Goal: Task Accomplishment & Management: Use online tool/utility

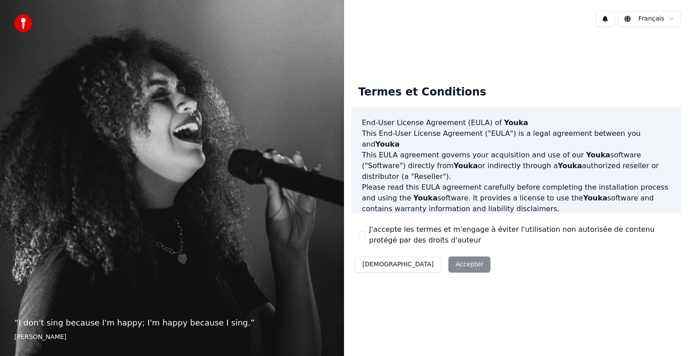
click at [358, 233] on button "J'accepte les termes et m'engage à éviter l'utilisation non autorisée de conten…" at bounding box center [361, 234] width 7 height 7
click at [449, 262] on button "Accepter" at bounding box center [470, 264] width 42 height 16
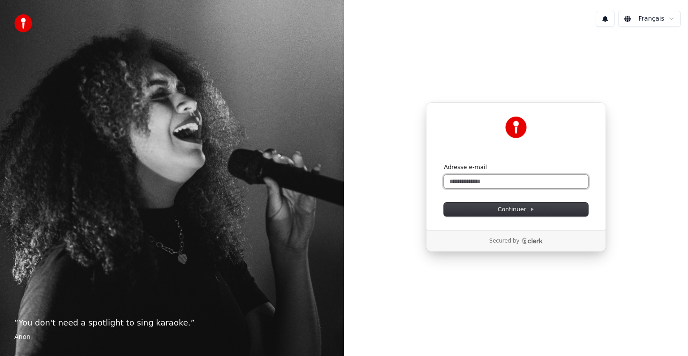
click at [461, 183] on input "Adresse e-mail" at bounding box center [516, 181] width 144 height 13
click at [463, 183] on input "Adresse e-mail" at bounding box center [516, 181] width 144 height 13
type input "*"
click at [444, 163] on button "submit" at bounding box center [444, 163] width 0 height 0
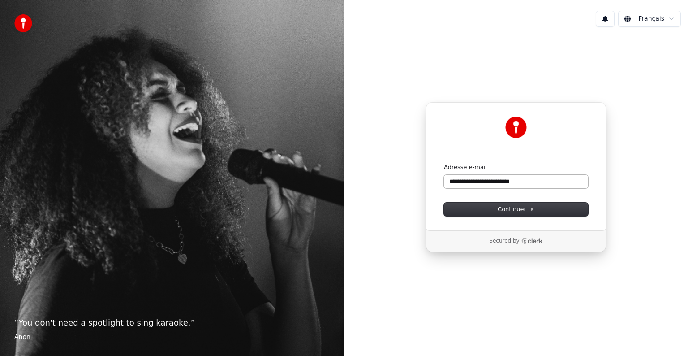
type input "**********"
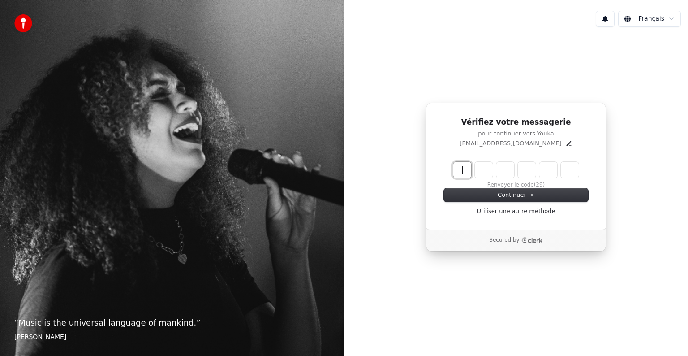
click at [462, 166] on input "Enter verification code" at bounding box center [524, 170] width 143 height 16
type input "******"
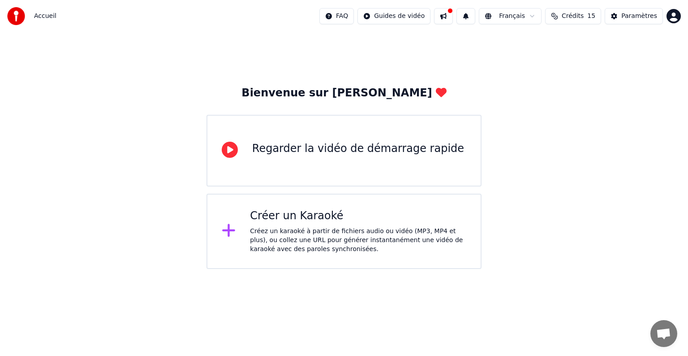
click at [327, 212] on div "Créer un Karaoké" at bounding box center [358, 216] width 216 height 14
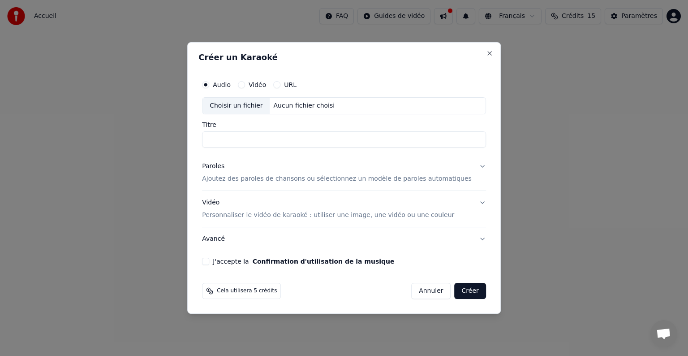
drag, startPoint x: 266, startPoint y: 128, endPoint x: 264, endPoint y: 135, distance: 7.4
click at [264, 135] on div "Titre" at bounding box center [344, 134] width 284 height 26
click at [264, 135] on input "Titre" at bounding box center [344, 139] width 284 height 16
type input "*"
type input "*******"
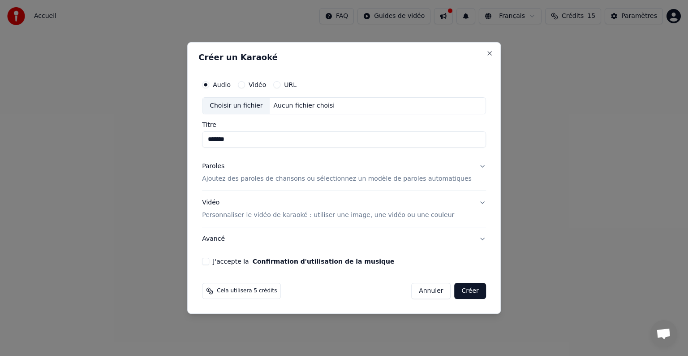
click at [314, 179] on p "Ajoutez des paroles de chansons ou sélectionnez un modèle de paroles automatiqu…" at bounding box center [337, 178] width 270 height 9
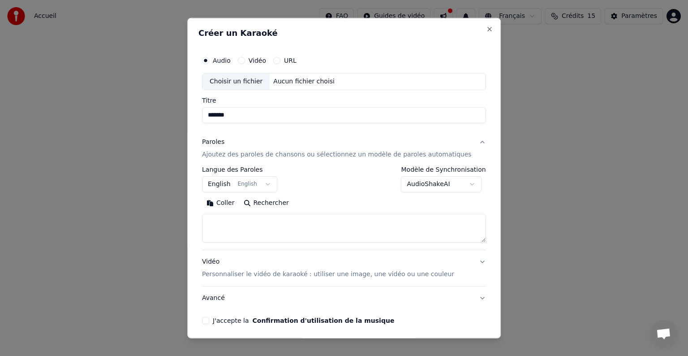
click at [267, 185] on button "English English" at bounding box center [239, 184] width 75 height 16
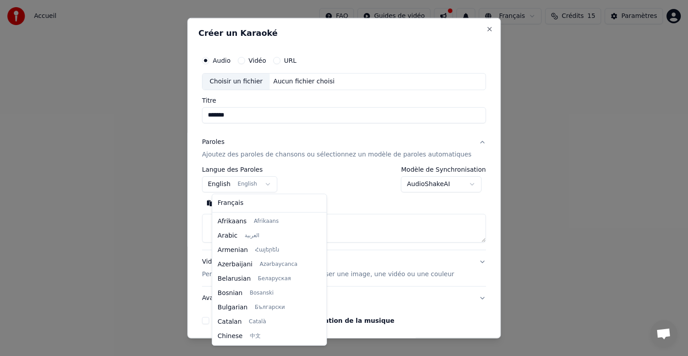
scroll to position [72, 0]
click at [323, 176] on body "**********" at bounding box center [344, 134] width 688 height 269
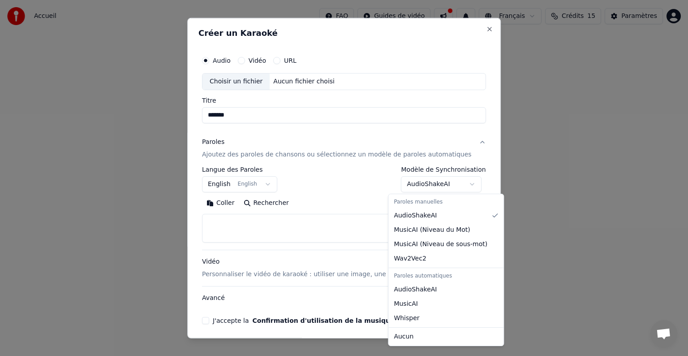
click at [437, 184] on body "**********" at bounding box center [344, 134] width 688 height 269
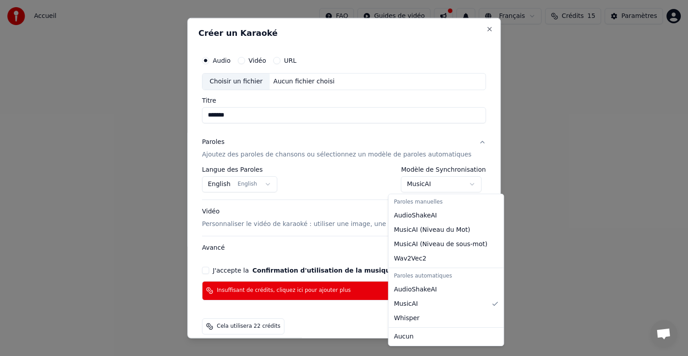
click at [443, 185] on button "MusicAI" at bounding box center [442, 184] width 81 height 16
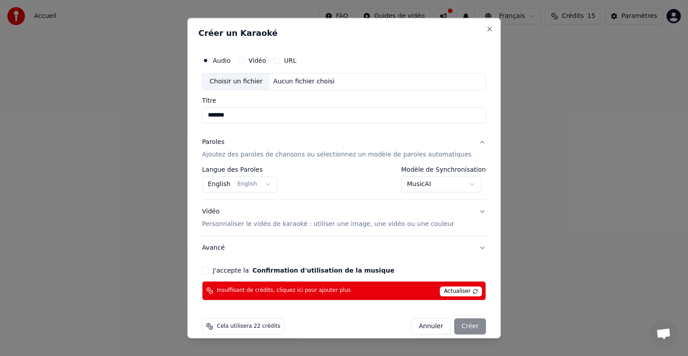
scroll to position [10, 0]
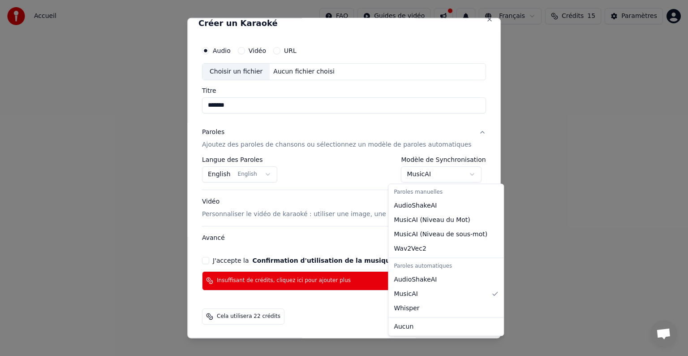
click at [459, 174] on body "**********" at bounding box center [344, 134] width 688 height 269
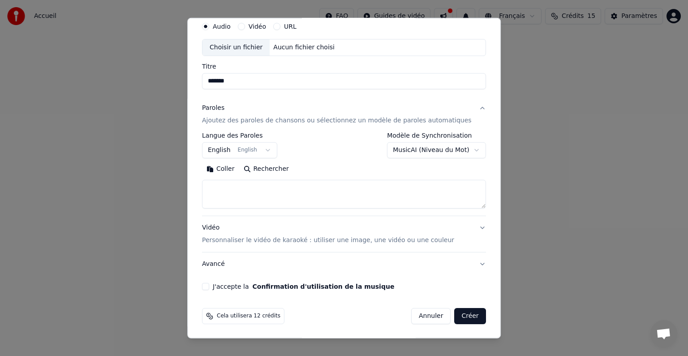
scroll to position [0, 0]
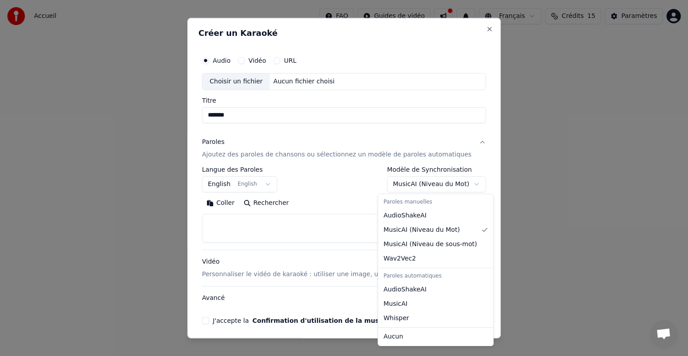
click at [457, 185] on body "**********" at bounding box center [344, 134] width 688 height 269
select select "**********"
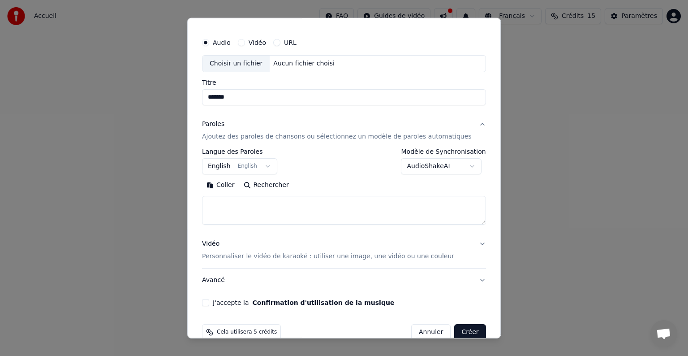
scroll to position [34, 0]
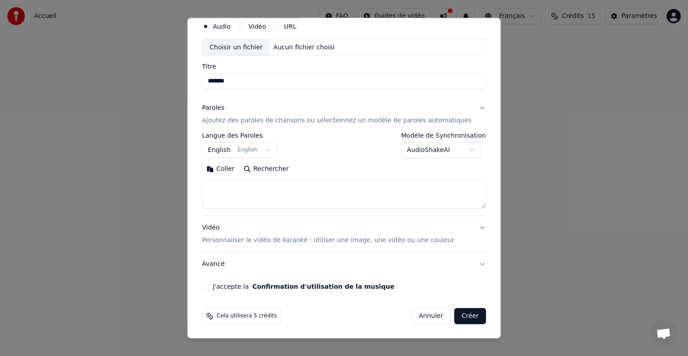
click at [294, 240] on p "Personnaliser le vidéo de karaoké : utiliser une image, une vidéo ou une couleur" at bounding box center [328, 240] width 252 height 9
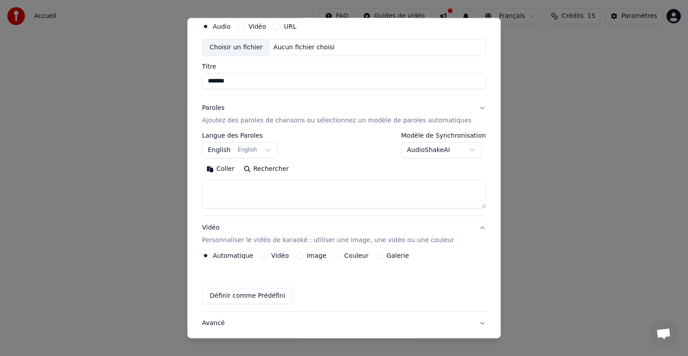
scroll to position [10, 0]
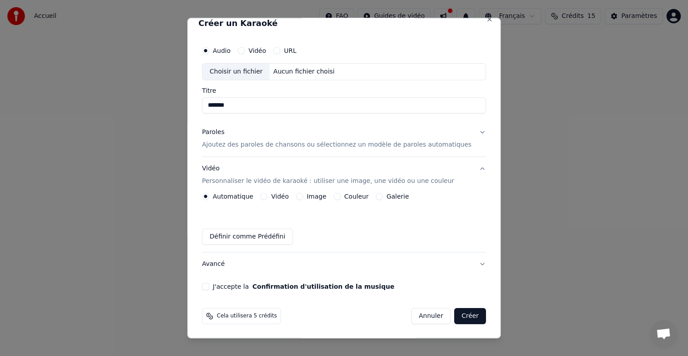
click at [339, 197] on button "Couleur" at bounding box center [337, 196] width 7 height 7
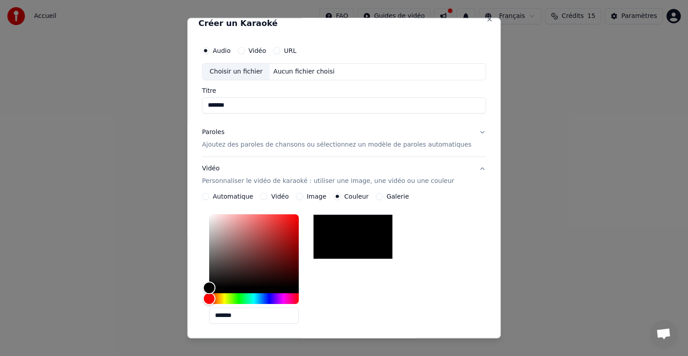
click at [303, 197] on button "Image" at bounding box center [299, 196] width 7 height 7
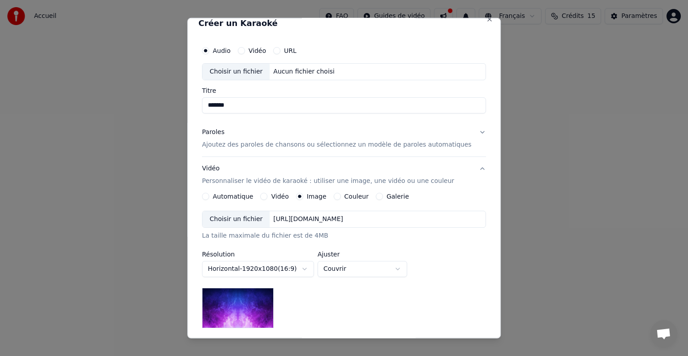
click at [268, 195] on button "Vidéo" at bounding box center [264, 196] width 7 height 7
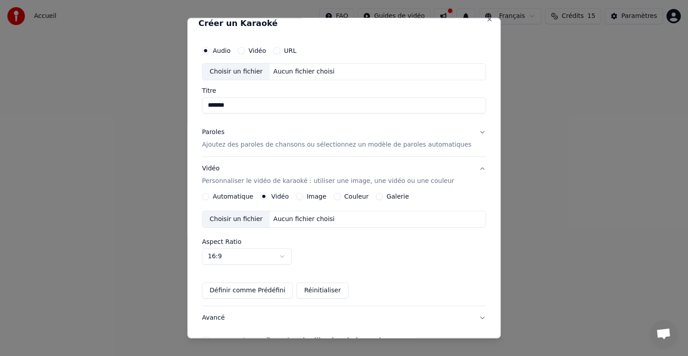
click at [377, 194] on button "Galerie" at bounding box center [379, 196] width 7 height 7
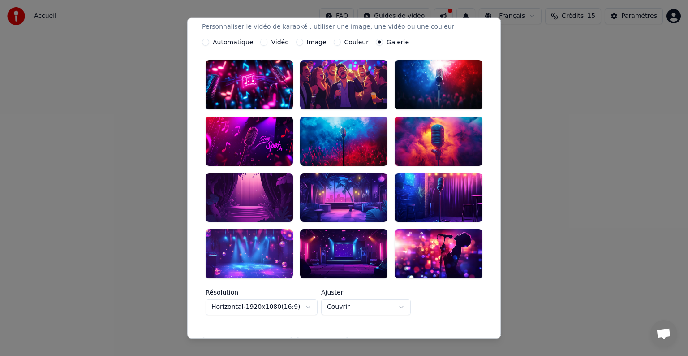
scroll to position [0, 0]
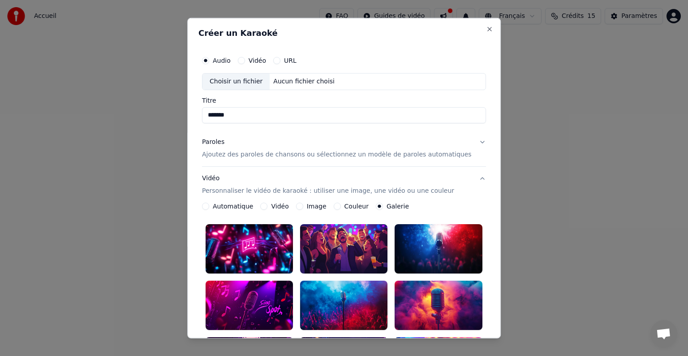
click at [209, 206] on button "Automatique" at bounding box center [205, 206] width 7 height 7
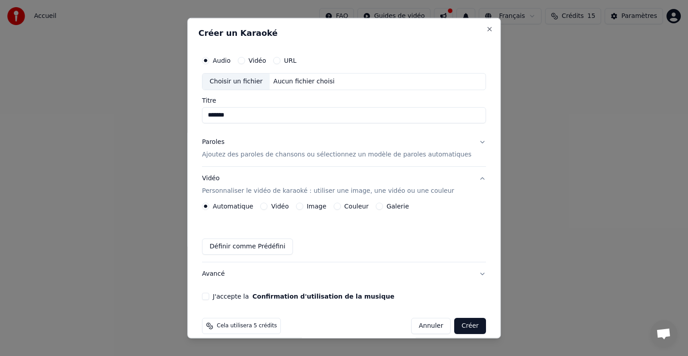
click at [252, 77] on div "Choisir un fichier" at bounding box center [236, 81] width 67 height 16
type input "*******"
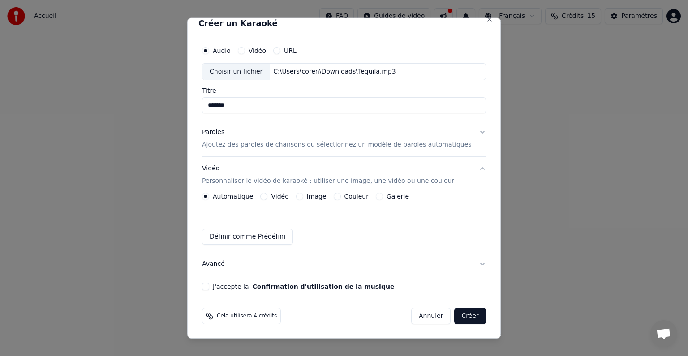
click at [209, 286] on button "J'accepte la Confirmation d'utilisation de la musique" at bounding box center [205, 286] width 7 height 7
click at [465, 265] on button "Avancé" at bounding box center [344, 263] width 284 height 23
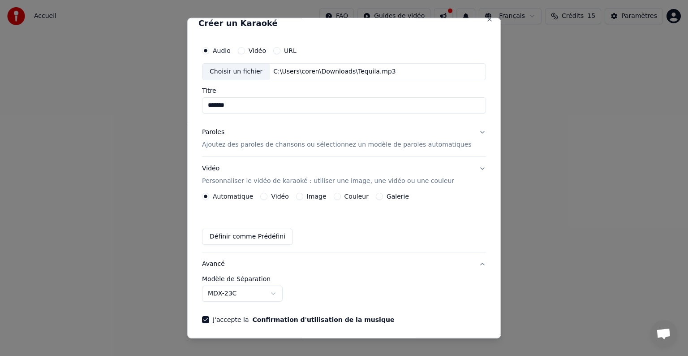
scroll to position [0, 0]
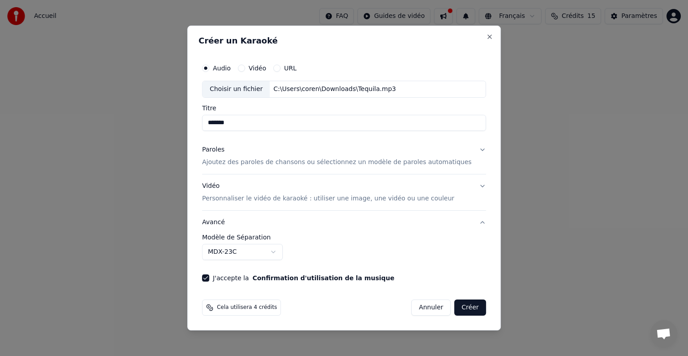
click at [455, 311] on button "Créer" at bounding box center [470, 307] width 31 height 16
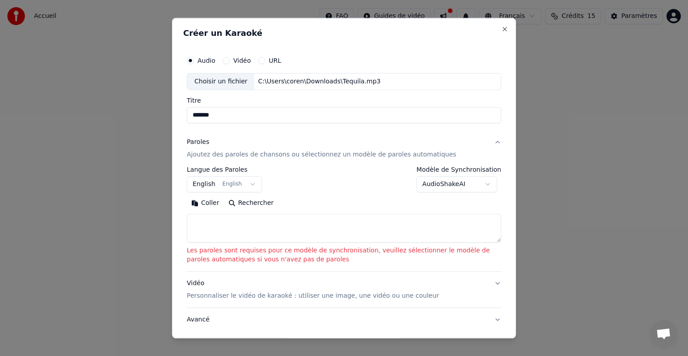
click at [262, 230] on textarea at bounding box center [344, 228] width 315 height 29
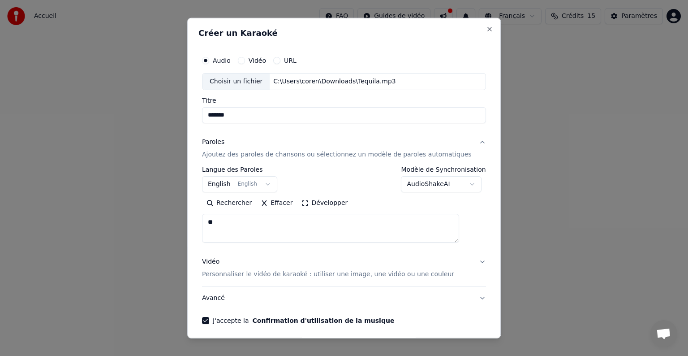
type textarea "*"
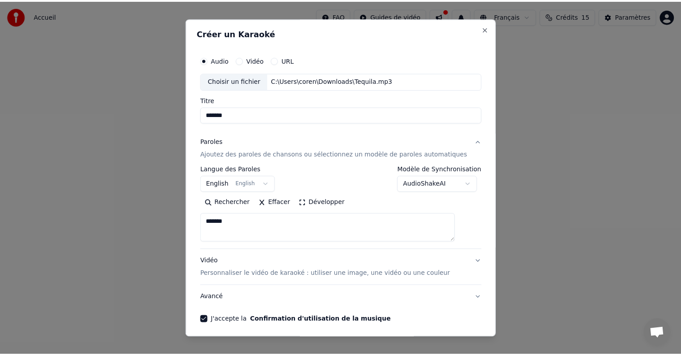
scroll to position [34, 0]
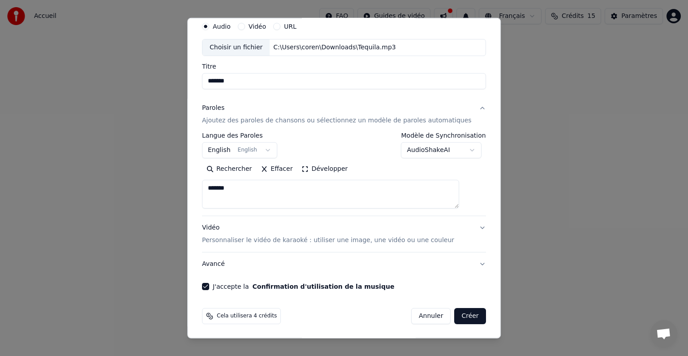
type textarea "*******"
click at [455, 312] on button "Créer" at bounding box center [470, 316] width 31 height 16
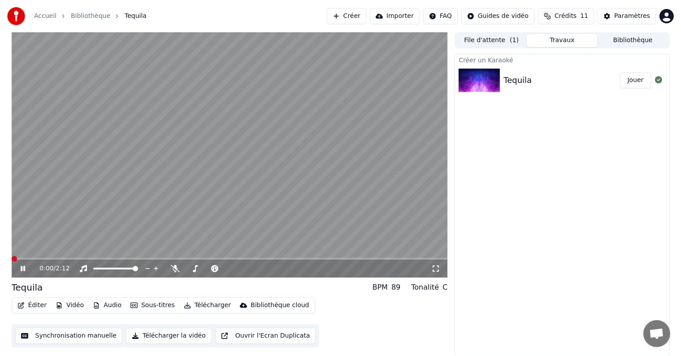
click at [12, 256] on span at bounding box center [14, 258] width 5 height 5
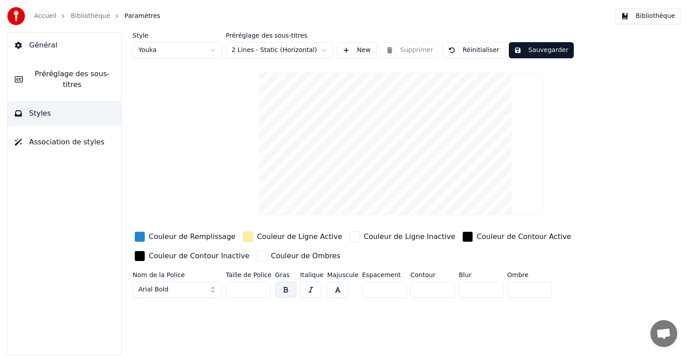
click at [36, 39] on button "Général" at bounding box center [65, 45] width 114 height 25
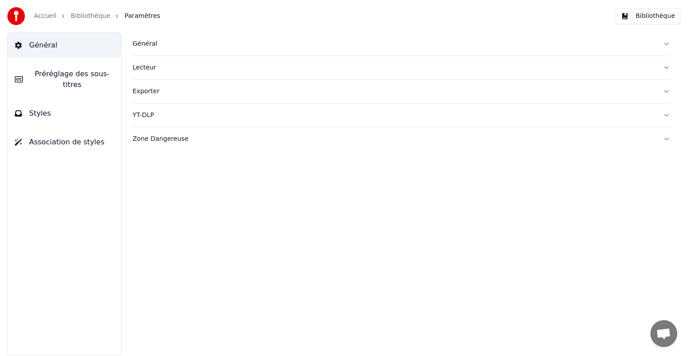
click at [46, 14] on link "Accueil" at bounding box center [45, 16] width 22 height 9
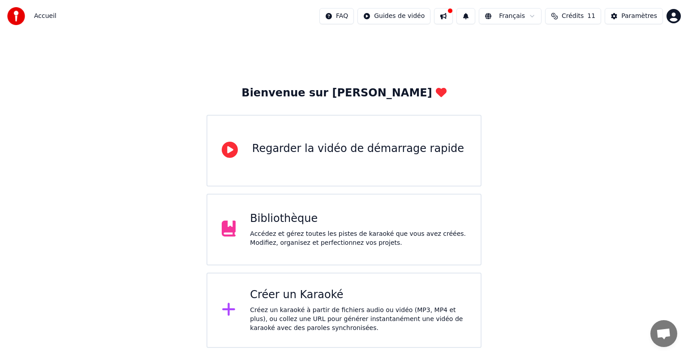
click at [281, 247] on div "Bibliothèque Accédez et gérez toutes les pistes de karaoké que vous avez créées…" at bounding box center [344, 230] width 275 height 72
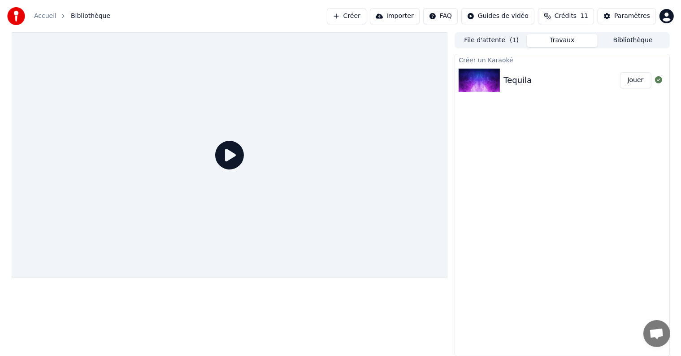
click at [516, 81] on div "Tequila" at bounding box center [517, 80] width 28 height 13
click at [479, 73] on img at bounding box center [478, 80] width 41 height 23
click at [228, 159] on icon at bounding box center [229, 155] width 29 height 29
click at [631, 82] on button "Jouer" at bounding box center [635, 80] width 31 height 16
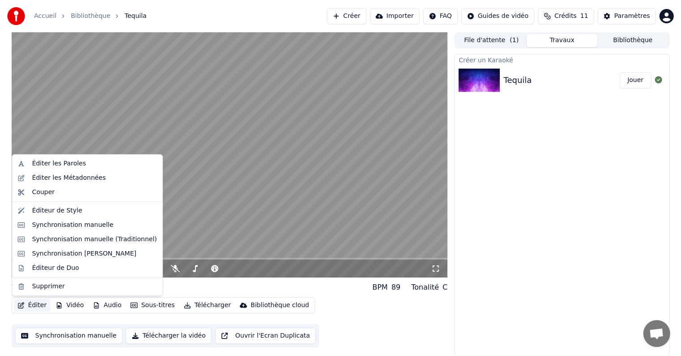
click at [33, 305] on button "Éditer" at bounding box center [32, 305] width 36 height 13
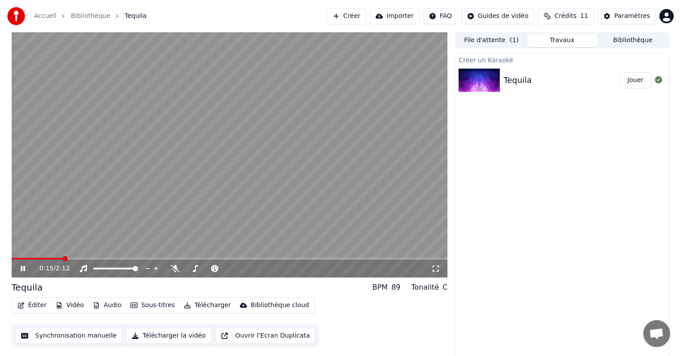
click at [410, 332] on div "Éditer Vidéo Audio Sous-titres Télécharger Bibliothèque cloud Synchronisation m…" at bounding box center [230, 322] width 436 height 50
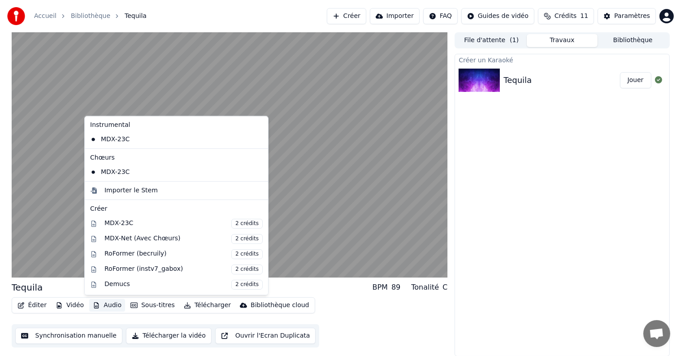
click at [99, 305] on button "Audio" at bounding box center [107, 305] width 36 height 13
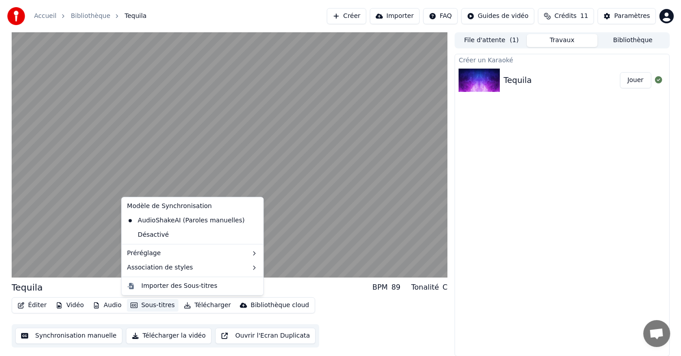
click at [144, 307] on button "Sous-titres" at bounding box center [153, 305] width 52 height 13
click at [147, 221] on div "AudioShakeAI (Paroles manuelles)" at bounding box center [185, 220] width 125 height 14
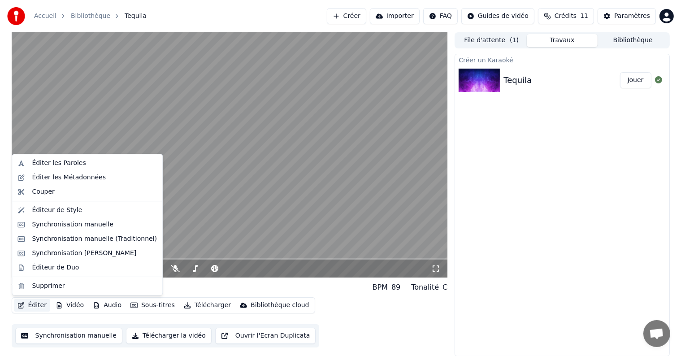
click at [34, 304] on button "Éditer" at bounding box center [32, 305] width 36 height 13
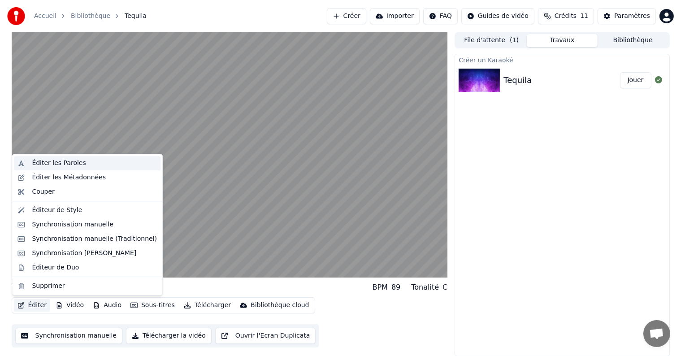
click at [47, 163] on div "Éditer les Paroles" at bounding box center [59, 163] width 54 height 9
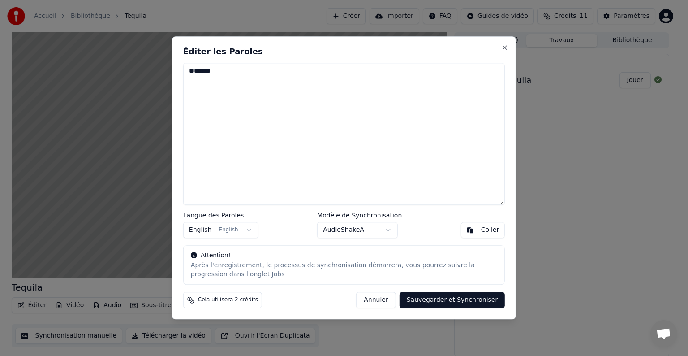
click at [199, 71] on textarea "*******" at bounding box center [344, 134] width 322 height 142
type textarea "******* ******* *******"
click at [435, 297] on button "Sauvegarder et Synchroniser" at bounding box center [453, 300] width 106 height 16
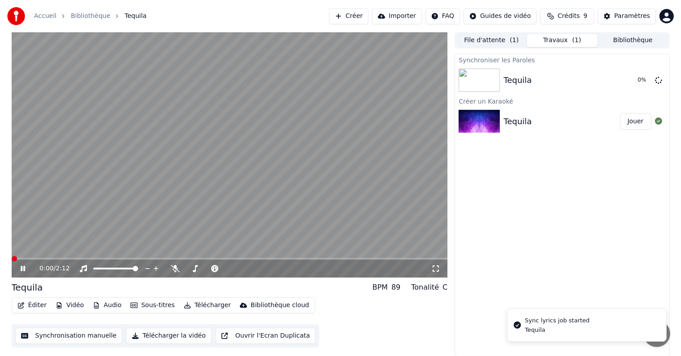
click at [12, 256] on span at bounding box center [14, 258] width 5 height 5
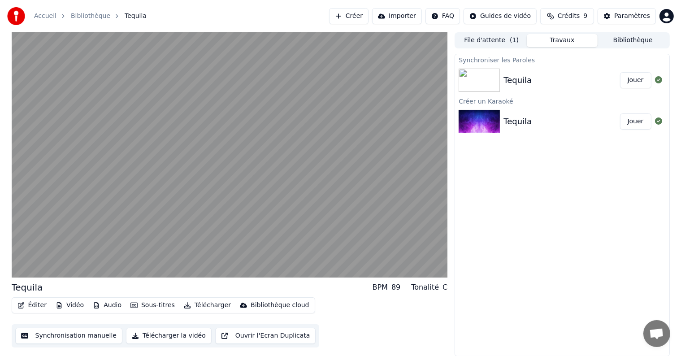
click at [497, 36] on button "File d'attente ( 1 )" at bounding box center [491, 40] width 71 height 13
click at [558, 37] on button "Travaux" at bounding box center [562, 40] width 71 height 13
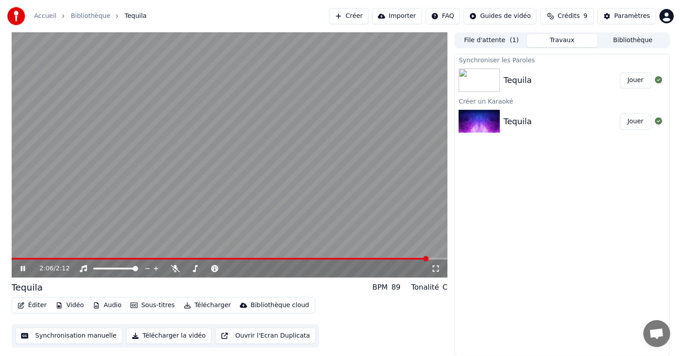
click at [214, 181] on video at bounding box center [230, 154] width 436 height 245
click at [12, 256] on span at bounding box center [14, 258] width 5 height 5
click at [20, 266] on icon at bounding box center [22, 268] width 5 height 6
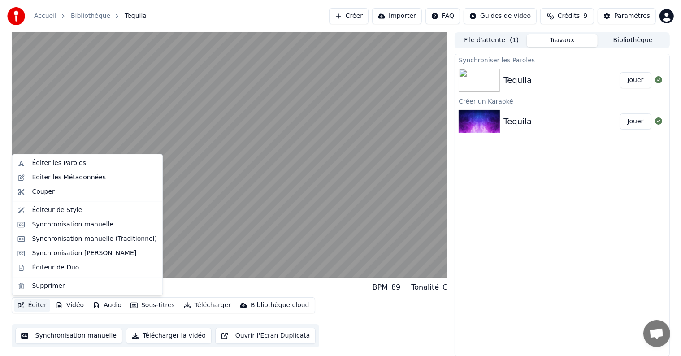
click at [36, 305] on button "Éditer" at bounding box center [32, 305] width 36 height 13
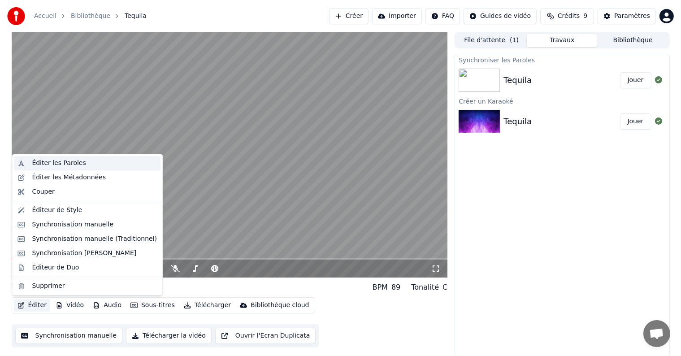
click at [67, 162] on div "Éditer les Paroles" at bounding box center [59, 163] width 54 height 9
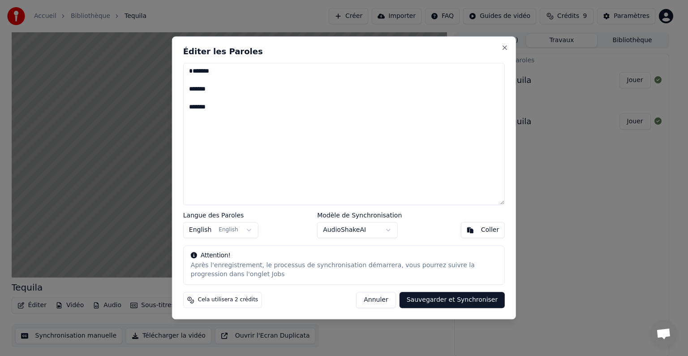
click at [378, 296] on button "Annuler" at bounding box center [375, 300] width 39 height 16
type textarea "******* ******* *******"
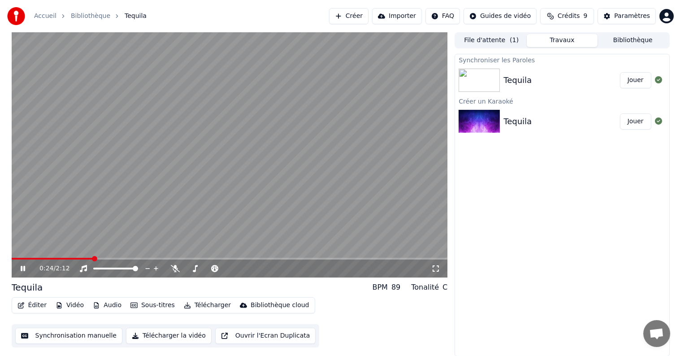
click at [158, 187] on video at bounding box center [230, 154] width 436 height 245
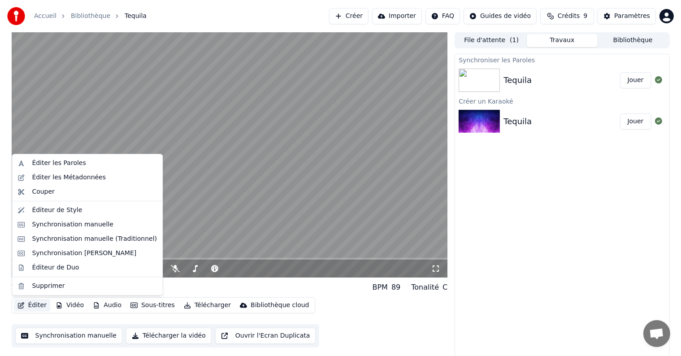
click at [40, 305] on button "Éditer" at bounding box center [32, 305] width 36 height 13
click at [66, 212] on div "Éditeur de Style" at bounding box center [57, 210] width 50 height 9
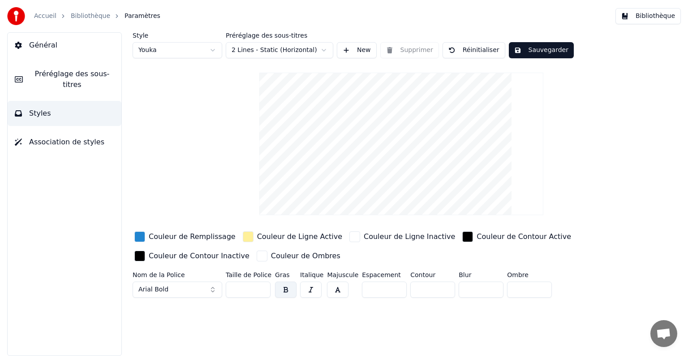
click at [55, 52] on button "Général" at bounding box center [65, 45] width 114 height 25
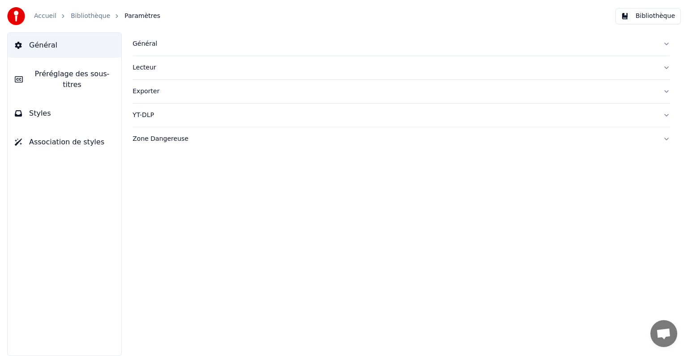
click at [308, 45] on div "Général" at bounding box center [394, 43] width 523 height 9
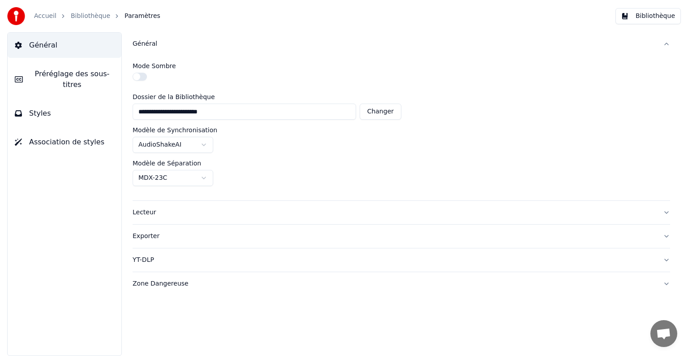
click at [253, 216] on button "Lecteur" at bounding box center [402, 212] width 538 height 23
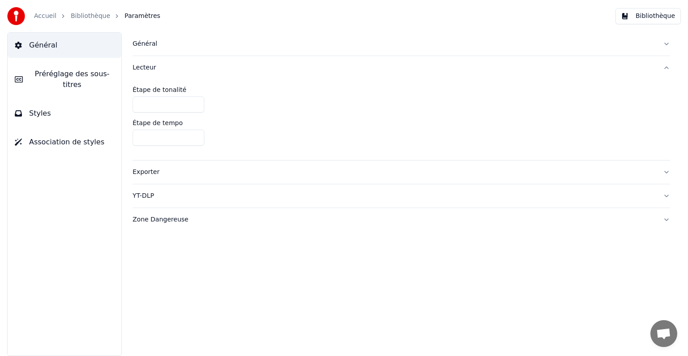
click at [193, 181] on button "Exporter" at bounding box center [402, 171] width 538 height 23
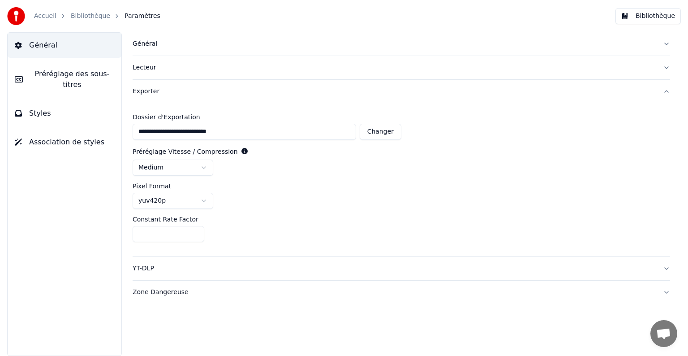
click at [196, 278] on button "YT-DLP" at bounding box center [402, 268] width 538 height 23
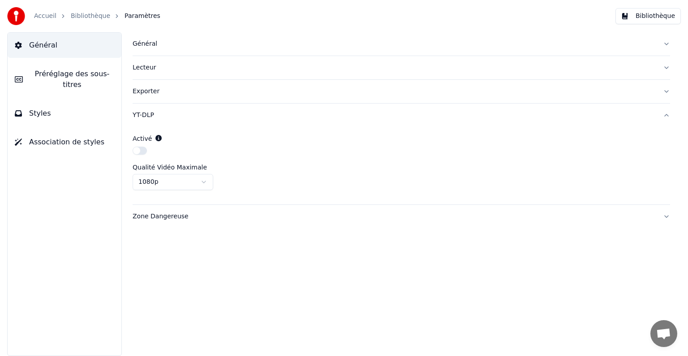
click at [266, 223] on button "Zone Dangereuse" at bounding box center [402, 216] width 538 height 23
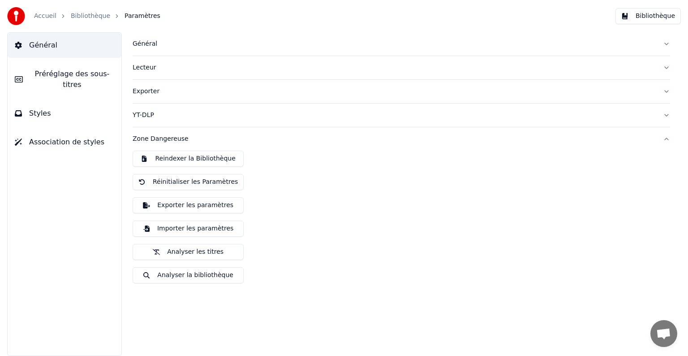
click at [48, 78] on span "Préréglage des sous-titres" at bounding box center [72, 80] width 84 height 22
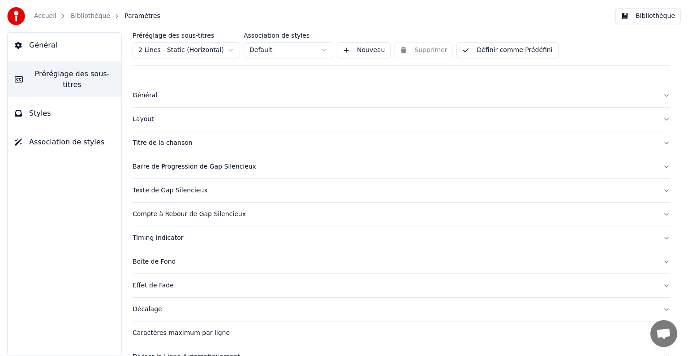
click at [244, 94] on div "Général" at bounding box center [394, 95] width 523 height 9
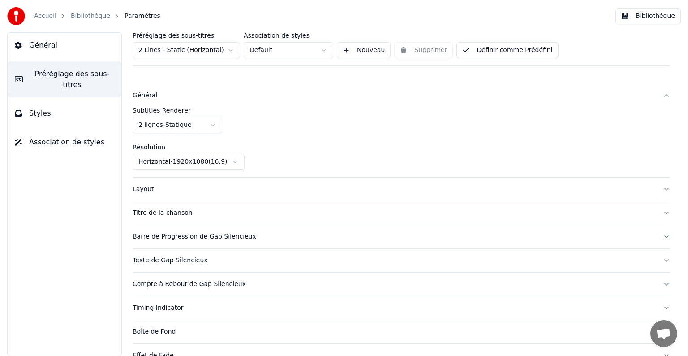
click at [412, 215] on div "Titre de la chanson" at bounding box center [394, 212] width 523 height 9
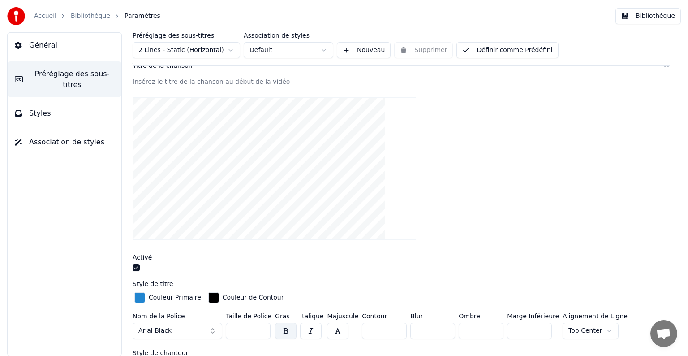
scroll to position [79, 0]
click at [134, 265] on button "button" at bounding box center [136, 265] width 7 height 7
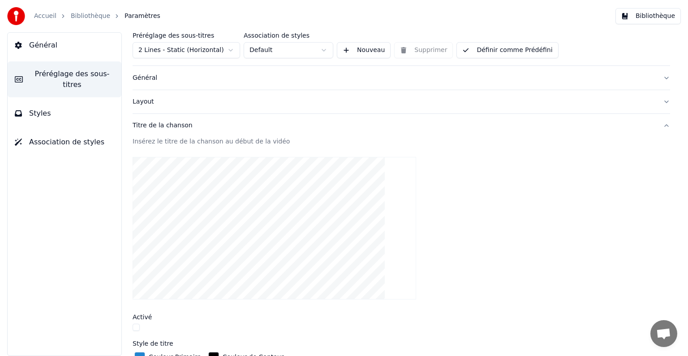
scroll to position [0, 0]
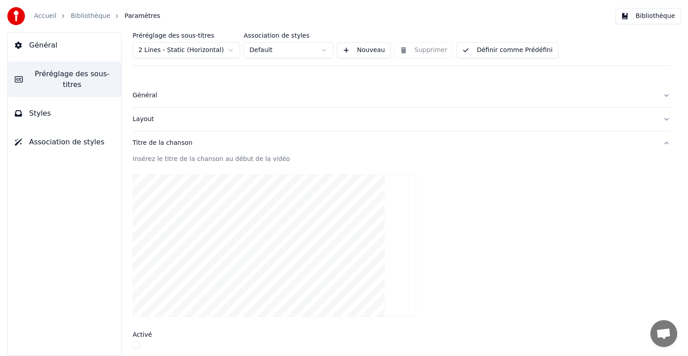
click at [235, 145] on div "Titre de la chanson" at bounding box center [394, 142] width 523 height 9
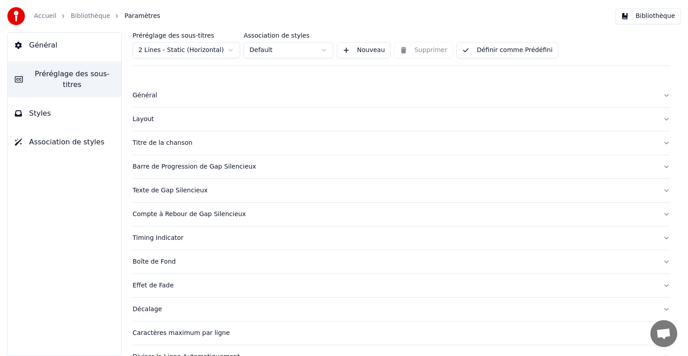
click at [332, 168] on div "Barre de Progression de Gap Silencieux" at bounding box center [394, 166] width 523 height 9
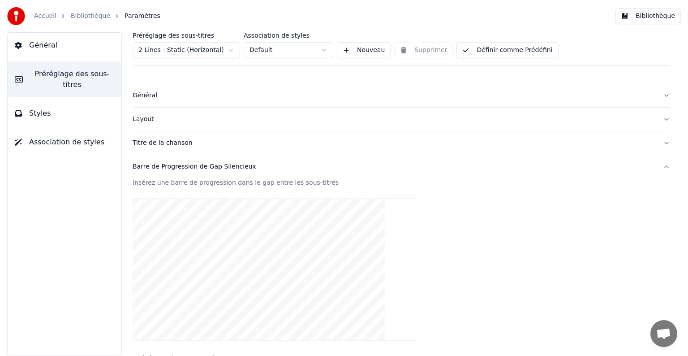
click at [342, 165] on div "Barre de Progression de Gap Silencieux" at bounding box center [394, 166] width 523 height 9
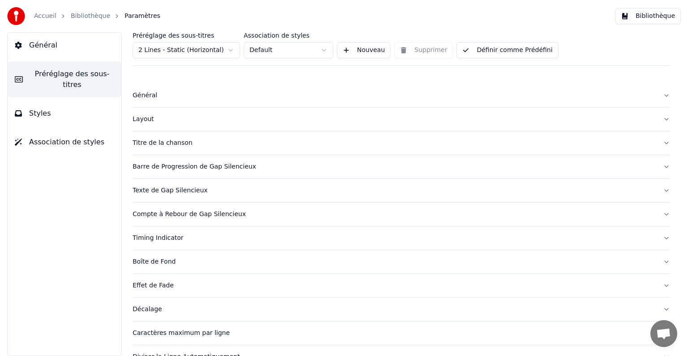
click at [285, 188] on div "Texte de Gap Silencieux" at bounding box center [394, 190] width 523 height 9
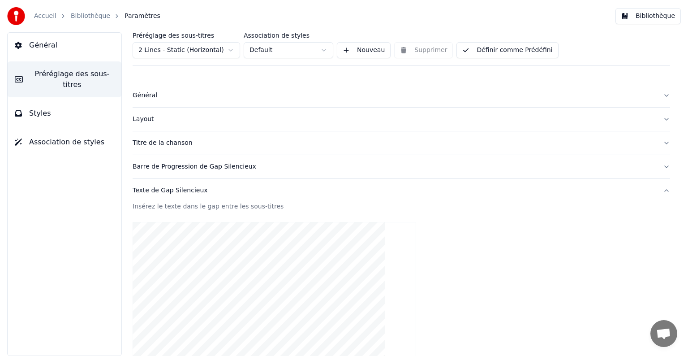
click at [285, 188] on div "Texte de Gap Silencieux" at bounding box center [394, 190] width 523 height 9
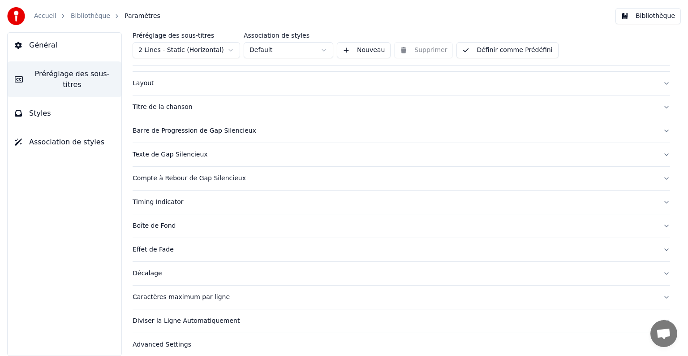
scroll to position [39, 0]
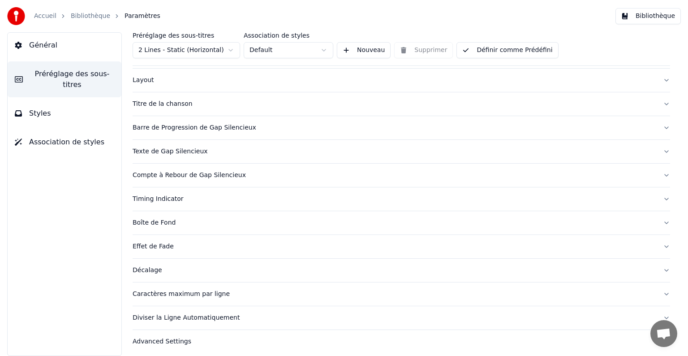
click at [318, 176] on div "Compte à Rebour de Gap Silencieux" at bounding box center [394, 175] width 523 height 9
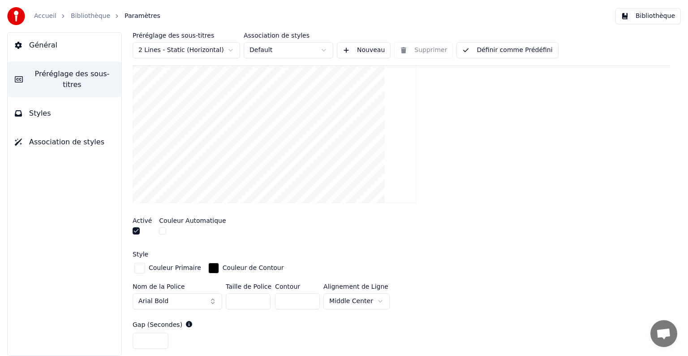
scroll to position [191, 0]
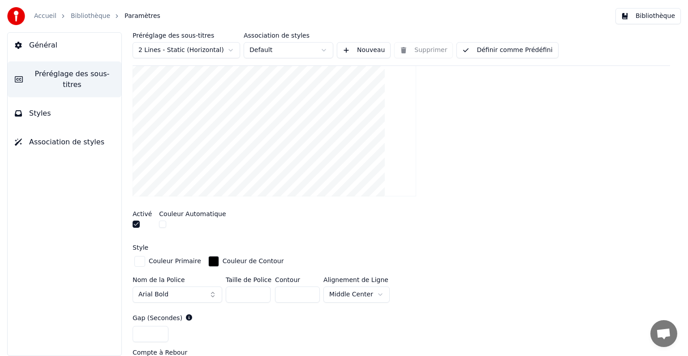
click at [159, 224] on button "button" at bounding box center [162, 223] width 7 height 7
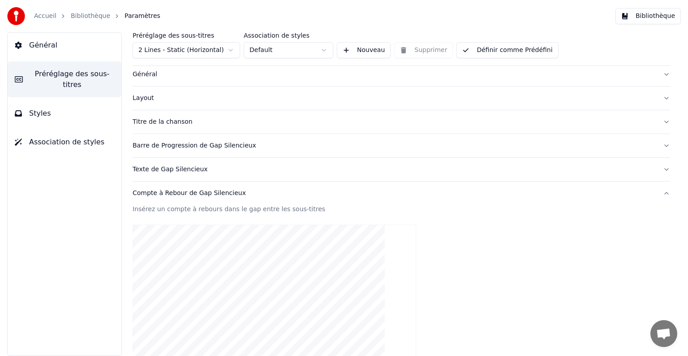
scroll to position [0, 0]
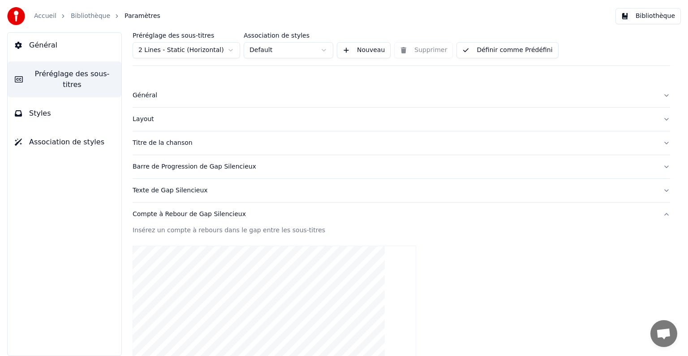
click at [350, 215] on div "Compte à Rebour de Gap Silencieux" at bounding box center [394, 214] width 523 height 9
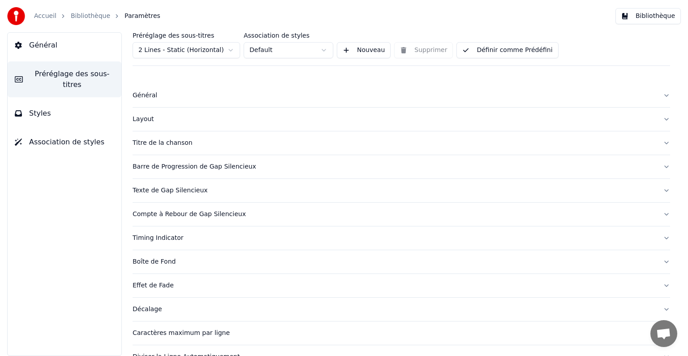
click at [273, 237] on div "Timing Indicator" at bounding box center [394, 237] width 523 height 9
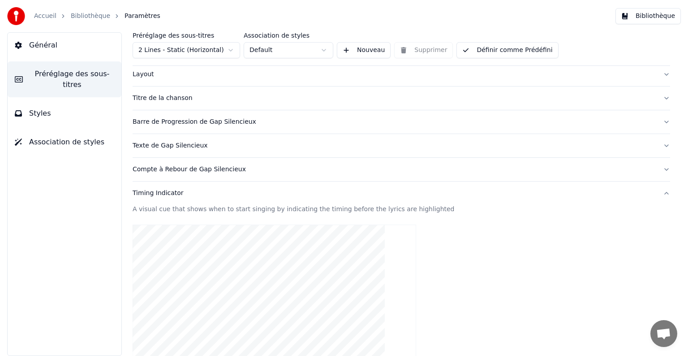
scroll to position [45, 0]
click at [656, 192] on button "Timing Indicator" at bounding box center [402, 192] width 538 height 23
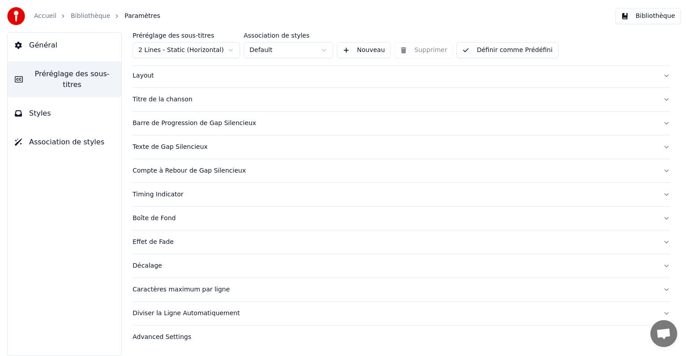
scroll to position [42, 0]
click at [316, 258] on button "Décalage" at bounding box center [402, 266] width 538 height 23
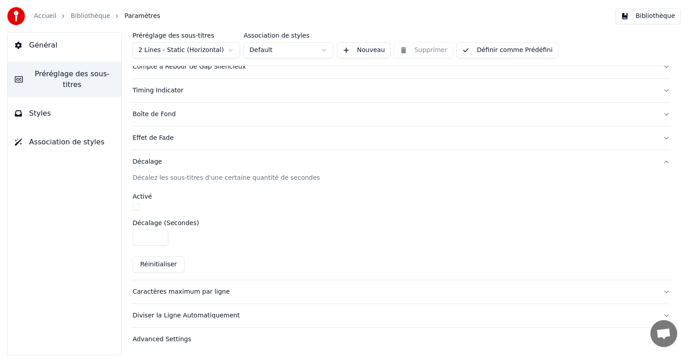
scroll to position [148, 0]
click at [47, 106] on button "Styles" at bounding box center [65, 113] width 114 height 25
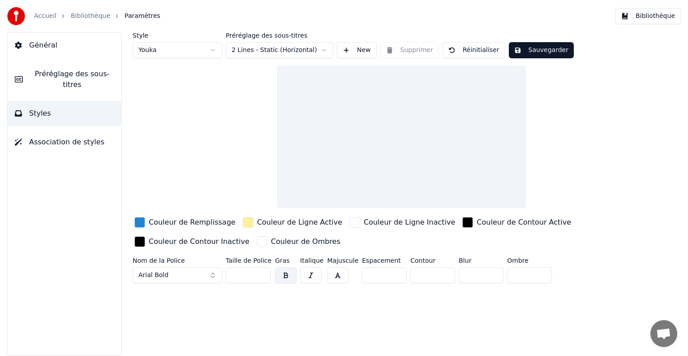
scroll to position [0, 0]
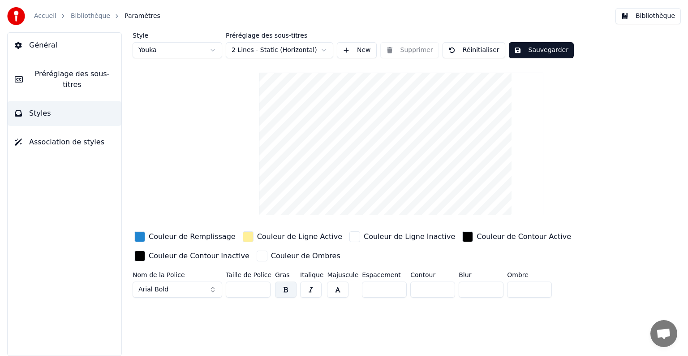
click at [210, 287] on button "Arial Bold" at bounding box center [178, 289] width 90 height 16
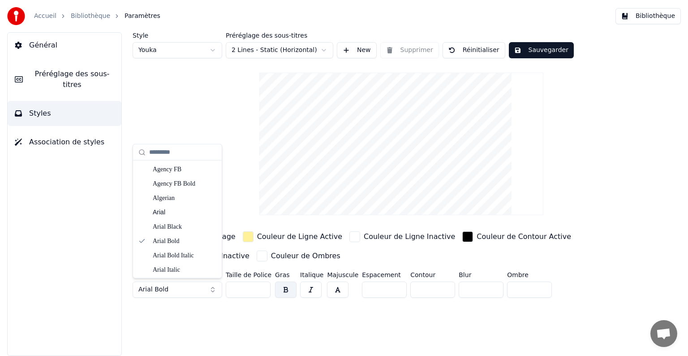
click at [180, 289] on button "Arial Bold" at bounding box center [178, 289] width 90 height 16
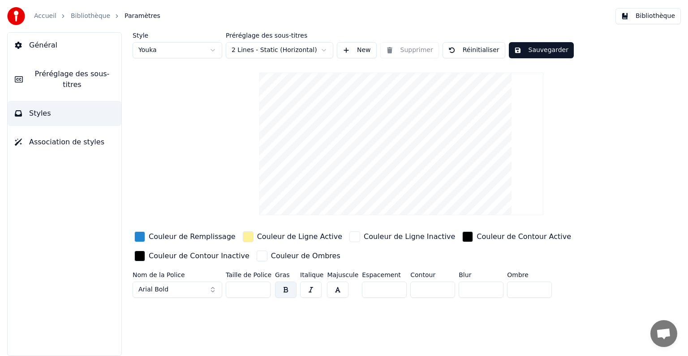
click at [180, 289] on button "Arial Bold" at bounding box center [178, 289] width 90 height 16
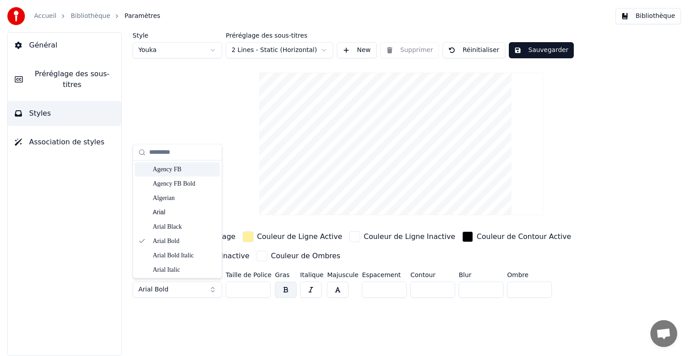
click at [171, 168] on div "Agency FB" at bounding box center [185, 169] width 64 height 9
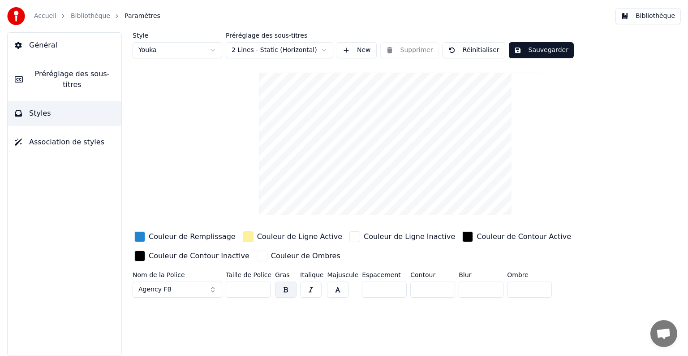
click at [520, 49] on button "Sauvegarder" at bounding box center [541, 50] width 65 height 16
click at [69, 101] on button "Styles" at bounding box center [65, 113] width 114 height 25
click at [36, 137] on span "Association de styles" at bounding box center [66, 142] width 75 height 11
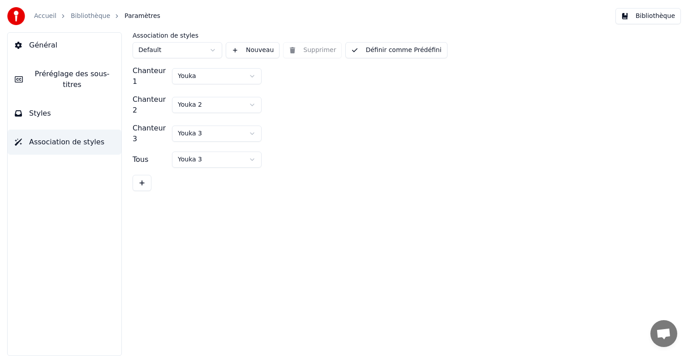
click at [46, 108] on span "Styles" at bounding box center [40, 113] width 22 height 11
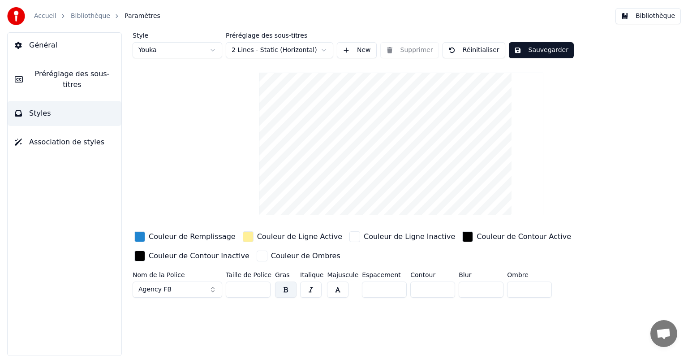
click at [69, 137] on span "Association de styles" at bounding box center [66, 142] width 75 height 11
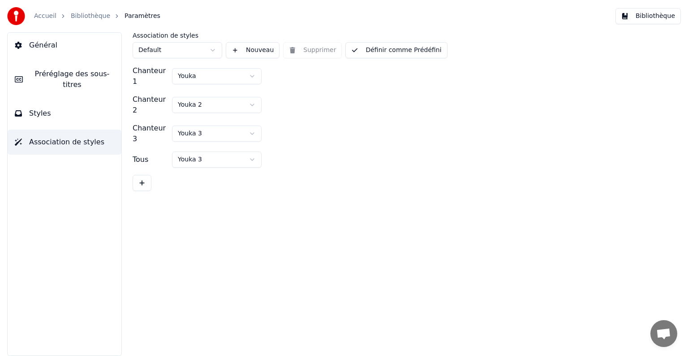
click at [51, 77] on span "Préréglage des sous-titres" at bounding box center [72, 80] width 84 height 22
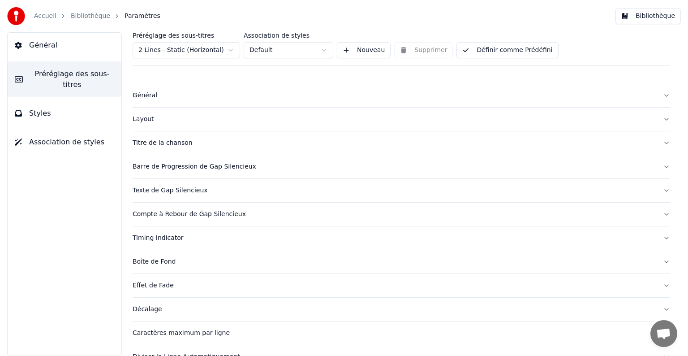
click at [290, 147] on button "Titre de la chanson" at bounding box center [402, 142] width 538 height 23
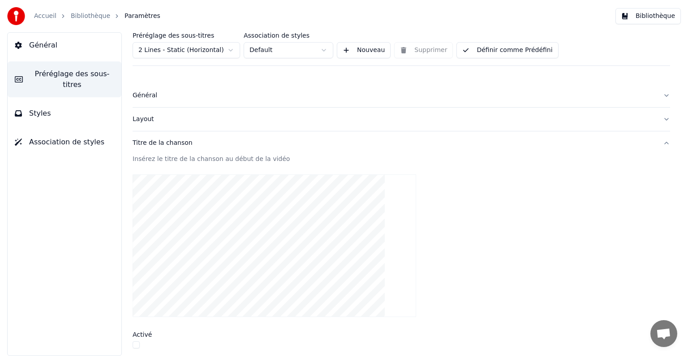
click at [269, 117] on div "Layout" at bounding box center [394, 119] width 523 height 9
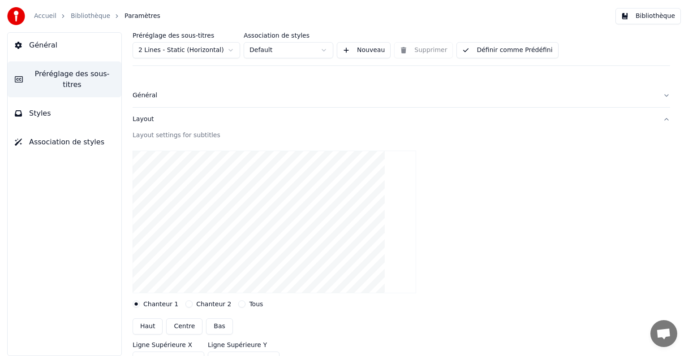
click at [300, 97] on div "Général" at bounding box center [394, 95] width 523 height 9
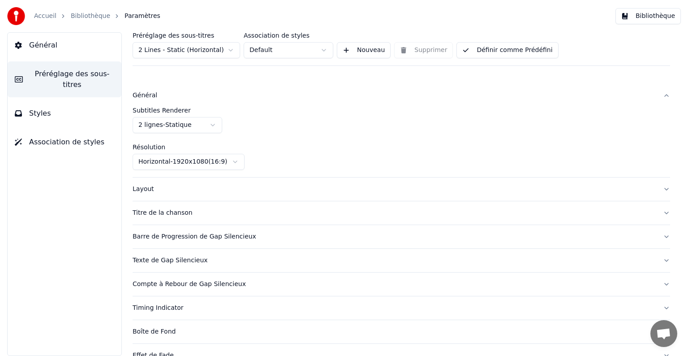
click at [46, 17] on link "Accueil" at bounding box center [45, 16] width 22 height 9
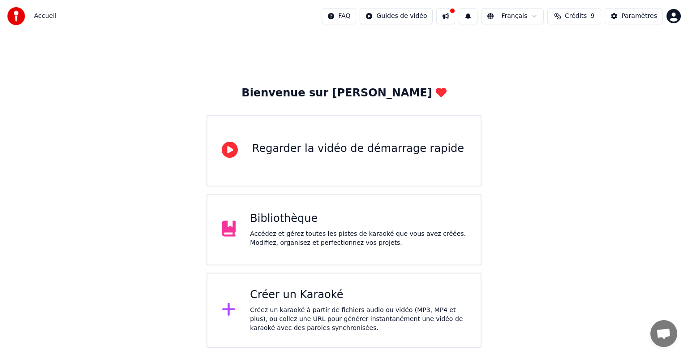
click at [303, 209] on div "Bibliothèque Accédez et gérez toutes les pistes de karaoké que vous avez créées…" at bounding box center [344, 230] width 275 height 72
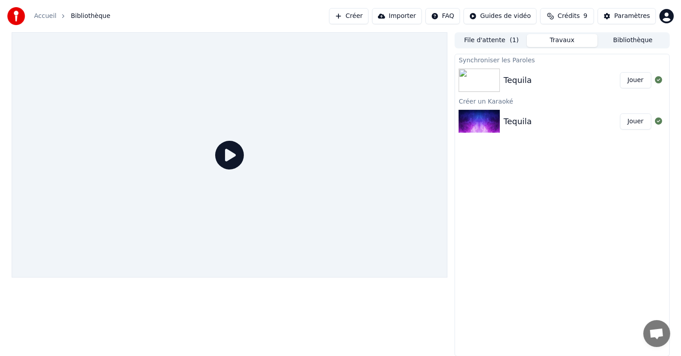
click at [629, 86] on button "Jouer" at bounding box center [635, 80] width 31 height 16
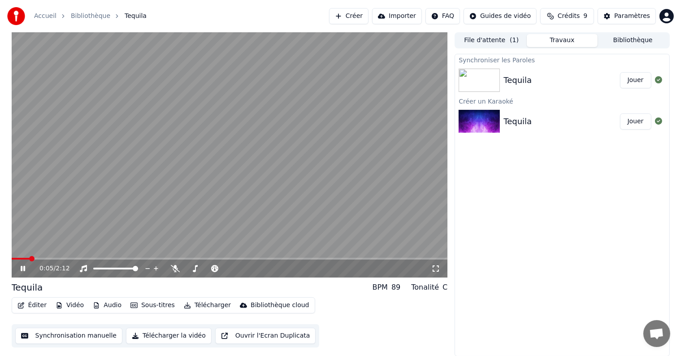
click at [22, 308] on icon "button" at bounding box center [21, 305] width 6 height 6
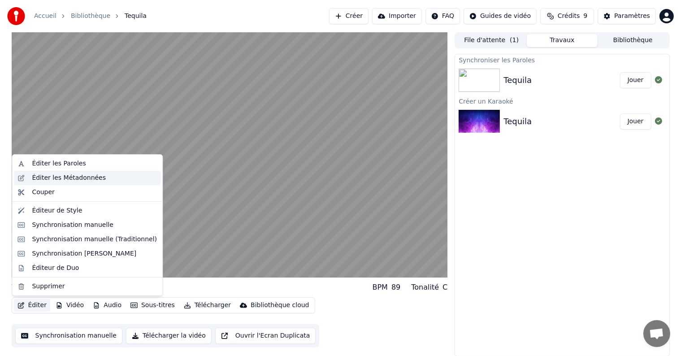
click at [57, 180] on div "Éditer les Métadonnées" at bounding box center [69, 177] width 74 height 9
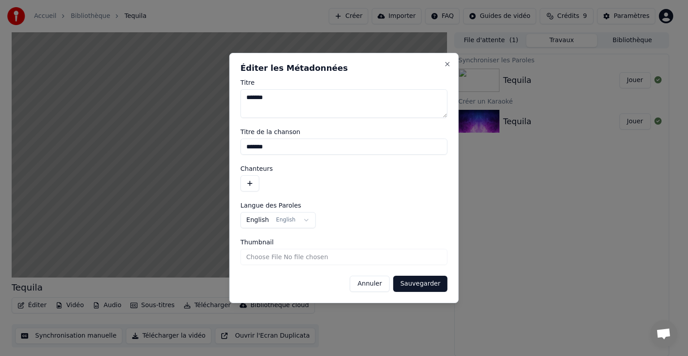
click at [376, 287] on button "Annuler" at bounding box center [369, 284] width 39 height 16
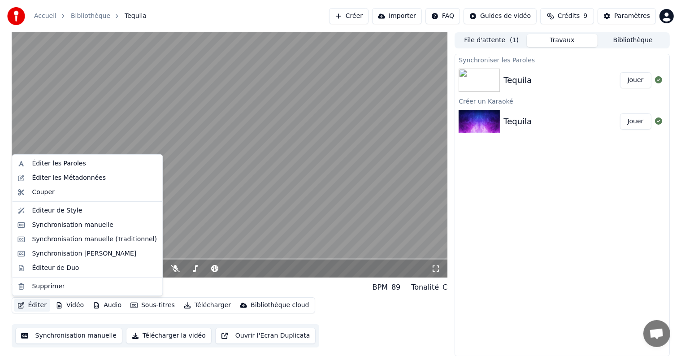
click at [34, 303] on button "Éditer" at bounding box center [32, 305] width 36 height 13
click at [49, 168] on div "Éditer les Paroles" at bounding box center [59, 163] width 54 height 9
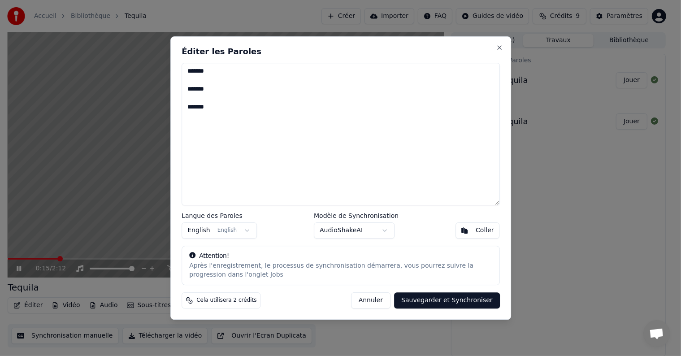
click at [49, 168] on div at bounding box center [340, 178] width 681 height 356
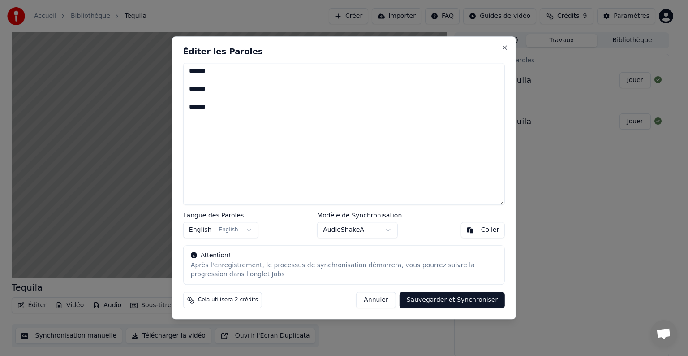
click at [188, 72] on textarea "******* ******* *******" at bounding box center [344, 134] width 322 height 142
click at [453, 298] on button "Sauvegarder et Synchroniser" at bounding box center [453, 300] width 106 height 16
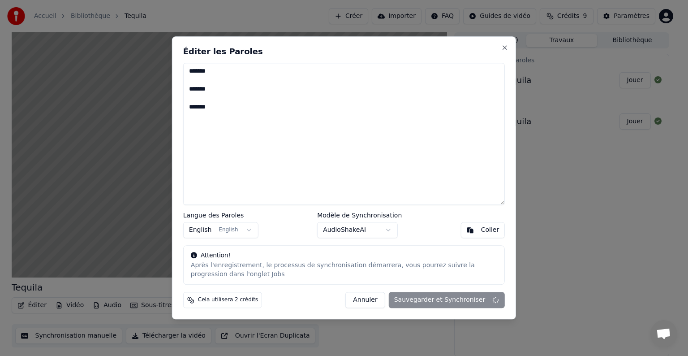
type textarea "******* ******* *******"
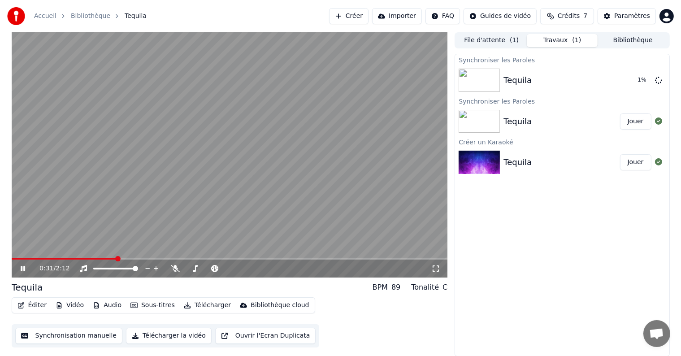
click at [20, 269] on icon at bounding box center [29, 268] width 21 height 7
click at [259, 167] on video at bounding box center [230, 154] width 436 height 245
click at [91, 146] on video at bounding box center [230, 154] width 436 height 245
click at [179, 261] on span at bounding box center [179, 258] width 5 height 5
click at [80, 192] on video at bounding box center [230, 154] width 436 height 245
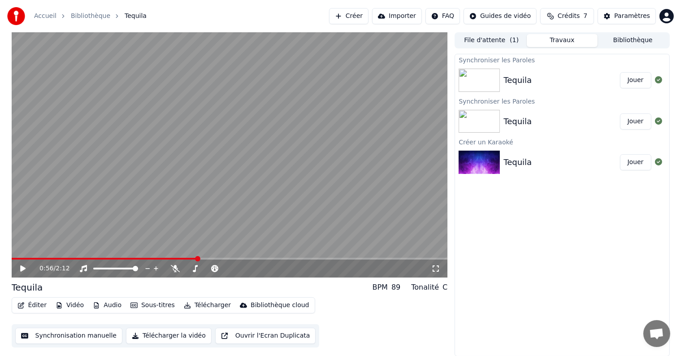
click at [27, 305] on button "Éditer" at bounding box center [32, 305] width 36 height 13
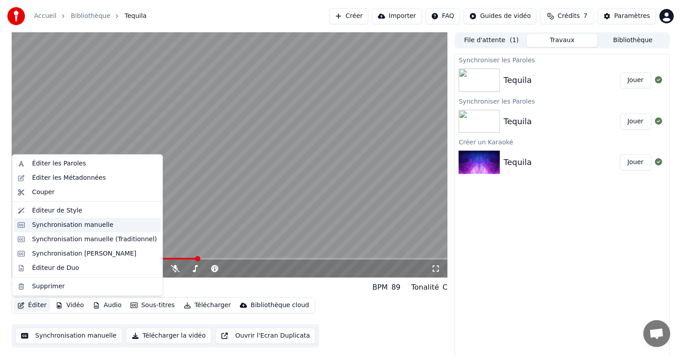
click at [75, 227] on div "Synchronisation manuelle" at bounding box center [73, 224] width 82 height 9
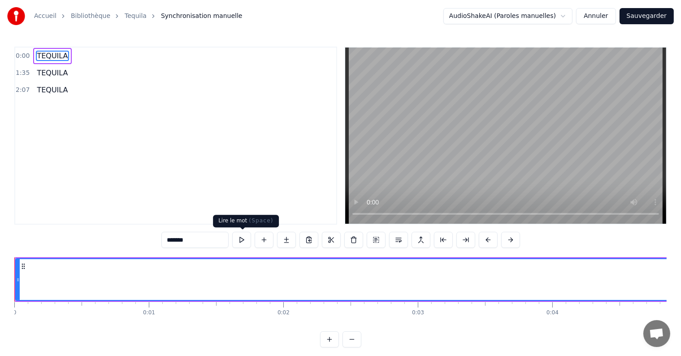
click at [242, 241] on button at bounding box center [241, 240] width 19 height 16
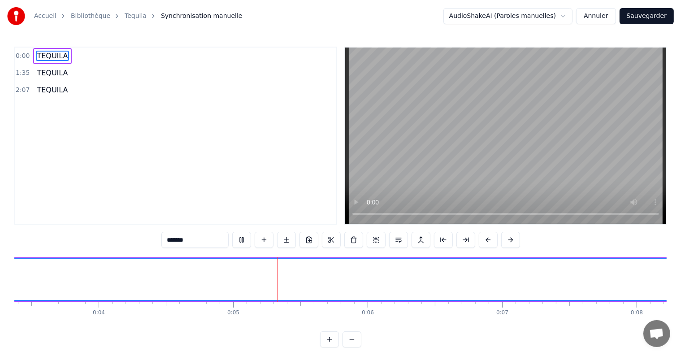
scroll to position [0, 594]
click at [48, 73] on span "TEQUILA" at bounding box center [52, 73] width 33 height 10
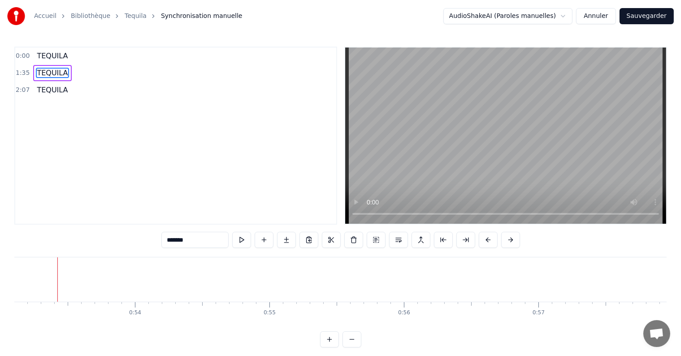
scroll to position [0, 7137]
click at [41, 88] on span "TEQUILA" at bounding box center [52, 90] width 33 height 10
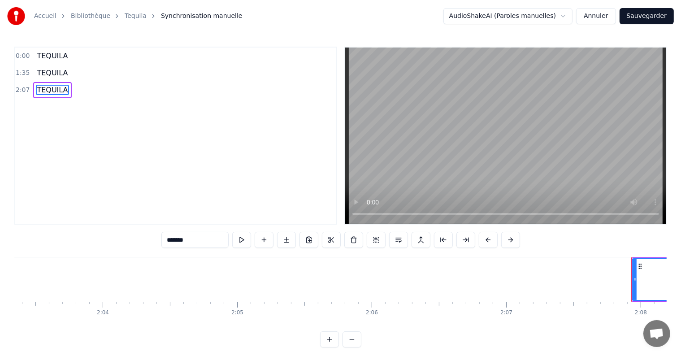
scroll to position [0, 17153]
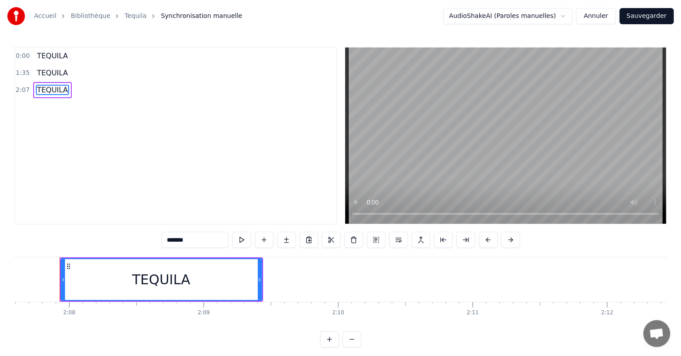
click at [52, 51] on span "TEQUILA" at bounding box center [52, 56] width 33 height 10
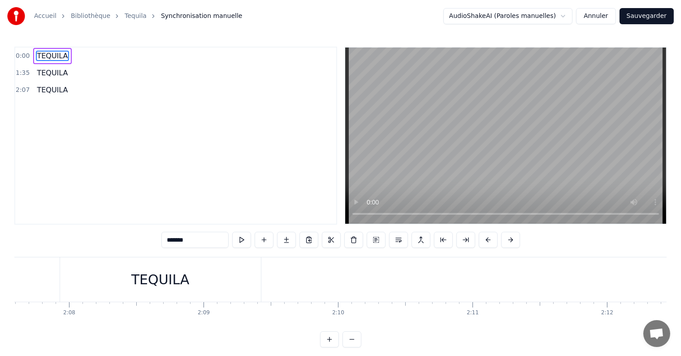
click at [45, 68] on span "TEQUILA" at bounding box center [52, 73] width 33 height 10
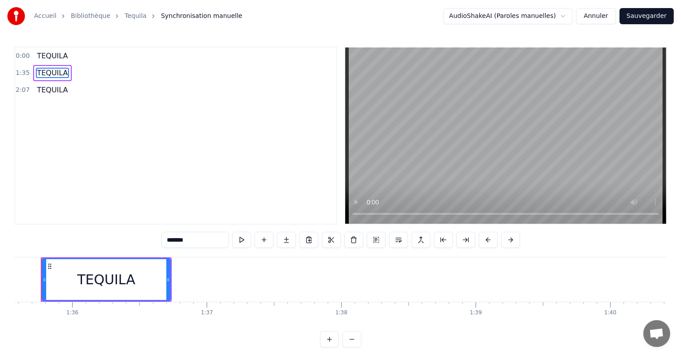
click at [49, 60] on span "TEQUILA" at bounding box center [52, 56] width 33 height 10
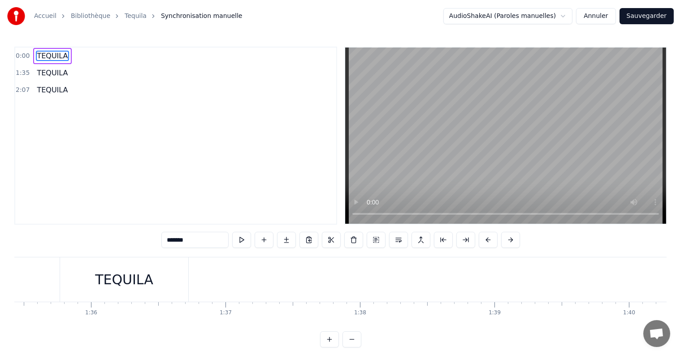
click at [50, 57] on span "TEQUILA" at bounding box center [52, 56] width 33 height 10
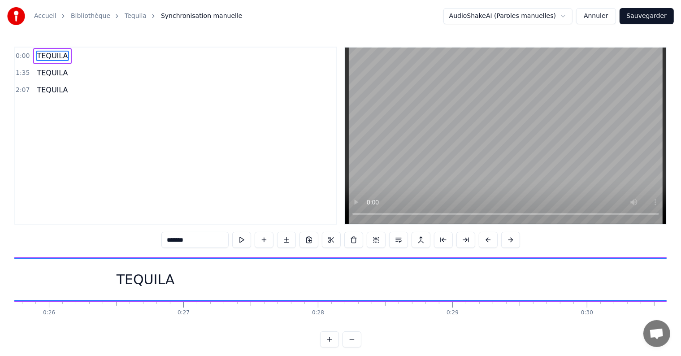
scroll to position [0, 3411]
click at [183, 278] on div "TEQUILA" at bounding box center [196, 279] width 58 height 20
click at [201, 278] on div "TEQUILA" at bounding box center [196, 279] width 58 height 20
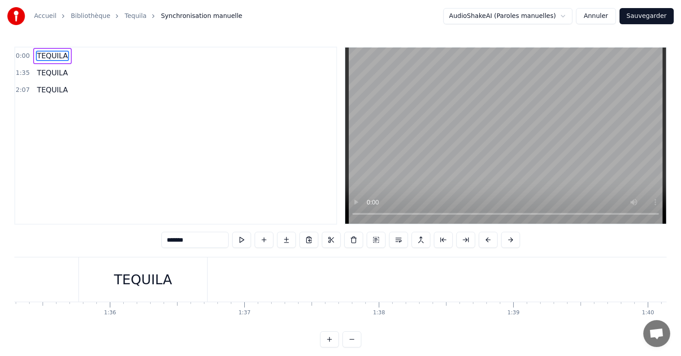
scroll to position [0, 12800]
click at [192, 278] on div "TEQUILA" at bounding box center [153, 279] width 128 height 44
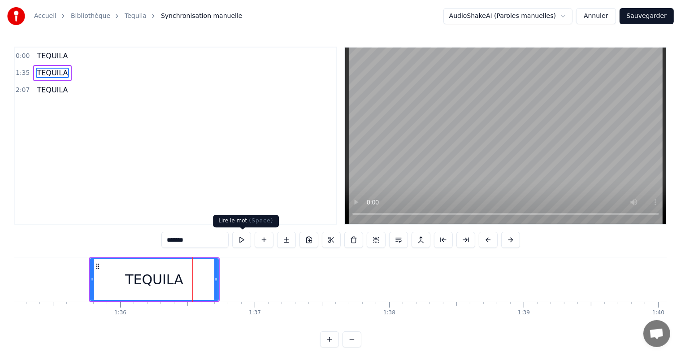
click at [246, 244] on button at bounding box center [241, 240] width 19 height 16
click at [44, 56] on span "TEQUILA" at bounding box center [52, 56] width 33 height 10
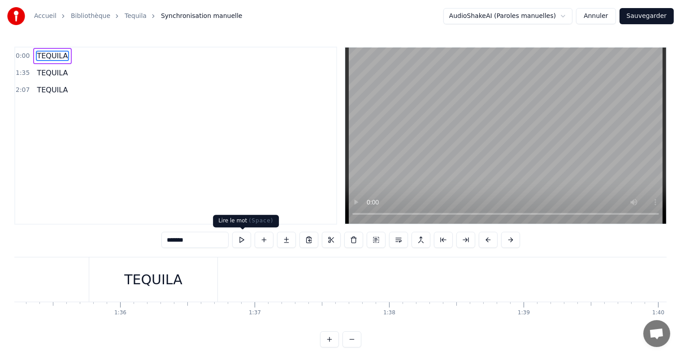
click at [250, 241] on button at bounding box center [241, 240] width 19 height 16
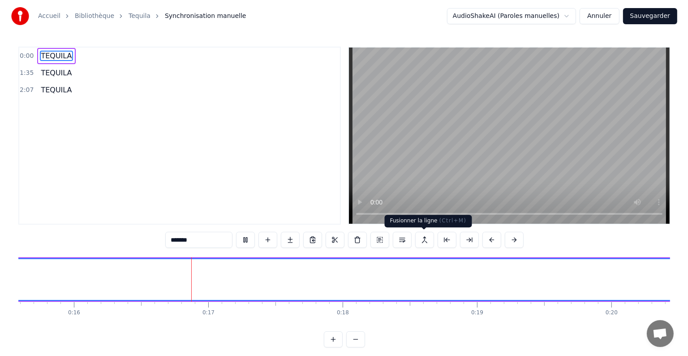
scroll to position [0, 2132]
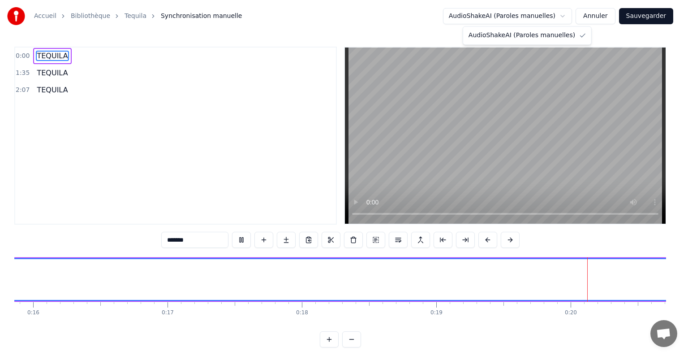
click at [557, 16] on html "Accueil Bibliothèque Tequila Synchronisation manuelle AudioShakeAI (Paroles man…" at bounding box center [344, 181] width 688 height 362
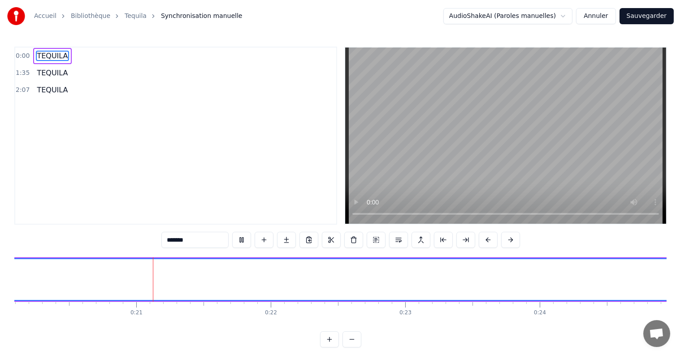
click at [557, 16] on html "Accueil Bibliothèque Tequila Synchronisation manuelle AudioShakeAI (Paroles man…" at bounding box center [340, 181] width 681 height 362
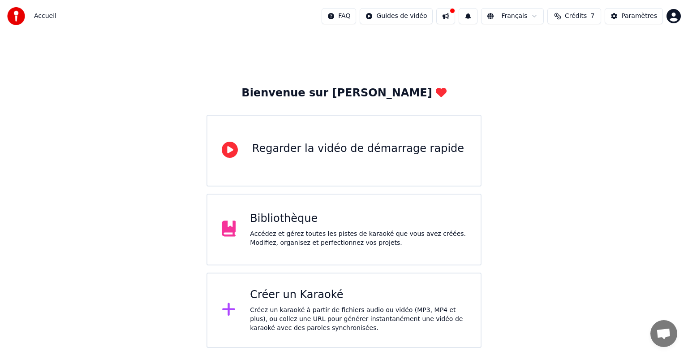
click at [337, 220] on div "Bibliothèque" at bounding box center [358, 219] width 216 height 14
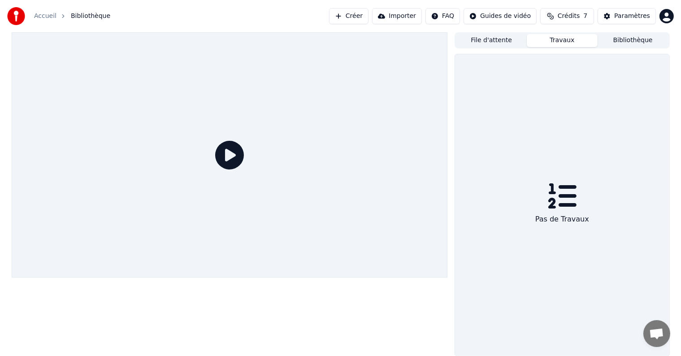
click at [566, 36] on button "Travaux" at bounding box center [562, 40] width 71 height 13
click at [633, 46] on button "Bibliothèque" at bounding box center [632, 40] width 71 height 13
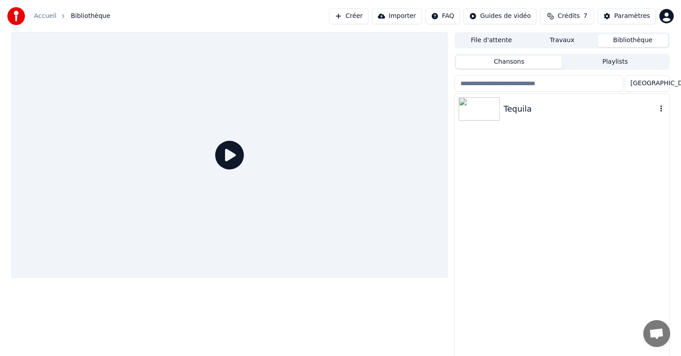
click at [522, 108] on div "Tequila" at bounding box center [579, 109] width 153 height 13
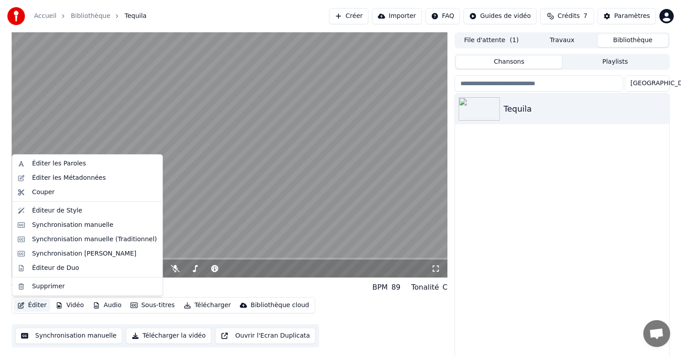
click at [41, 305] on button "Éditer" at bounding box center [32, 305] width 36 height 13
click at [70, 159] on div "Éditer les Paroles" at bounding box center [59, 163] width 54 height 9
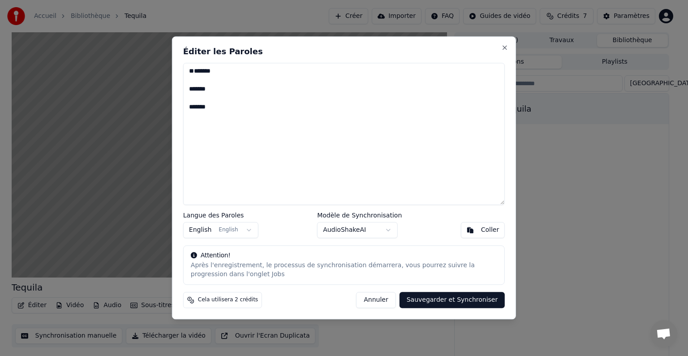
drag, startPoint x: 220, startPoint y: 125, endPoint x: 163, endPoint y: 94, distance: 65.0
click at [163, 94] on body "Accueil Bibliothèque Tequila Créer Importer FAQ Guides de vidéo Crédits 7 Param…" at bounding box center [340, 178] width 681 height 356
type textarea "*"
type textarea "********* ********* ********"
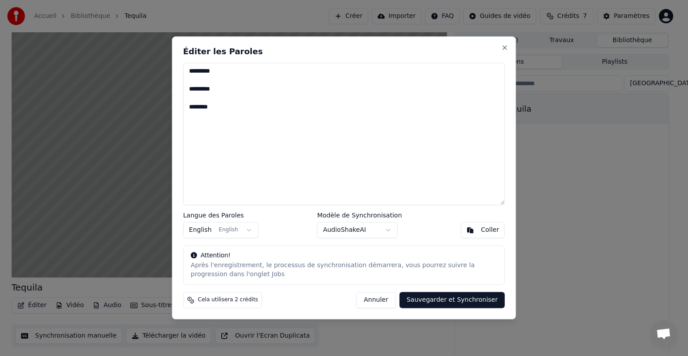
click at [449, 301] on button "Sauvegarder et Synchroniser" at bounding box center [453, 300] width 106 height 16
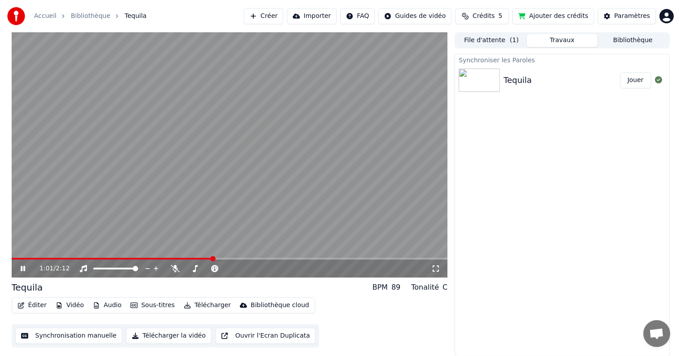
click at [30, 303] on button "Éditer" at bounding box center [32, 305] width 36 height 13
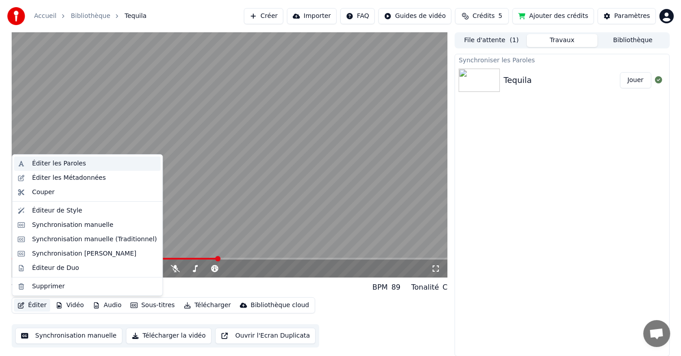
click at [66, 159] on div "Éditer les Paroles" at bounding box center [59, 163] width 54 height 9
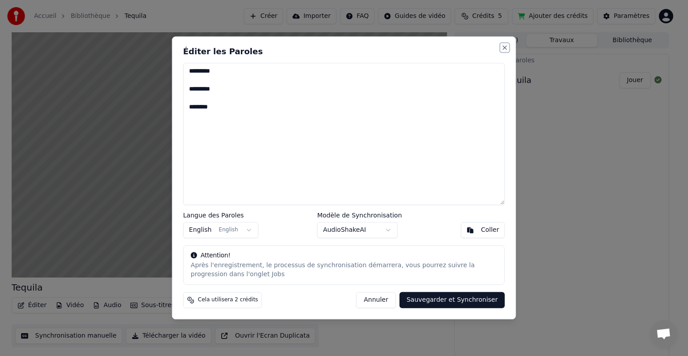
click at [506, 47] on button "Close" at bounding box center [504, 47] width 7 height 7
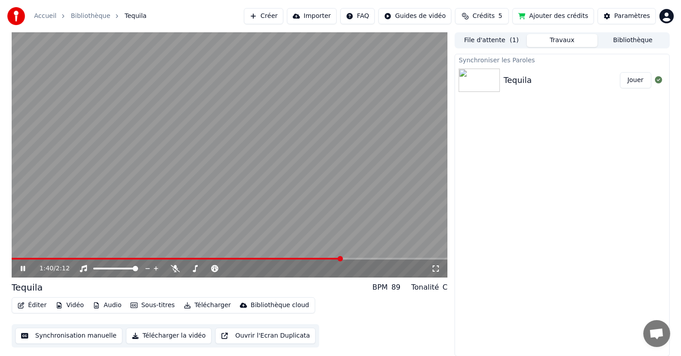
click at [297, 100] on video at bounding box center [230, 154] width 436 height 245
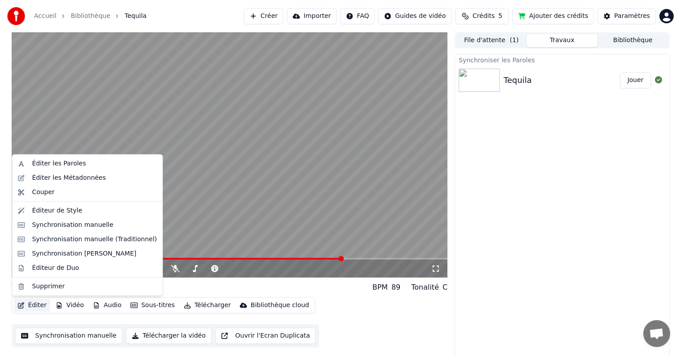
click at [31, 299] on button "Éditer" at bounding box center [32, 305] width 36 height 13
click at [81, 255] on div "Synchronisation [PERSON_NAME]" at bounding box center [84, 253] width 104 height 9
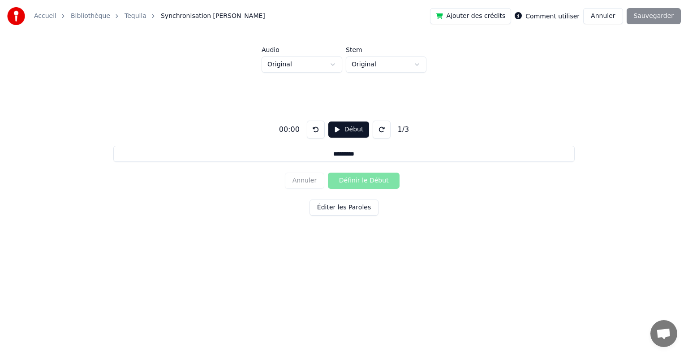
click at [344, 130] on button "Début" at bounding box center [348, 129] width 41 height 16
click at [387, 60] on html "Accueil Bibliothèque Tequila Synchronisation Manuelle de Ligne Ajouter des créd…" at bounding box center [344, 137] width 688 height 274
click at [323, 70] on html "Accueil Bibliothèque Tequila Synchronisation Manuelle de Ligne Ajouter des créd…" at bounding box center [344, 137] width 688 height 274
click at [327, 65] on html "Accueil Bibliothèque Tequila Synchronisation Manuelle de Ligne Ajouter des créd…" at bounding box center [344, 137] width 688 height 274
click at [144, 195] on html "Accueil Bibliothèque Tequila Synchronisation Manuelle de Ligne Ajouter des créd…" at bounding box center [344, 137] width 688 height 274
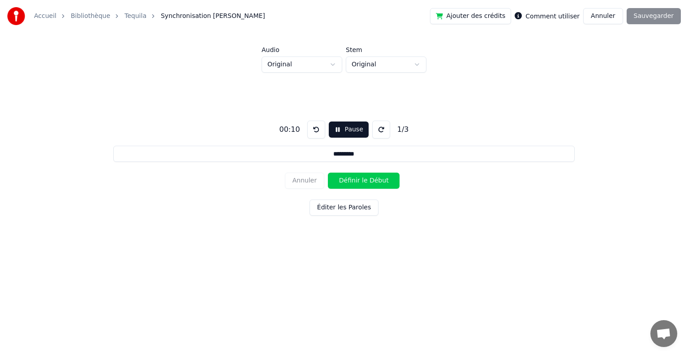
click at [344, 152] on input "********" at bounding box center [344, 154] width 462 height 16
click at [311, 156] on input "********" at bounding box center [344, 154] width 462 height 16
click at [125, 17] on link "Tequila" at bounding box center [136, 16] width 22 height 9
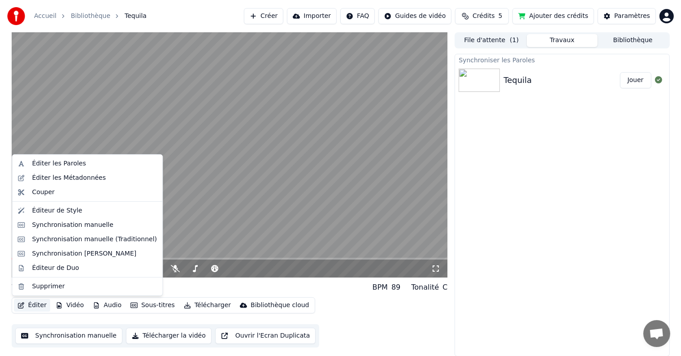
click at [39, 306] on button "Éditer" at bounding box center [32, 305] width 36 height 13
click at [84, 243] on div "Synchronisation manuelle (Traditionnel)" at bounding box center [94, 239] width 125 height 9
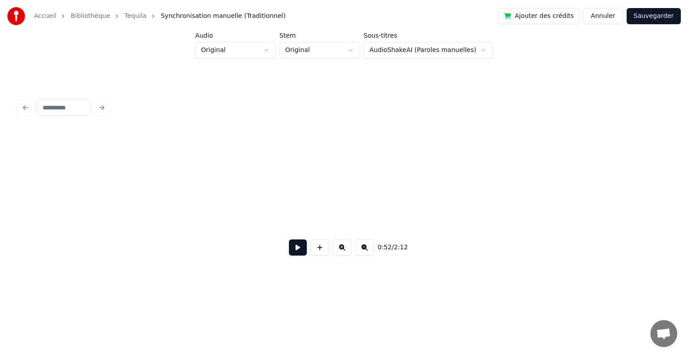
scroll to position [0, 4730]
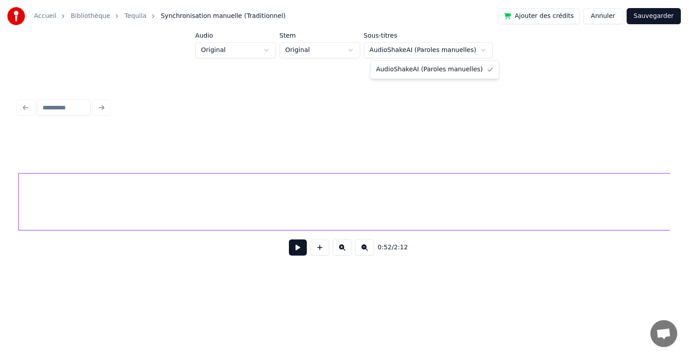
click at [398, 53] on html "Accueil Bibliothèque Tequila Synchronisation manuelle (Traditionnel) Ajouter de…" at bounding box center [344, 150] width 688 height 300
click at [320, 54] on html "Accueil Bibliothèque Tequila Synchronisation manuelle (Traditionnel) Ajouter de…" at bounding box center [344, 150] width 688 height 300
click at [296, 251] on button at bounding box center [298, 247] width 18 height 16
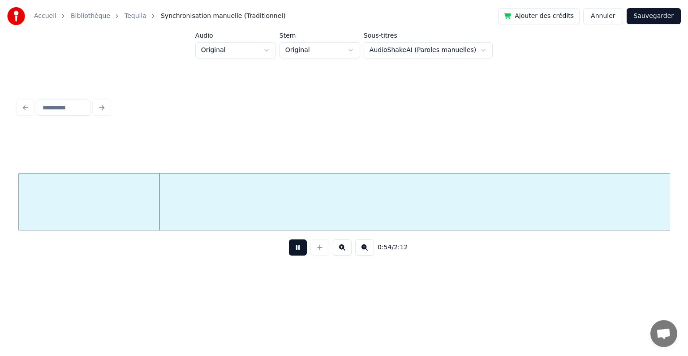
click at [296, 251] on button at bounding box center [298, 247] width 18 height 16
click at [26, 104] on div at bounding box center [344, 108] width 660 height 20
click at [125, 17] on link "Tequila" at bounding box center [136, 16] width 22 height 9
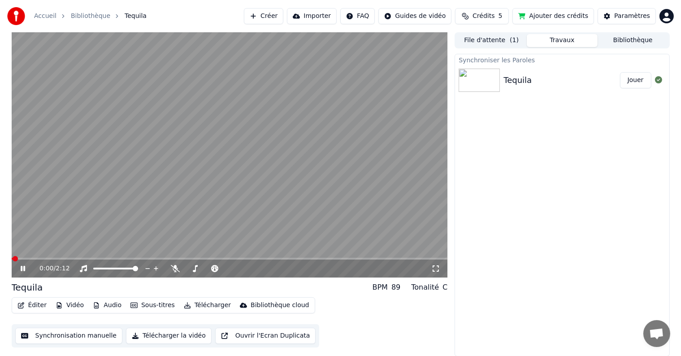
click at [27, 308] on button "Éditer" at bounding box center [32, 305] width 36 height 13
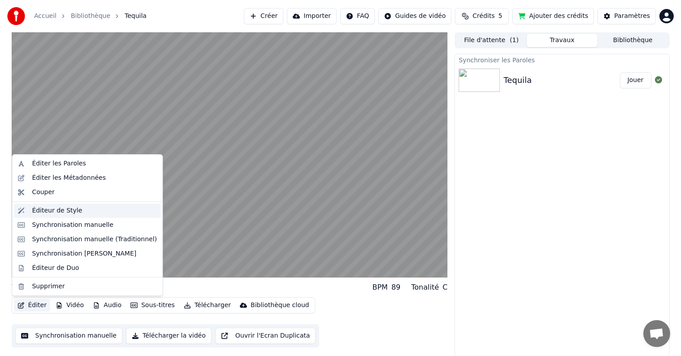
click at [73, 213] on div "Éditeur de Style" at bounding box center [57, 210] width 50 height 9
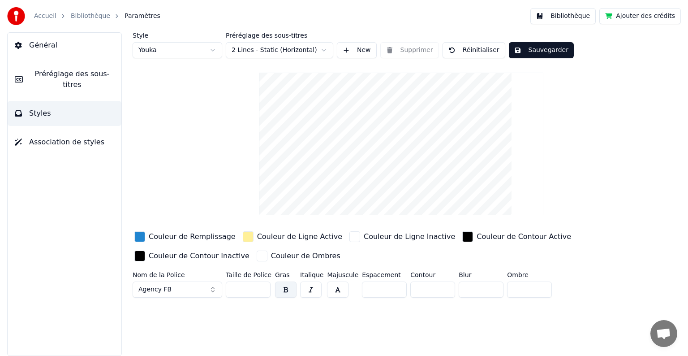
click at [57, 137] on span "Association de styles" at bounding box center [66, 142] width 75 height 11
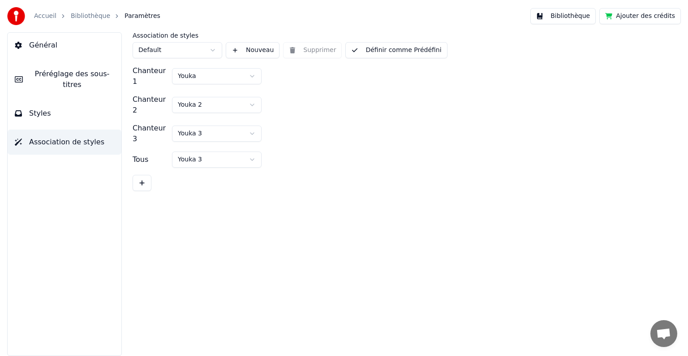
click at [87, 109] on button "Styles" at bounding box center [65, 113] width 114 height 25
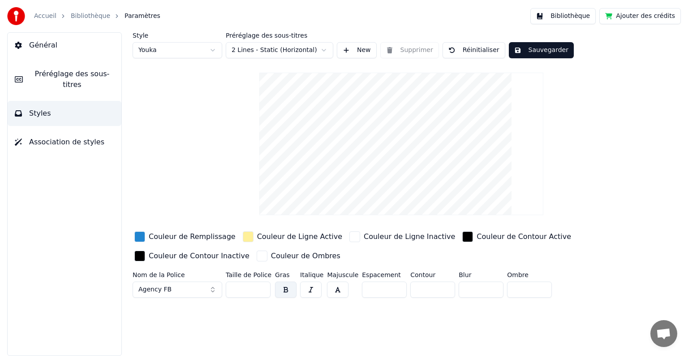
click at [87, 70] on span "Préréglage des sous-titres" at bounding box center [72, 80] width 84 height 22
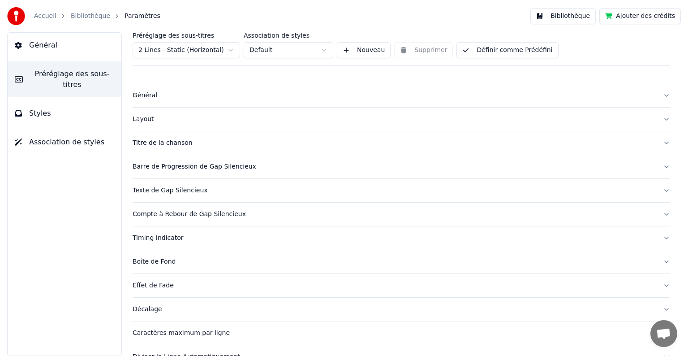
click at [303, 142] on div "Titre de la chanson" at bounding box center [394, 142] width 523 height 9
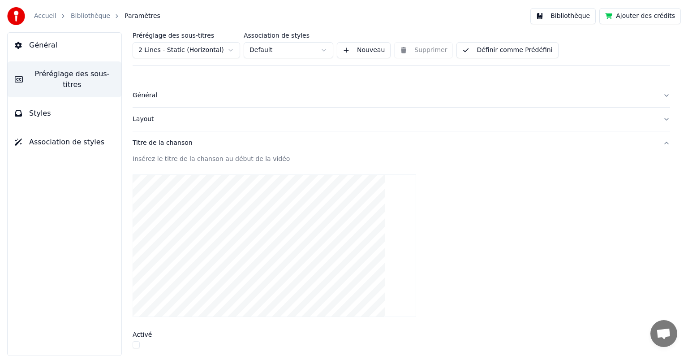
click at [312, 143] on div "Titre de la chanson" at bounding box center [394, 142] width 523 height 9
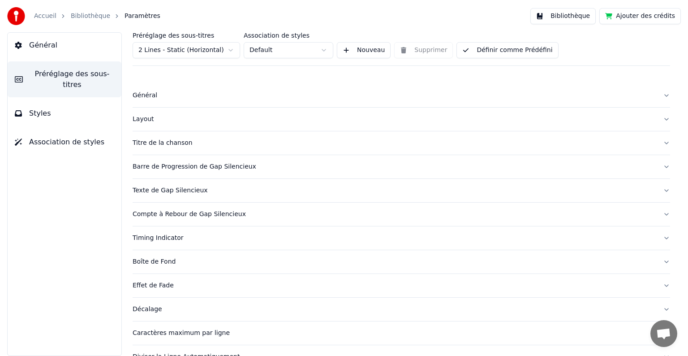
click at [282, 168] on div "Barre de Progression de Gap Silencieux" at bounding box center [394, 166] width 523 height 9
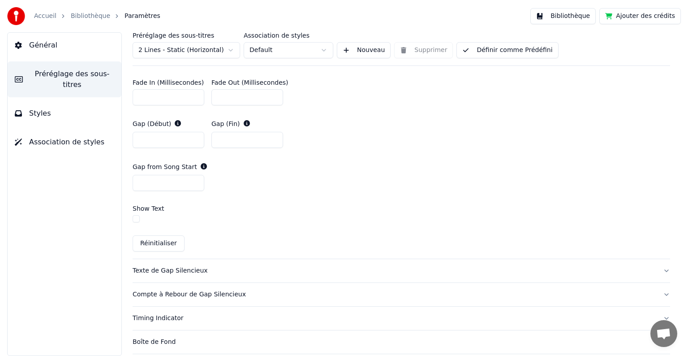
scroll to position [451, 0]
click at [135, 218] on button "button" at bounding box center [136, 218] width 7 height 7
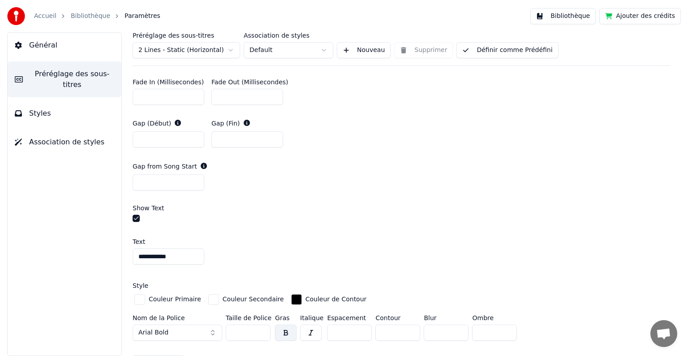
click at [135, 218] on button "button" at bounding box center [136, 218] width 7 height 7
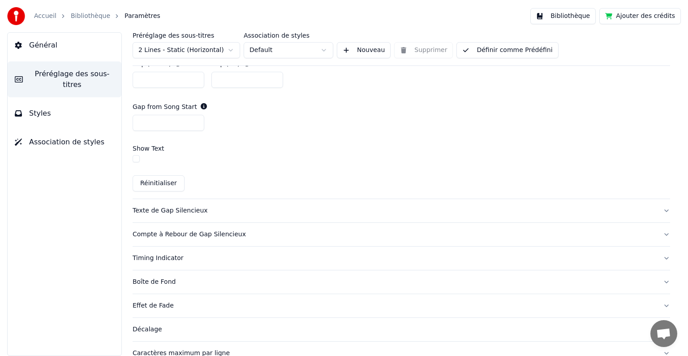
click at [236, 214] on button "Texte de Gap Silencieux" at bounding box center [402, 210] width 538 height 23
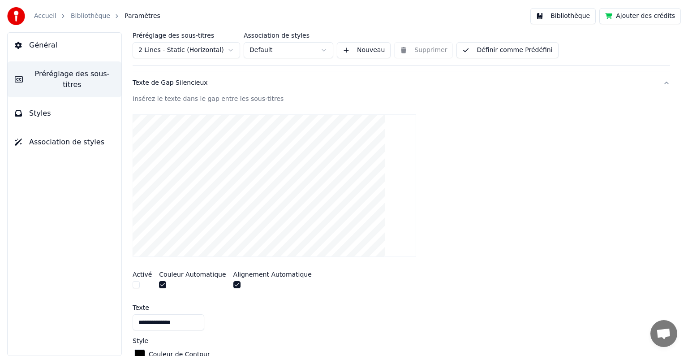
scroll to position [102, 0]
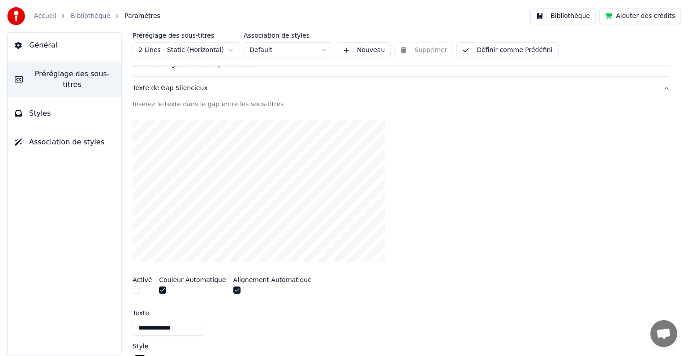
click at [137, 289] on button "button" at bounding box center [136, 289] width 7 height 7
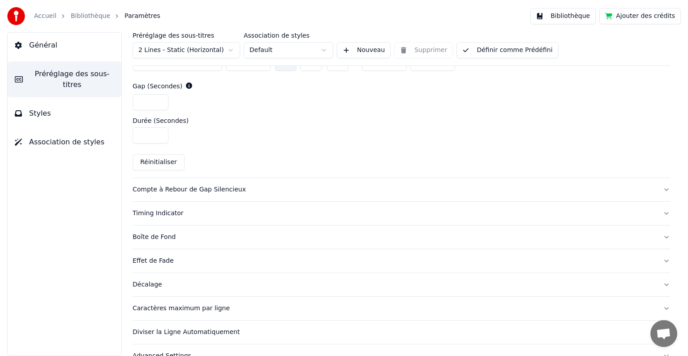
scroll to position [433, 0]
click at [297, 189] on div "Compte à Rebour de Gap Silencieux" at bounding box center [394, 189] width 523 height 9
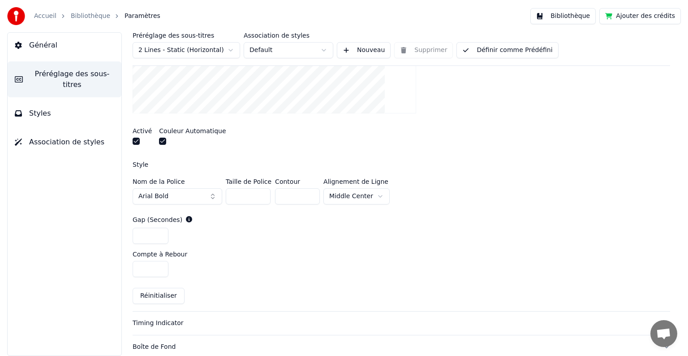
scroll to position [275, 0]
click at [90, 16] on link "Bibliothèque" at bounding box center [90, 16] width 39 height 9
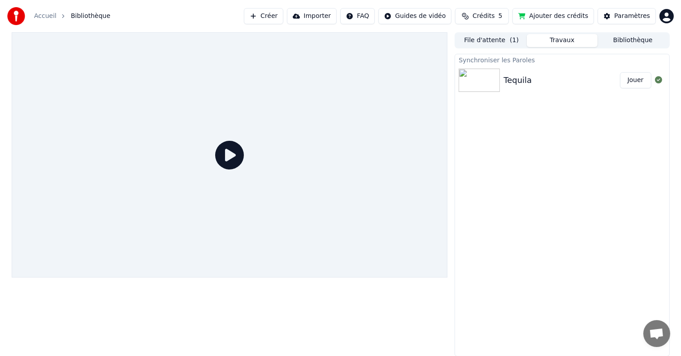
click at [640, 79] on button "Jouer" at bounding box center [635, 80] width 31 height 16
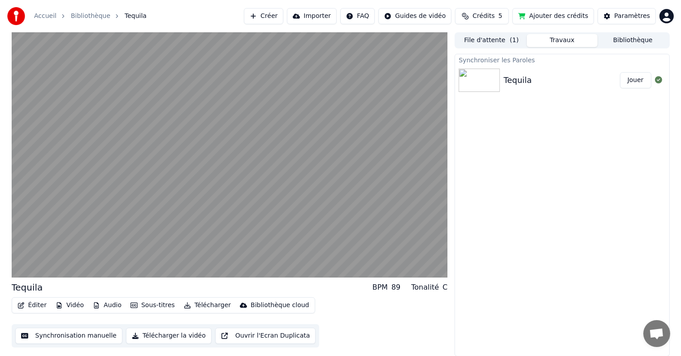
click at [35, 305] on button "Éditer" at bounding box center [32, 305] width 36 height 13
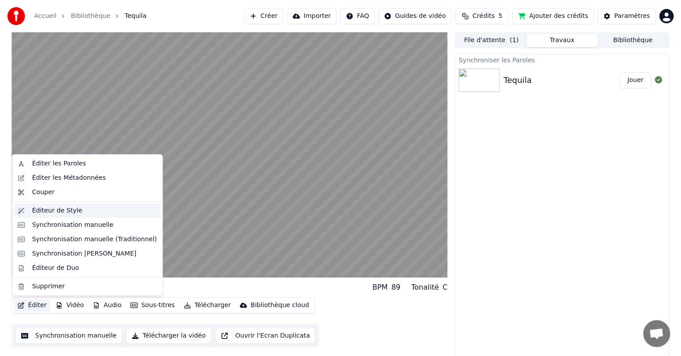
click at [62, 206] on div "Éditeur de Style" at bounding box center [57, 210] width 50 height 9
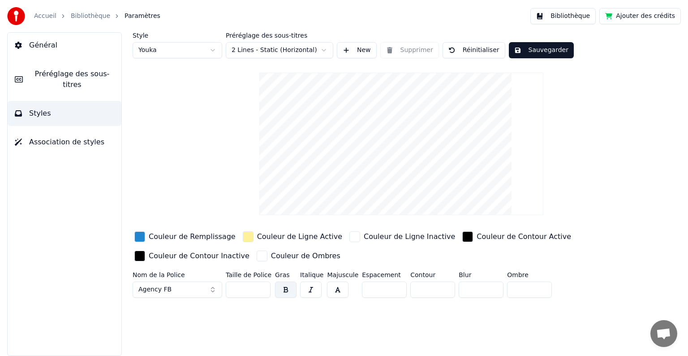
click at [53, 81] on button "Préréglage des sous-titres" at bounding box center [65, 79] width 114 height 36
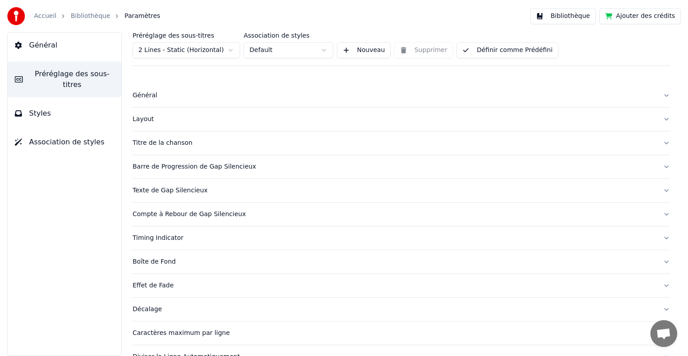
click at [300, 167] on div "Barre de Progression de Gap Silencieux" at bounding box center [394, 166] width 523 height 9
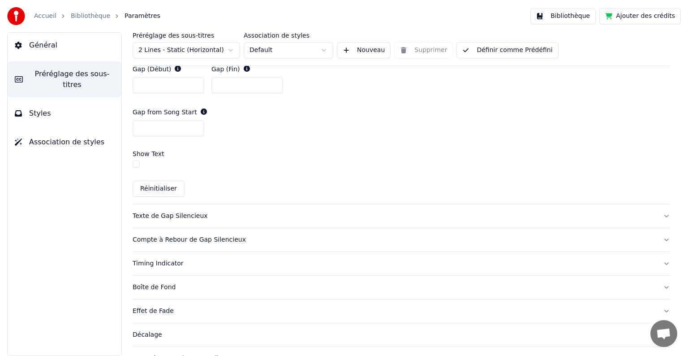
scroll to position [506, 0]
click at [294, 258] on div "Timing Indicator" at bounding box center [394, 262] width 523 height 9
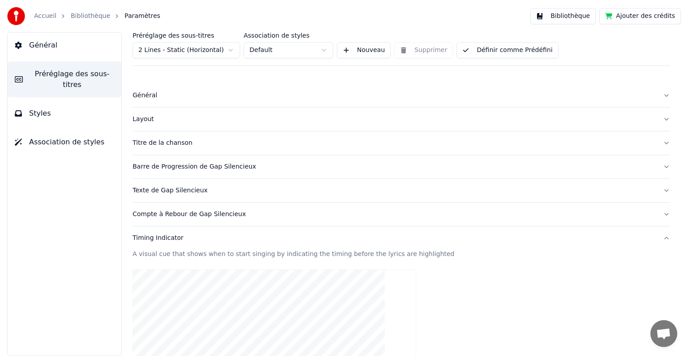
scroll to position [1, 0]
click at [307, 207] on button "Compte à Rebour de Gap Silencieux" at bounding box center [402, 213] width 538 height 23
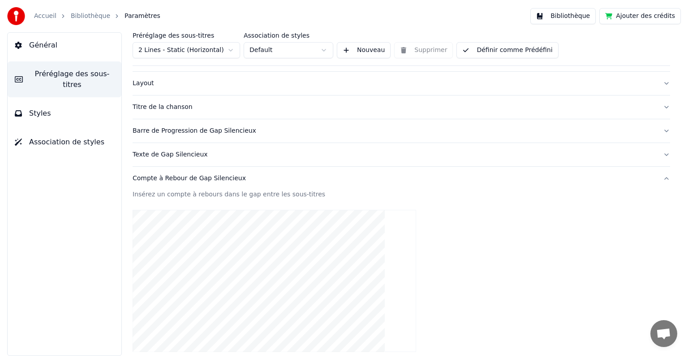
scroll to position [36, 0]
click at [301, 140] on button "Barre de Progression de Gap Silencieux" at bounding box center [402, 130] width 538 height 23
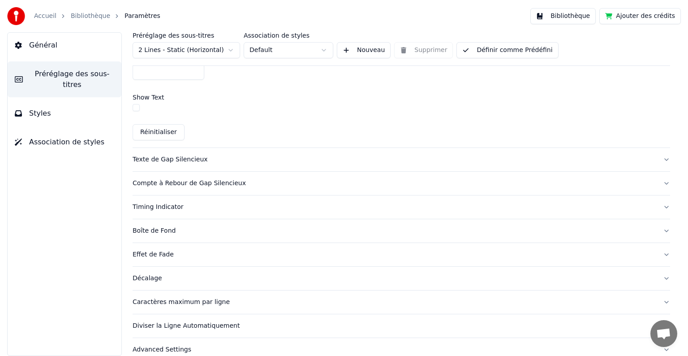
scroll to position [573, 0]
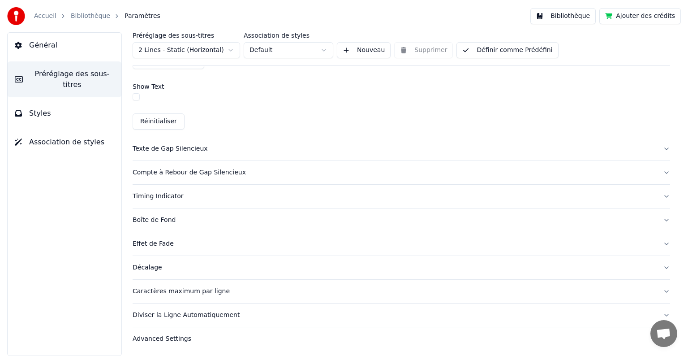
click at [314, 337] on div "Advanced Settings" at bounding box center [394, 338] width 523 height 9
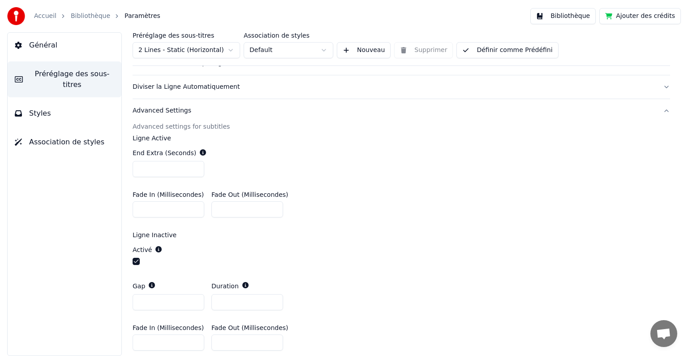
scroll to position [304, 0]
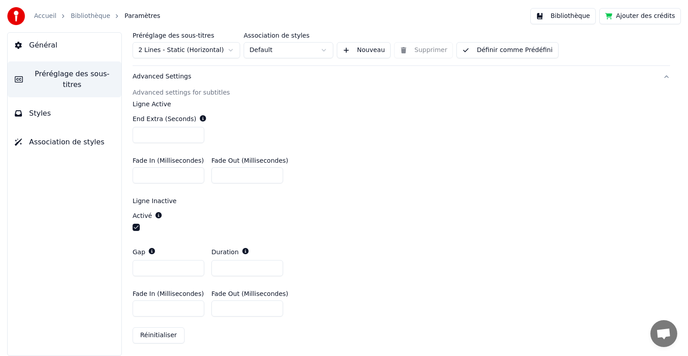
click at [134, 224] on button "button" at bounding box center [136, 227] width 7 height 7
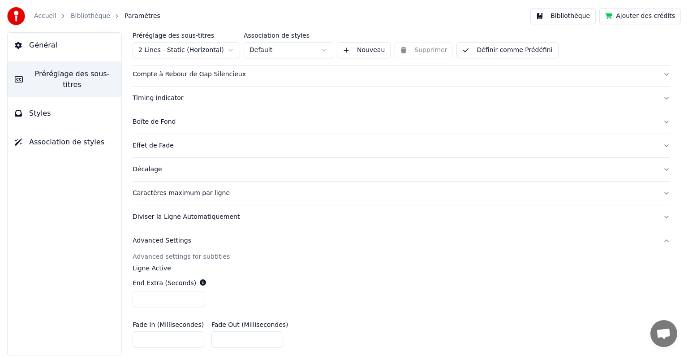
scroll to position [140, 0]
click at [207, 165] on div "Décalage" at bounding box center [394, 169] width 523 height 9
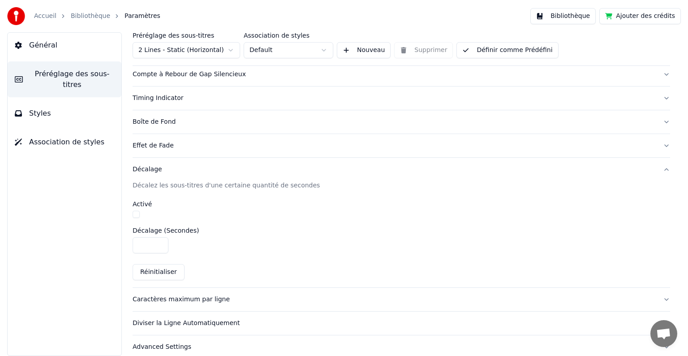
click at [207, 144] on div "Effet de Fade" at bounding box center [394, 145] width 523 height 9
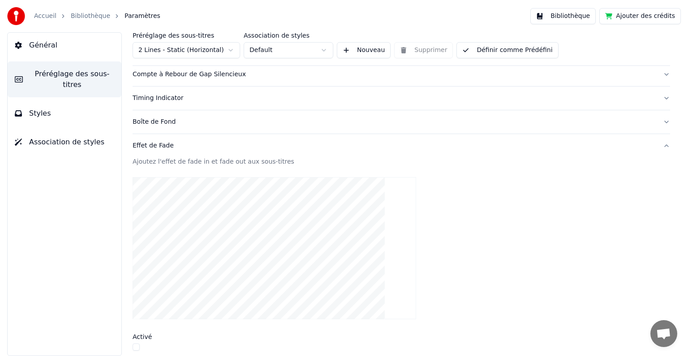
click at [228, 144] on div "Effet de Fade" at bounding box center [394, 145] width 523 height 9
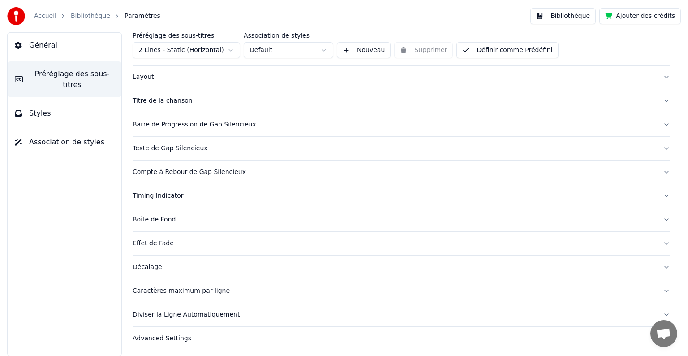
scroll to position [10, 0]
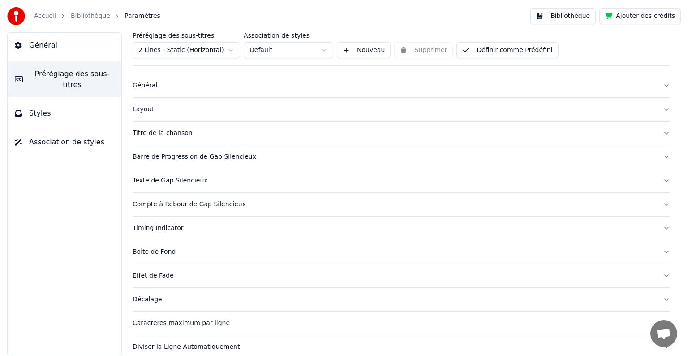
click at [226, 232] on button "Timing Indicator" at bounding box center [402, 227] width 538 height 23
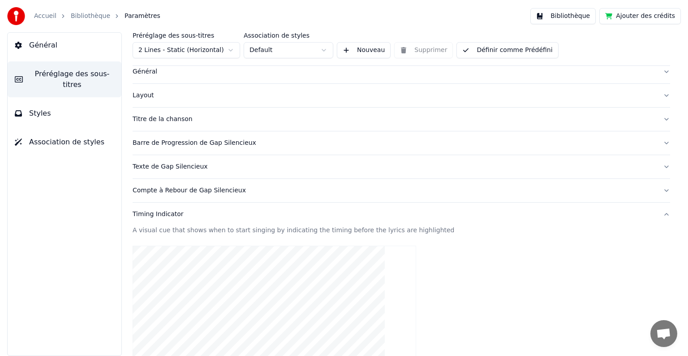
scroll to position [24, 0]
click at [237, 217] on button "Timing Indicator" at bounding box center [402, 213] width 538 height 23
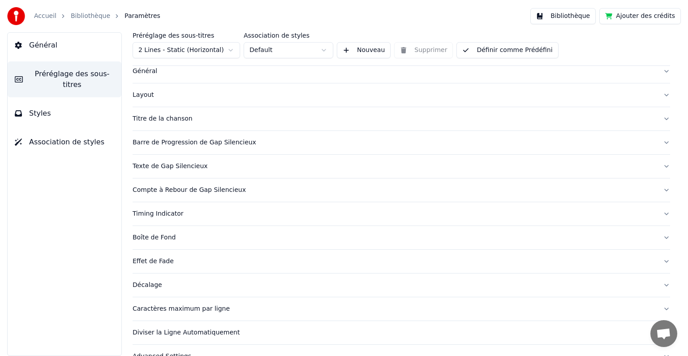
click at [253, 189] on div "Compte à Rebour de Gap Silencieux" at bounding box center [394, 190] width 523 height 9
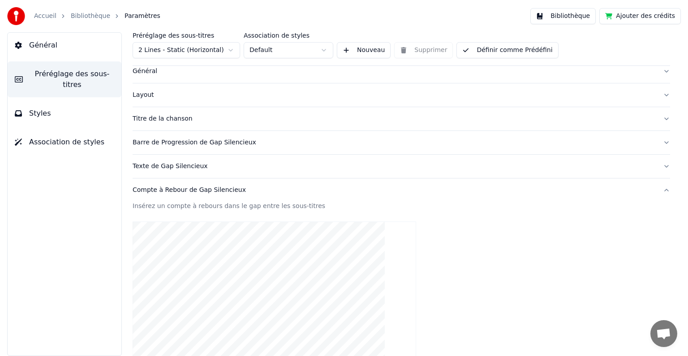
click at [269, 187] on div "Compte à Rebour de Gap Silencieux" at bounding box center [394, 190] width 523 height 9
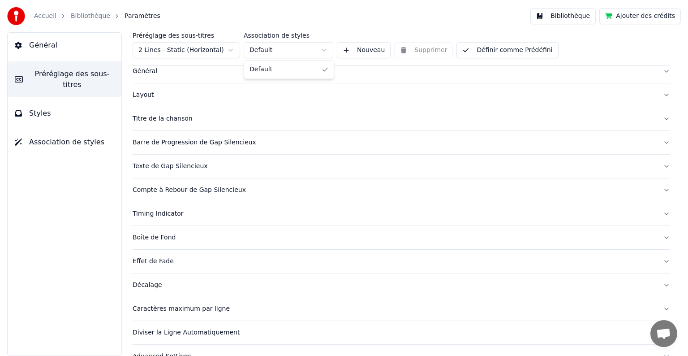
click at [323, 50] on html "Accueil Bibliothèque Paramètres Bibliothèque Ajouter des crédits Général Prérég…" at bounding box center [344, 178] width 688 height 356
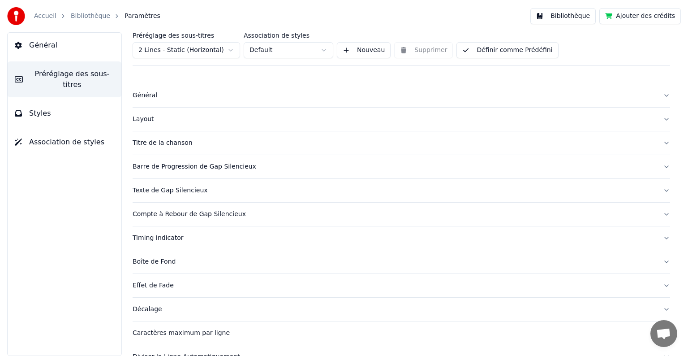
click at [256, 94] on div "Général" at bounding box center [394, 95] width 523 height 9
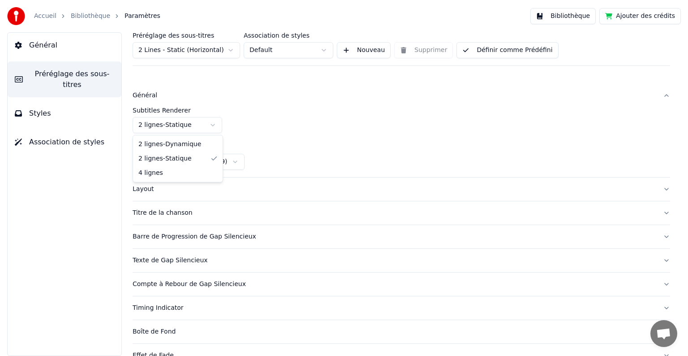
click at [212, 127] on html "Accueil Bibliothèque Paramètres Bibliothèque Ajouter des crédits Général Prérég…" at bounding box center [344, 178] width 688 height 356
click at [271, 122] on html "Accueil Bibliothèque Paramètres Bibliothèque Ajouter des crédits Général Prérég…" at bounding box center [344, 178] width 688 height 356
click at [209, 122] on html "Accueil Bibliothèque Paramètres Bibliothèque Ajouter des crédits Général Prérég…" at bounding box center [344, 178] width 688 height 356
click at [349, 130] on html "Accueil Bibliothèque Paramètres Bibliothèque Ajouter des crédits Général Prérég…" at bounding box center [344, 178] width 688 height 356
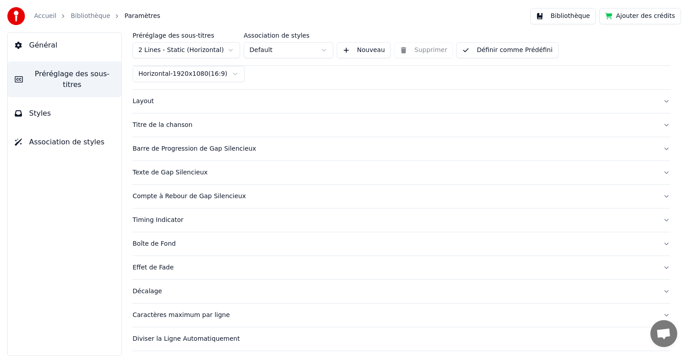
scroll to position [112, 0]
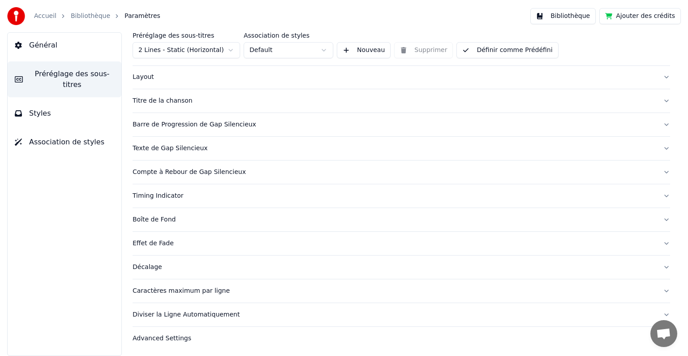
click at [312, 290] on div "Caractères maximum par ligne" at bounding box center [394, 290] width 523 height 9
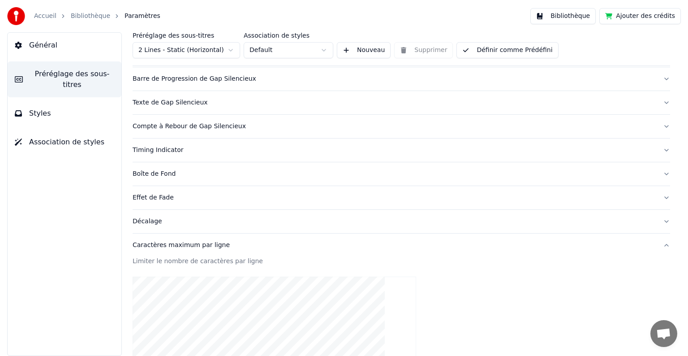
scroll to position [0, 0]
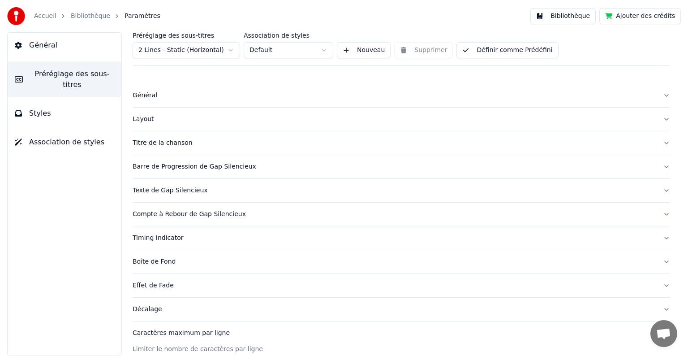
click at [220, 59] on div "Préréglage des sous-titres 2 Lines - Static (Horizontal) Association de styles …" at bounding box center [402, 49] width 538 height 34
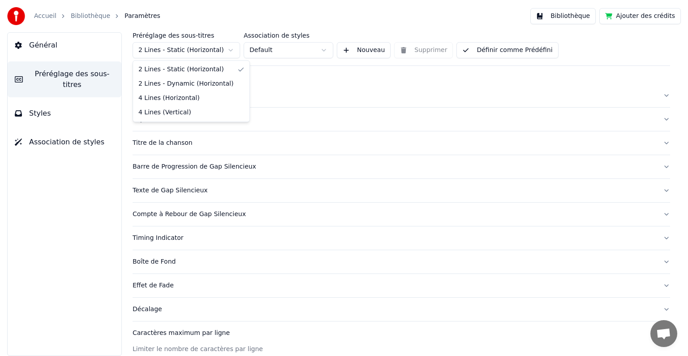
click at [212, 50] on html "Accueil Bibliothèque Paramètres Bibliothèque Ajouter des crédits Général Prérég…" at bounding box center [344, 178] width 688 height 356
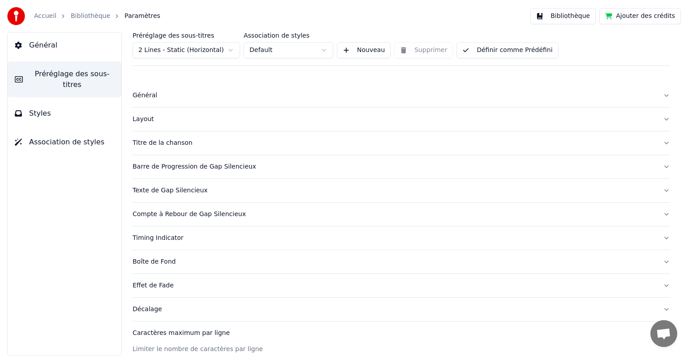
click at [293, 85] on html "Accueil Bibliothèque Paramètres Bibliothèque Ajouter des crédits Général Prérég…" at bounding box center [344, 178] width 688 height 356
click at [248, 149] on button "Titre de la chanson" at bounding box center [402, 142] width 538 height 23
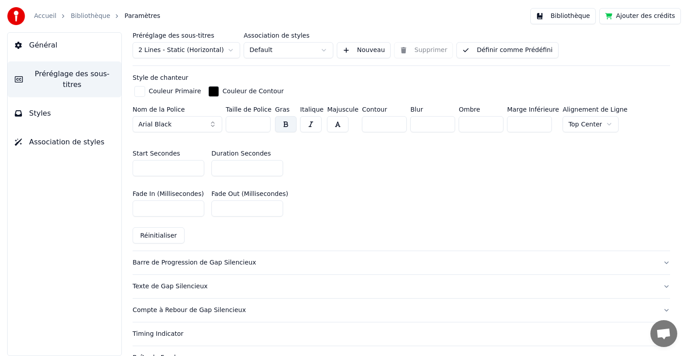
scroll to position [374, 0]
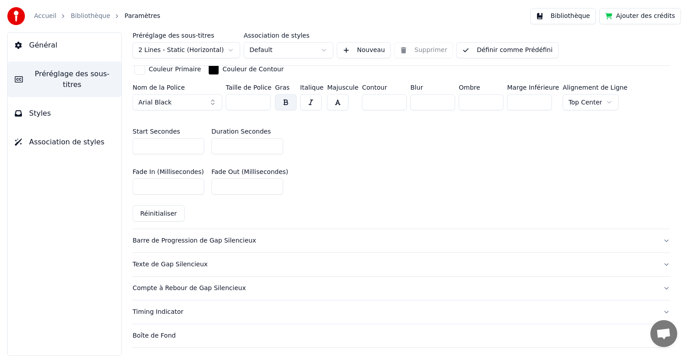
click at [293, 241] on div "Barre de Progression de Gap Silencieux" at bounding box center [394, 240] width 523 height 9
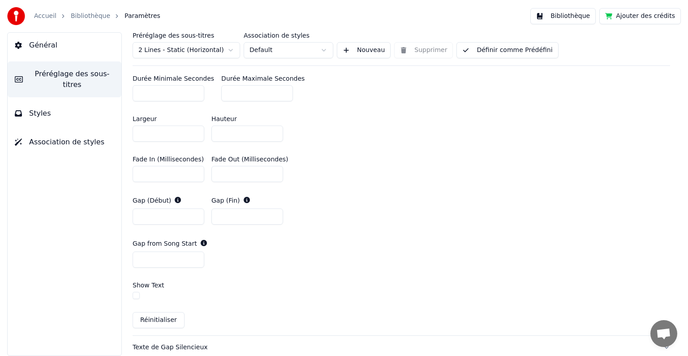
click at [169, 222] on input "*" at bounding box center [169, 216] width 72 height 16
click at [193, 213] on input "*" at bounding box center [169, 216] width 72 height 16
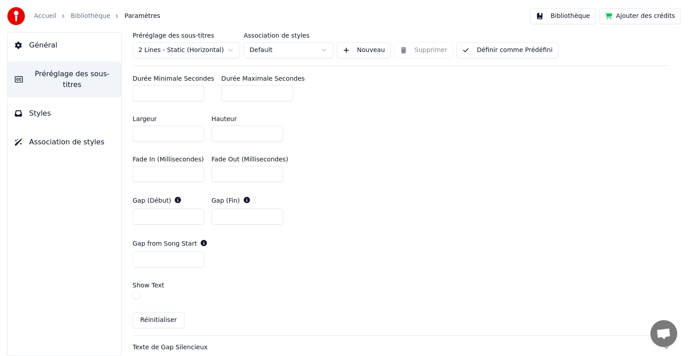
click at [193, 213] on input "*" at bounding box center [169, 216] width 72 height 16
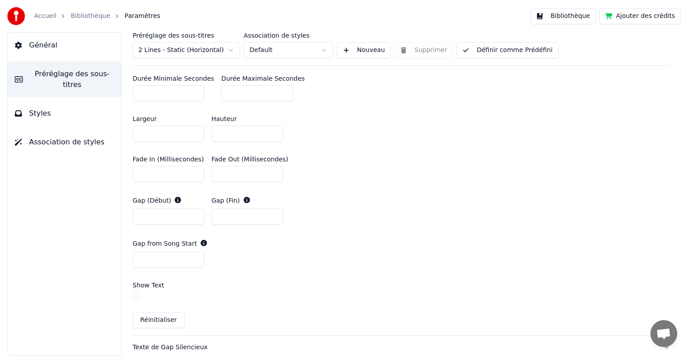
click at [193, 213] on input "**" at bounding box center [169, 216] width 72 height 16
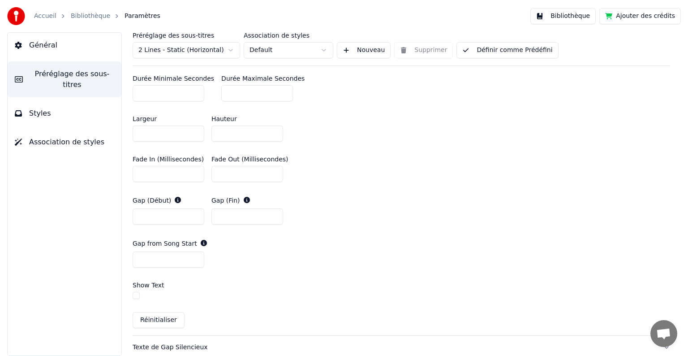
click at [193, 213] on input "**" at bounding box center [169, 216] width 72 height 16
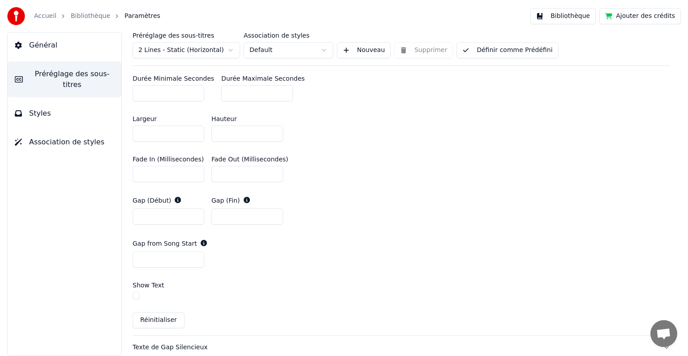
type input "**"
click at [193, 213] on input "**" at bounding box center [169, 216] width 72 height 16
click at [276, 213] on input "*" at bounding box center [248, 216] width 72 height 16
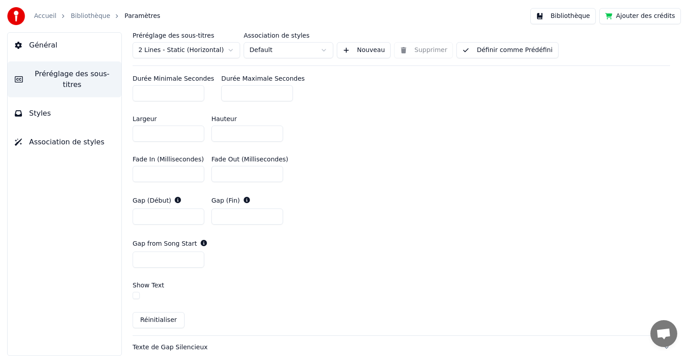
click at [276, 213] on input "*" at bounding box center [248, 216] width 72 height 16
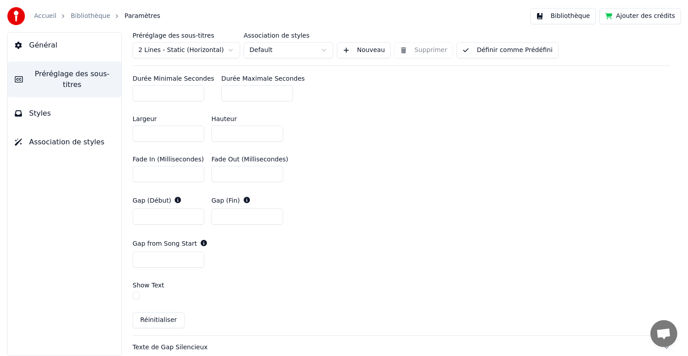
click at [276, 213] on input "*" at bounding box center [248, 216] width 72 height 16
click at [276, 213] on input "**" at bounding box center [248, 216] width 72 height 16
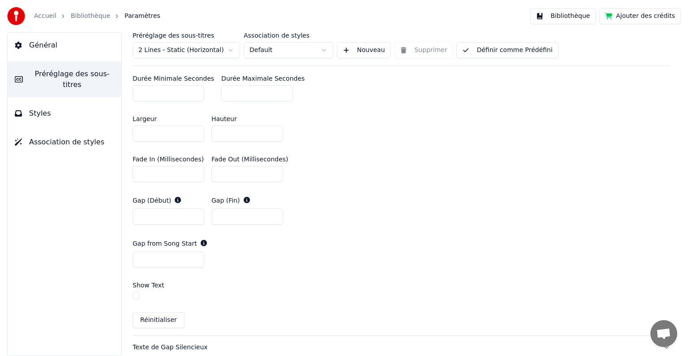
click at [276, 213] on input "**" at bounding box center [248, 216] width 72 height 16
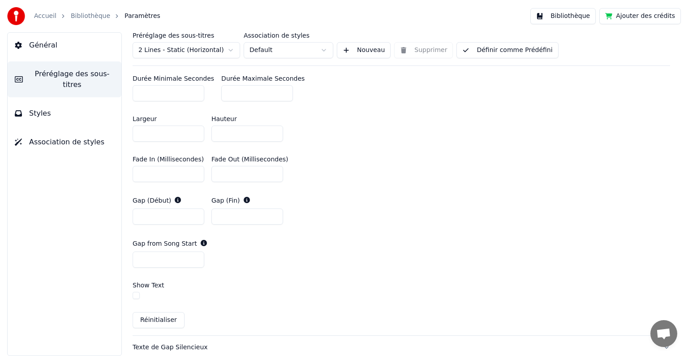
click at [276, 213] on input "**" at bounding box center [248, 216] width 72 height 16
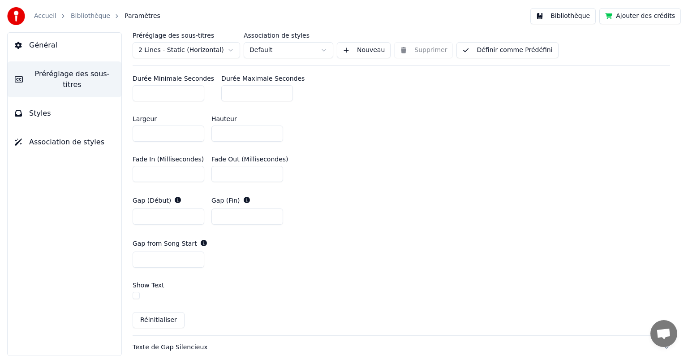
click at [276, 213] on input "**" at bounding box center [248, 216] width 72 height 16
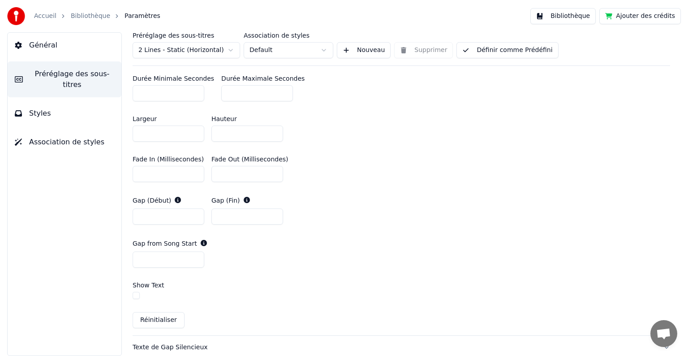
click at [276, 213] on input "**" at bounding box center [248, 216] width 72 height 16
type input "**"
click at [276, 213] on input "**" at bounding box center [248, 216] width 72 height 16
click at [376, 181] on div "Fade In (Millisecondes) * Fade Out (Millisecondes) *" at bounding box center [402, 169] width 538 height 40
click at [328, 137] on div "Largeur *** Hauteur **" at bounding box center [402, 128] width 538 height 40
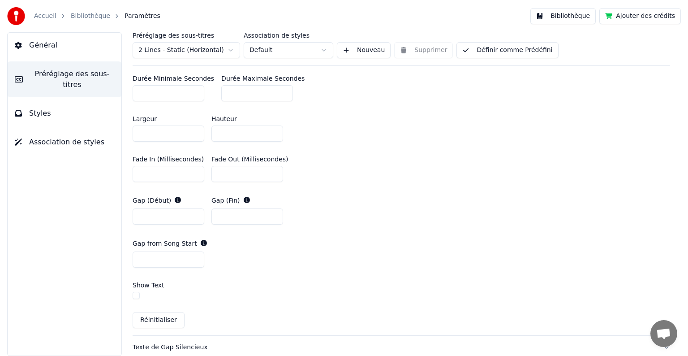
click at [84, 16] on link "Bibliothèque" at bounding box center [90, 16] width 39 height 9
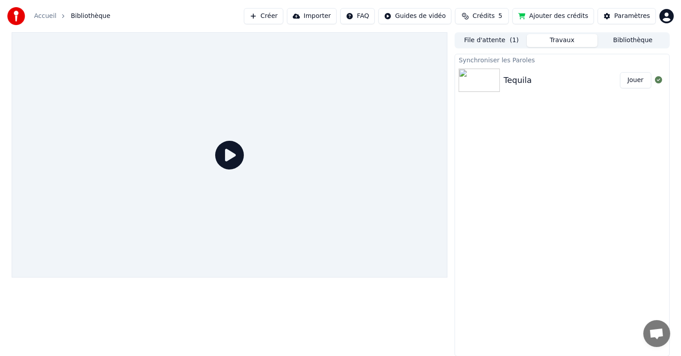
click at [233, 159] on icon at bounding box center [229, 155] width 29 height 29
click at [227, 152] on icon at bounding box center [229, 155] width 29 height 29
click at [643, 81] on button "Jouer" at bounding box center [635, 80] width 31 height 16
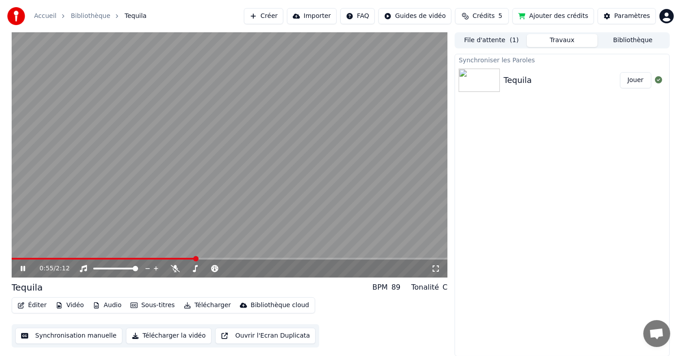
click at [23, 266] on icon at bounding box center [23, 268] width 4 height 5
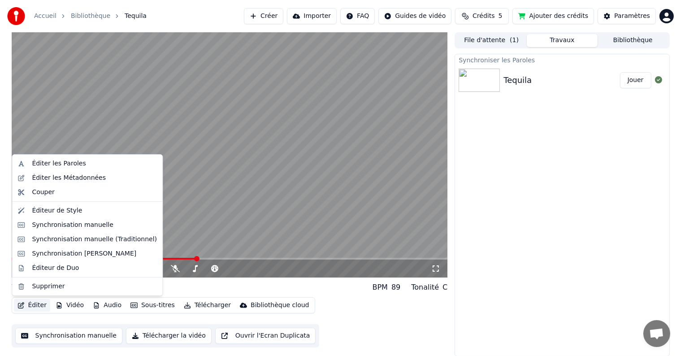
click at [34, 307] on button "Éditer" at bounding box center [32, 305] width 36 height 13
click at [58, 209] on div "Éditeur de Style" at bounding box center [57, 210] width 50 height 9
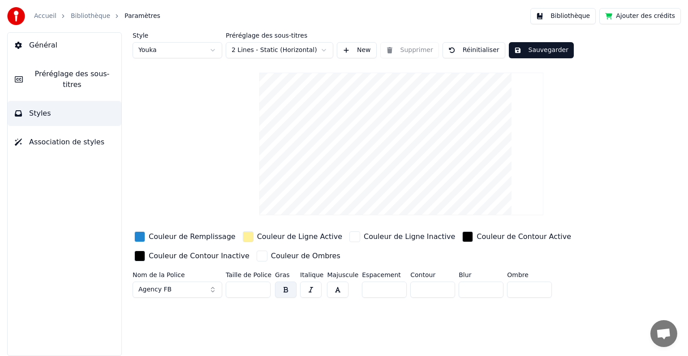
click at [244, 51] on html "Accueil Bibliothèque Paramètres Bibliothèque Ajouter des crédits Général Prérég…" at bounding box center [344, 178] width 688 height 356
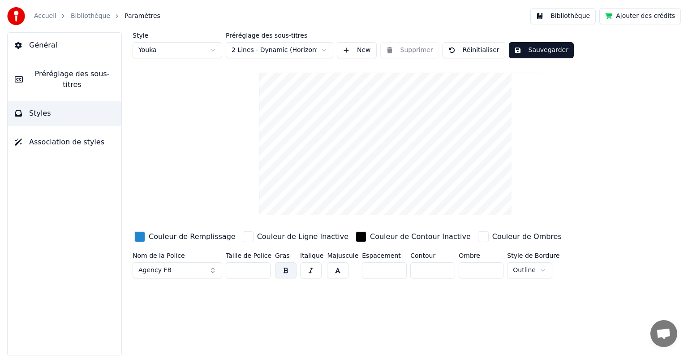
click at [52, 72] on span "Préréglage des sous-titres" at bounding box center [72, 80] width 84 height 22
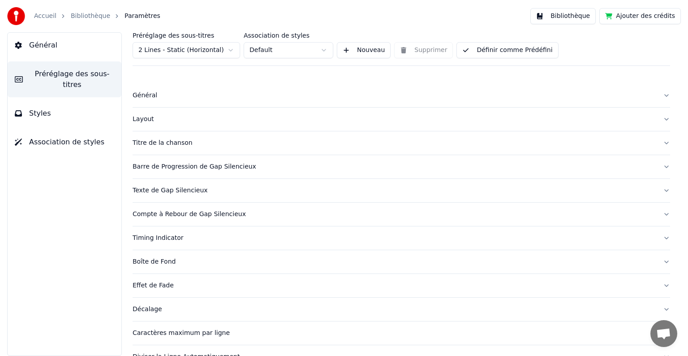
click at [204, 99] on div "Général" at bounding box center [394, 95] width 523 height 9
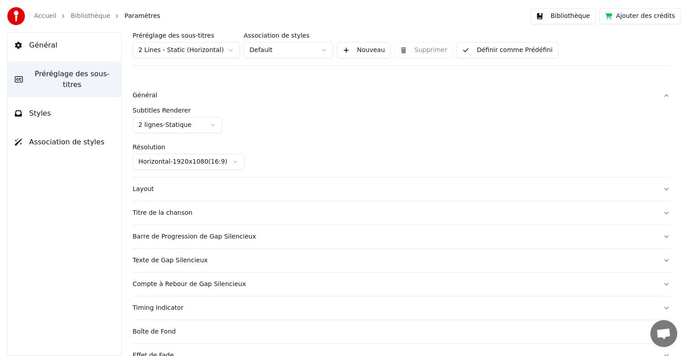
click at [262, 185] on div "Layout" at bounding box center [394, 189] width 523 height 9
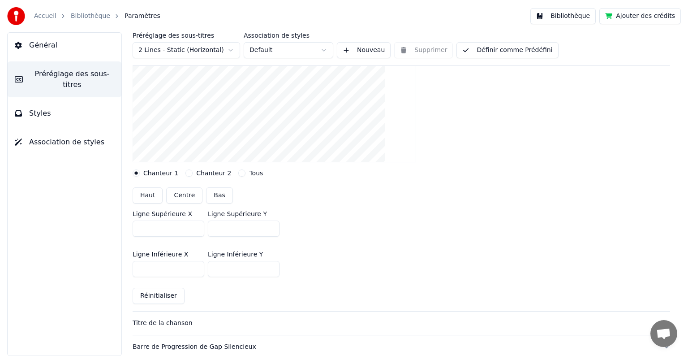
scroll to position [135, 0]
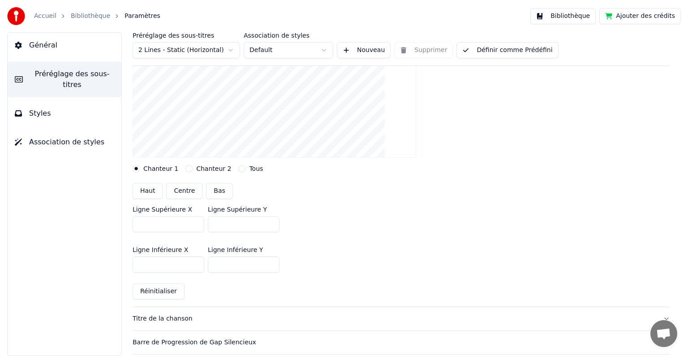
click at [238, 168] on button "Tous" at bounding box center [241, 168] width 7 height 7
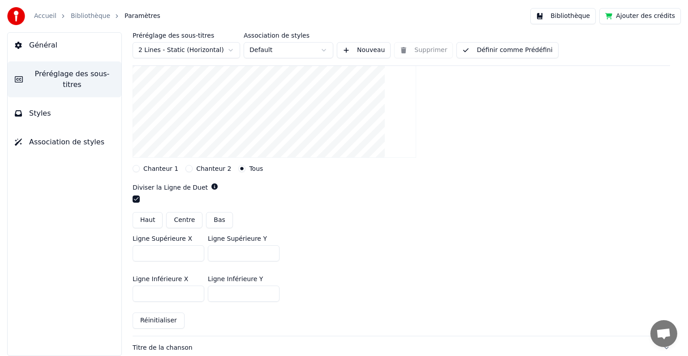
click at [140, 167] on div "Chanteur 1" at bounding box center [156, 168] width 46 height 7
click at [134, 168] on button "Chanteur 1" at bounding box center [136, 168] width 7 height 7
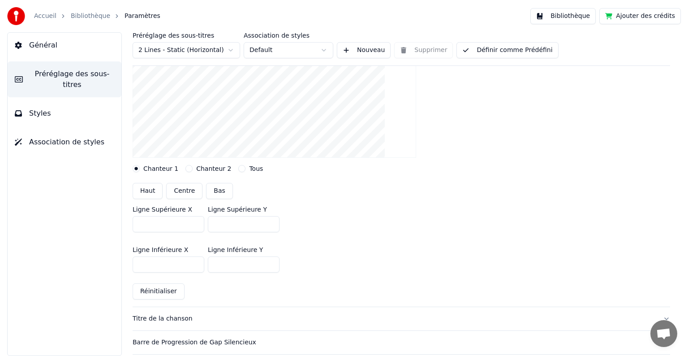
click at [85, 72] on span "Préréglage des sous-titres" at bounding box center [72, 80] width 84 height 22
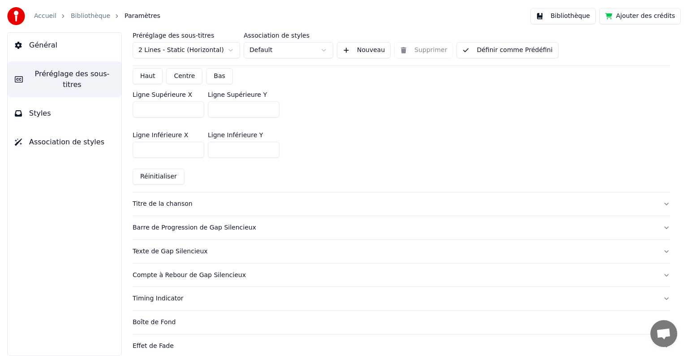
scroll to position [251, 0]
click at [304, 224] on div "Barre de Progression de Gap Silencieux" at bounding box center [394, 226] width 523 height 9
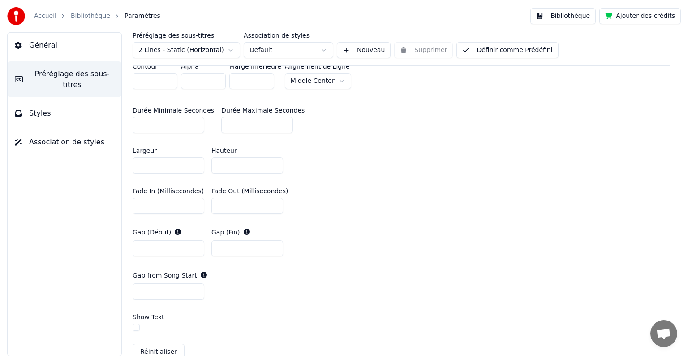
scroll to position [356, 0]
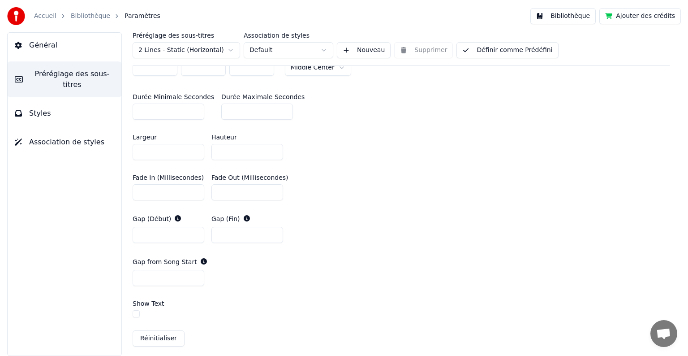
click at [194, 237] on input "**" at bounding box center [169, 235] width 72 height 16
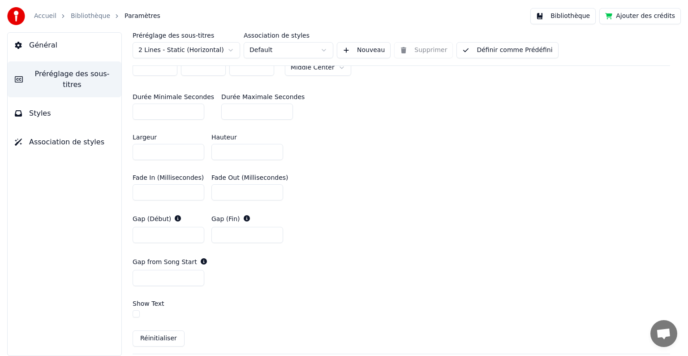
click at [194, 237] on input "**" at bounding box center [169, 235] width 72 height 16
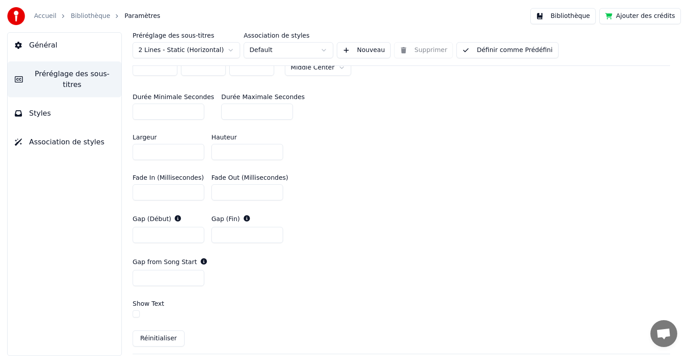
click at [194, 237] on input "*" at bounding box center [169, 235] width 72 height 16
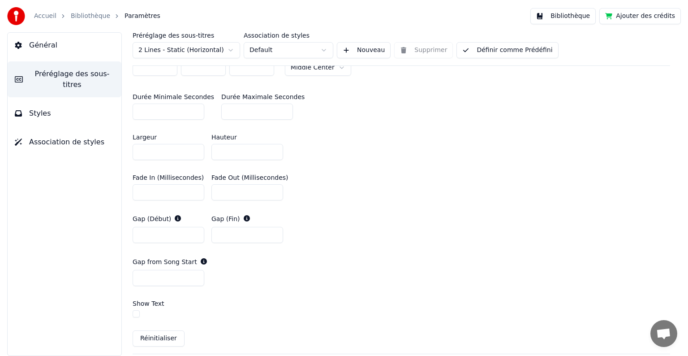
click at [194, 237] on input "*" at bounding box center [169, 235] width 72 height 16
type input "*"
click at [194, 237] on input "*" at bounding box center [169, 235] width 72 height 16
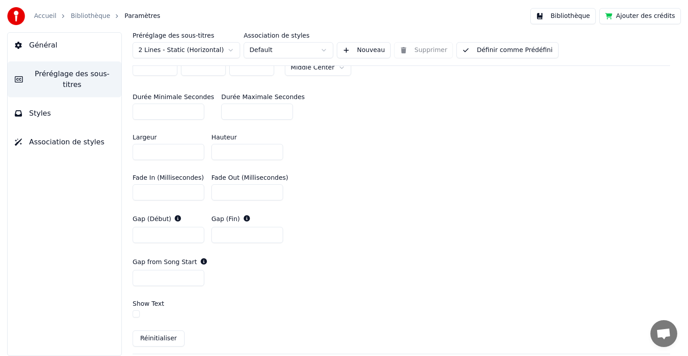
click at [275, 235] on input "**" at bounding box center [248, 235] width 72 height 16
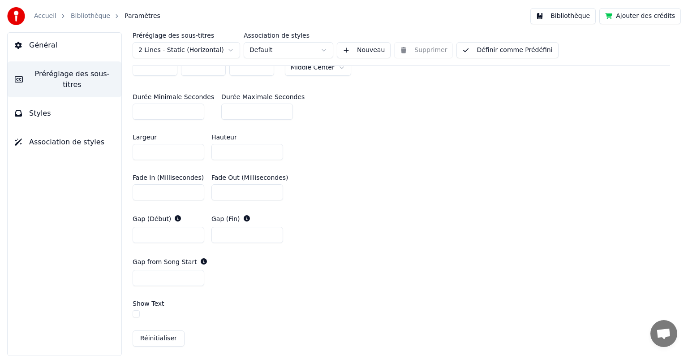
click at [275, 235] on input "**" at bounding box center [248, 235] width 72 height 16
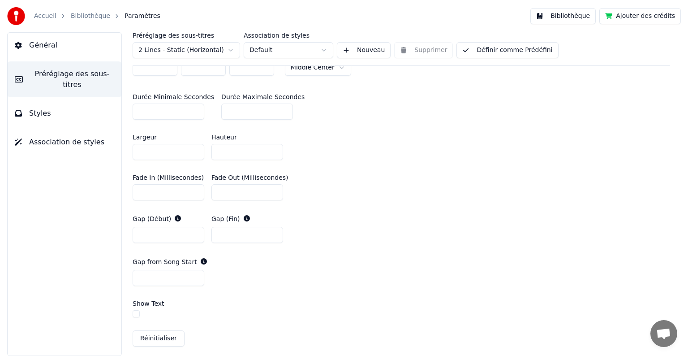
click at [275, 235] on input "**" at bounding box center [248, 235] width 72 height 16
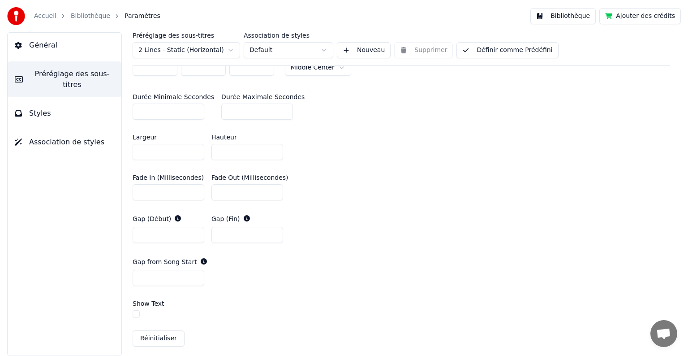
click at [275, 235] on input "**" at bounding box center [248, 235] width 72 height 16
click at [275, 235] on input "*" at bounding box center [248, 235] width 72 height 16
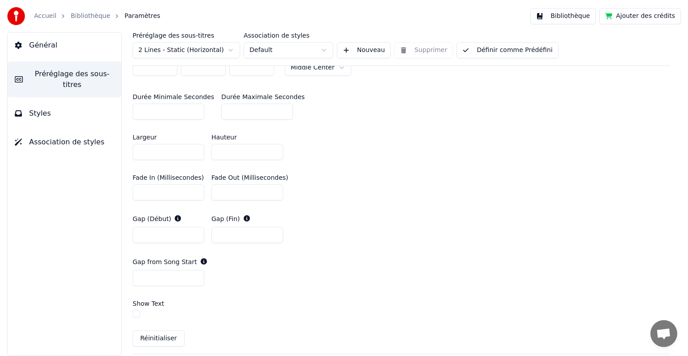
click at [275, 235] on input "*" at bounding box center [248, 235] width 72 height 16
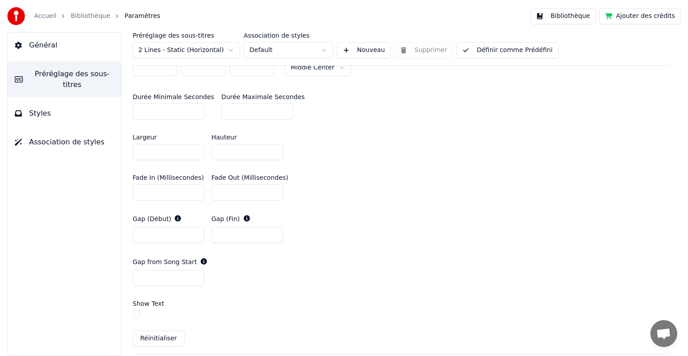
click at [275, 235] on input "*" at bounding box center [248, 235] width 72 height 16
drag, startPoint x: 275, startPoint y: 235, endPoint x: 237, endPoint y: 108, distance: 132.8
type input "**"
click at [237, 227] on input "**" at bounding box center [248, 235] width 72 height 16
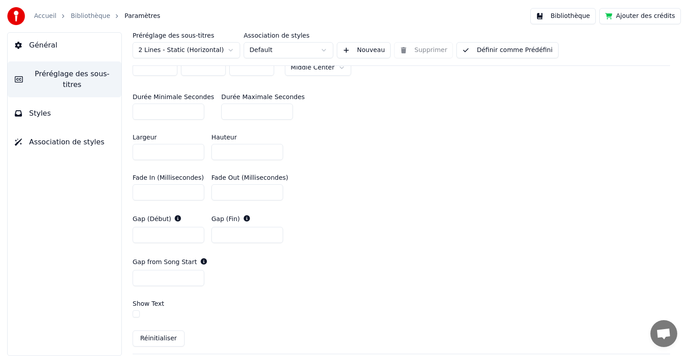
click at [237, 108] on input "**" at bounding box center [257, 112] width 72 height 16
click at [277, 108] on input "**" at bounding box center [257, 112] width 72 height 16
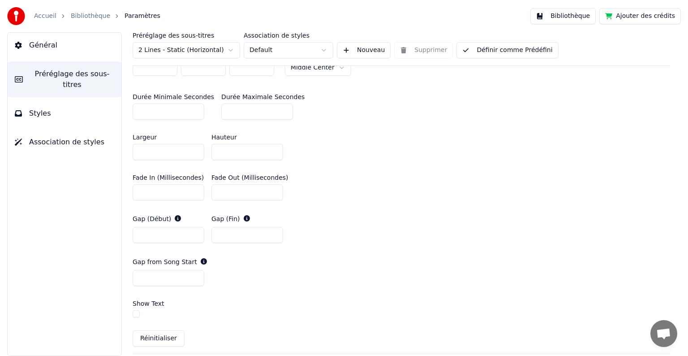
click at [277, 108] on input "**" at bounding box center [257, 112] width 72 height 16
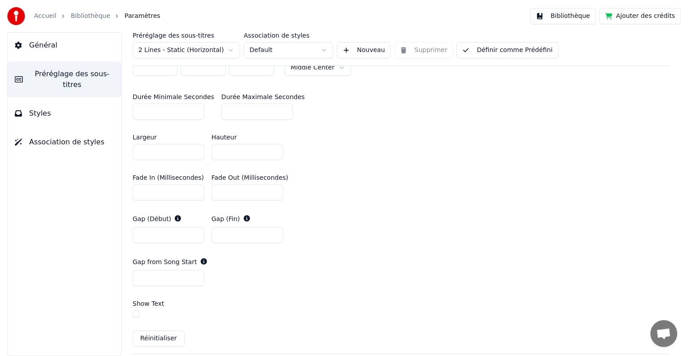
click at [277, 108] on input "**" at bounding box center [257, 112] width 72 height 16
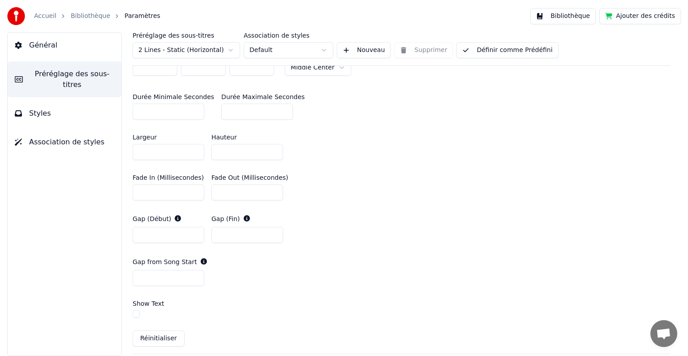
click at [277, 108] on input "**" at bounding box center [257, 112] width 72 height 16
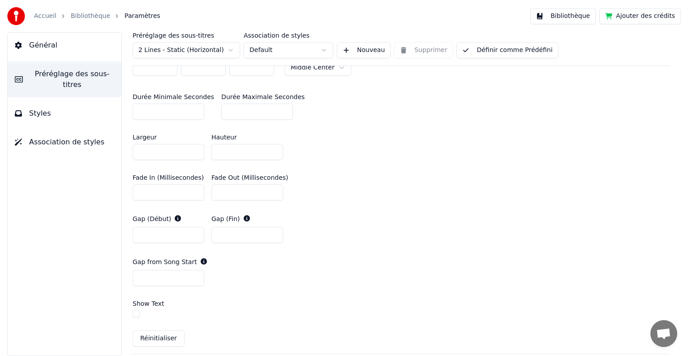
click at [277, 108] on input "**" at bounding box center [257, 112] width 72 height 16
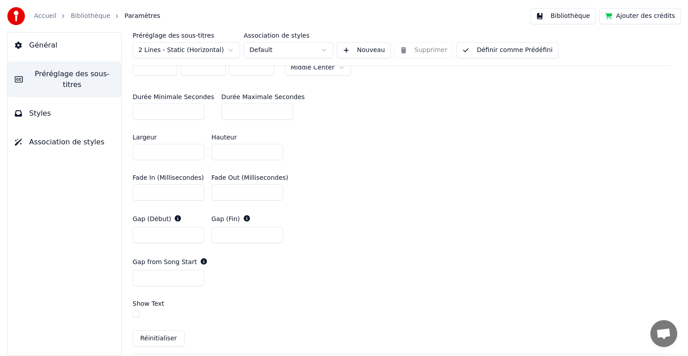
click at [277, 108] on input "**" at bounding box center [257, 112] width 72 height 16
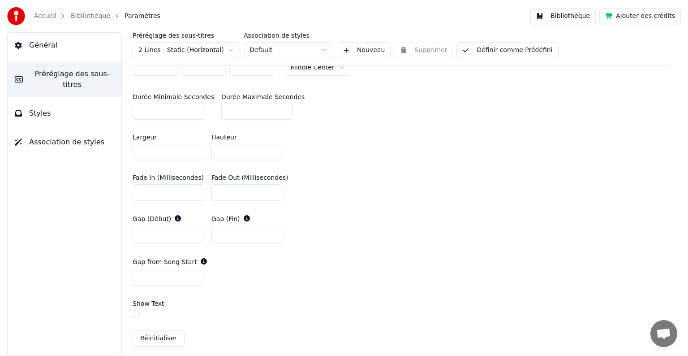
click at [277, 108] on input "**" at bounding box center [257, 112] width 72 height 16
click at [277, 108] on input "***" at bounding box center [257, 112] width 72 height 16
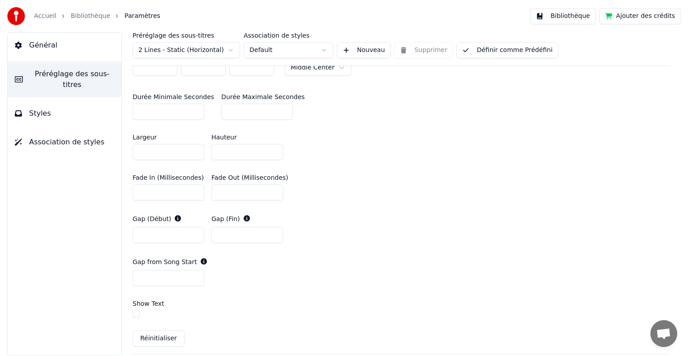
click at [277, 108] on input "***" at bounding box center [257, 112] width 72 height 16
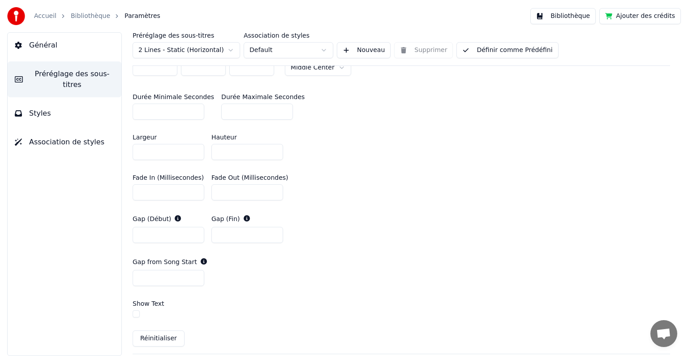
click at [277, 108] on input "***" at bounding box center [257, 112] width 72 height 16
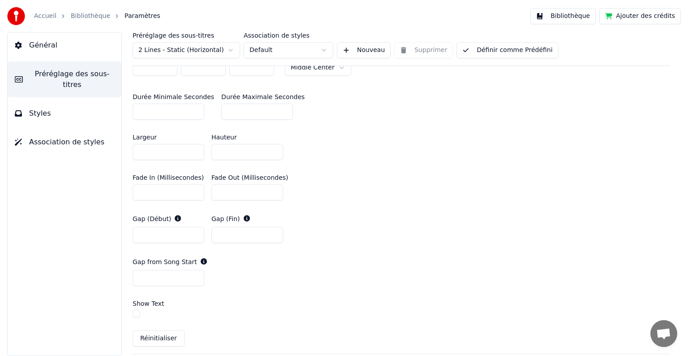
click at [277, 108] on input "***" at bounding box center [257, 112] width 72 height 16
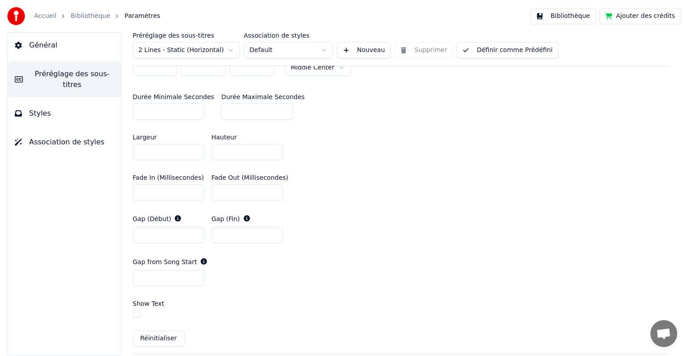
click at [277, 108] on input "***" at bounding box center [257, 112] width 72 height 16
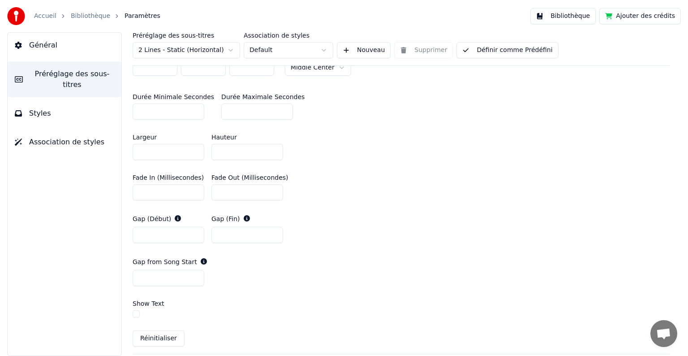
click at [277, 108] on input "***" at bounding box center [257, 112] width 72 height 16
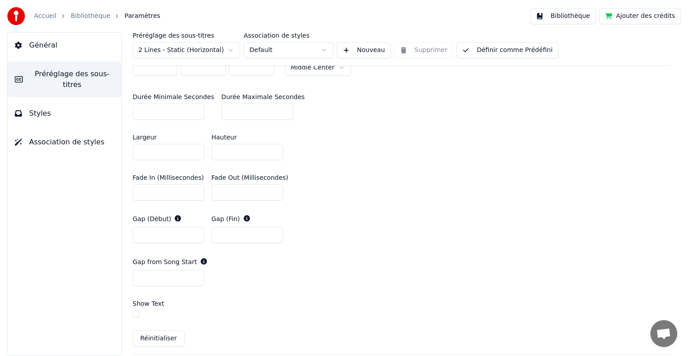
click at [277, 108] on input "***" at bounding box center [257, 112] width 72 height 16
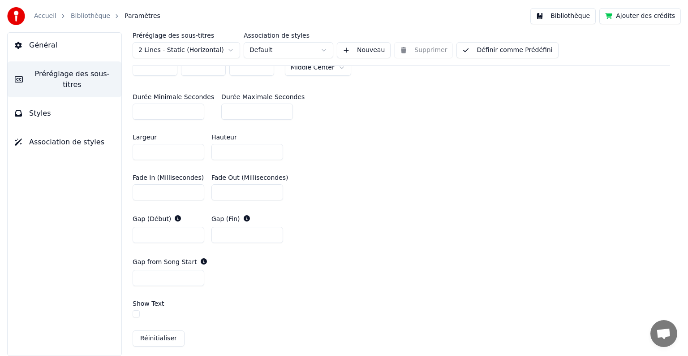
click at [277, 108] on input "***" at bounding box center [257, 112] width 72 height 16
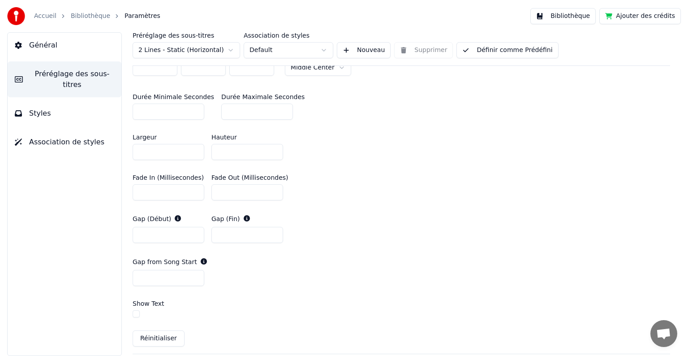
click at [277, 108] on input "***" at bounding box center [257, 112] width 72 height 16
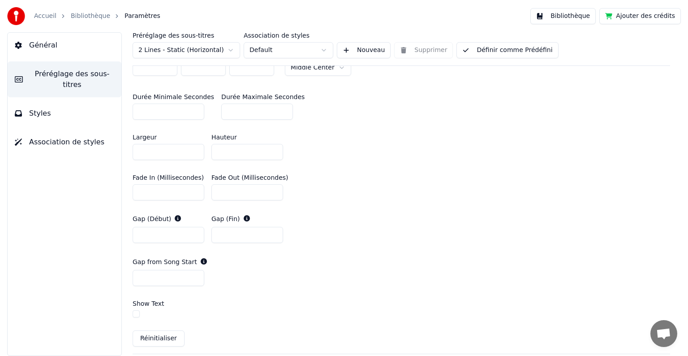
click at [277, 108] on input "***" at bounding box center [257, 112] width 72 height 16
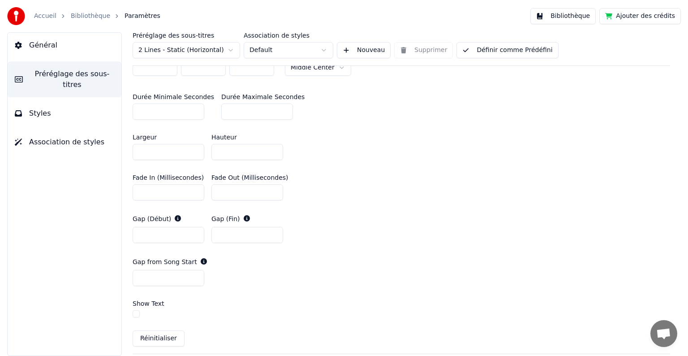
click at [277, 108] on input "***" at bounding box center [257, 112] width 72 height 16
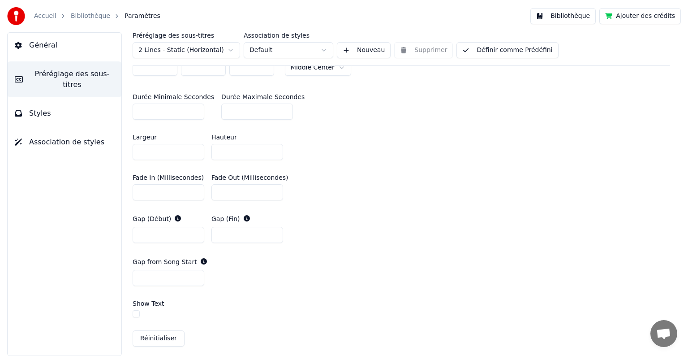
click at [277, 108] on input "***" at bounding box center [257, 112] width 72 height 16
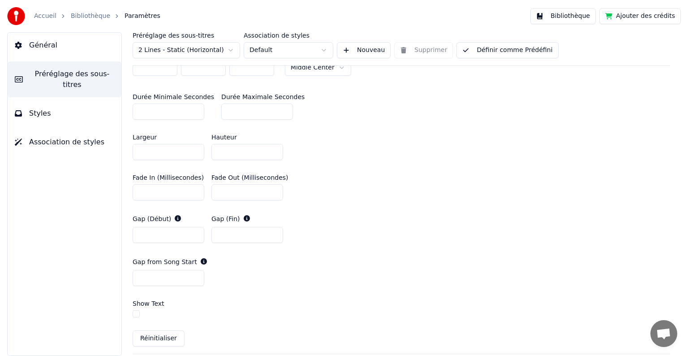
click at [277, 108] on input "***" at bounding box center [257, 112] width 72 height 16
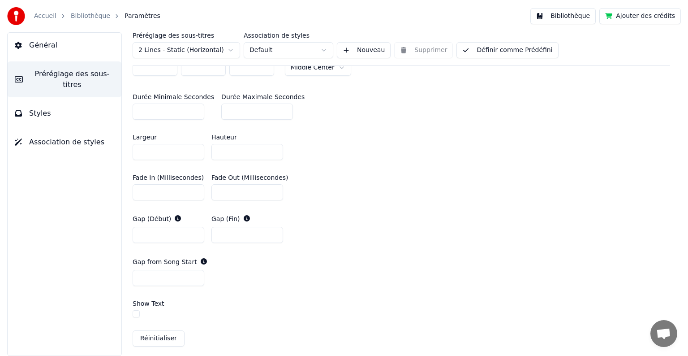
click at [277, 108] on input "***" at bounding box center [257, 112] width 72 height 16
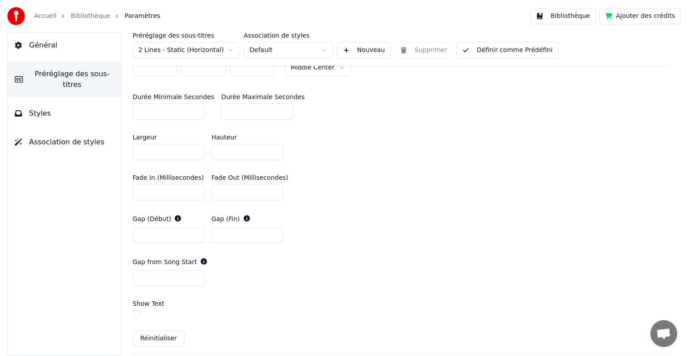
click at [277, 108] on input "***" at bounding box center [257, 112] width 72 height 16
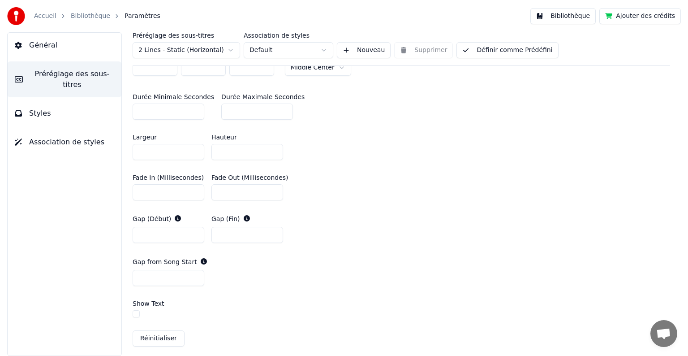
click at [277, 108] on input "***" at bounding box center [257, 112] width 72 height 16
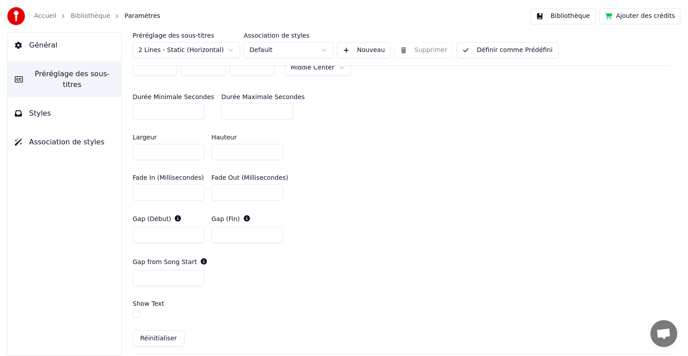
click at [277, 108] on input "***" at bounding box center [257, 112] width 72 height 16
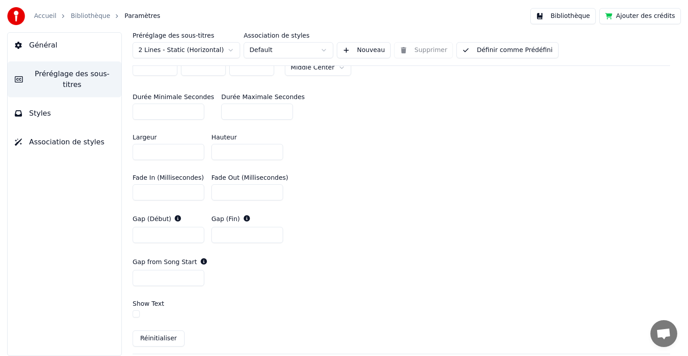
click at [277, 108] on input "***" at bounding box center [257, 112] width 72 height 16
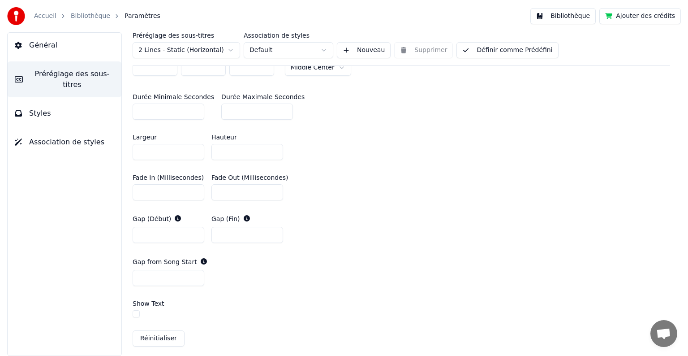
click at [277, 108] on input "***" at bounding box center [257, 112] width 72 height 16
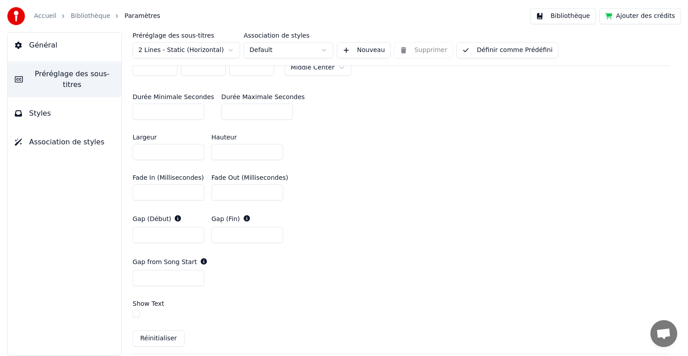
click at [277, 108] on input "***" at bounding box center [257, 112] width 72 height 16
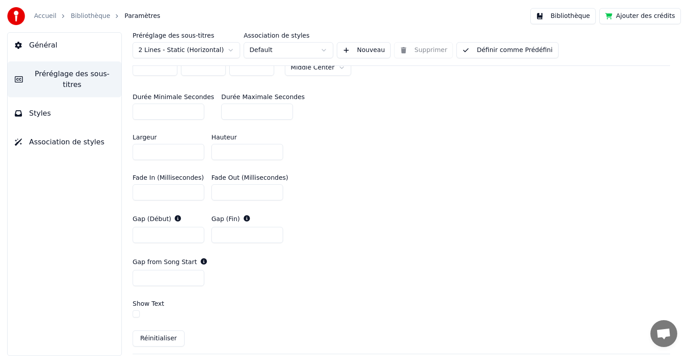
click at [277, 108] on input "***" at bounding box center [257, 112] width 72 height 16
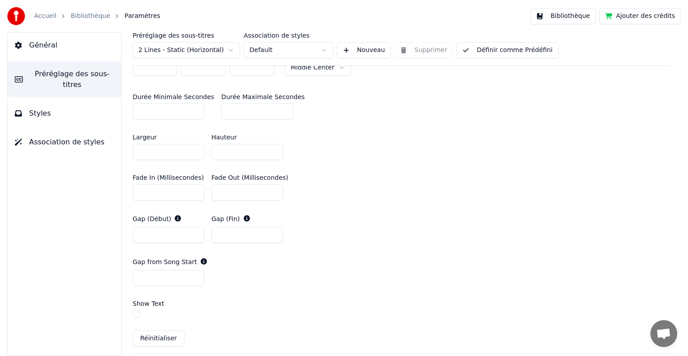
click at [277, 108] on input "***" at bounding box center [257, 112] width 72 height 16
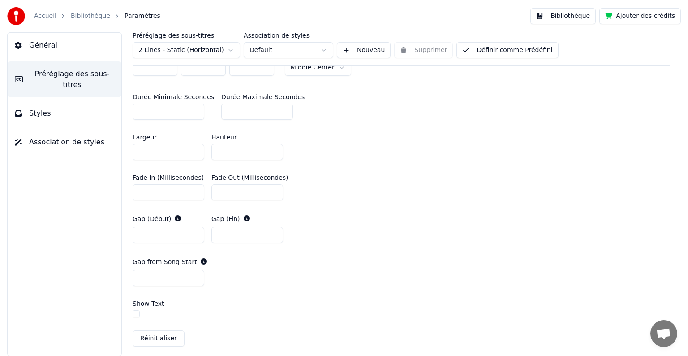
click at [277, 108] on input "***" at bounding box center [257, 112] width 72 height 16
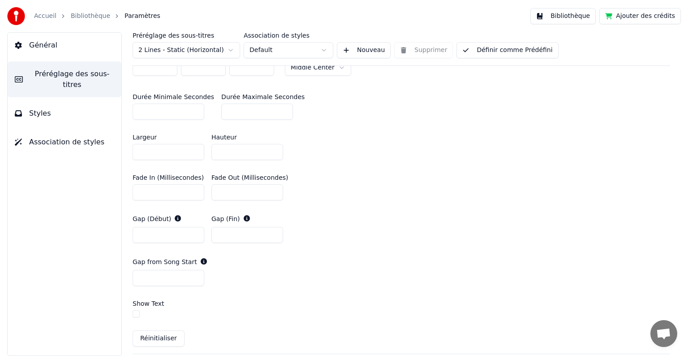
click at [277, 108] on input "***" at bounding box center [257, 112] width 72 height 16
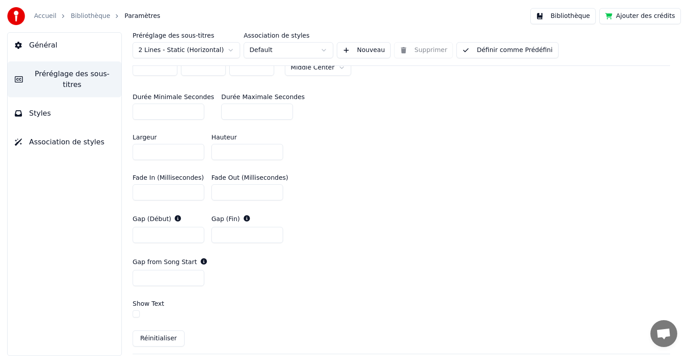
click at [277, 108] on input "***" at bounding box center [257, 112] width 72 height 16
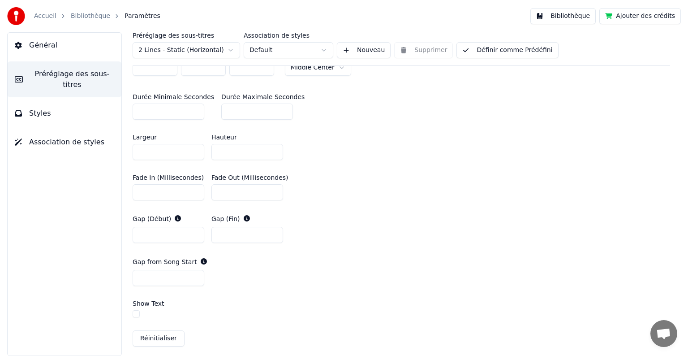
click at [277, 108] on input "***" at bounding box center [257, 112] width 72 height 16
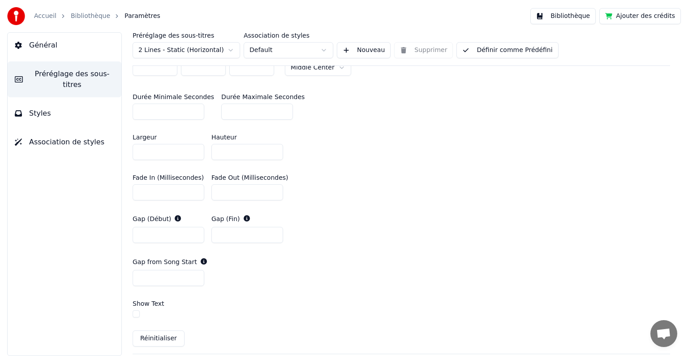
click at [277, 108] on input "***" at bounding box center [257, 112] width 72 height 16
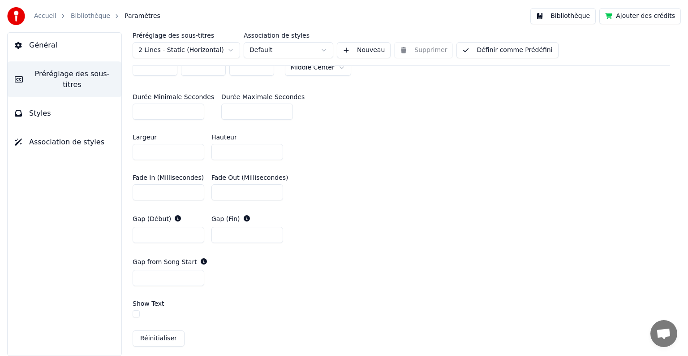
click at [277, 108] on input "***" at bounding box center [257, 112] width 72 height 16
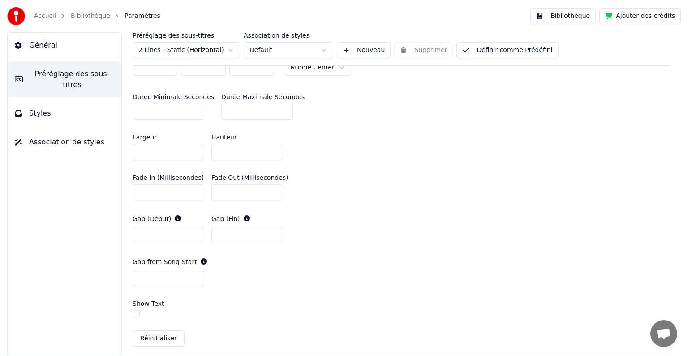
click at [277, 108] on input "***" at bounding box center [257, 112] width 72 height 16
type input "***"
click at [277, 108] on input "***" at bounding box center [257, 112] width 72 height 16
click at [349, 159] on div "Largeur *** Hauteur **" at bounding box center [402, 147] width 538 height 40
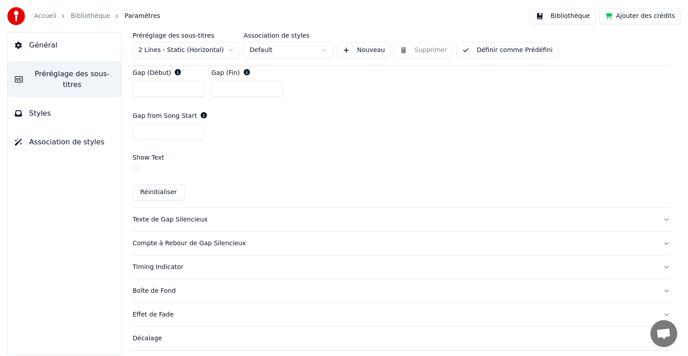
scroll to position [509, 0]
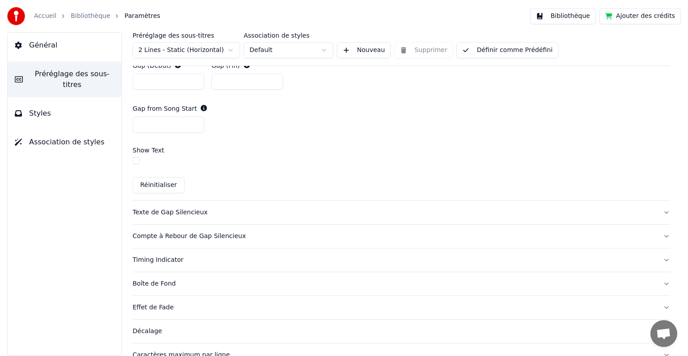
click at [233, 214] on div "Texte de Gap Silencieux" at bounding box center [394, 212] width 523 height 9
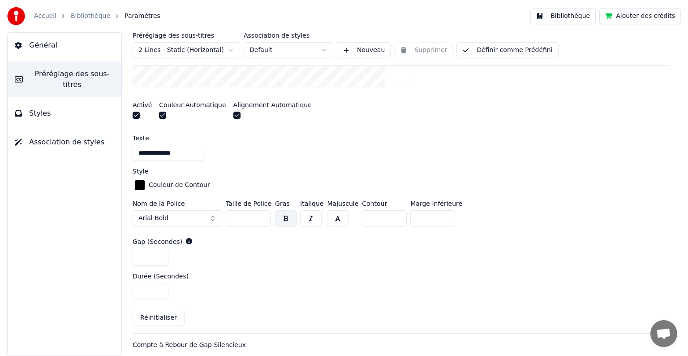
scroll to position [449, 0]
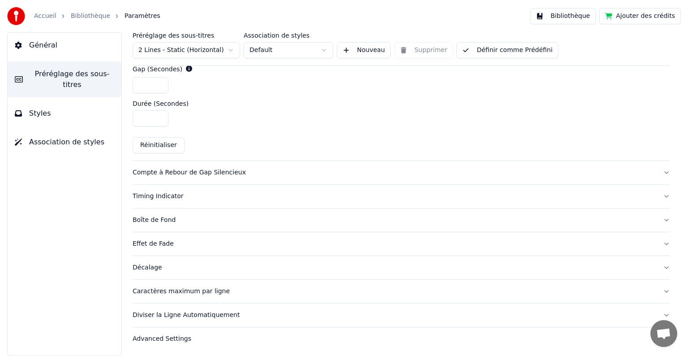
click at [299, 168] on div "Compte à Rebour de Gap Silencieux" at bounding box center [394, 172] width 523 height 9
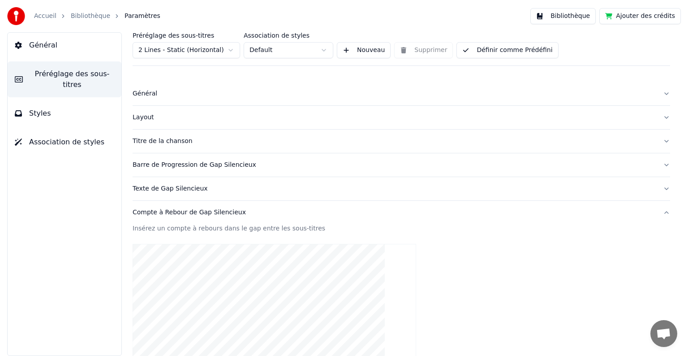
scroll to position [0, 0]
click at [289, 195] on button "Texte de Gap Silencieux" at bounding box center [402, 190] width 538 height 23
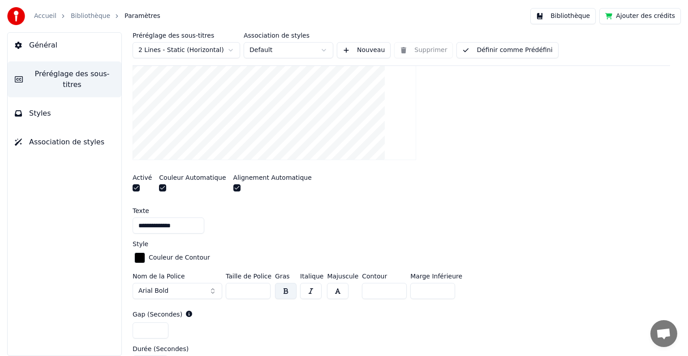
scroll to position [261, 0]
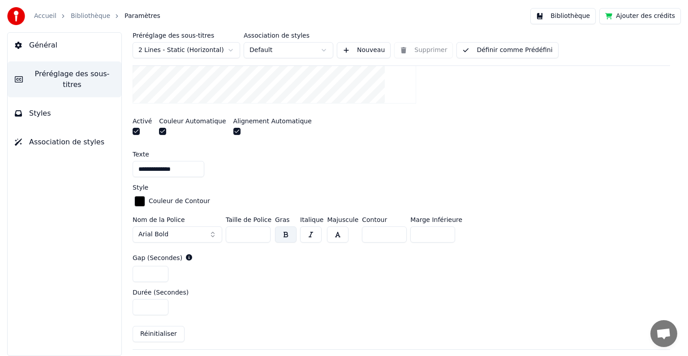
click at [135, 132] on button "button" at bounding box center [136, 131] width 7 height 7
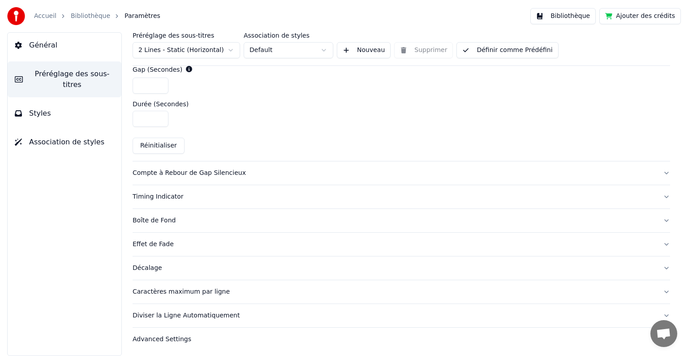
scroll to position [449, 0]
click at [282, 173] on div "Compte à Rebour de Gap Silencieux" at bounding box center [394, 172] width 523 height 9
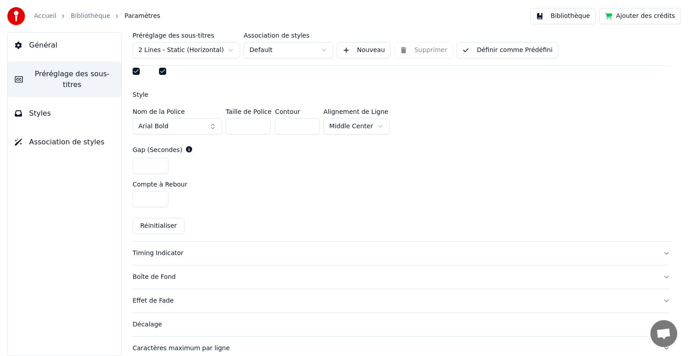
scroll to position [402, 0]
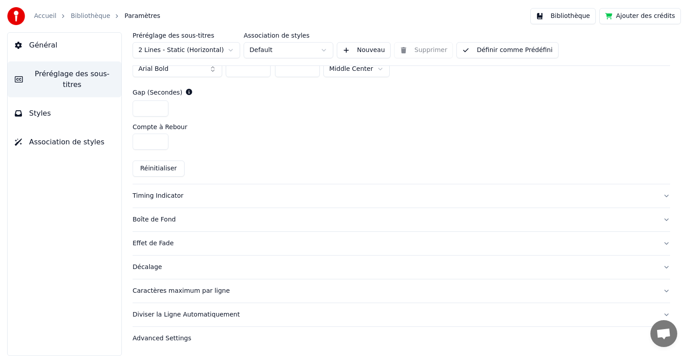
click at [274, 195] on div "Timing Indicator" at bounding box center [394, 195] width 523 height 9
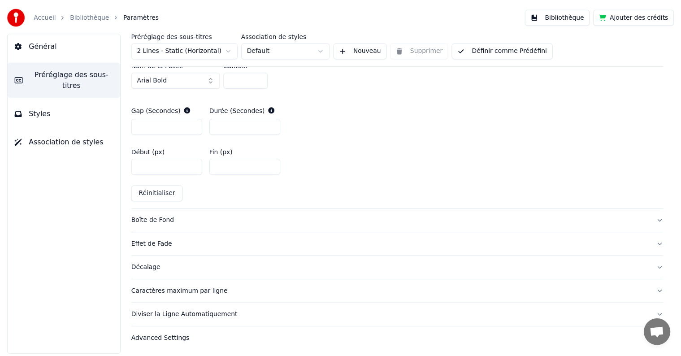
scroll to position [449, 0]
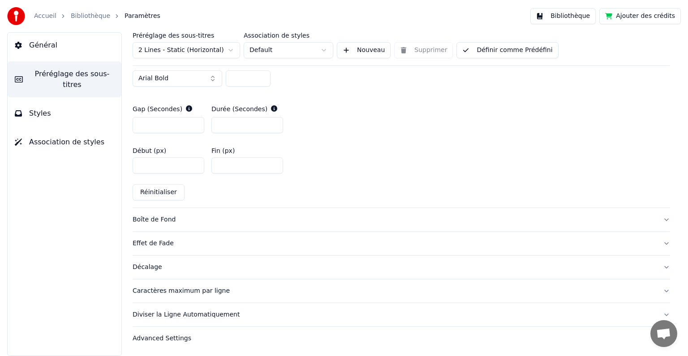
click at [75, 16] on link "Bibliothèque" at bounding box center [90, 16] width 39 height 9
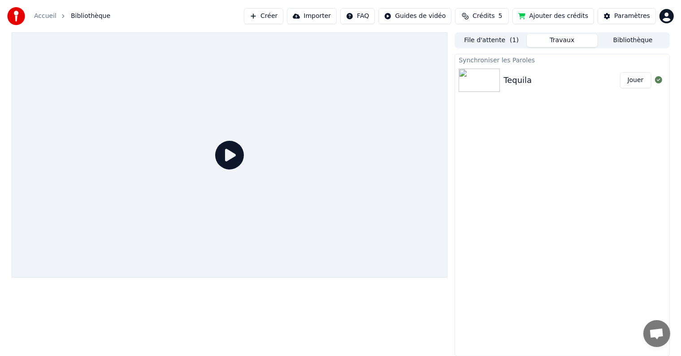
click at [647, 79] on button "Jouer" at bounding box center [635, 80] width 31 height 16
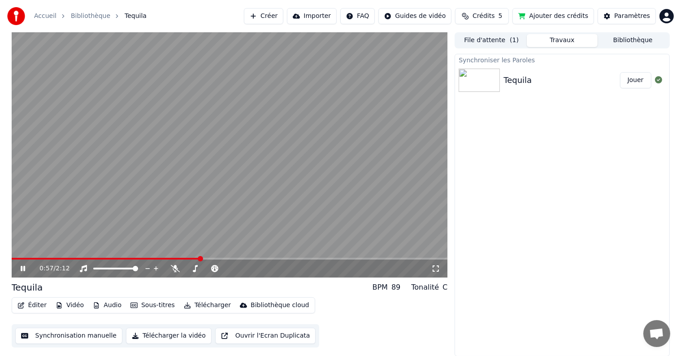
click at [26, 271] on icon at bounding box center [29, 268] width 21 height 7
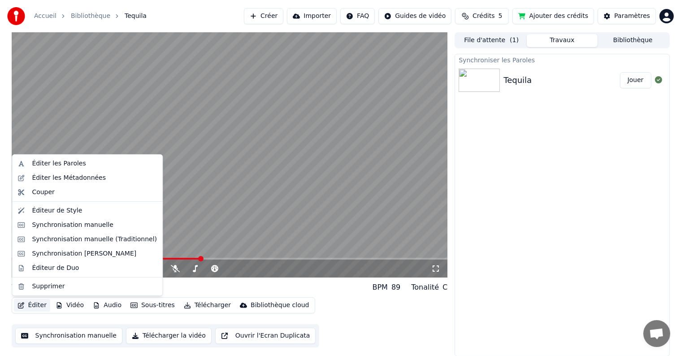
click at [34, 304] on button "Éditer" at bounding box center [32, 305] width 36 height 13
click at [51, 224] on div "Synchronisation manuelle" at bounding box center [73, 224] width 82 height 9
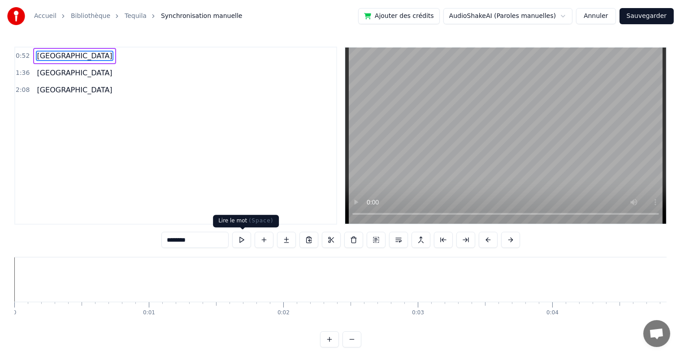
click at [242, 237] on button at bounding box center [241, 240] width 19 height 16
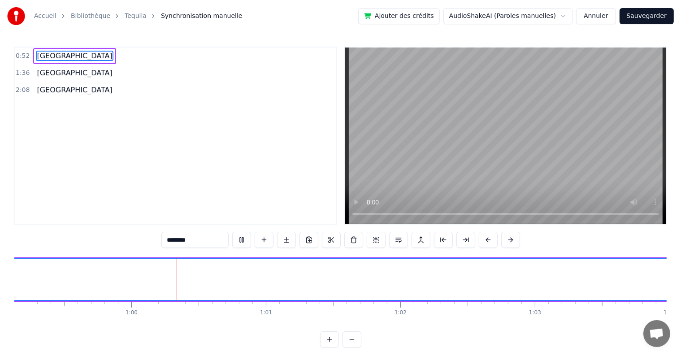
scroll to position [0, 7971]
click at [189, 190] on div "0:52 CALVADOS 1:36 CALVADOS 2:08 CALVADOS" at bounding box center [175, 136] width 323 height 178
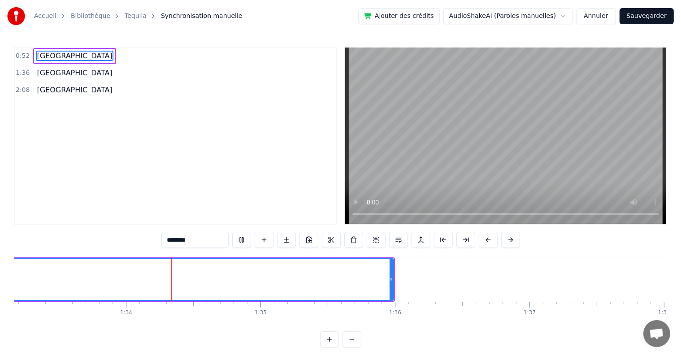
scroll to position [0, 12543]
click at [45, 86] on span "[GEOGRAPHIC_DATA]" at bounding box center [74, 90] width 77 height 10
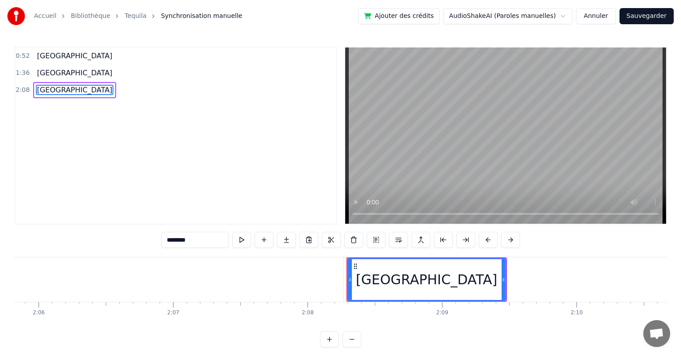
scroll to position [0, 17173]
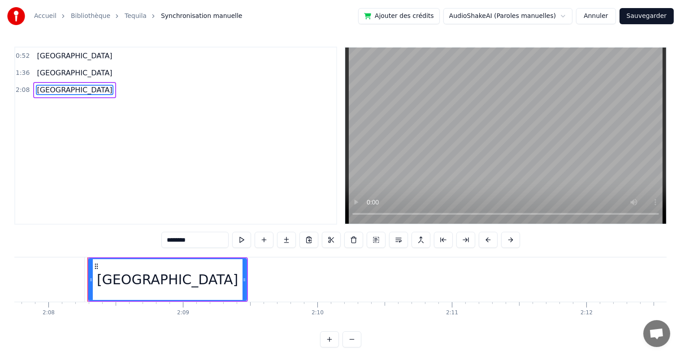
click at [136, 283] on div "[GEOGRAPHIC_DATA]" at bounding box center [167, 279] width 141 height 20
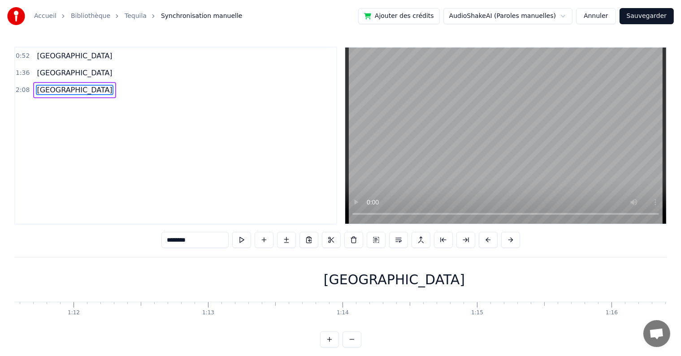
scroll to position [0, 9580]
click at [415, 284] on div "[GEOGRAPHIC_DATA]" at bounding box center [433, 279] width 141 height 20
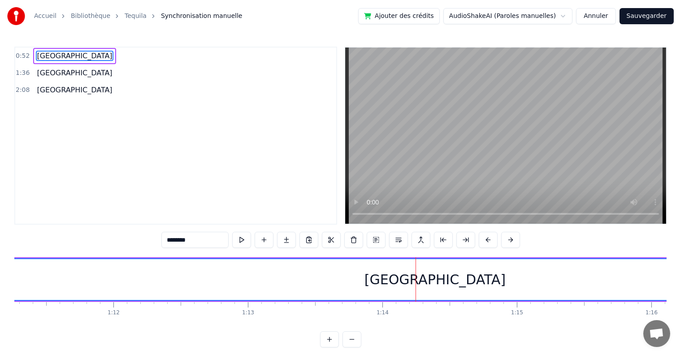
click at [410, 279] on div "[GEOGRAPHIC_DATA]" at bounding box center [434, 279] width 141 height 20
click at [403, 281] on div "[GEOGRAPHIC_DATA]" at bounding box center [434, 279] width 141 height 20
drag, startPoint x: 403, startPoint y: 281, endPoint x: 474, endPoint y: 281, distance: 70.8
click at [474, 281] on div "[GEOGRAPHIC_DATA]" at bounding box center [435, 279] width 5806 height 41
click at [303, 242] on button at bounding box center [308, 240] width 19 height 16
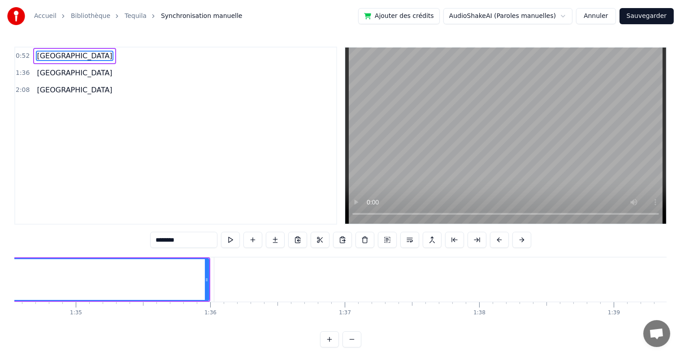
scroll to position [0, 12689]
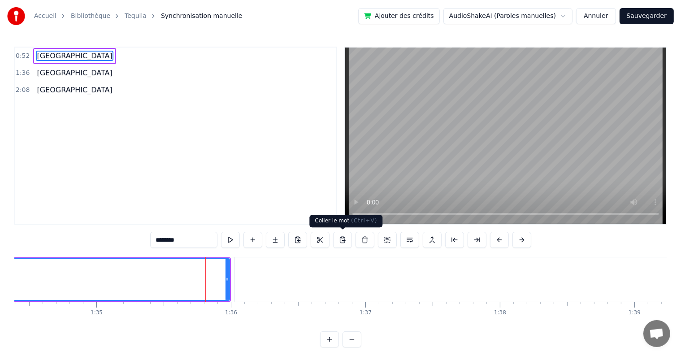
click at [342, 239] on button at bounding box center [342, 240] width 19 height 16
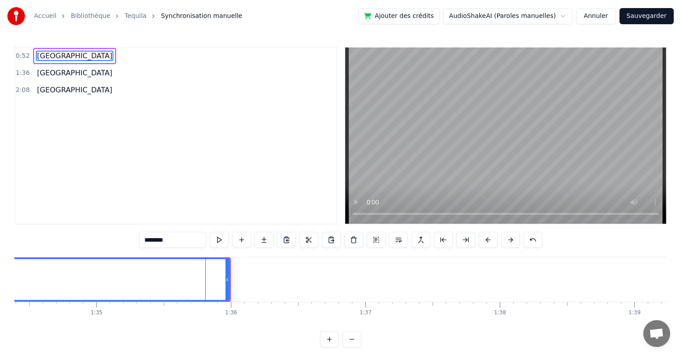
click at [206, 149] on div "0:52 CALVADOS 1:36 CALVADOS 2:08 CALVADOS" at bounding box center [175, 136] width 323 height 178
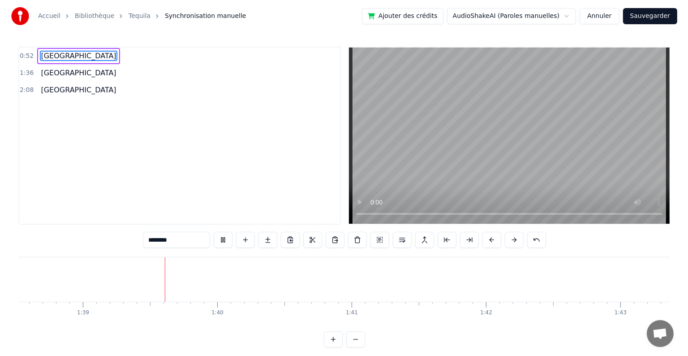
scroll to position [0, 13262]
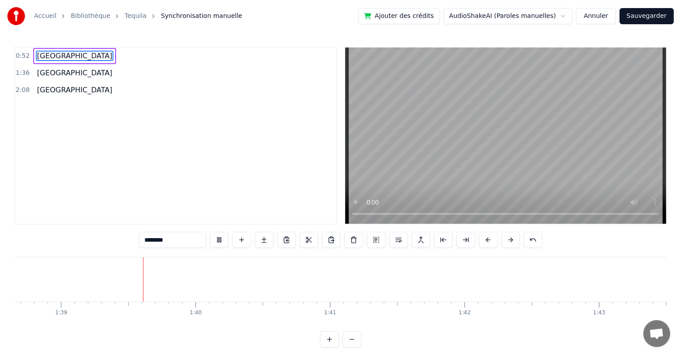
click at [633, 20] on button "Sauvegarder" at bounding box center [646, 16] width 54 height 16
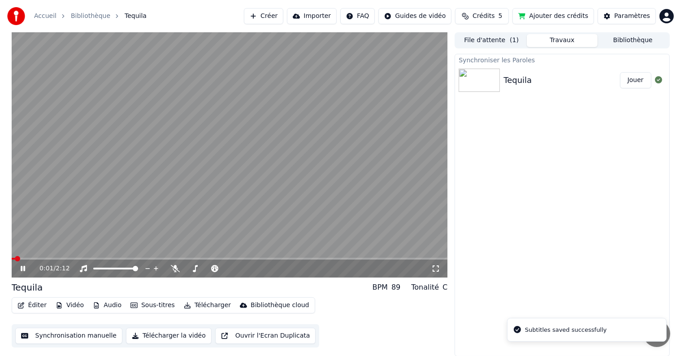
click at [634, 82] on button "Jouer" at bounding box center [635, 80] width 31 height 16
click at [26, 271] on icon at bounding box center [29, 268] width 21 height 7
click at [41, 305] on button "Éditer" at bounding box center [32, 305] width 36 height 13
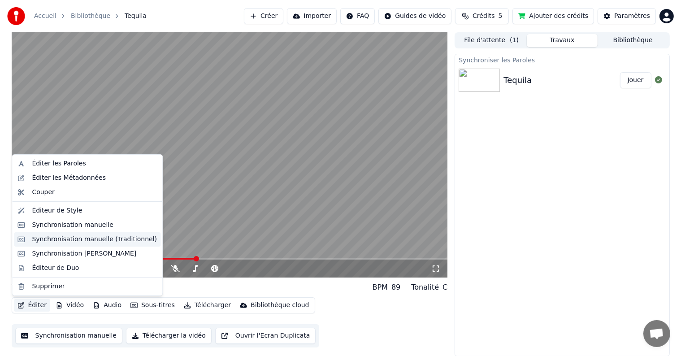
click at [66, 243] on div "Synchronisation manuelle (Traditionnel)" at bounding box center [94, 239] width 125 height 9
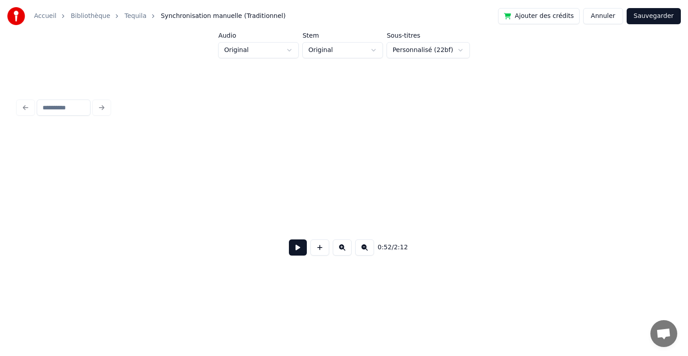
scroll to position [0, 1684]
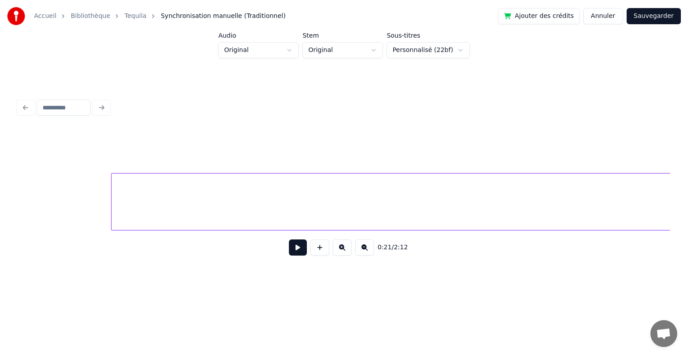
scroll to position [0, 4624]
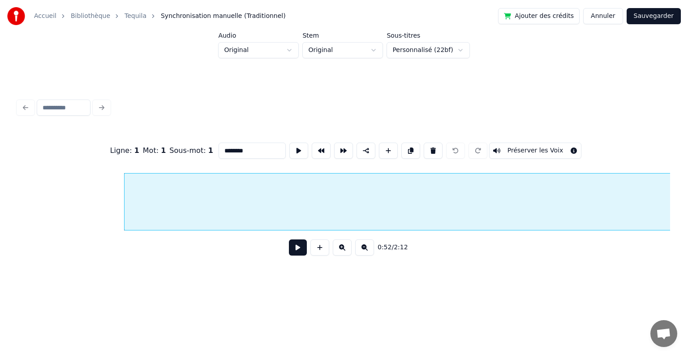
click at [563, 147] on button "Préserver les Voix" at bounding box center [535, 150] width 93 height 16
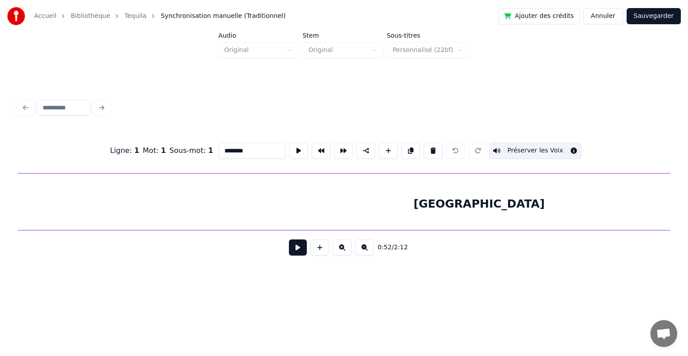
scroll to position [0, 9596]
click at [488, 206] on div "[GEOGRAPHIC_DATA]" at bounding box center [472, 203] width 2889 height 61
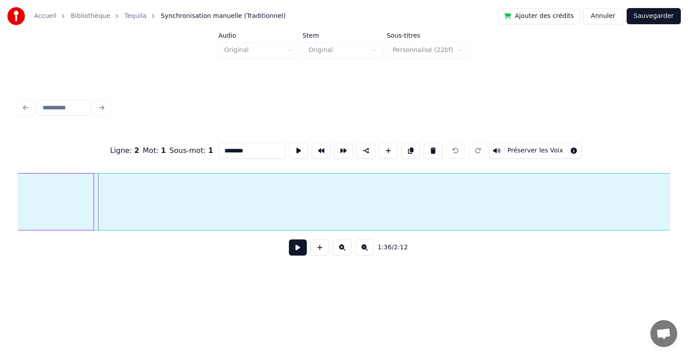
scroll to position [0, 8476]
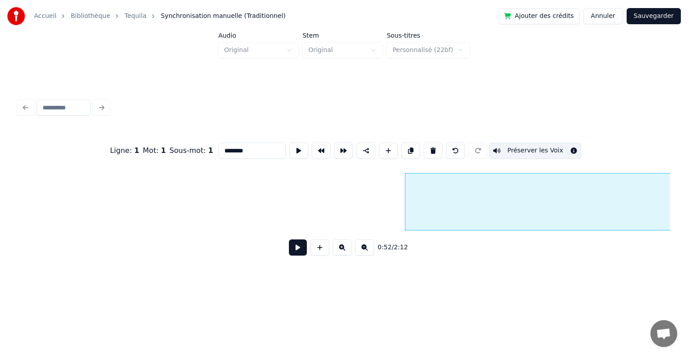
scroll to position [0, 4410]
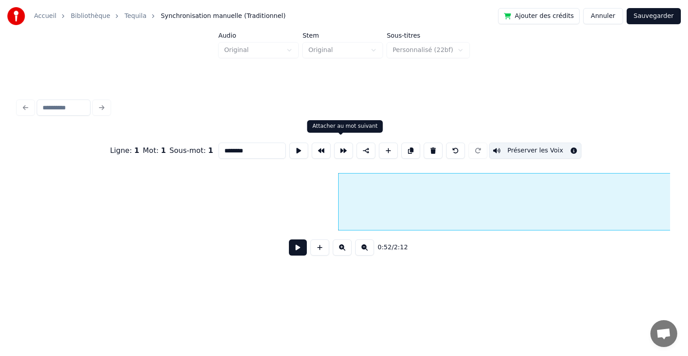
click at [339, 147] on button at bounding box center [343, 150] width 19 height 16
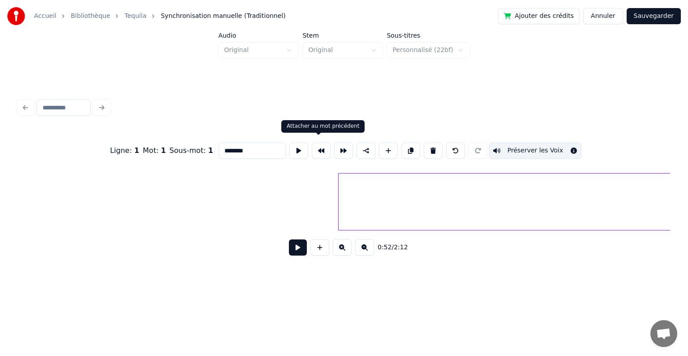
click at [314, 145] on button at bounding box center [321, 150] width 19 height 16
click at [339, 147] on button at bounding box center [343, 150] width 19 height 16
click at [96, 102] on div at bounding box center [344, 108] width 660 height 20
click at [9, 113] on div "Accueil Bibliothèque Tequila Synchronisation manuelle (Traditionnel) Ajouter de…" at bounding box center [344, 143] width 688 height 286
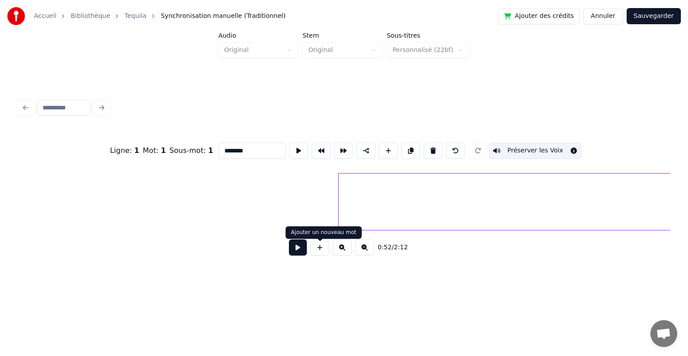
click at [321, 247] on button at bounding box center [320, 247] width 19 height 16
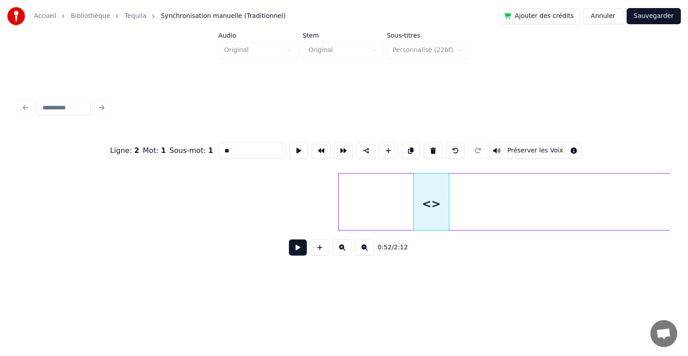
click at [441, 213] on div "<>" at bounding box center [431, 203] width 35 height 61
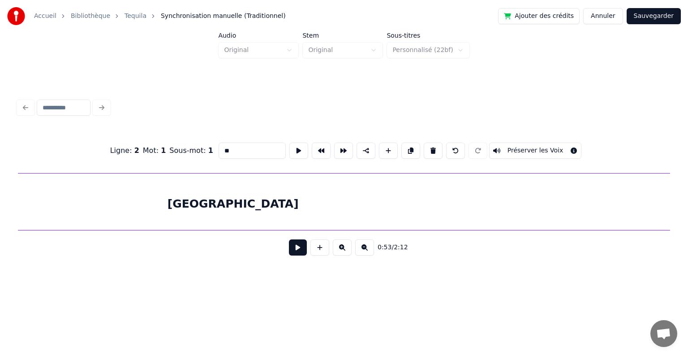
scroll to position [0, 6376]
click at [256, 200] on div "[GEOGRAPHIC_DATA]" at bounding box center [245, 203] width 3745 height 61
type input "********"
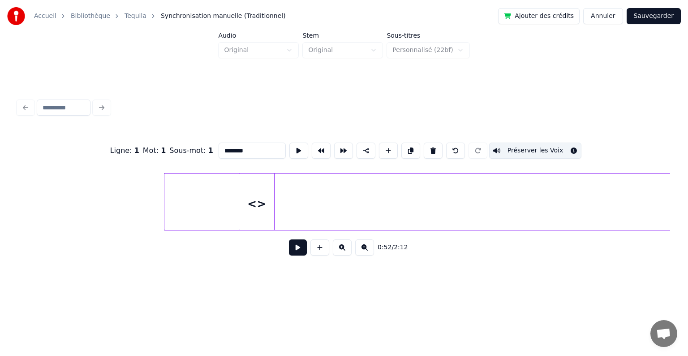
scroll to position [0, 4577]
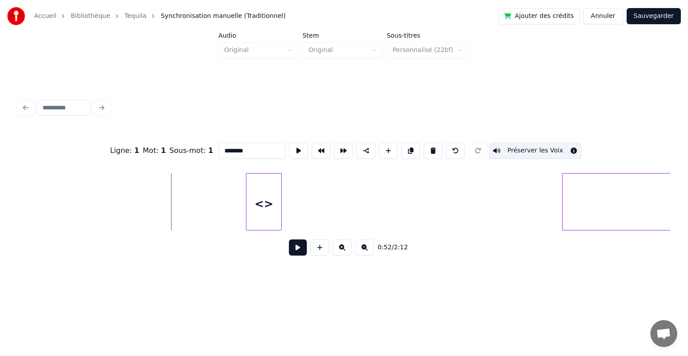
click at [576, 230] on div "[GEOGRAPHIC_DATA] <>" at bounding box center [344, 201] width 652 height 57
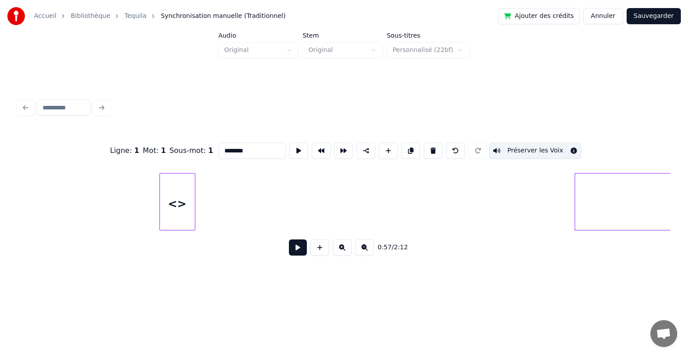
click at [167, 191] on div "<>" at bounding box center [177, 203] width 35 height 61
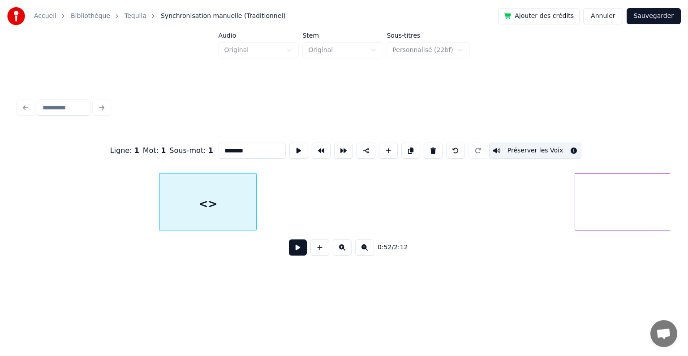
click at [256, 200] on div at bounding box center [255, 201] width 3 height 56
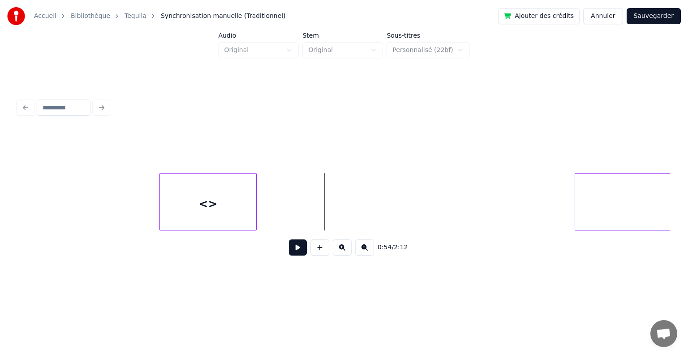
click at [183, 208] on div "<>" at bounding box center [208, 203] width 97 height 61
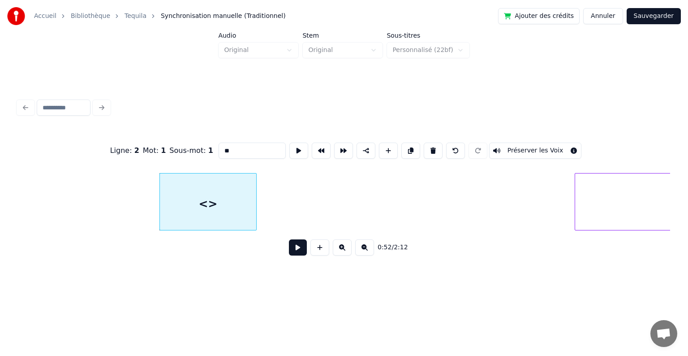
drag, startPoint x: 242, startPoint y: 142, endPoint x: 213, endPoint y: 141, distance: 29.2
click at [213, 141] on div "Ligne : 2 Mot : 1 Sous-mot : 1 ** Préserver les Voix" at bounding box center [344, 150] width 652 height 45
type input "*"
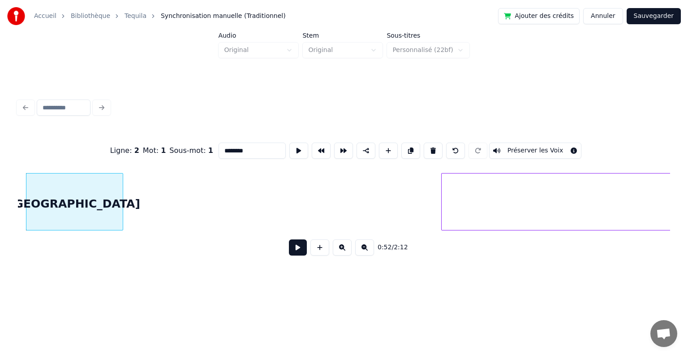
scroll to position [0, 4718]
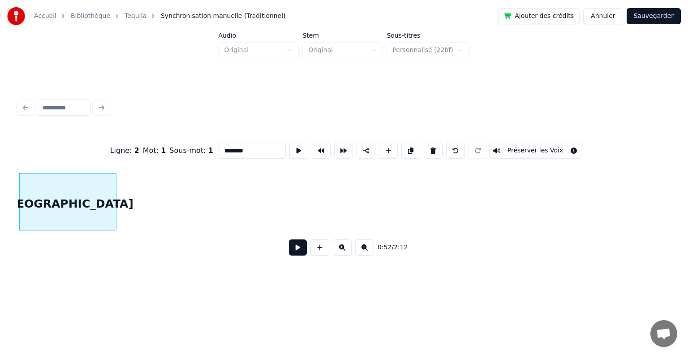
click at [688, 209] on div "Accueil Bibliothèque Tequila Synchronisation manuelle (Traditionnel) Ajouter de…" at bounding box center [344, 143] width 688 height 286
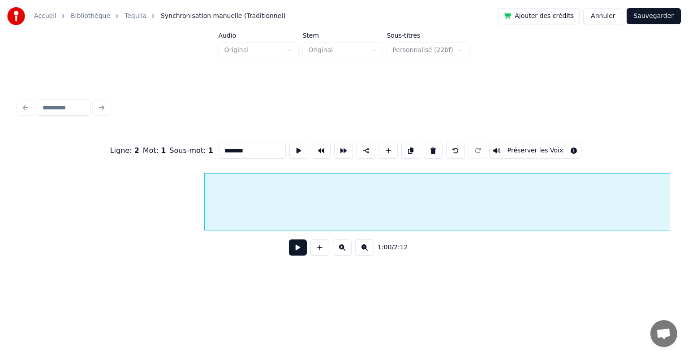
scroll to position [0, 5293]
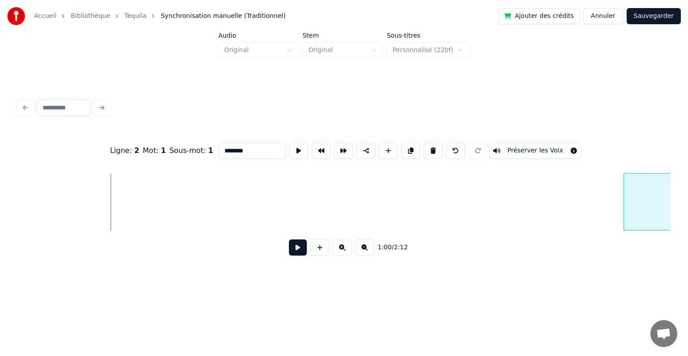
click at [627, 216] on div at bounding box center [625, 201] width 3 height 56
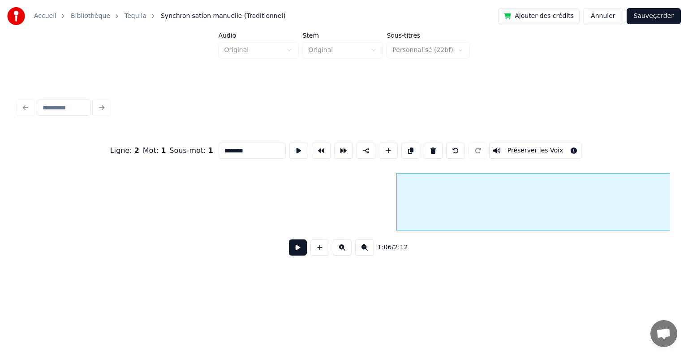
scroll to position [0, 5520]
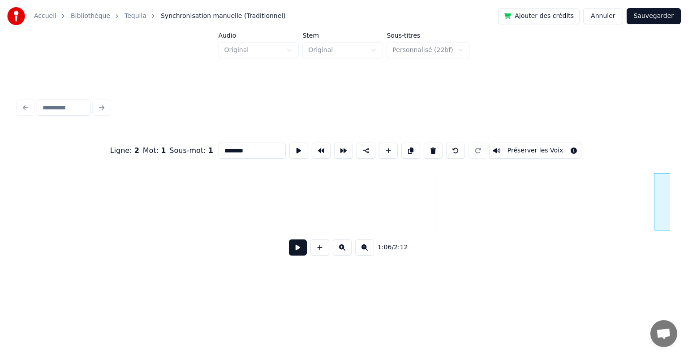
click at [655, 206] on div at bounding box center [656, 201] width 3 height 56
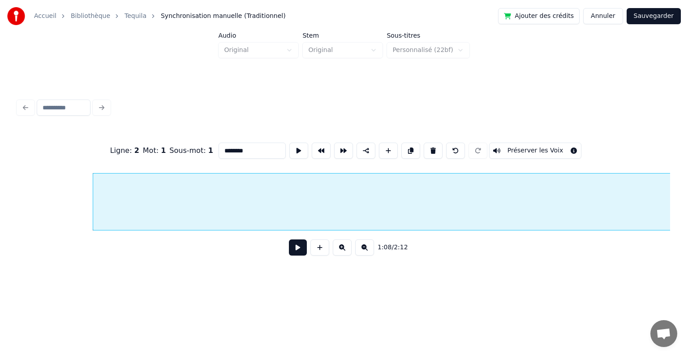
scroll to position [0, 6094]
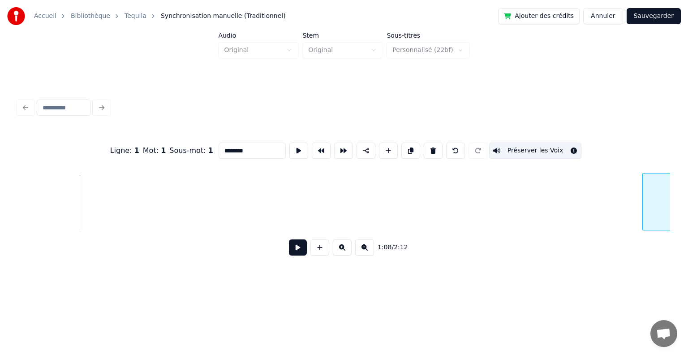
click at [646, 224] on div at bounding box center [644, 201] width 3 height 56
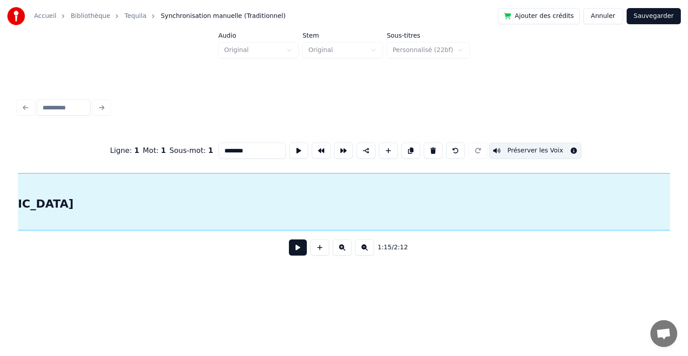
scroll to position [0, 7264]
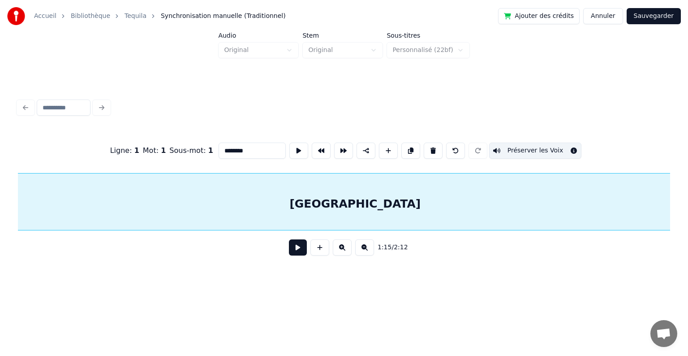
type input "********"
drag, startPoint x: 427, startPoint y: 235, endPoint x: 417, endPoint y: 237, distance: 10.5
click at [417, 237] on div "1:15 / 2:12" at bounding box center [344, 247] width 652 height 34
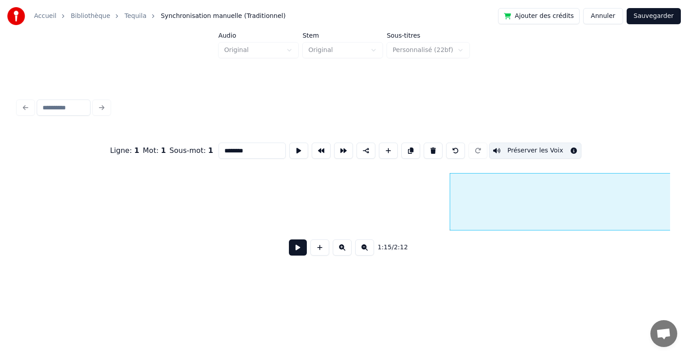
scroll to position [0, 6322]
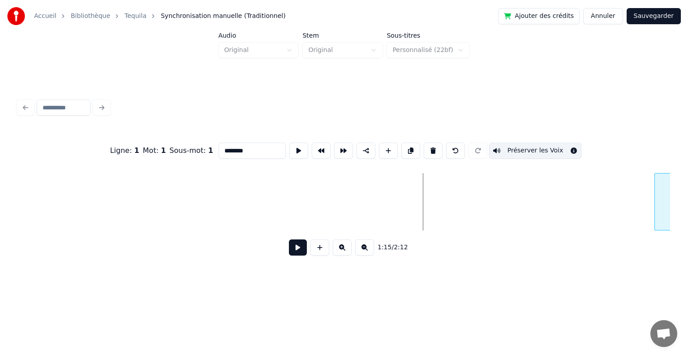
click at [655, 217] on div at bounding box center [656, 201] width 3 height 56
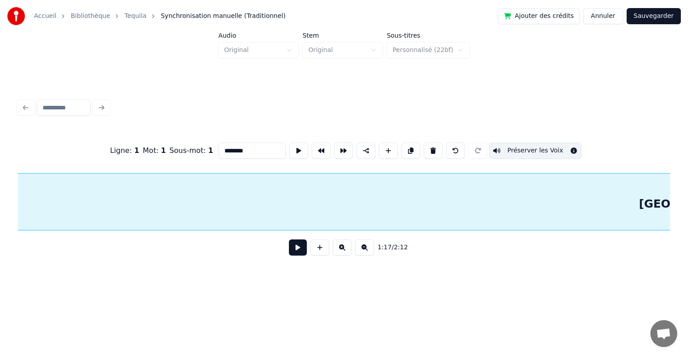
scroll to position [0, 6996]
click at [367, 253] on button at bounding box center [364, 247] width 19 height 16
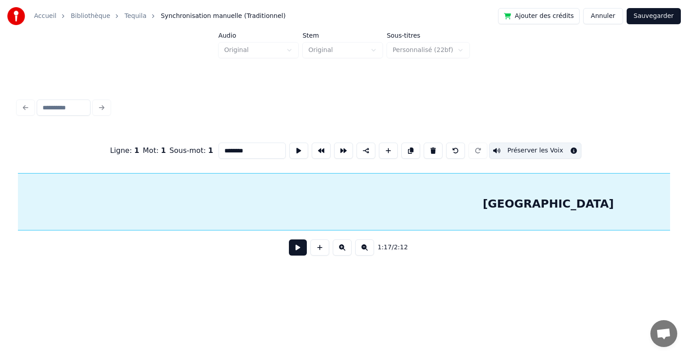
click at [367, 253] on button at bounding box center [364, 247] width 19 height 16
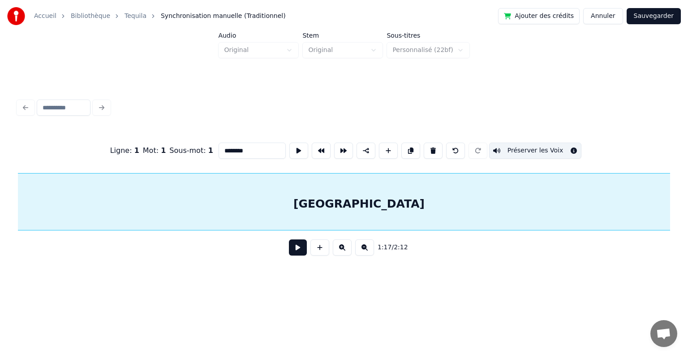
click at [367, 253] on button at bounding box center [364, 247] width 19 height 16
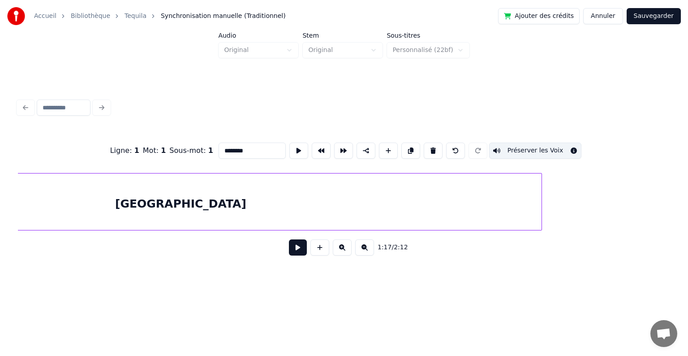
scroll to position [0, 1778]
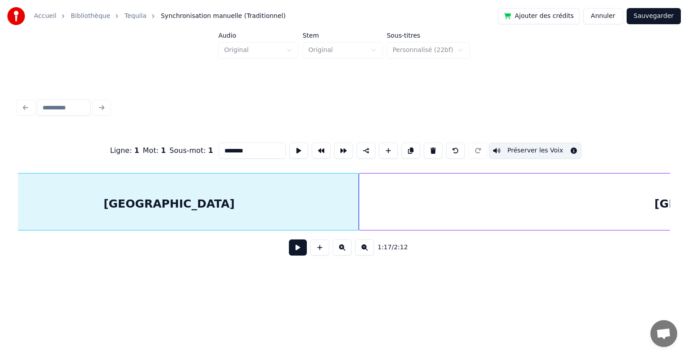
click at [367, 253] on button at bounding box center [364, 247] width 19 height 16
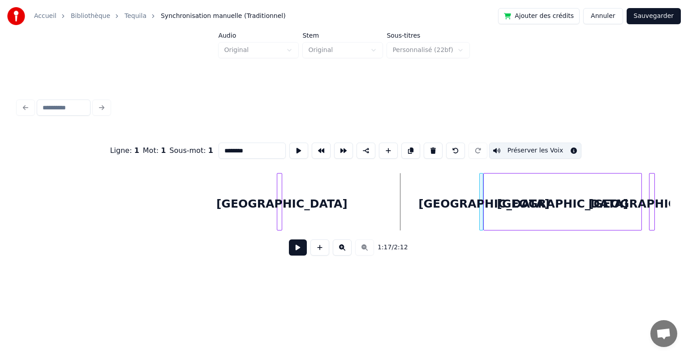
click at [480, 197] on div at bounding box center [481, 201] width 3 height 56
click at [341, 246] on button at bounding box center [342, 247] width 19 height 16
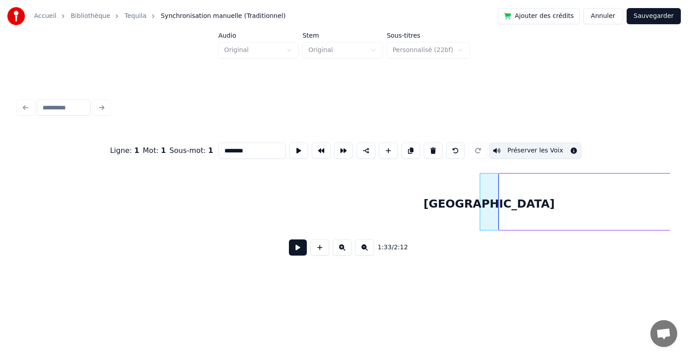
click at [341, 247] on button at bounding box center [342, 247] width 19 height 16
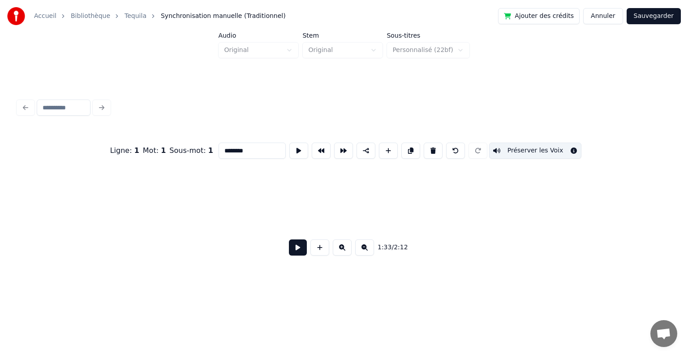
scroll to position [0, 3739]
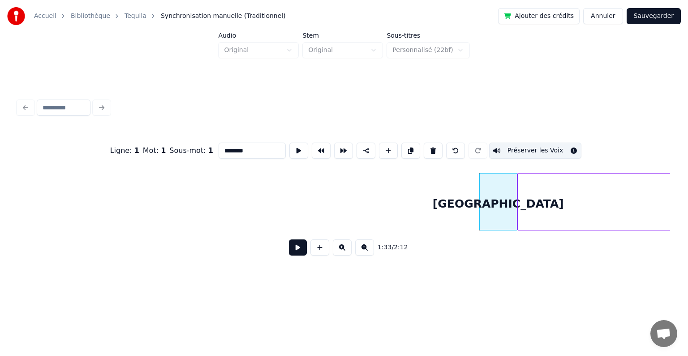
drag, startPoint x: 474, startPoint y: 226, endPoint x: 494, endPoint y: 230, distance: 21.1
click at [494, 230] on div "CALVADOS [GEOGRAPHIC_DATA]" at bounding box center [344, 201] width 652 height 57
click at [635, 225] on div at bounding box center [634, 201] width 3 height 56
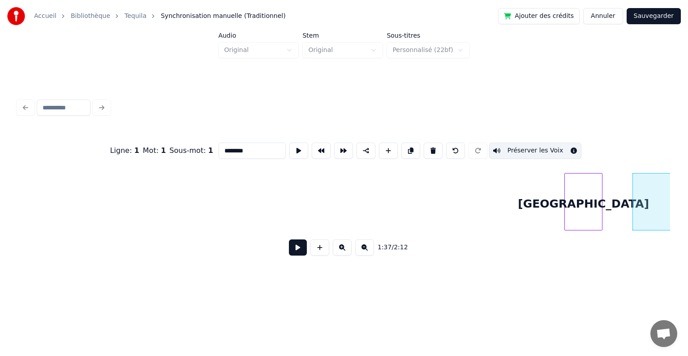
click at [585, 211] on div "[GEOGRAPHIC_DATA]" at bounding box center [583, 203] width 37 height 61
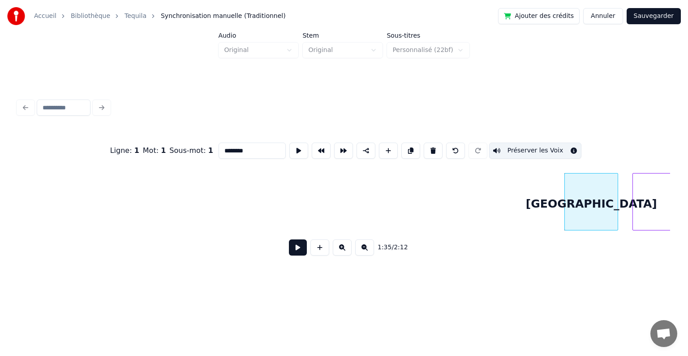
click at [618, 216] on div at bounding box center [616, 201] width 3 height 56
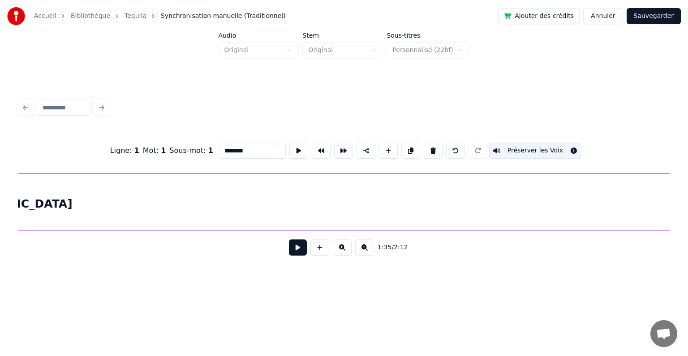
scroll to position [0, 4599]
click at [475, 199] on div "[GEOGRAPHIC_DATA]" at bounding box center [683, 201] width 1330 height 57
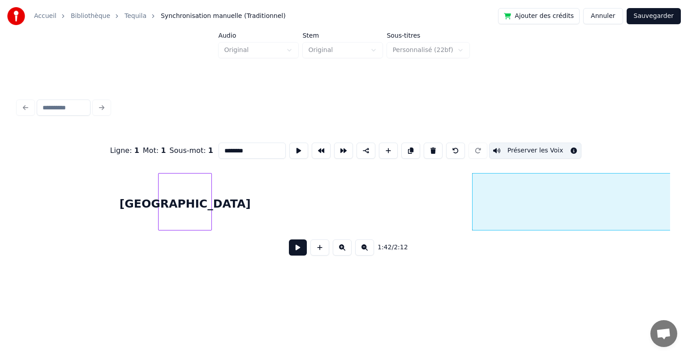
scroll to position [0, 4132]
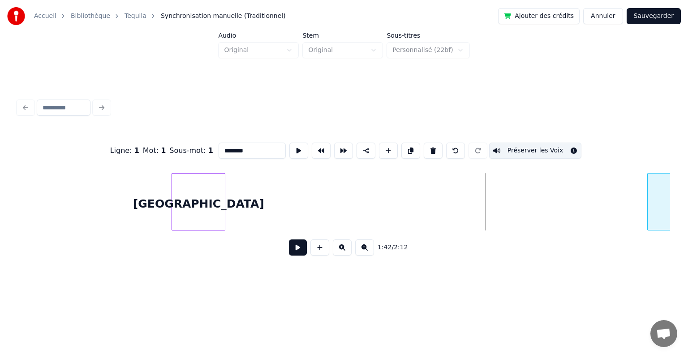
click at [651, 201] on div at bounding box center [649, 201] width 3 height 56
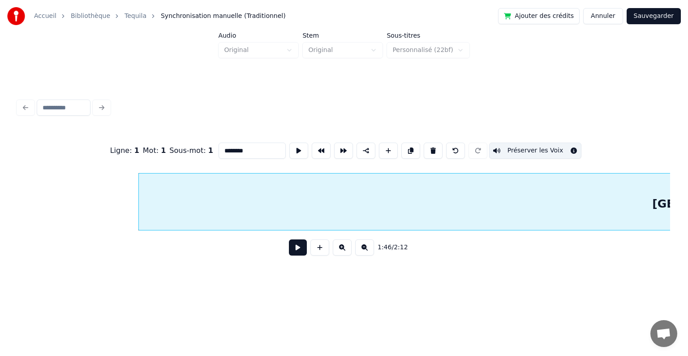
scroll to position [0, 4712]
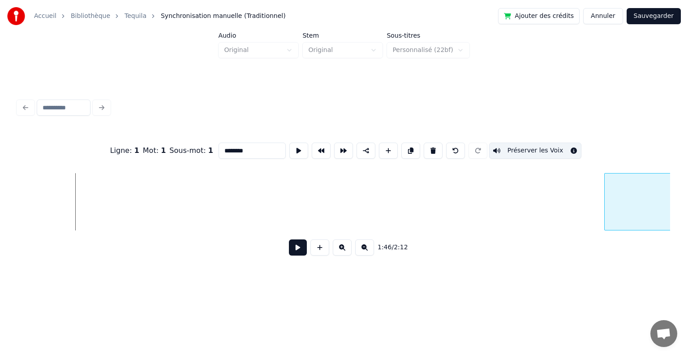
click at [605, 173] on div at bounding box center [606, 201] width 3 height 56
click at [363, 250] on button at bounding box center [364, 247] width 19 height 16
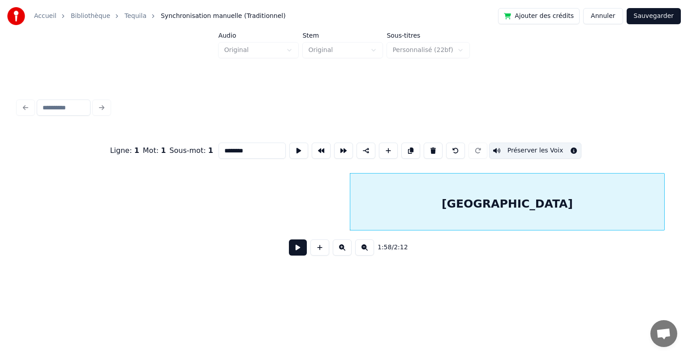
scroll to position [0, 2063]
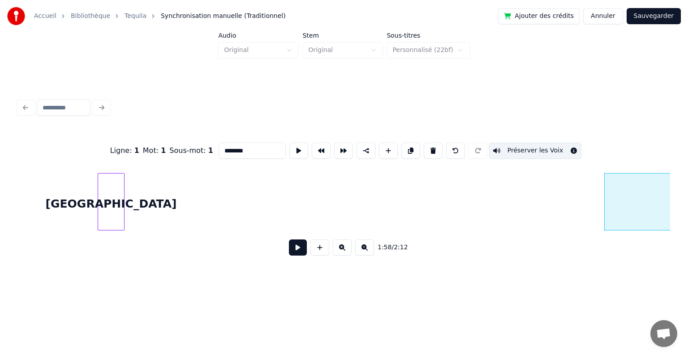
click at [363, 250] on button at bounding box center [364, 247] width 19 height 16
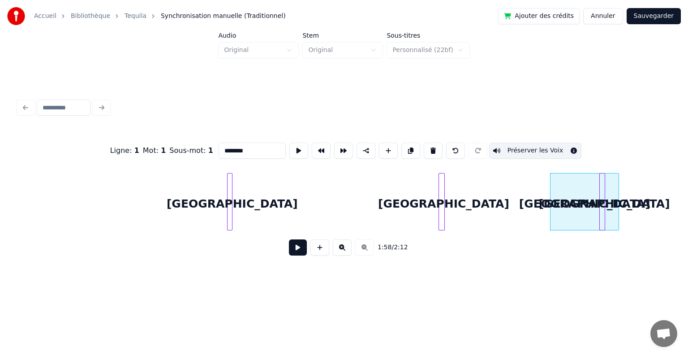
scroll to position [0, 0]
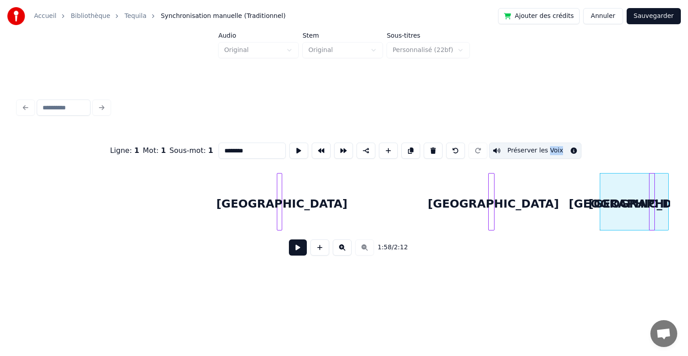
click at [363, 250] on div "1:58 / 2:12" at bounding box center [344, 247] width 638 height 20
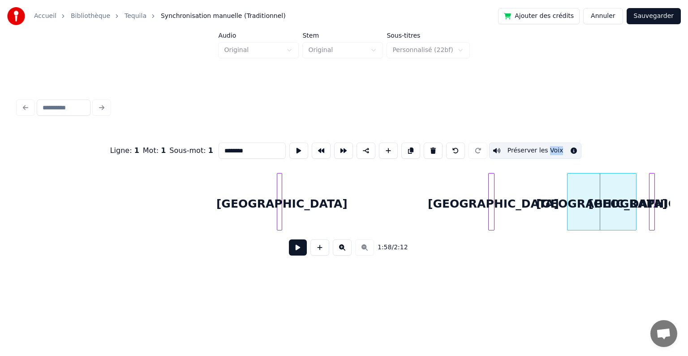
click at [606, 220] on div "[GEOGRAPHIC_DATA]" at bounding box center [601, 201] width 69 height 57
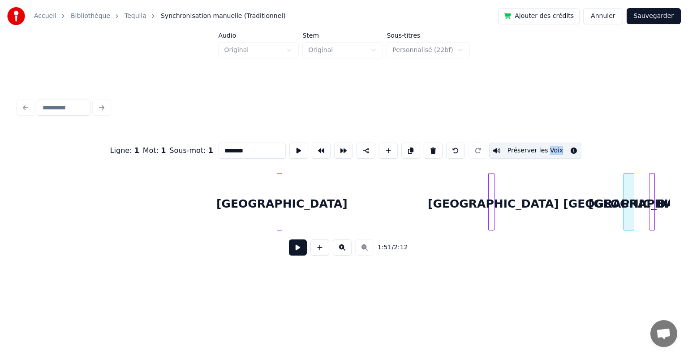
click at [624, 212] on div at bounding box center [625, 201] width 3 height 56
click at [335, 248] on button at bounding box center [342, 247] width 19 height 16
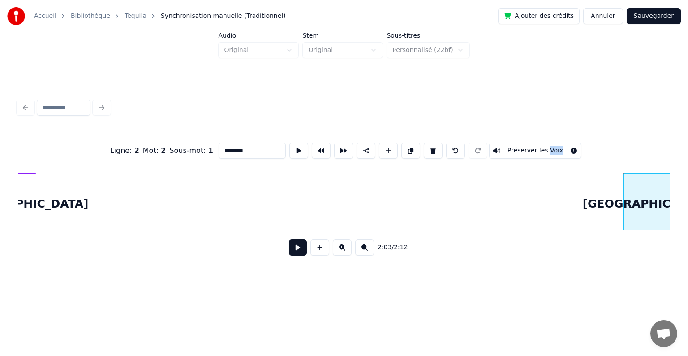
click at [335, 248] on button at bounding box center [342, 247] width 19 height 16
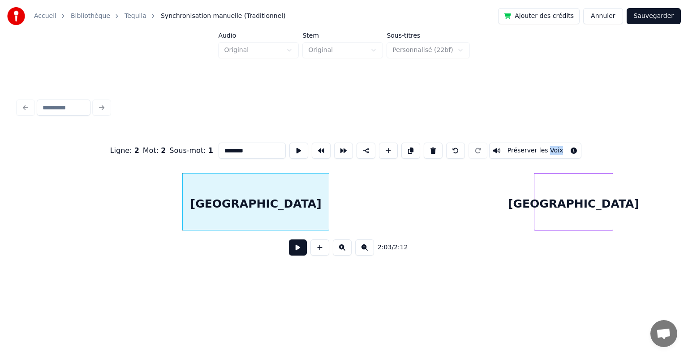
scroll to position [0, 8127]
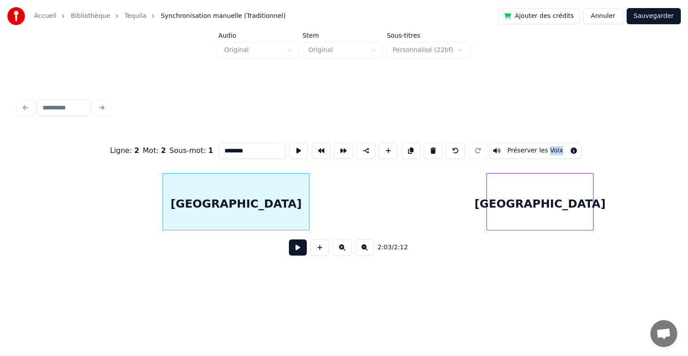
click at [488, 206] on div at bounding box center [488, 201] width 3 height 56
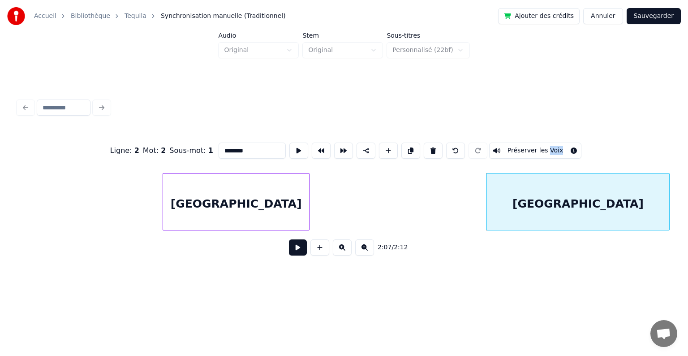
click at [669, 202] on div at bounding box center [668, 201] width 3 height 56
click at [291, 205] on div "[GEOGRAPHIC_DATA]" at bounding box center [236, 203] width 146 height 61
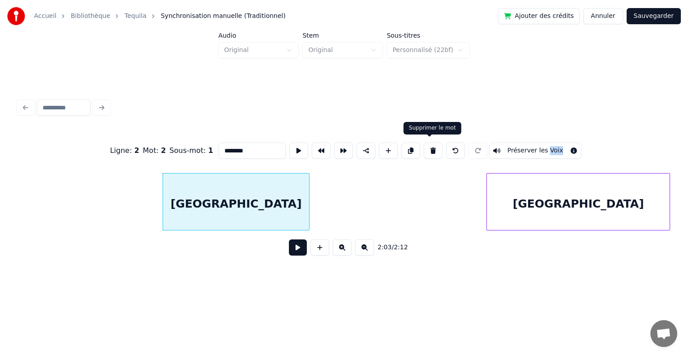
click at [427, 146] on button at bounding box center [433, 150] width 19 height 16
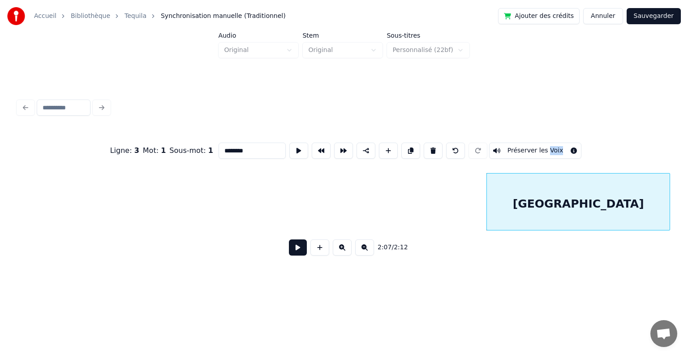
click at [647, 14] on button "Sauvegarder" at bounding box center [654, 16] width 54 height 16
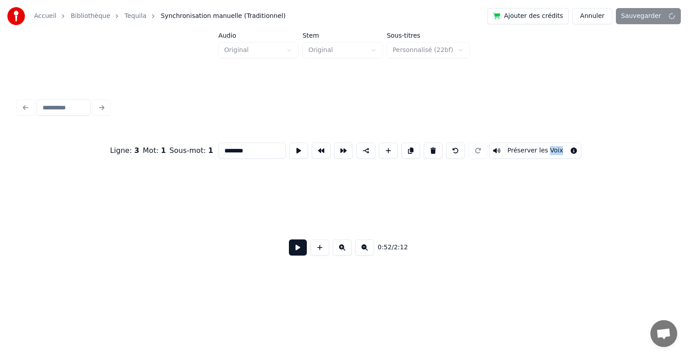
scroll to position [0, 1814]
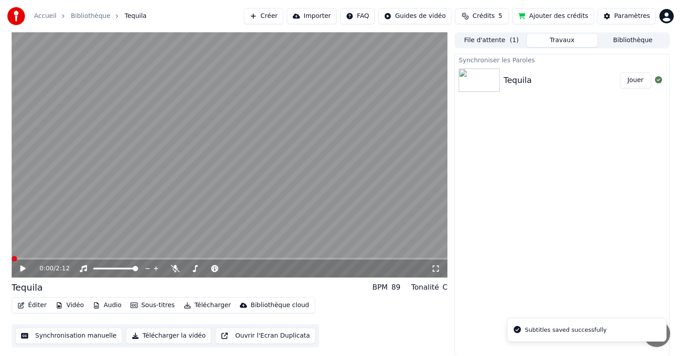
click at [142, 207] on video at bounding box center [230, 154] width 436 height 245
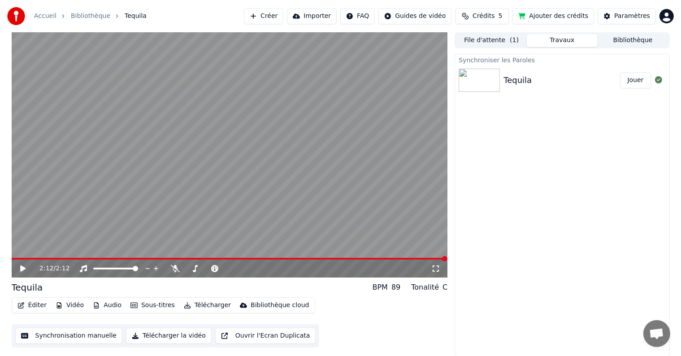
click at [33, 305] on button "Éditer" at bounding box center [32, 305] width 36 height 13
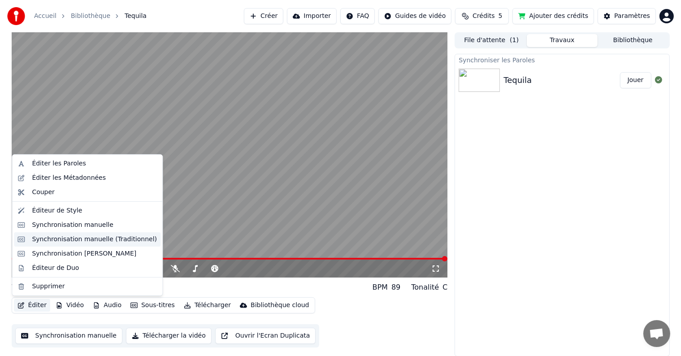
click at [77, 240] on div "Synchronisation manuelle (Traditionnel)" at bounding box center [94, 239] width 125 height 9
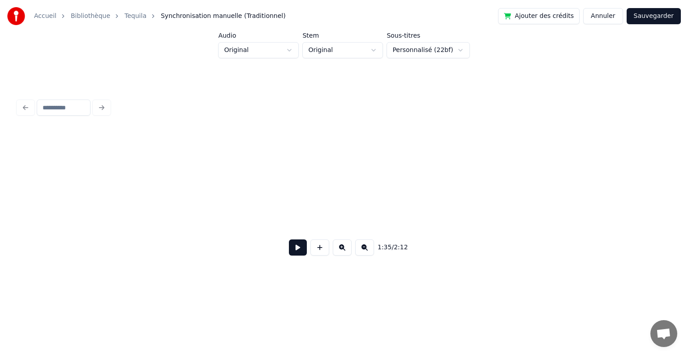
scroll to position [0, 1769]
drag, startPoint x: 179, startPoint y: 183, endPoint x: 40, endPoint y: 165, distance: 139.6
click at [40, 165] on div "1:35 / 2:12" at bounding box center [344, 196] width 652 height 136
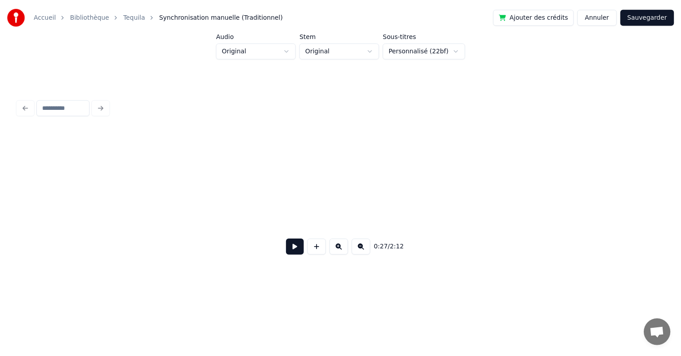
scroll to position [0, 0]
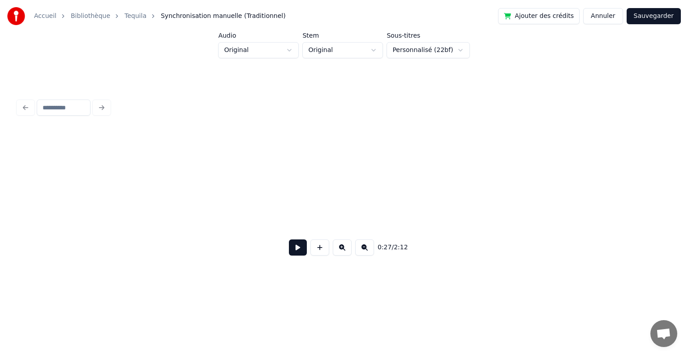
drag, startPoint x: 49, startPoint y: 226, endPoint x: 172, endPoint y: 234, distance: 123.5
click at [172, 230] on div at bounding box center [344, 201] width 652 height 57
click at [364, 251] on button at bounding box center [364, 247] width 19 height 16
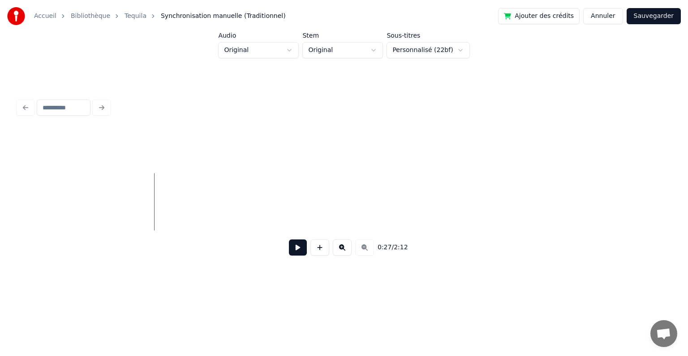
click at [364, 251] on div "0:27 / 2:12" at bounding box center [344, 247] width 638 height 20
click at [606, 18] on button "Annuler" at bounding box center [602, 16] width 39 height 16
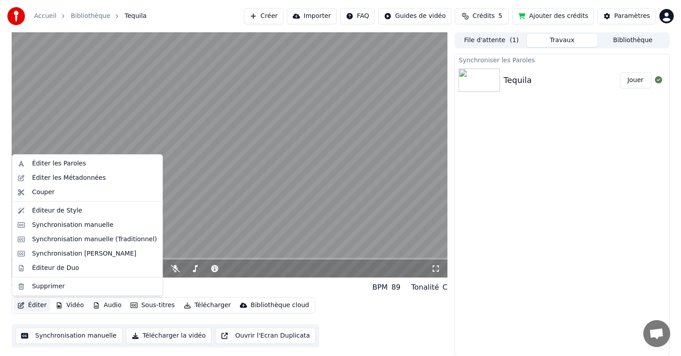
click at [32, 302] on button "Éditer" at bounding box center [32, 305] width 36 height 13
click at [96, 253] on div "Synchronisation [PERSON_NAME]" at bounding box center [84, 253] width 104 height 9
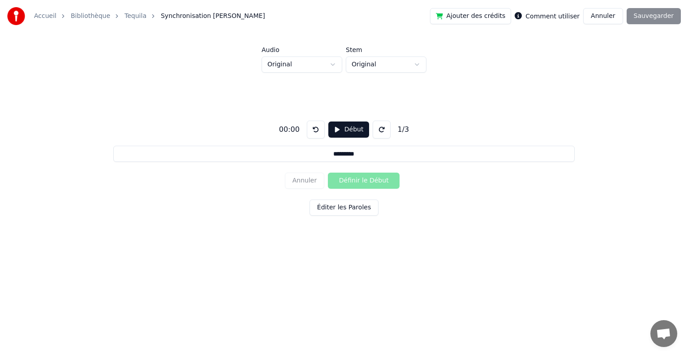
click at [347, 130] on button "Début" at bounding box center [348, 129] width 41 height 16
click at [345, 182] on button "Définir le Début" at bounding box center [364, 181] width 72 height 16
click at [353, 182] on button "Définir la Fin" at bounding box center [364, 181] width 72 height 16
click at [314, 132] on button at bounding box center [316, 130] width 18 height 18
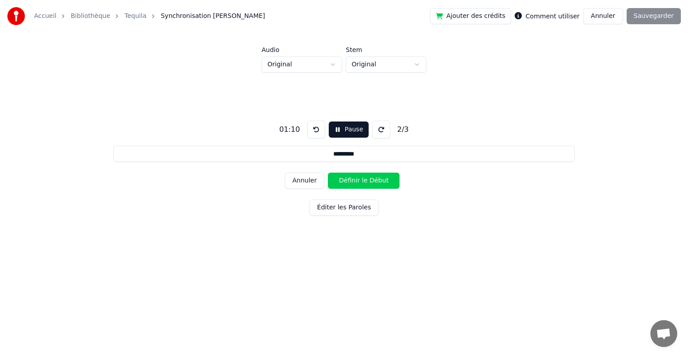
click at [314, 132] on button at bounding box center [316, 130] width 18 height 18
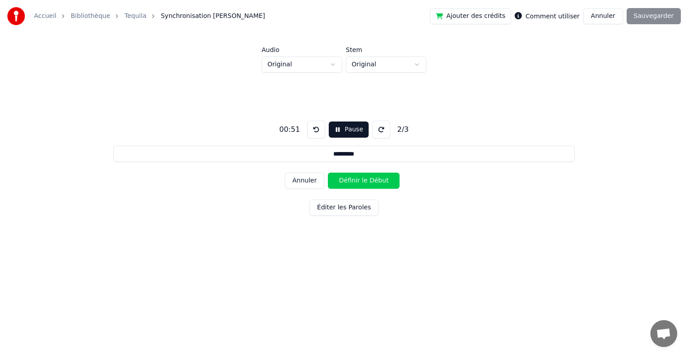
click at [314, 132] on button at bounding box center [316, 130] width 18 height 18
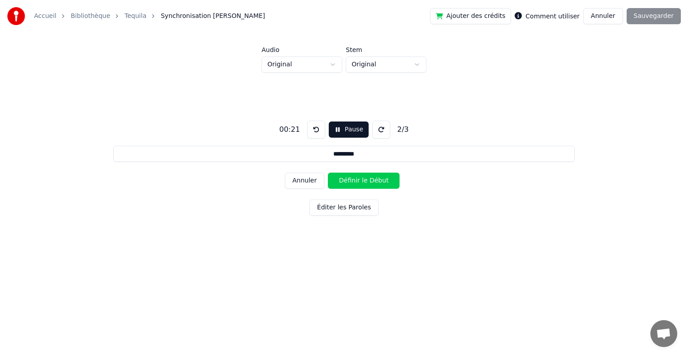
click at [314, 132] on button at bounding box center [316, 130] width 18 height 18
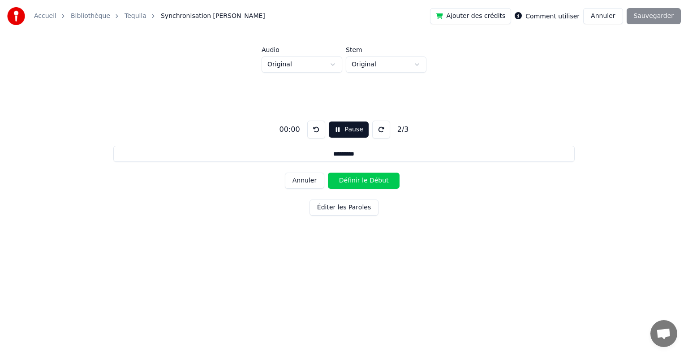
drag, startPoint x: 314, startPoint y: 132, endPoint x: 319, endPoint y: 204, distance: 72.3
click at [319, 204] on div "00:00 Pause 2 / 3 ******** Annuler Définir le Début Éditer les Paroles" at bounding box center [344, 166] width 660 height 187
click at [307, 181] on button "Annuler" at bounding box center [304, 181] width 39 height 16
click at [313, 129] on button at bounding box center [316, 130] width 18 height 18
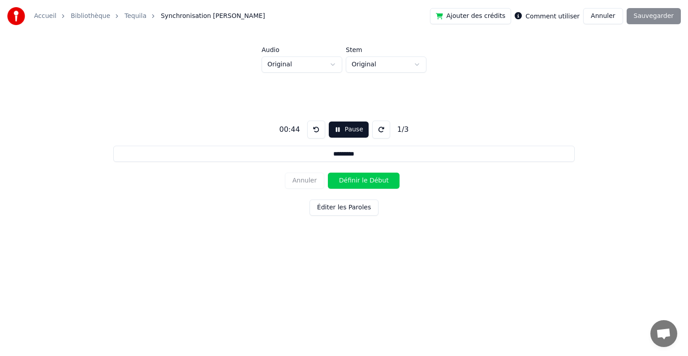
click at [313, 129] on button at bounding box center [316, 130] width 18 height 18
click at [317, 128] on button at bounding box center [316, 130] width 18 height 18
click at [341, 132] on button "Pause" at bounding box center [349, 129] width 40 height 16
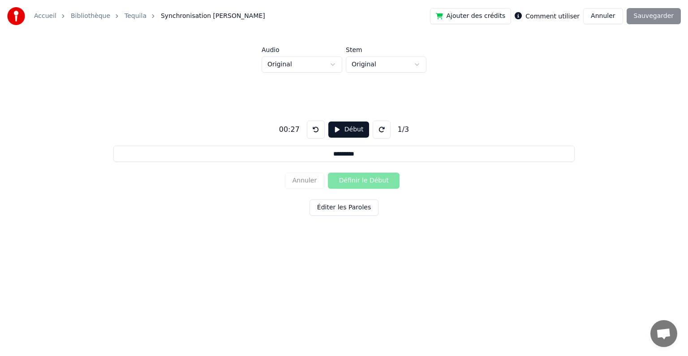
click at [373, 133] on button at bounding box center [382, 130] width 18 height 18
click at [314, 133] on button at bounding box center [316, 130] width 18 height 18
click at [339, 131] on button "Début" at bounding box center [348, 129] width 41 height 16
click at [339, 131] on button "Pause" at bounding box center [349, 129] width 40 height 16
click at [338, 133] on button "Début" at bounding box center [348, 129] width 41 height 16
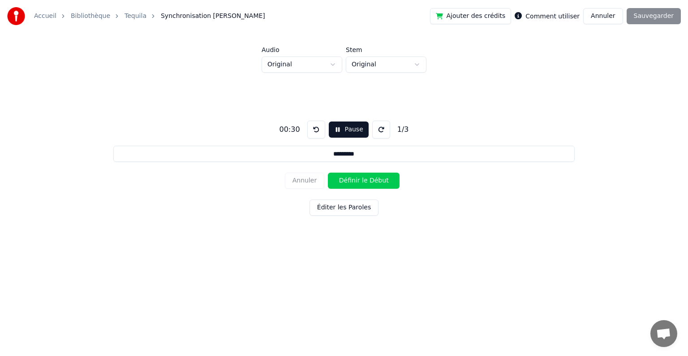
click at [338, 133] on button "Pause" at bounding box center [349, 129] width 40 height 16
click at [342, 131] on button "Début" at bounding box center [348, 129] width 41 height 16
click at [354, 179] on button "Définir le Début" at bounding box center [364, 181] width 72 height 16
click at [354, 179] on button "Définir la Fin" at bounding box center [364, 181] width 72 height 16
click at [354, 179] on button "Définir le Début" at bounding box center [364, 181] width 72 height 16
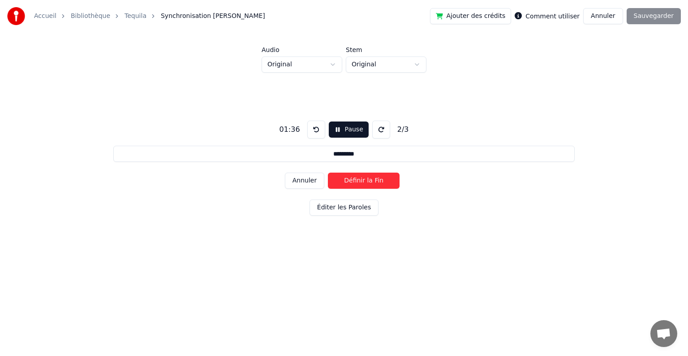
click at [354, 179] on button "Définir la Fin" at bounding box center [364, 181] width 72 height 16
type input "********"
click at [354, 179] on button "Définir le Début" at bounding box center [364, 181] width 72 height 16
click at [354, 179] on button "Définir la Fin" at bounding box center [364, 181] width 72 height 16
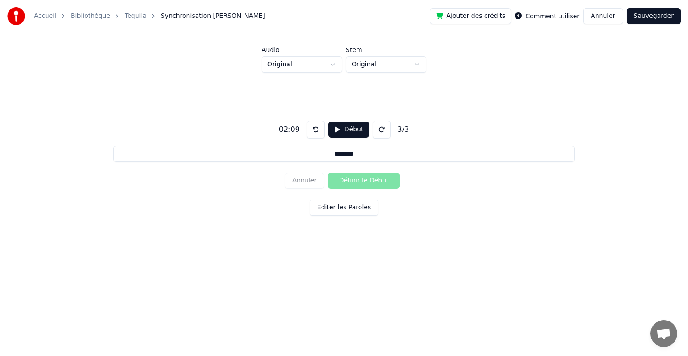
click at [648, 11] on button "Sauvegarder" at bounding box center [654, 16] width 54 height 16
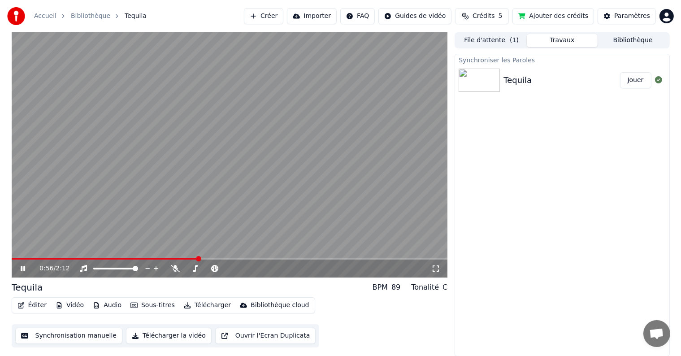
click at [18, 274] on div "0:56 / 2:12" at bounding box center [230, 268] width 436 height 18
click at [23, 270] on icon at bounding box center [23, 268] width 4 height 5
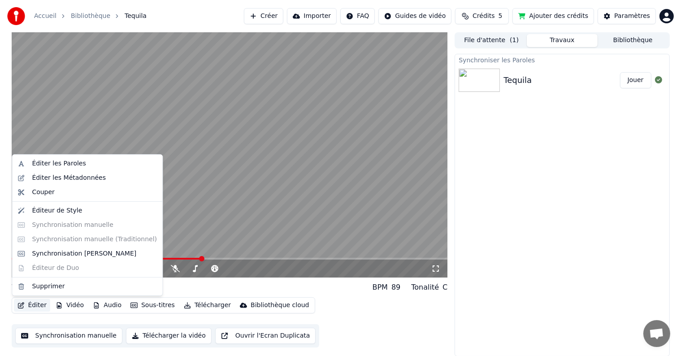
click at [40, 303] on button "Éditer" at bounding box center [32, 305] width 36 height 13
click at [48, 249] on div "Synchronisation [PERSON_NAME]" at bounding box center [84, 253] width 104 height 9
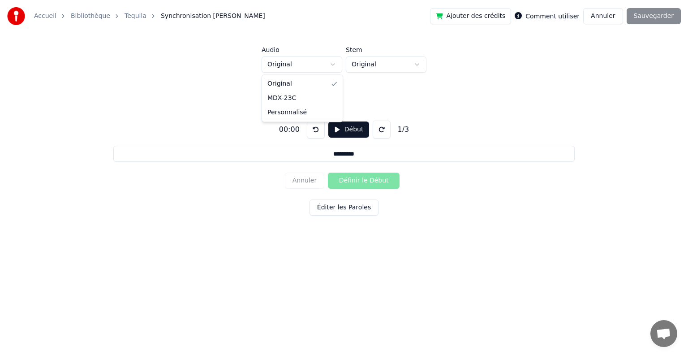
click at [295, 60] on html "Accueil Bibliothèque Tequila Synchronisation Manuelle de Ligne Ajouter des créd…" at bounding box center [344, 137] width 688 height 274
click at [383, 66] on html "Accueil Bibliothèque Tequila Synchronisation Manuelle de Ligne Ajouter des créd…" at bounding box center [344, 137] width 688 height 274
click at [344, 127] on button "Début" at bounding box center [348, 129] width 41 height 16
click at [373, 130] on button at bounding box center [381, 130] width 18 height 18
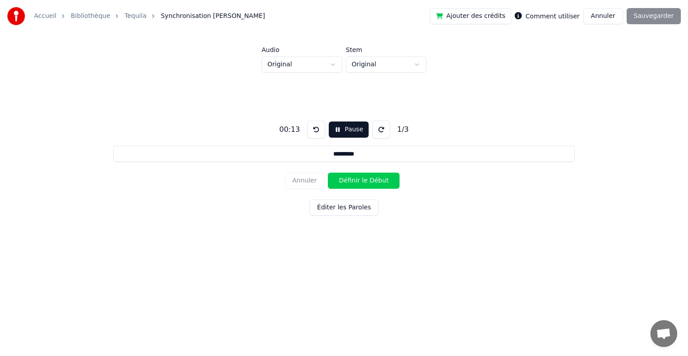
click at [373, 130] on button at bounding box center [381, 130] width 18 height 18
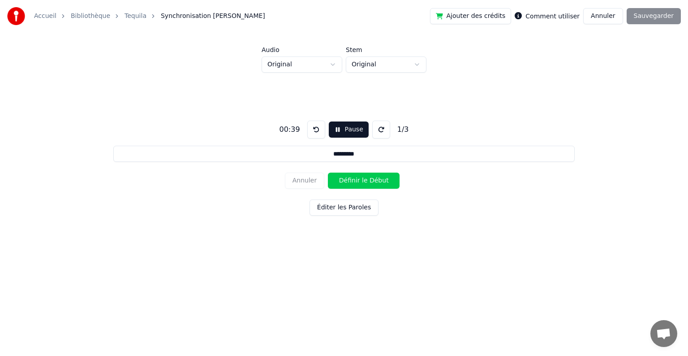
click at [373, 130] on button at bounding box center [381, 130] width 18 height 18
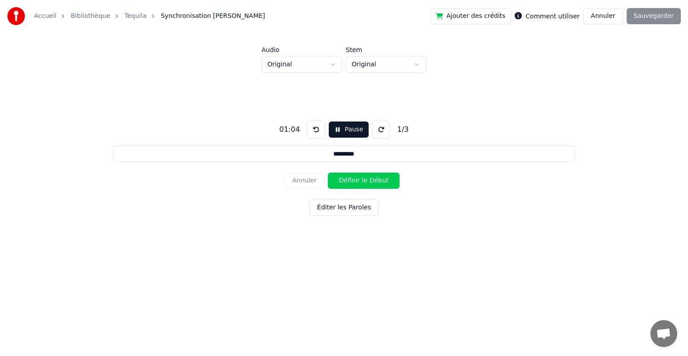
click at [373, 130] on button at bounding box center [381, 130] width 18 height 18
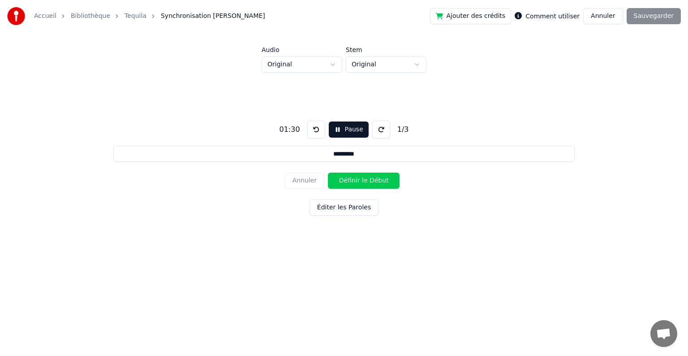
click at [373, 130] on button at bounding box center [381, 130] width 18 height 18
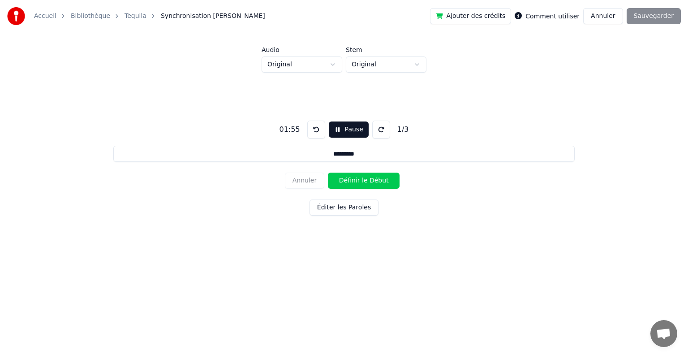
click at [373, 130] on button at bounding box center [381, 130] width 18 height 18
click at [373, 130] on button at bounding box center [382, 130] width 18 height 18
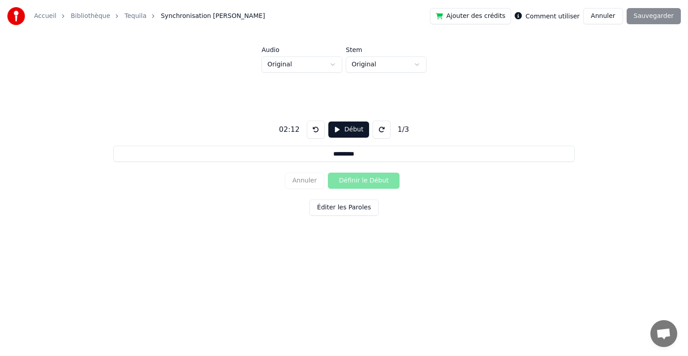
click at [373, 130] on button at bounding box center [382, 130] width 18 height 18
drag, startPoint x: 373, startPoint y: 130, endPoint x: 346, endPoint y: 206, distance: 80.5
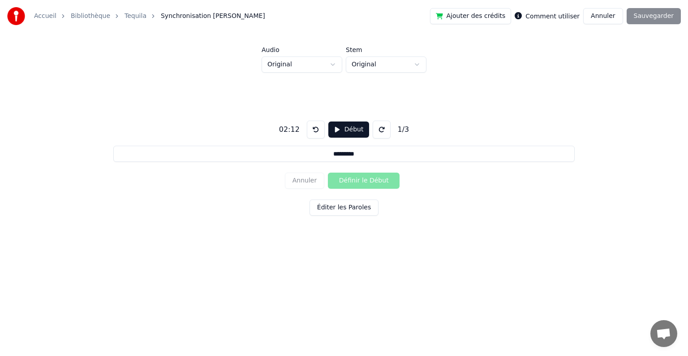
click at [346, 206] on div "02:12 Début 1 / 3 ******** Annuler Définir le Début Éditer les Paroles" at bounding box center [344, 166] width 660 height 187
click at [346, 206] on button "Éditer les Paroles" at bounding box center [344, 207] width 69 height 16
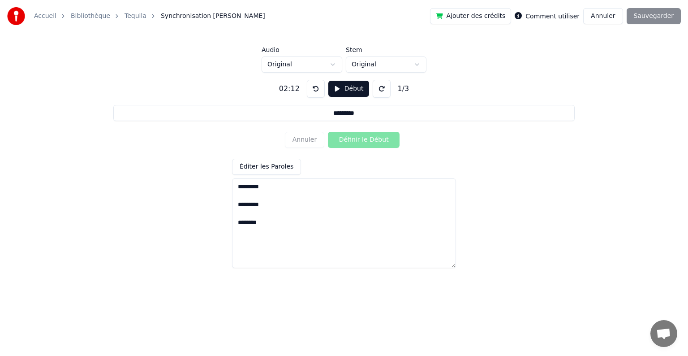
click at [248, 186] on textarea "********* ********* ********" at bounding box center [344, 223] width 224 height 90
click at [246, 208] on textarea "********* ********* ********" at bounding box center [344, 223] width 224 height 90
click at [244, 223] on textarea "********* ********* ********" at bounding box center [344, 223] width 224 height 90
click at [295, 141] on div "Annuler Définir le Début" at bounding box center [344, 139] width 118 height 23
click at [610, 11] on button "Annuler" at bounding box center [602, 16] width 39 height 16
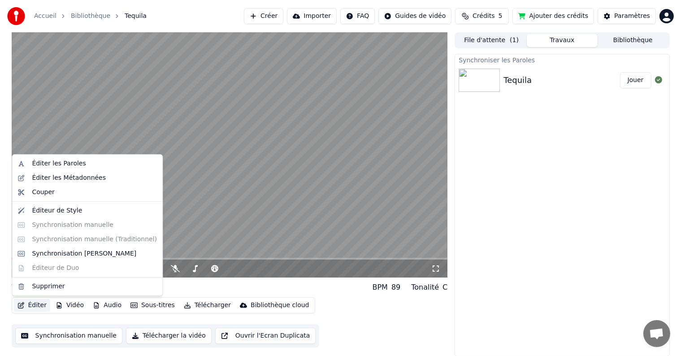
click at [37, 299] on button "Éditer" at bounding box center [32, 305] width 36 height 13
click at [58, 208] on div "Éditeur de Style" at bounding box center [57, 210] width 50 height 9
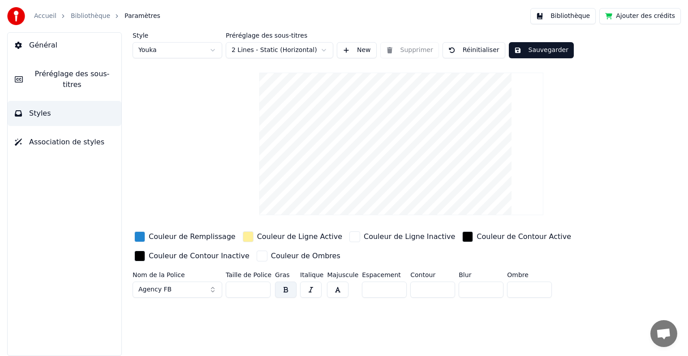
click at [84, 16] on link "Bibliothèque" at bounding box center [90, 16] width 39 height 9
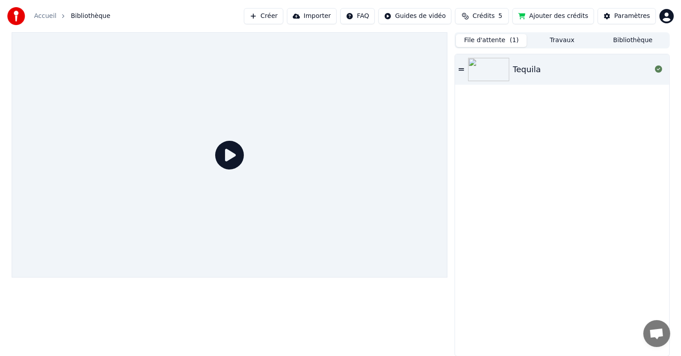
click at [504, 35] on button "File d'attente ( 1 )" at bounding box center [491, 40] width 71 height 13
click at [463, 70] on icon at bounding box center [460, 69] width 5 height 2
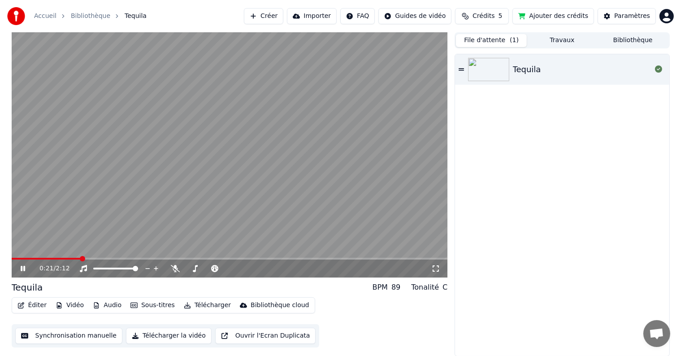
click at [82, 256] on span at bounding box center [82, 258] width 5 height 5
click at [110, 256] on video at bounding box center [230, 154] width 436 height 245
click at [113, 212] on video at bounding box center [230, 154] width 436 height 245
click at [63, 256] on span at bounding box center [65, 258] width 5 height 5
click at [88, 256] on span at bounding box center [88, 258] width 5 height 5
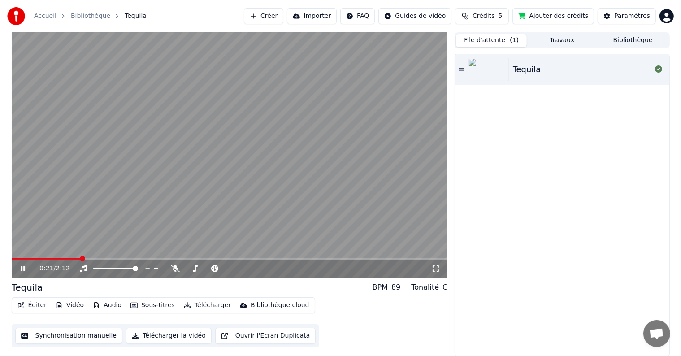
click at [80, 257] on span at bounding box center [82, 258] width 5 height 5
click at [21, 270] on icon at bounding box center [23, 268] width 4 height 5
click at [69, 330] on button "Synchronisation manuelle" at bounding box center [69, 336] width 108 height 16
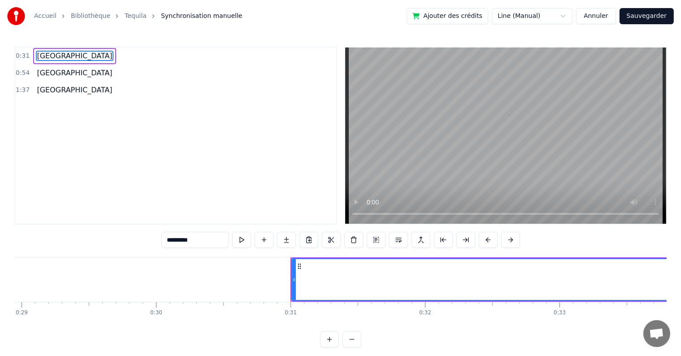
scroll to position [0, 4123]
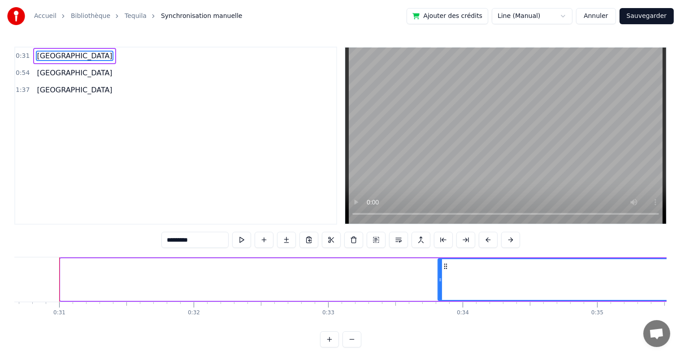
drag, startPoint x: 62, startPoint y: 273, endPoint x: 442, endPoint y: 261, distance: 380.2
click at [442, 261] on div at bounding box center [440, 279] width 4 height 41
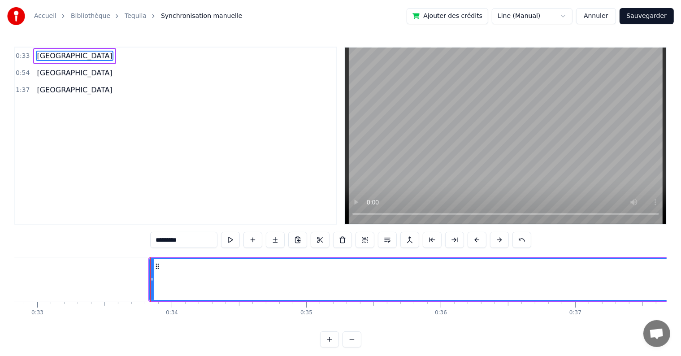
scroll to position [0, 4434]
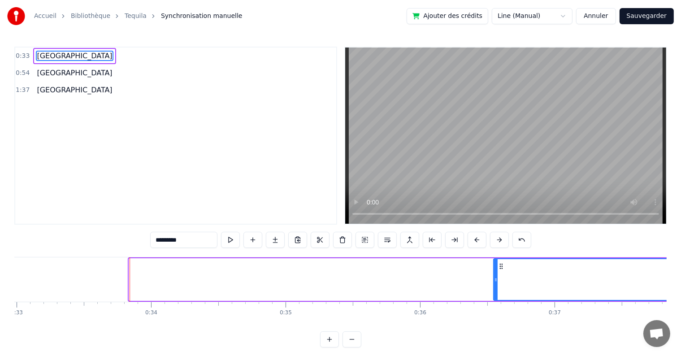
drag, startPoint x: 131, startPoint y: 286, endPoint x: 527, endPoint y: 289, distance: 395.2
click at [497, 289] on div at bounding box center [496, 279] width 4 height 41
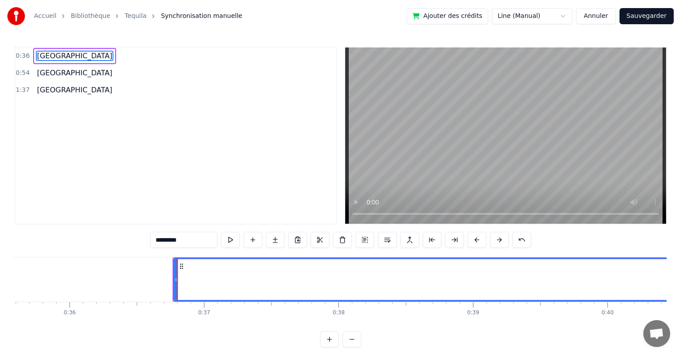
scroll to position [0, 4574]
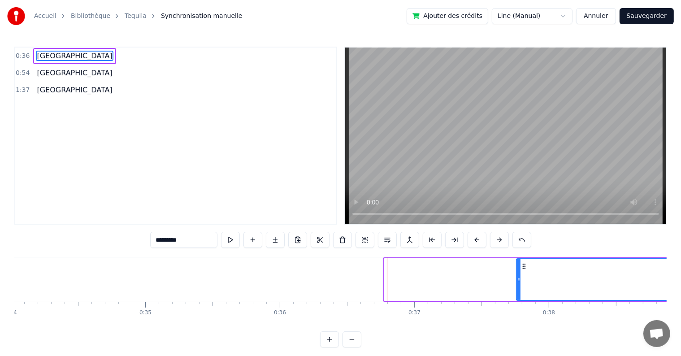
drag, startPoint x: 386, startPoint y: 270, endPoint x: 558, endPoint y: 271, distance: 172.1
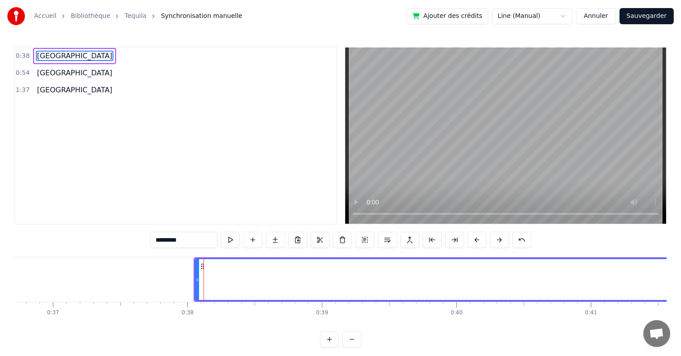
scroll to position [0, 4945]
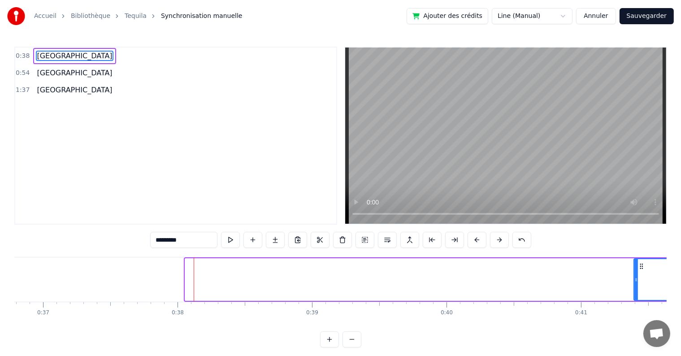
drag, startPoint x: 186, startPoint y: 285, endPoint x: 632, endPoint y: 274, distance: 445.6
click at [634, 274] on div at bounding box center [636, 279] width 4 height 41
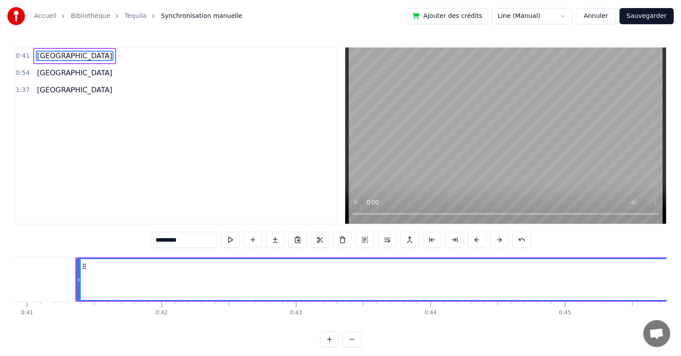
scroll to position [0, 5517]
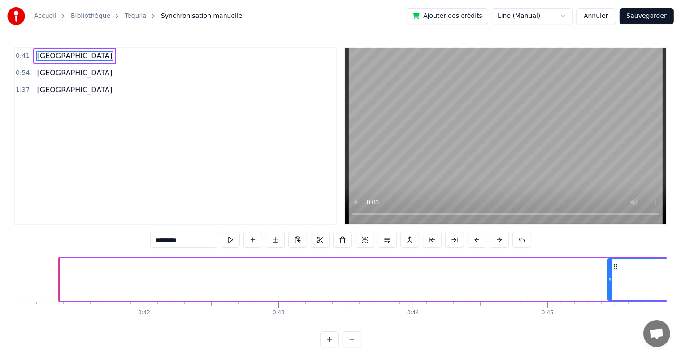
drag, startPoint x: 61, startPoint y: 280, endPoint x: 609, endPoint y: 243, distance: 549.7
click at [609, 243] on div "0:41 CALVADOS 0:54 CALVADOS 1:37 CALVADOS ******** CALVADOS [GEOGRAPHIC_DATA] C…" at bounding box center [340, 197] width 652 height 301
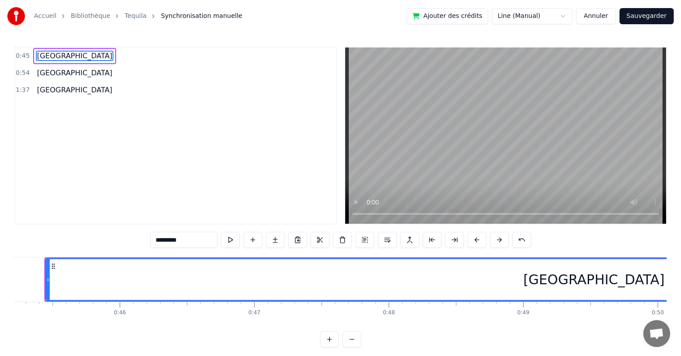
scroll to position [0, 6079]
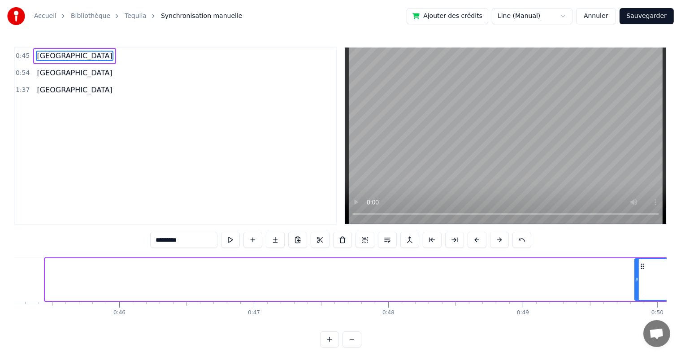
drag, startPoint x: 47, startPoint y: 280, endPoint x: 642, endPoint y: 241, distance: 595.4
click at [642, 241] on div "0:45 CALVADOS 0:54 CALVADOS 1:37 CALVADOS ******** CALVADOS [GEOGRAPHIC_DATA] C…" at bounding box center [340, 197] width 652 height 301
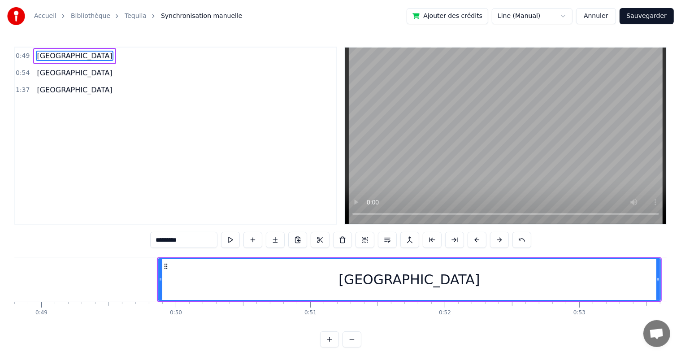
scroll to position [0, 6550]
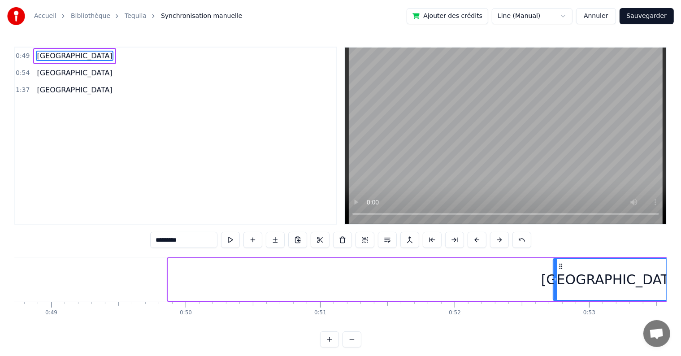
click at [554, 205] on div "0:49 CALVADOS 0:54 CALVADOS 1:37 CALVADOS ******** CALVADOS [GEOGRAPHIC_DATA] C…" at bounding box center [340, 197] width 652 height 301
click at [556, 274] on div at bounding box center [558, 279] width 4 height 41
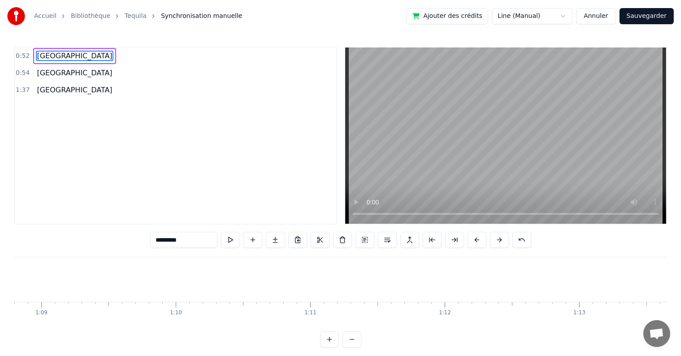
scroll to position [0, 9289]
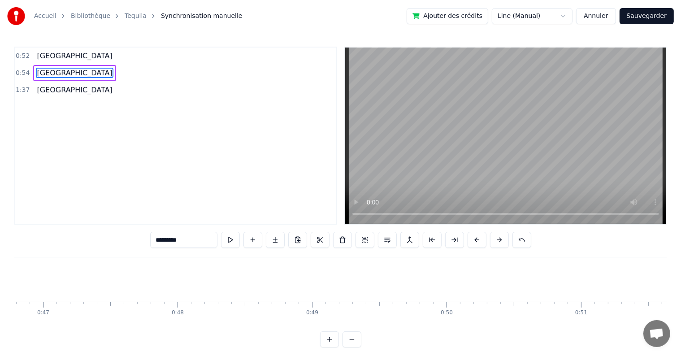
scroll to position [0, 6259]
drag, startPoint x: 260, startPoint y: 302, endPoint x: 316, endPoint y: 307, distance: 56.3
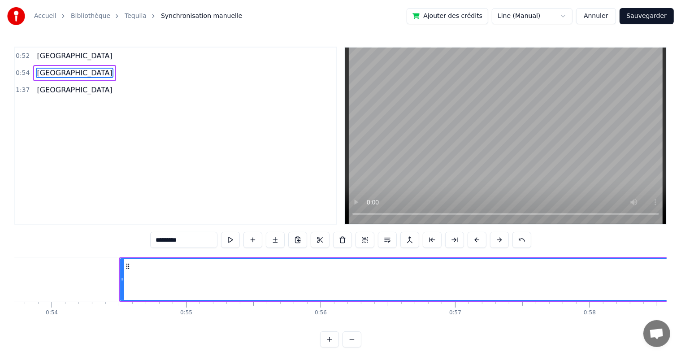
scroll to position [0, 7192]
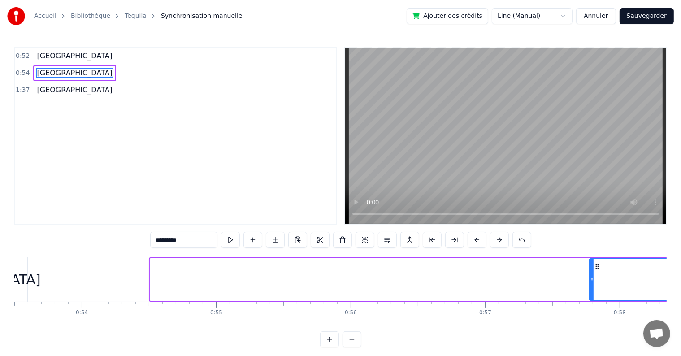
drag, startPoint x: 151, startPoint y: 280, endPoint x: 625, endPoint y: 246, distance: 474.8
click at [625, 246] on div "0:52 CALVADOS 0:54 CALVADOS 1:37 CALVADOS ******** CALVADOS [GEOGRAPHIC_DATA] C…" at bounding box center [340, 197] width 652 height 301
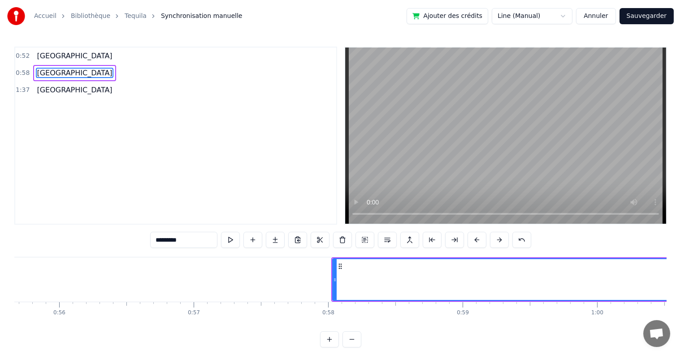
scroll to position [0, 7503]
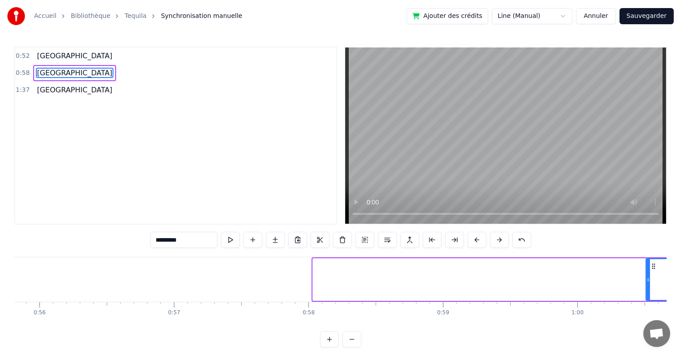
drag, startPoint x: 314, startPoint y: 282, endPoint x: 653, endPoint y: 249, distance: 340.3
click at [653, 249] on div "0:52 CALVADOS 0:58 CALVADOS 1:37 CALVADOS ******** CALVADOS [GEOGRAPHIC_DATA] C…" at bounding box center [340, 197] width 652 height 301
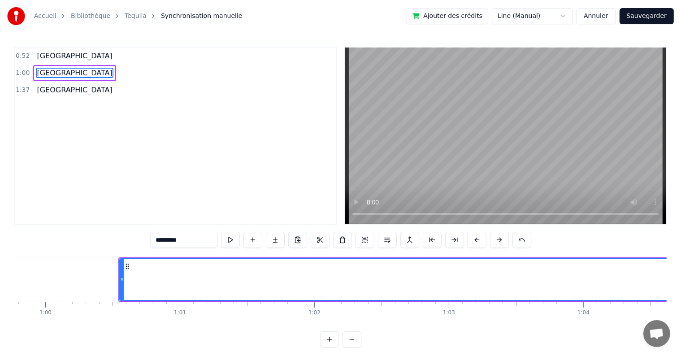
scroll to position [0, 8015]
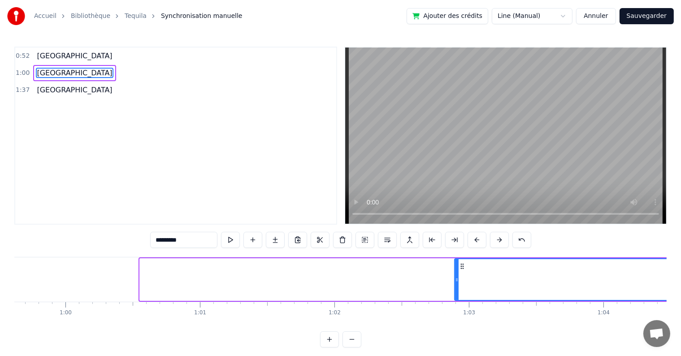
drag, startPoint x: 142, startPoint y: 281, endPoint x: 462, endPoint y: 270, distance: 321.1
click at [458, 270] on div at bounding box center [457, 279] width 4 height 41
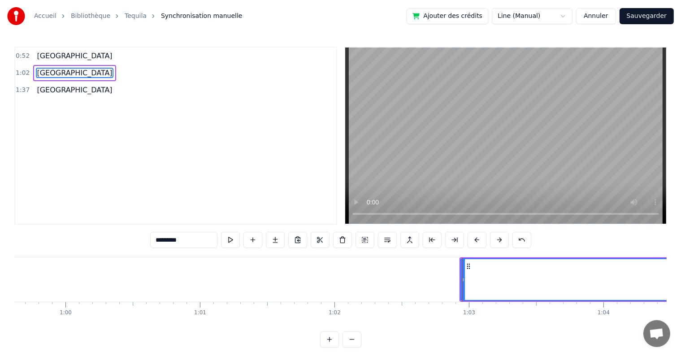
click at [355, 347] on button at bounding box center [351, 339] width 19 height 16
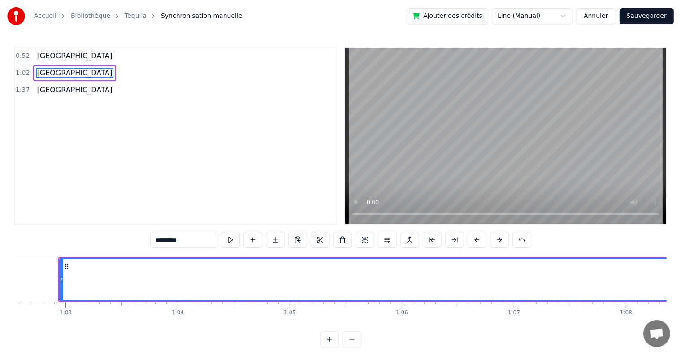
click at [355, 347] on button at bounding box center [351, 339] width 19 height 16
drag, startPoint x: 59, startPoint y: 278, endPoint x: 513, endPoint y: 255, distance: 454.1
click at [513, 255] on div "0:52 [GEOGRAPHIC_DATA] 1:02 CALVADOS 1:37 CALVADOS ******** CALVADOS [GEOGRAPHI…" at bounding box center [340, 197] width 652 height 301
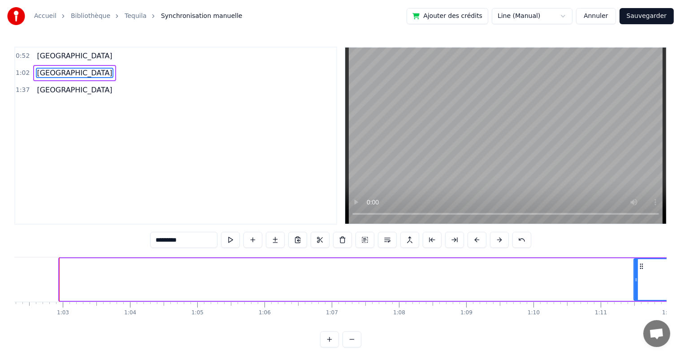
drag, startPoint x: 61, startPoint y: 280, endPoint x: 635, endPoint y: 274, distance: 574.1
click at [635, 274] on div at bounding box center [636, 279] width 4 height 41
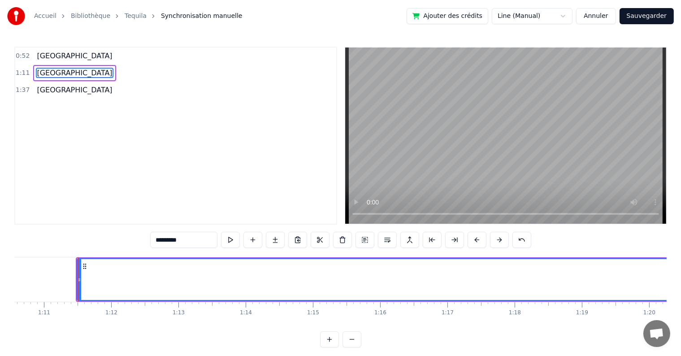
scroll to position [0, 4761]
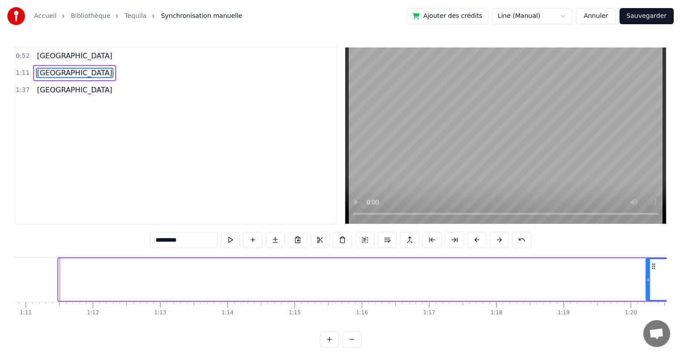
click at [644, 220] on div "0:52 [GEOGRAPHIC_DATA] 1:11 CALVADOS 1:37 CALVADOS ******** CALVADOS [GEOGRAPHI…" at bounding box center [340, 197] width 652 height 301
click at [596, 292] on div at bounding box center [596, 279] width 4 height 41
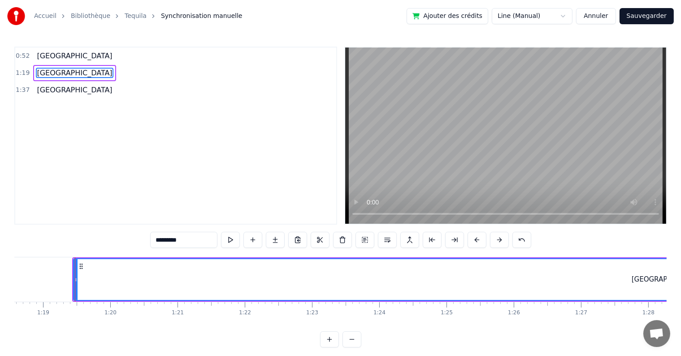
scroll to position [0, 5226]
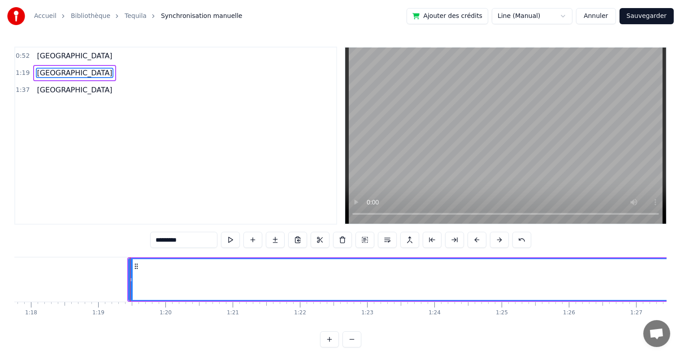
click at [130, 279] on div at bounding box center [130, 279] width 0 height 44
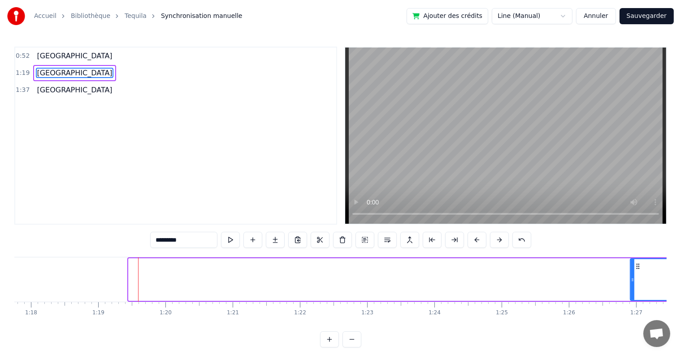
drag, startPoint x: 129, startPoint y: 284, endPoint x: 643, endPoint y: 277, distance: 514.5
click at [634, 277] on div at bounding box center [632, 279] width 4 height 41
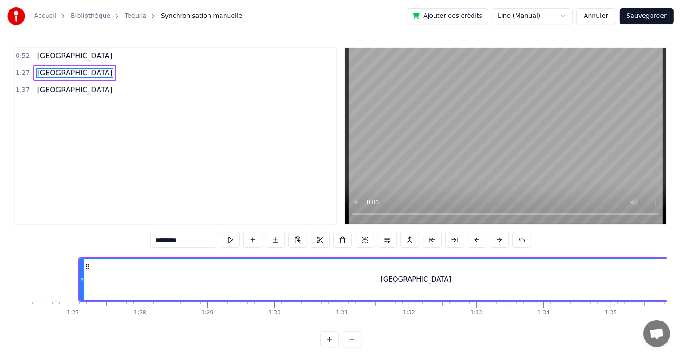
scroll to position [0, 5810]
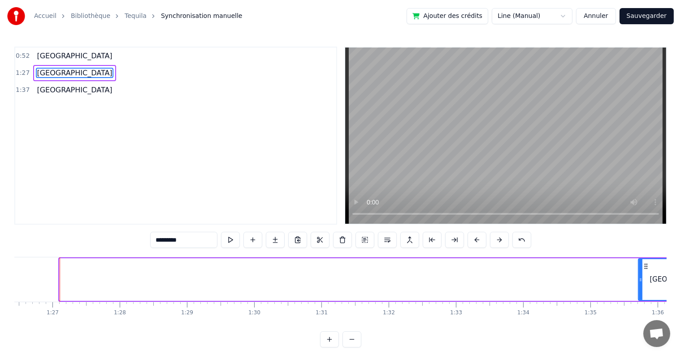
drag, startPoint x: 61, startPoint y: 284, endPoint x: 640, endPoint y: 292, distance: 578.6
click at [640, 292] on div at bounding box center [641, 279] width 4 height 41
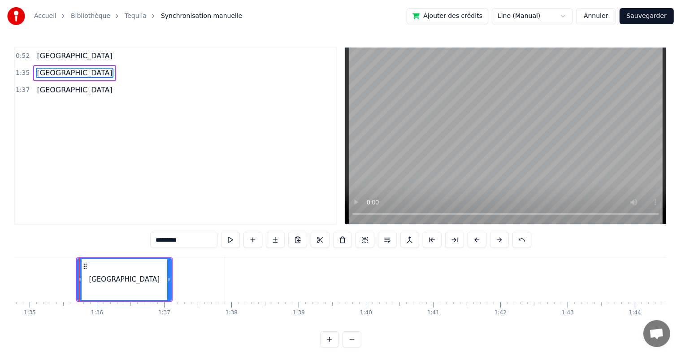
scroll to position [0, 6390]
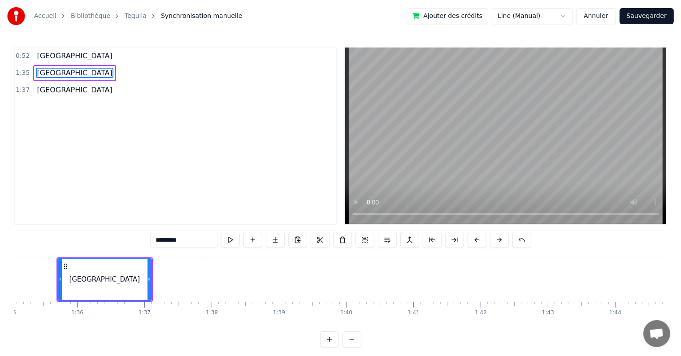
type input "********"
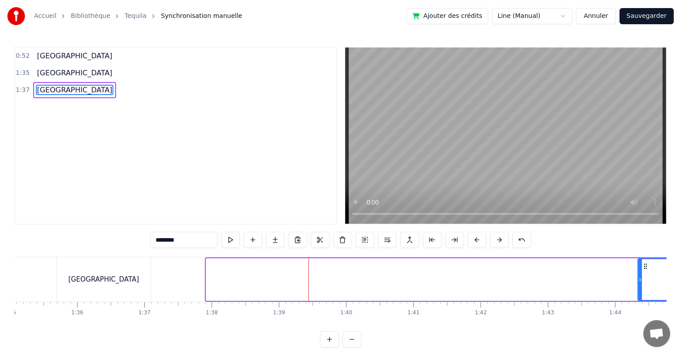
drag, startPoint x: 208, startPoint y: 281, endPoint x: 669, endPoint y: 258, distance: 460.8
click at [669, 258] on div "Accueil Bibliothèque Tequila Synchronisation manuelle Ajouter des crédits Line …" at bounding box center [340, 173] width 681 height 347
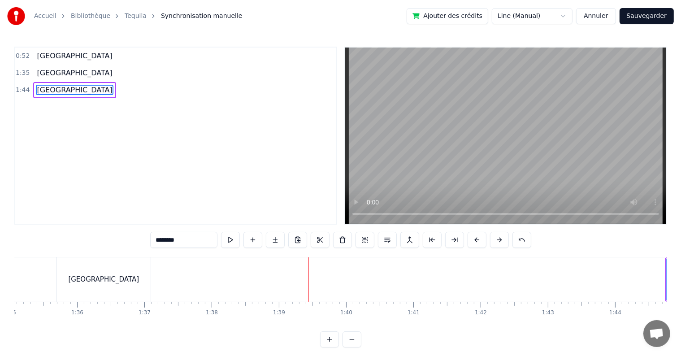
scroll to position [0, 6541]
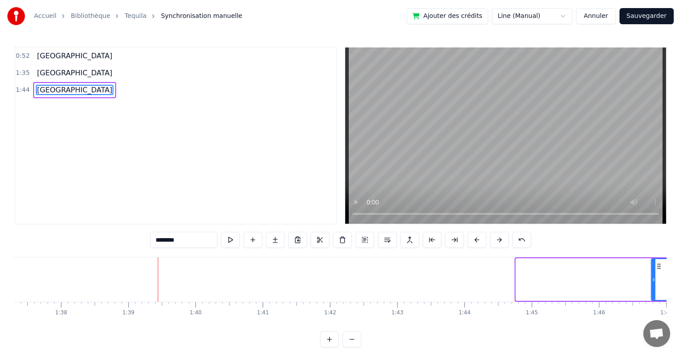
drag, startPoint x: 516, startPoint y: 278, endPoint x: 654, endPoint y: 275, distance: 138.1
click at [654, 275] on div at bounding box center [654, 279] width 4 height 41
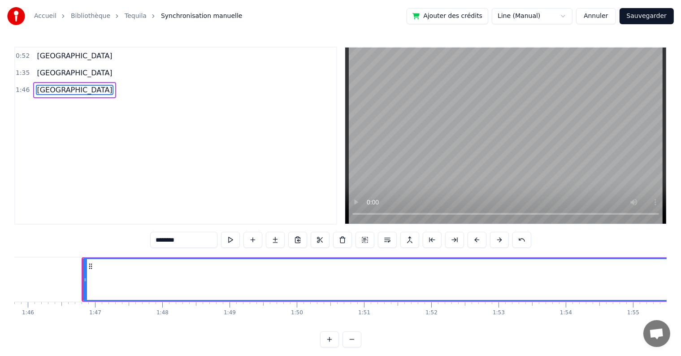
scroll to position [0, 7135]
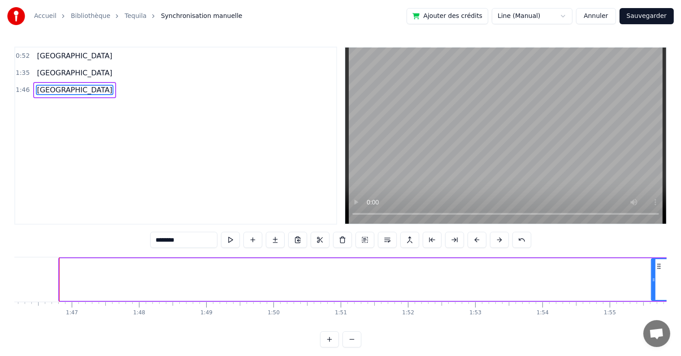
drag, startPoint x: 60, startPoint y: 280, endPoint x: 651, endPoint y: 262, distance: 591.3
click at [652, 262] on div at bounding box center [654, 279] width 4 height 41
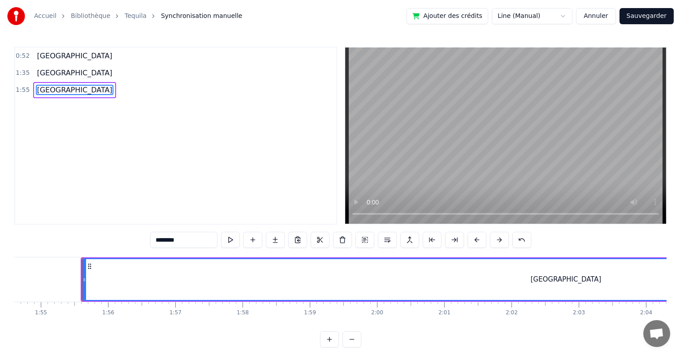
scroll to position [0, 7726]
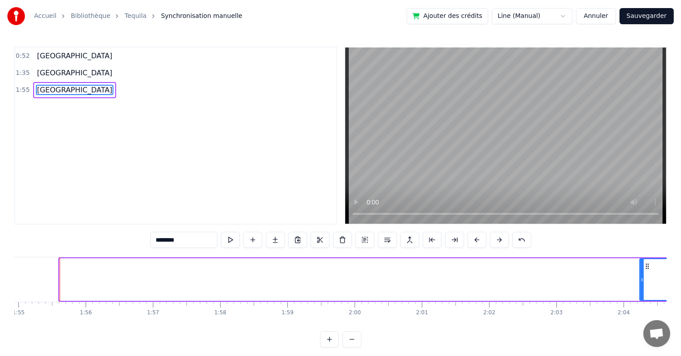
drag, startPoint x: 62, startPoint y: 280, endPoint x: 661, endPoint y: 244, distance: 600.6
click at [661, 244] on div "0:52 [GEOGRAPHIC_DATA] 1:35 CALVADOS 1:55 [GEOGRAPHIC_DATA] ******** CALVADOS […" at bounding box center [340, 197] width 652 height 301
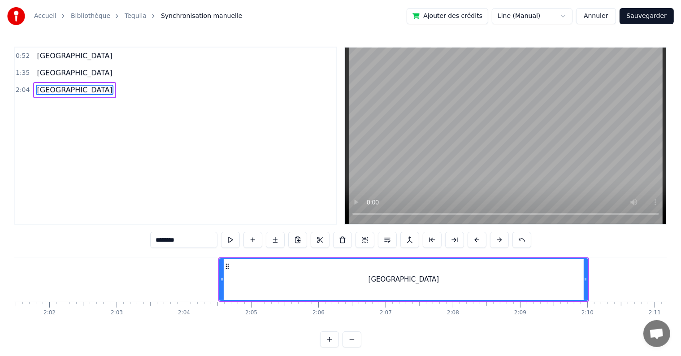
scroll to position [0, 8261]
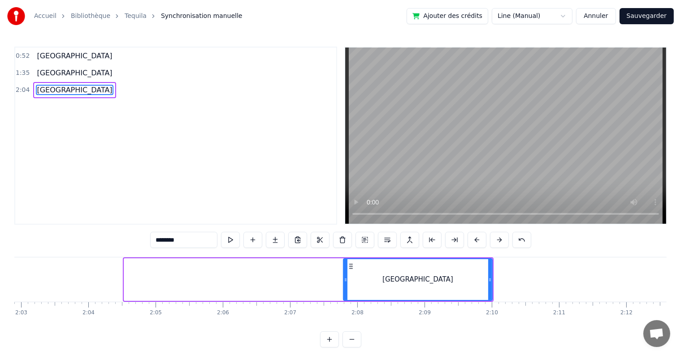
drag, startPoint x: 126, startPoint y: 281, endPoint x: 345, endPoint y: 276, distance: 219.2
click at [345, 276] on icon at bounding box center [346, 279] width 4 height 7
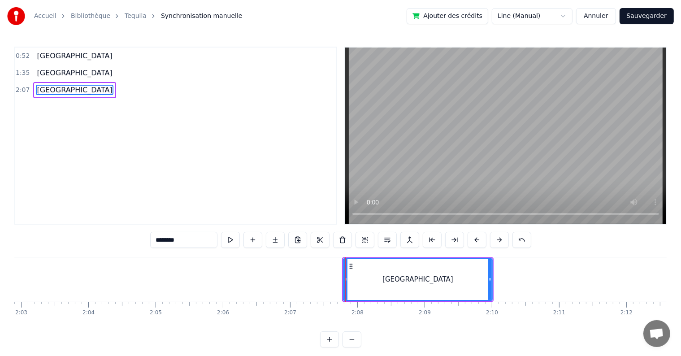
click at [646, 14] on button "Sauvegarder" at bounding box center [646, 16] width 54 height 16
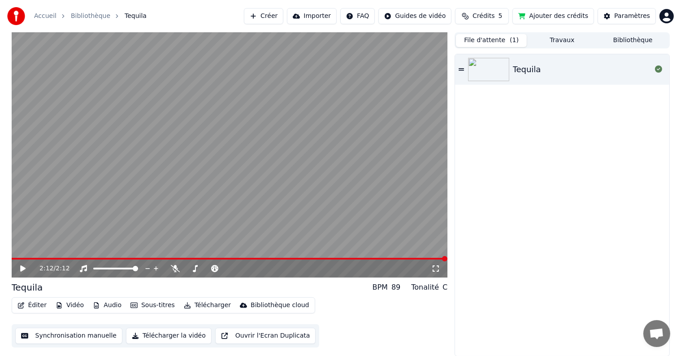
click at [35, 308] on button "Éditer" at bounding box center [32, 305] width 36 height 13
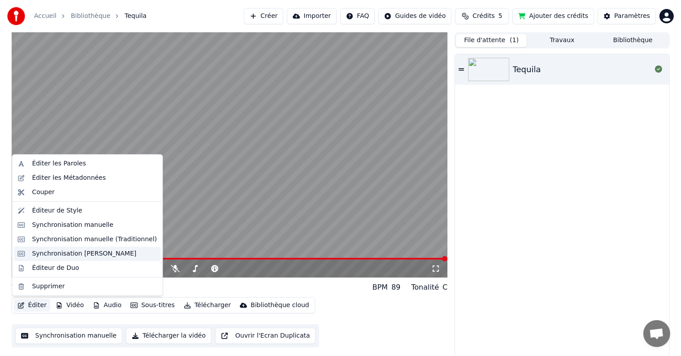
click at [73, 260] on div "Synchronisation [PERSON_NAME]" at bounding box center [87, 253] width 147 height 14
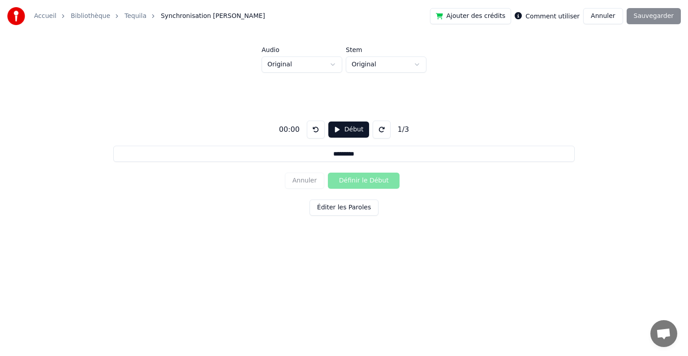
click at [600, 22] on button "Annuler" at bounding box center [602, 16] width 39 height 16
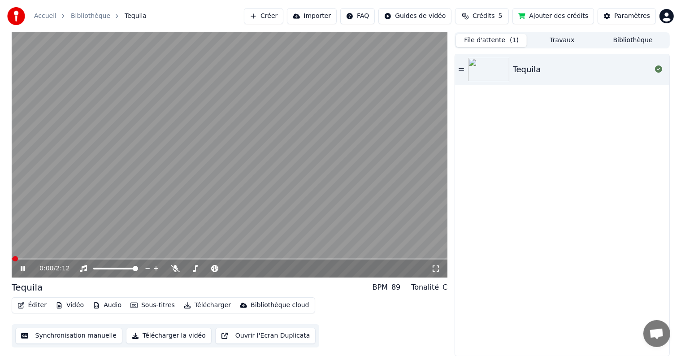
click at [24, 305] on button "Éditer" at bounding box center [32, 305] width 36 height 13
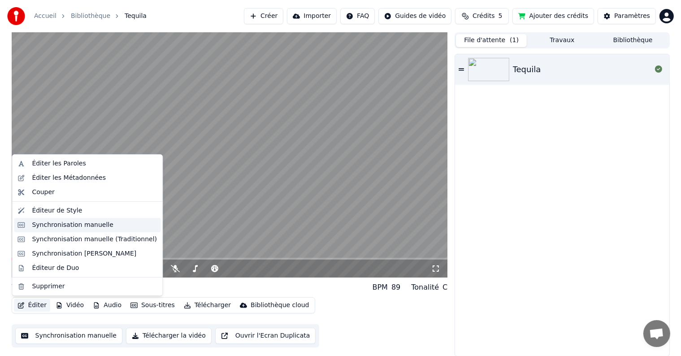
click at [90, 226] on div "Synchronisation manuelle" at bounding box center [73, 224] width 82 height 9
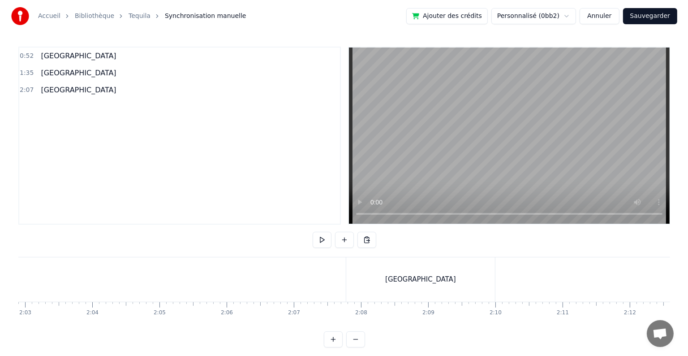
scroll to position [0, 8236]
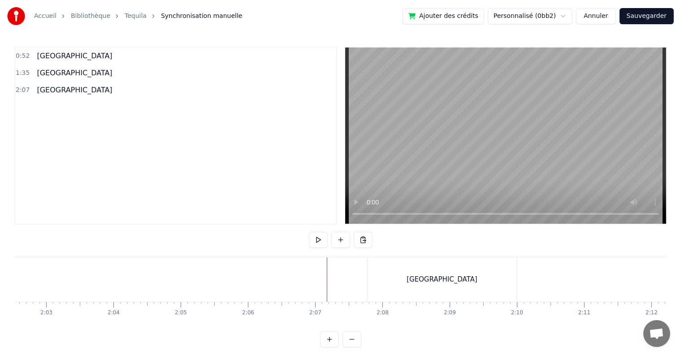
click at [643, 7] on div "Accueil Bibliothèque Tequila Synchronisation manuelle Ajouter des crédits Perso…" at bounding box center [340, 16] width 681 height 32
click at [643, 13] on button "Sauvegarder" at bounding box center [646, 16] width 54 height 16
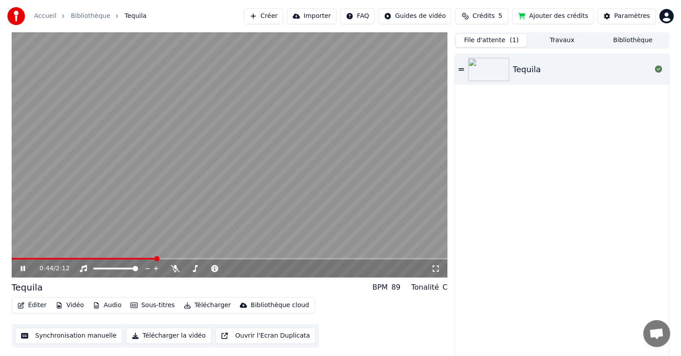
click at [155, 256] on span at bounding box center [156, 258] width 5 height 5
click at [146, 259] on span at bounding box center [147, 258] width 5 height 5
click at [122, 256] on span at bounding box center [124, 258] width 5 height 5
click at [20, 268] on icon at bounding box center [29, 268] width 21 height 7
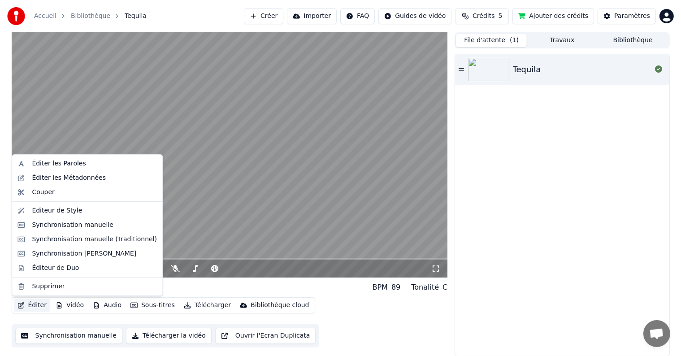
click at [30, 302] on button "Éditer" at bounding box center [32, 305] width 36 height 13
click at [68, 209] on div "Éditeur de Style" at bounding box center [57, 210] width 50 height 9
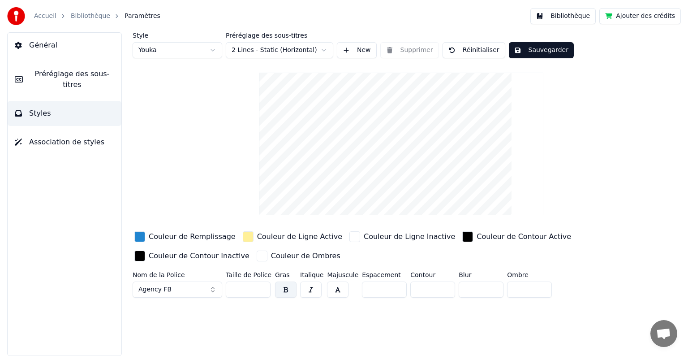
click at [86, 75] on span "Préréglage des sous-titres" at bounding box center [72, 80] width 84 height 22
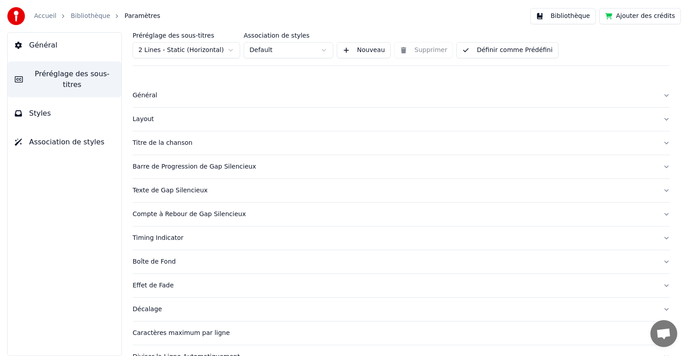
click at [279, 212] on div "Compte à Rebour de Gap Silencieux" at bounding box center [394, 214] width 523 height 9
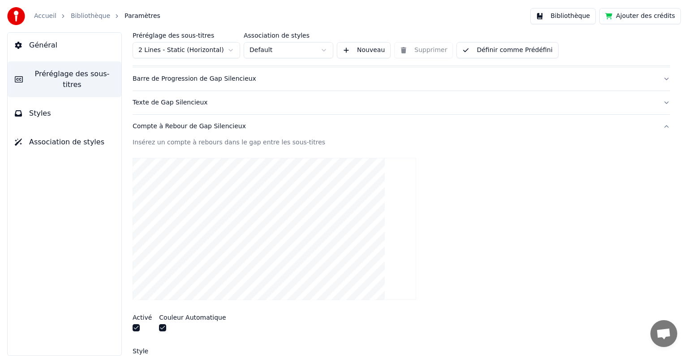
scroll to position [34, 0]
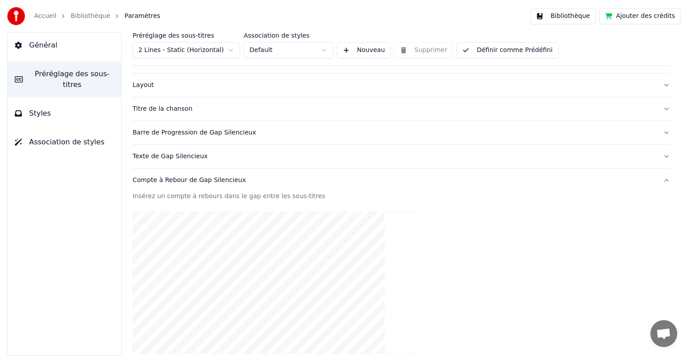
click at [302, 129] on div "Barre de Progression de Gap Silencieux" at bounding box center [394, 132] width 523 height 9
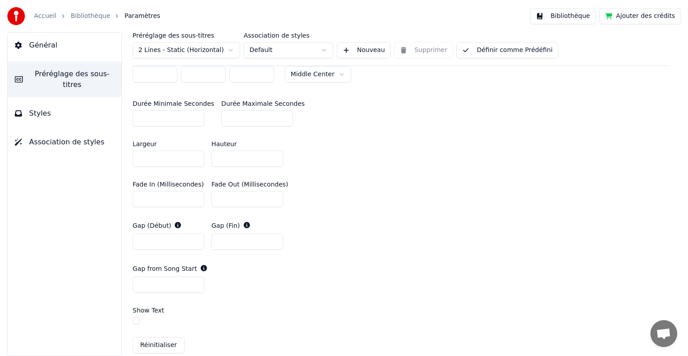
scroll to position [350, 0]
click at [275, 242] on input "**" at bounding box center [248, 241] width 72 height 16
click at [275, 242] on input "*" at bounding box center [248, 241] width 72 height 16
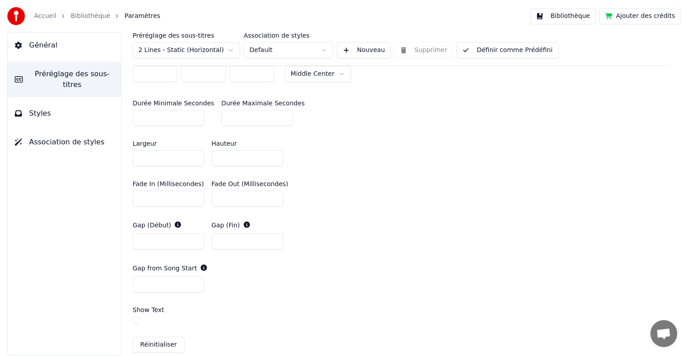
click at [275, 242] on input "*" at bounding box center [248, 241] width 72 height 16
type input "*"
click at [275, 242] on input "*" at bounding box center [248, 241] width 72 height 16
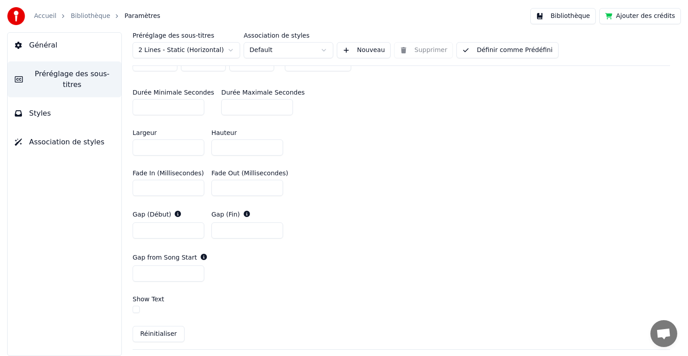
scroll to position [362, 0]
click at [90, 18] on link "Bibliothèque" at bounding box center [90, 16] width 39 height 9
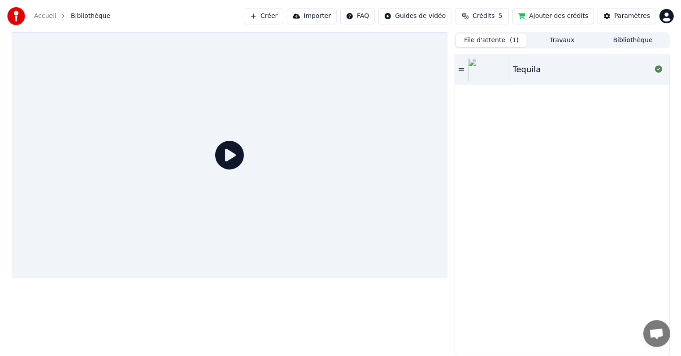
click at [226, 156] on icon at bounding box center [229, 155] width 29 height 29
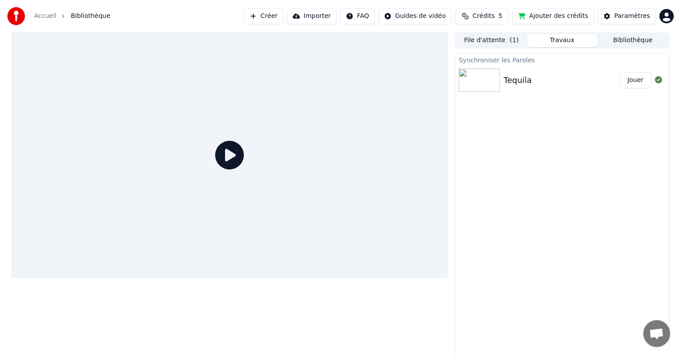
click at [561, 39] on button "Travaux" at bounding box center [562, 40] width 71 height 13
click at [635, 77] on button "Jouer" at bounding box center [635, 80] width 31 height 16
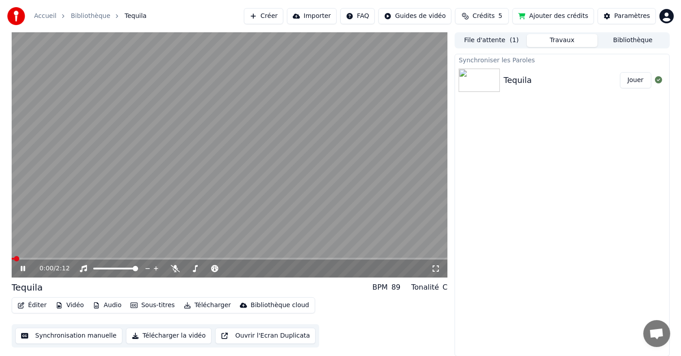
click at [41, 260] on div "0:00 / 2:12" at bounding box center [230, 268] width 436 height 18
click at [111, 261] on span at bounding box center [108, 258] width 5 height 5
click at [113, 271] on div at bounding box center [124, 268] width 72 height 9
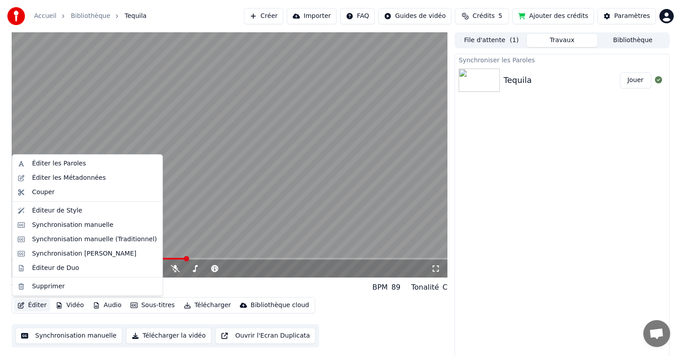
click at [33, 303] on button "Éditer" at bounding box center [32, 305] width 36 height 13
click at [88, 209] on div "Éditeur de Style" at bounding box center [94, 210] width 125 height 9
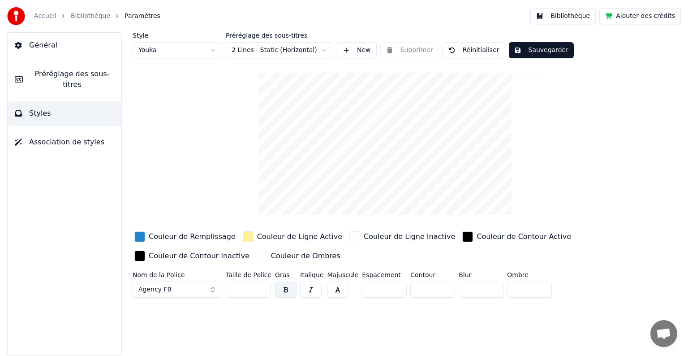
click at [88, 78] on span "Préréglage des sous-titres" at bounding box center [72, 80] width 84 height 22
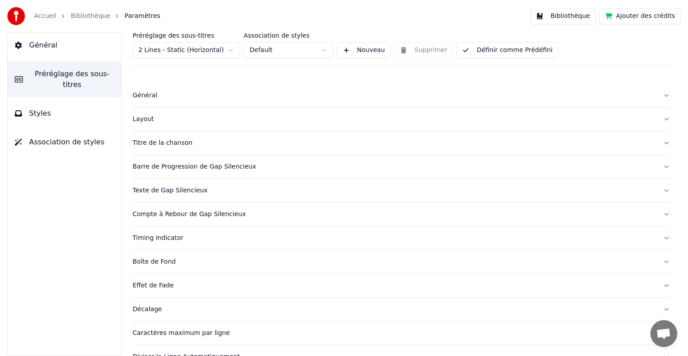
click at [284, 160] on button "Barre de Progression de Gap Silencieux" at bounding box center [402, 166] width 538 height 23
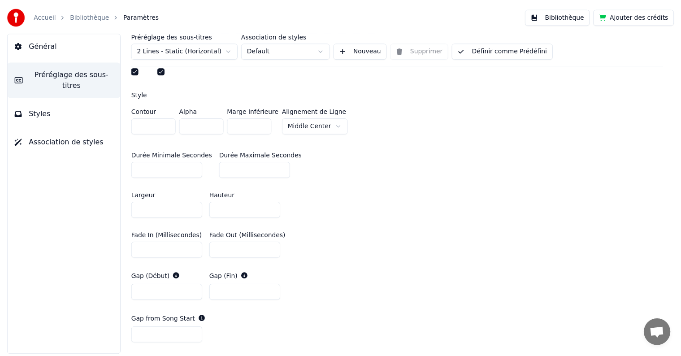
scroll to position [298, 0]
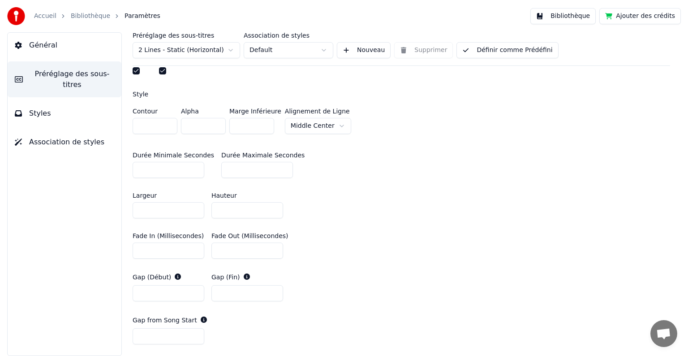
click at [274, 294] on input "*" at bounding box center [248, 293] width 72 height 16
type input "*"
click at [274, 294] on input "*" at bounding box center [248, 293] width 72 height 16
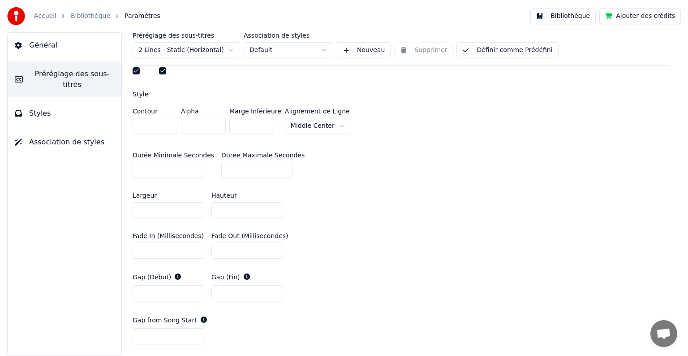
click at [87, 14] on link "Bibliothèque" at bounding box center [90, 16] width 39 height 9
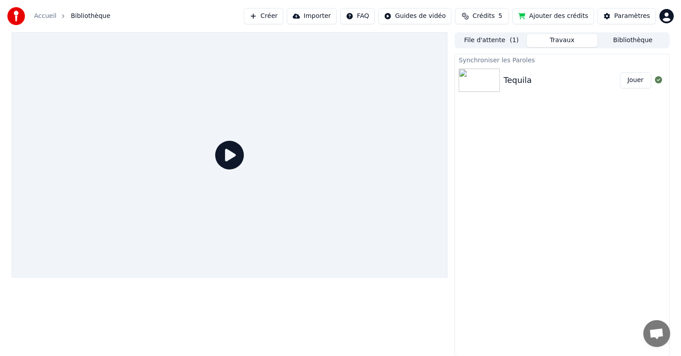
click at [226, 164] on icon at bounding box center [229, 155] width 29 height 29
click at [641, 78] on button "Jouer" at bounding box center [635, 80] width 31 height 16
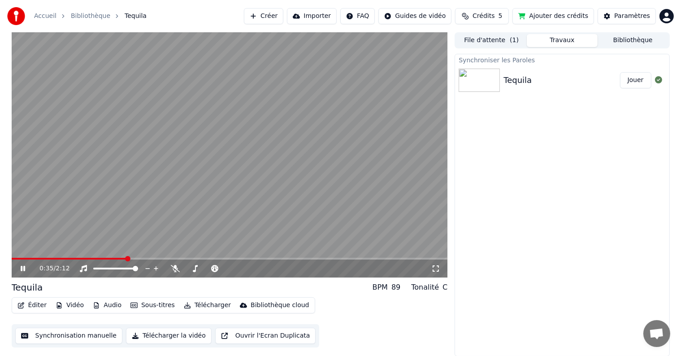
click at [127, 256] on span at bounding box center [127, 258] width 5 height 5
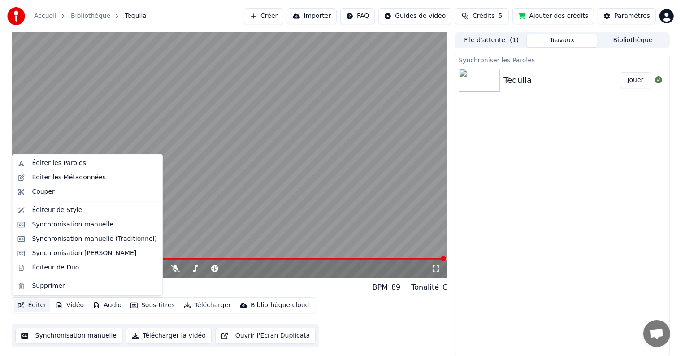
click at [34, 307] on button "Éditer" at bounding box center [32, 305] width 36 height 13
click at [65, 177] on div "Éditer les Métadonnées" at bounding box center [69, 177] width 74 height 9
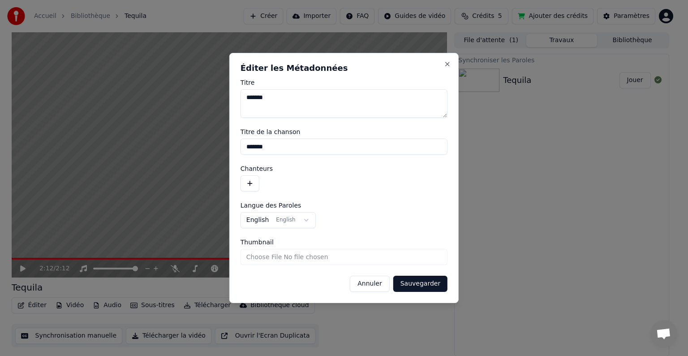
click at [364, 283] on button "Annuler" at bounding box center [369, 284] width 39 height 16
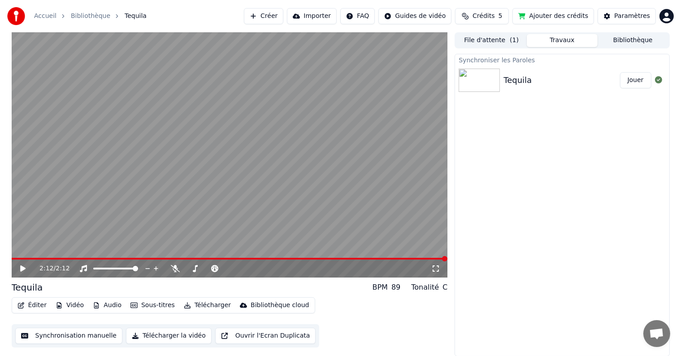
click at [107, 305] on button "Audio" at bounding box center [107, 305] width 36 height 13
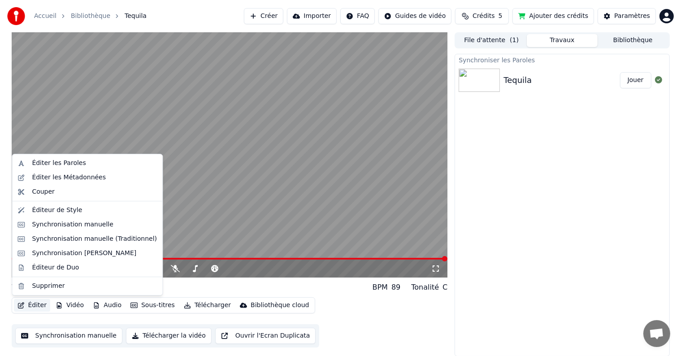
click at [31, 304] on button "Éditer" at bounding box center [32, 305] width 36 height 13
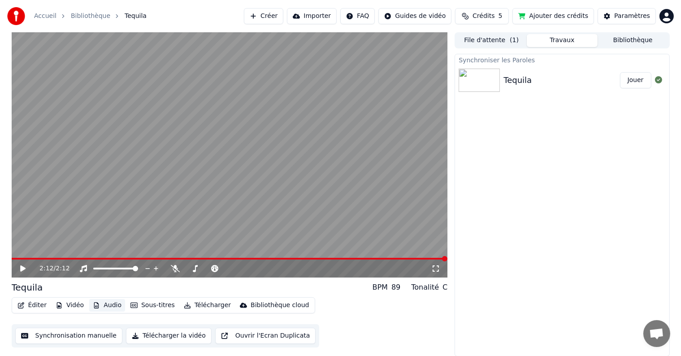
click at [104, 307] on button "Audio" at bounding box center [107, 305] width 36 height 13
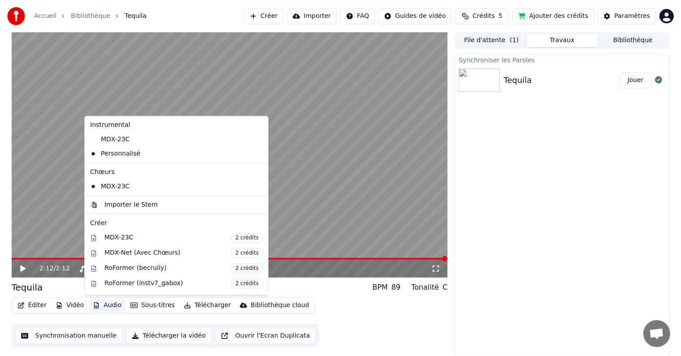
click at [104, 307] on button "Audio" at bounding box center [107, 305] width 36 height 13
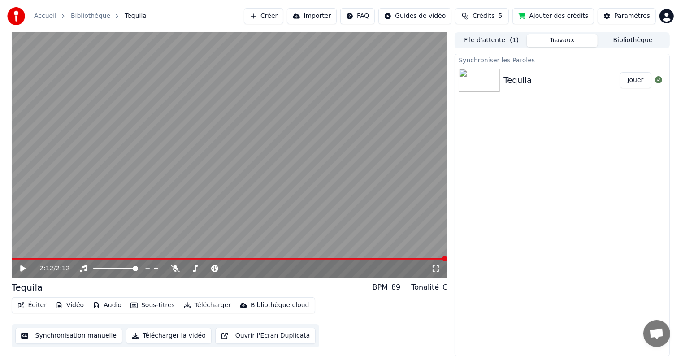
click at [553, 231] on div "Synchroniser les Paroles Tequila Jouer" at bounding box center [561, 205] width 215 height 302
click at [35, 303] on button "Éditer" at bounding box center [32, 305] width 36 height 13
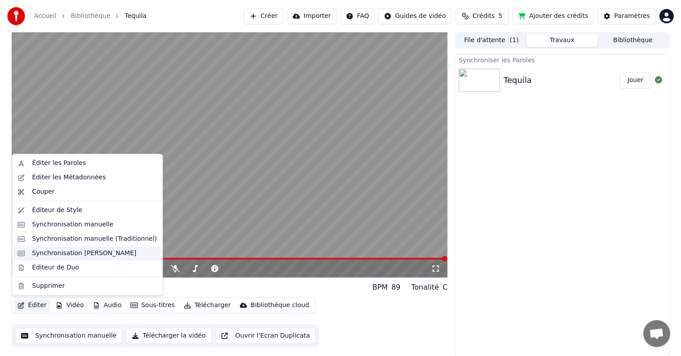
click at [90, 252] on div "Synchronisation [PERSON_NAME]" at bounding box center [84, 253] width 104 height 9
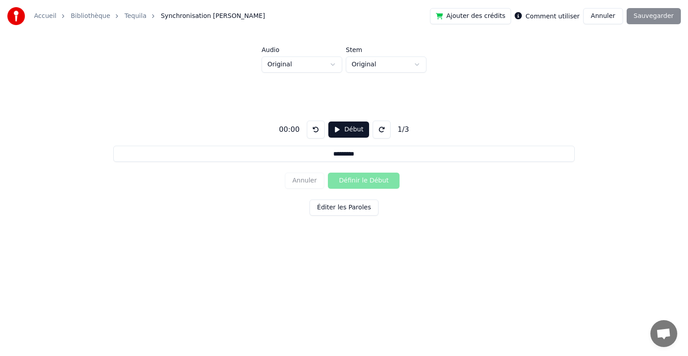
click at [605, 19] on button "Annuler" at bounding box center [602, 16] width 39 height 16
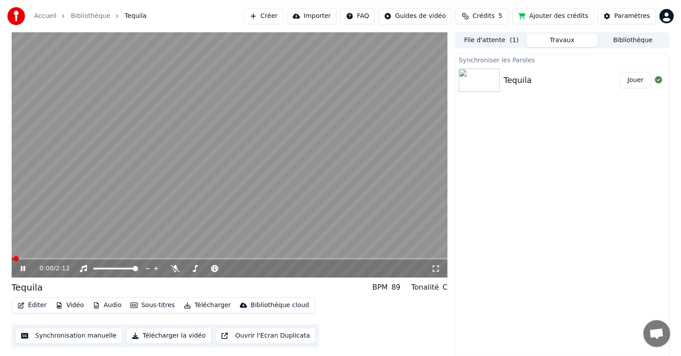
click at [37, 301] on button "Éditer" at bounding box center [32, 305] width 36 height 13
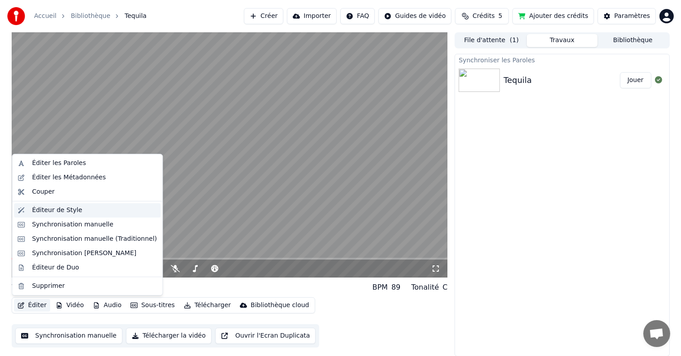
click at [82, 212] on div "Éditeur de Style" at bounding box center [94, 210] width 125 height 9
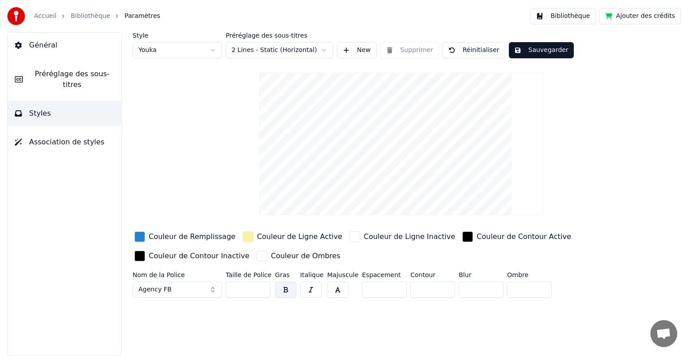
click at [86, 17] on link "Bibliothèque" at bounding box center [90, 16] width 39 height 9
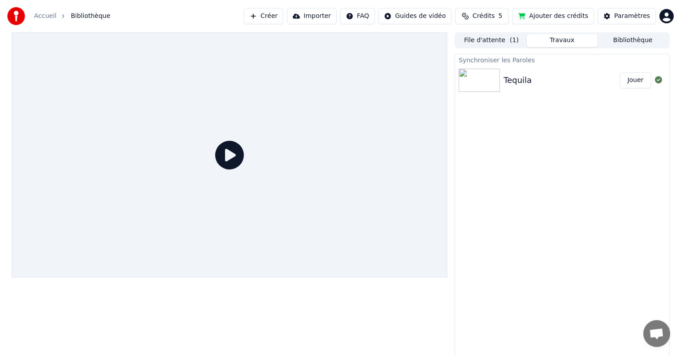
click at [632, 84] on button "Jouer" at bounding box center [635, 80] width 31 height 16
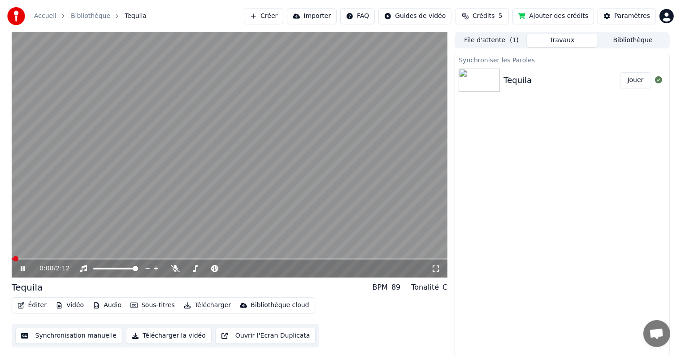
click at [160, 185] on video at bounding box center [230, 154] width 436 height 245
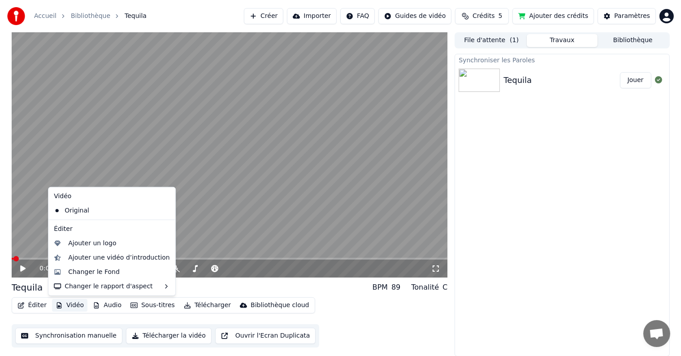
click at [65, 307] on button "Vidéo" at bounding box center [69, 305] width 35 height 13
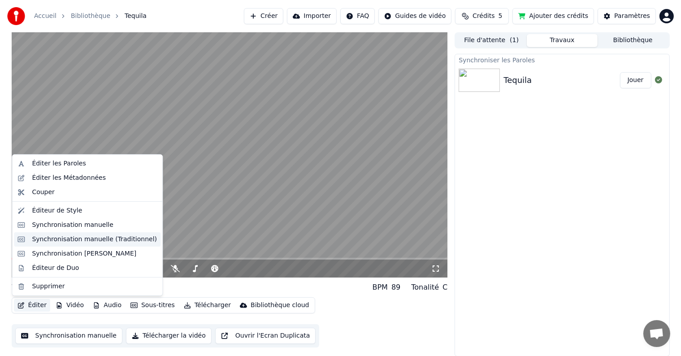
click at [69, 238] on div "Synchronisation manuelle (Traditionnel)" at bounding box center [94, 239] width 125 height 9
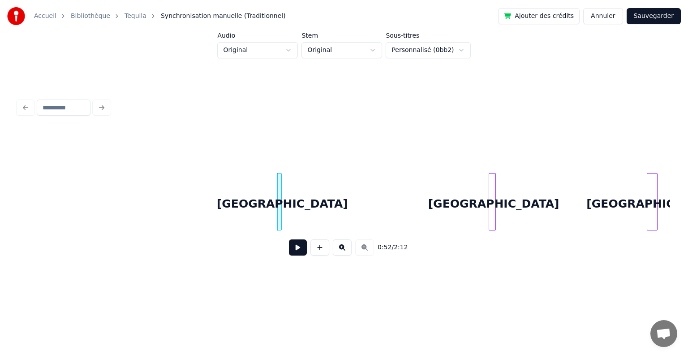
click at [493, 212] on div at bounding box center [494, 201] width 3 height 56
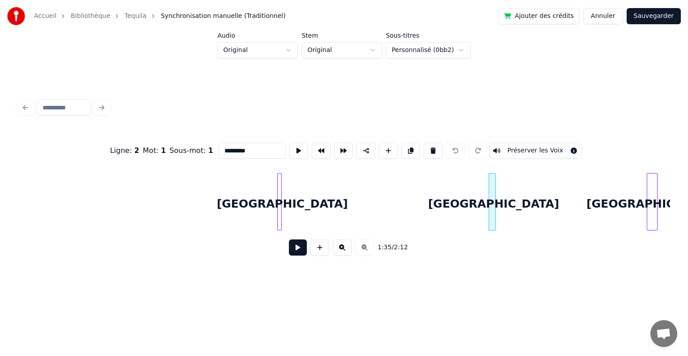
click at [279, 191] on div at bounding box center [280, 201] width 3 height 56
click at [495, 191] on div at bounding box center [494, 201] width 3 height 56
click at [525, 154] on button "Préserver les Voix" at bounding box center [535, 150] width 93 height 16
click at [280, 204] on div at bounding box center [280, 201] width 3 height 56
click at [655, 197] on div at bounding box center [656, 201] width 3 height 56
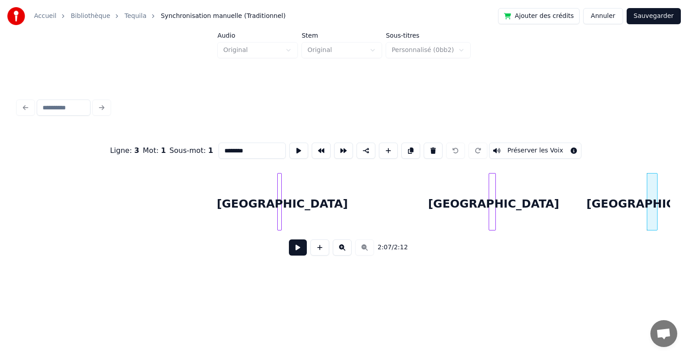
click at [494, 201] on div at bounding box center [494, 201] width 3 height 56
type input "********"
click at [518, 154] on button "Préserver les Voix" at bounding box center [535, 150] width 93 height 16
click at [657, 14] on button "Sauvegarder" at bounding box center [654, 16] width 54 height 16
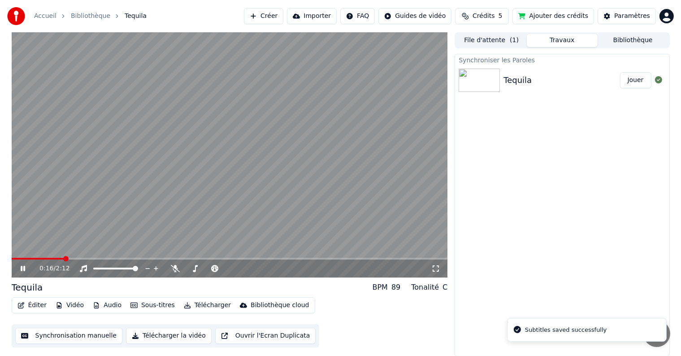
click at [63, 259] on span at bounding box center [65, 258] width 5 height 5
click at [143, 256] on span at bounding box center [140, 258] width 5 height 5
click at [172, 256] on span at bounding box center [173, 258] width 5 height 5
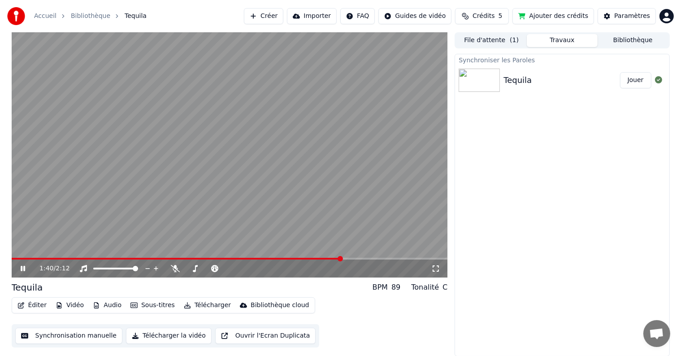
click at [22, 265] on icon at bounding box center [29, 268] width 21 height 7
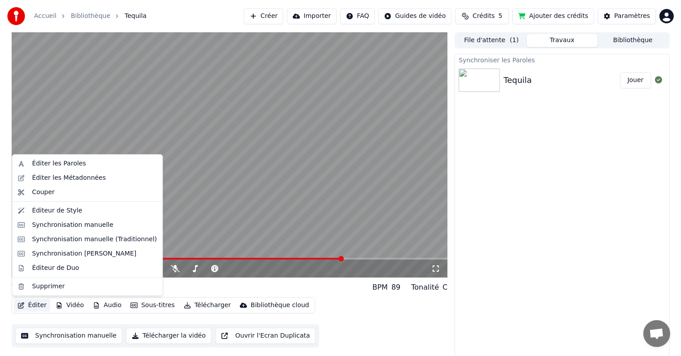
click at [34, 308] on button "Éditer" at bounding box center [32, 305] width 36 height 13
click at [84, 241] on div "Synchronisation manuelle (Traditionnel)" at bounding box center [94, 239] width 125 height 9
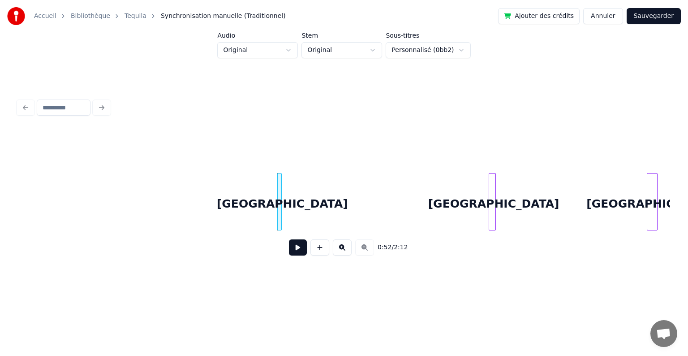
click at [280, 207] on div at bounding box center [280, 201] width 3 height 56
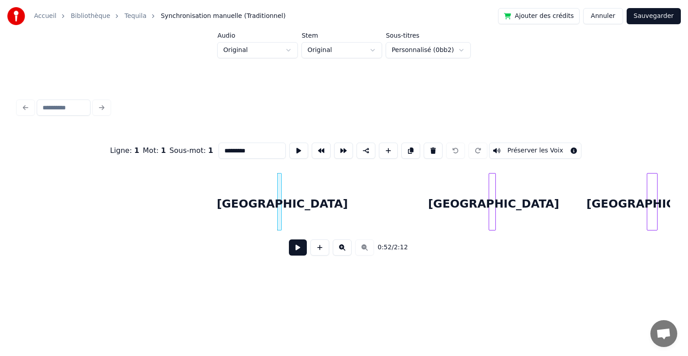
click at [492, 200] on div "[GEOGRAPHIC_DATA]" at bounding box center [493, 203] width 9 height 61
click at [566, 151] on button "Préserver les Voix" at bounding box center [535, 150] width 93 height 16
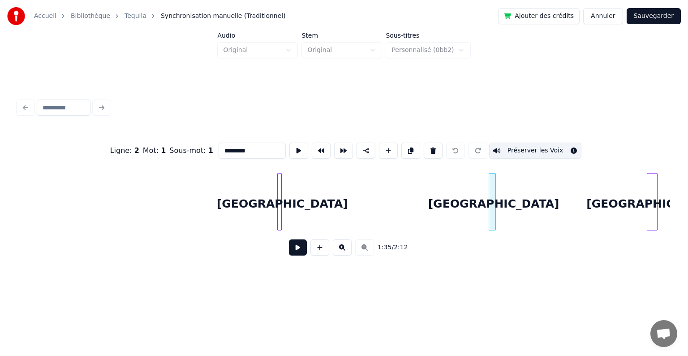
click at [652, 206] on div "[GEOGRAPHIC_DATA]" at bounding box center [653, 203] width 10 height 61
type input "********"
click at [656, 17] on button "Sauvegarder" at bounding box center [654, 16] width 54 height 16
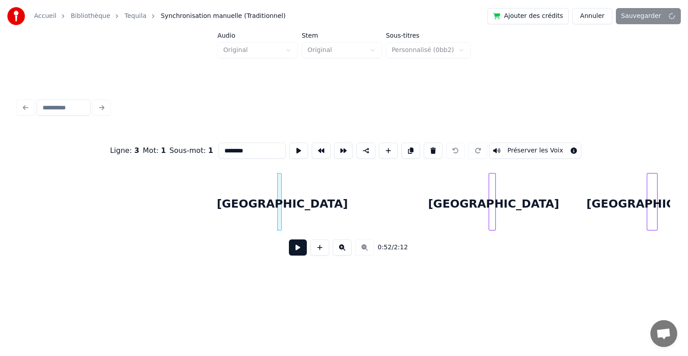
click at [294, 249] on button at bounding box center [298, 247] width 18 height 16
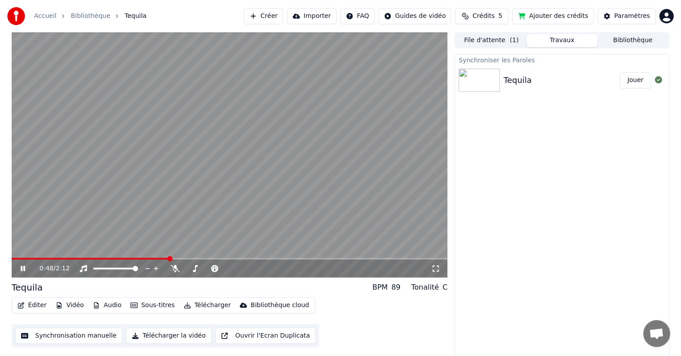
click at [170, 258] on span at bounding box center [169, 258] width 5 height 5
click at [169, 187] on video at bounding box center [230, 154] width 436 height 245
click at [175, 267] on icon at bounding box center [175, 268] width 9 height 7
click at [21, 266] on icon at bounding box center [22, 268] width 5 height 6
click at [239, 256] on span at bounding box center [241, 258] width 5 height 5
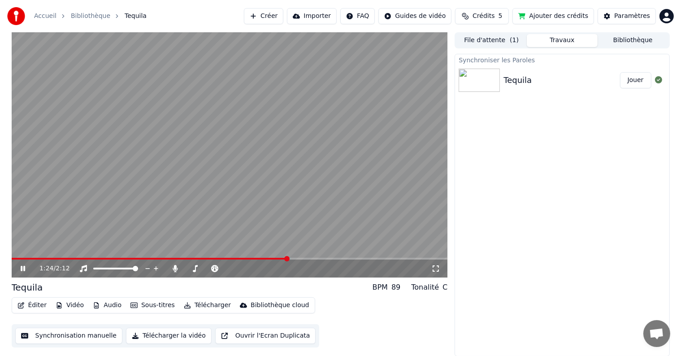
click at [289, 261] on span at bounding box center [286, 258] width 5 height 5
click at [303, 260] on span at bounding box center [302, 258] width 5 height 5
click at [193, 267] on icon at bounding box center [194, 268] width 9 height 7
click at [195, 269] on icon at bounding box center [195, 268] width 5 height 7
click at [222, 195] on video at bounding box center [230, 154] width 436 height 245
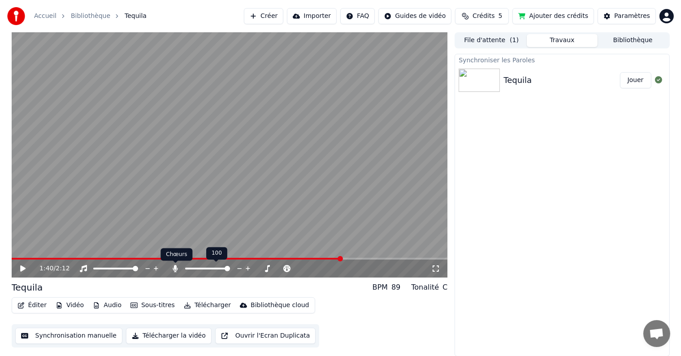
click at [173, 267] on icon at bounding box center [175, 268] width 9 height 7
click at [321, 259] on span at bounding box center [319, 258] width 5 height 5
click at [30, 307] on button "Éditer" at bounding box center [32, 305] width 36 height 13
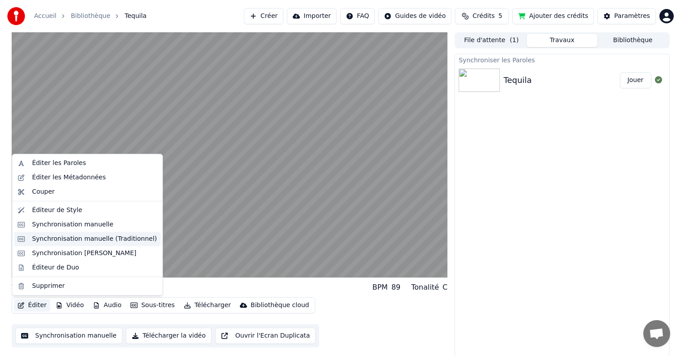
click at [67, 240] on div "Synchronisation manuelle (Traditionnel)" at bounding box center [94, 238] width 125 height 9
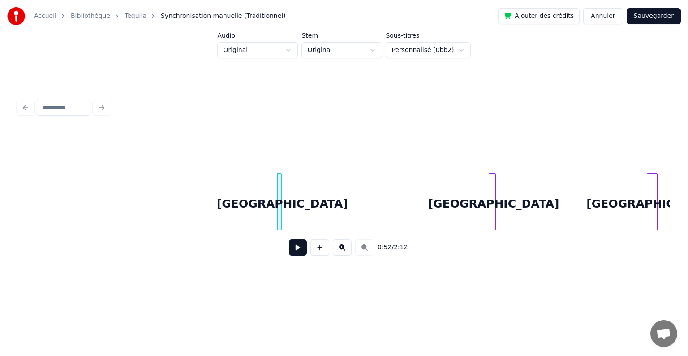
click at [280, 200] on div at bounding box center [280, 201] width 3 height 56
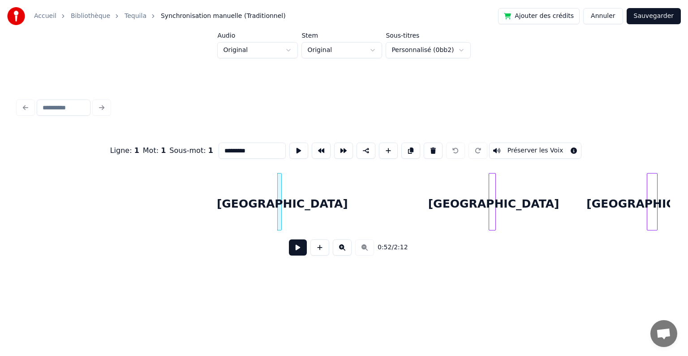
click at [340, 248] on button at bounding box center [342, 247] width 19 height 16
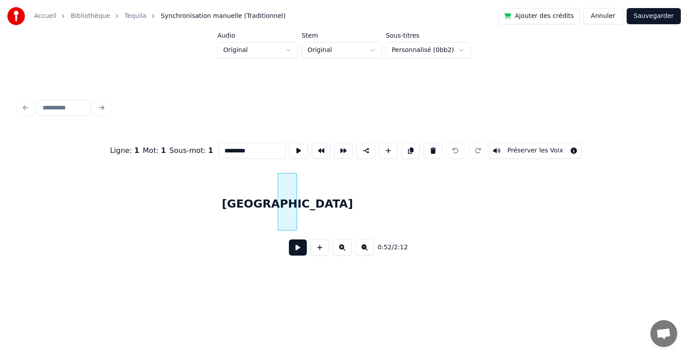
click at [340, 248] on button at bounding box center [342, 247] width 19 height 16
click at [298, 194] on div "[GEOGRAPHIC_DATA]" at bounding box center [297, 203] width 38 height 61
click at [513, 146] on button "Préserver les Voix" at bounding box center [535, 150] width 93 height 16
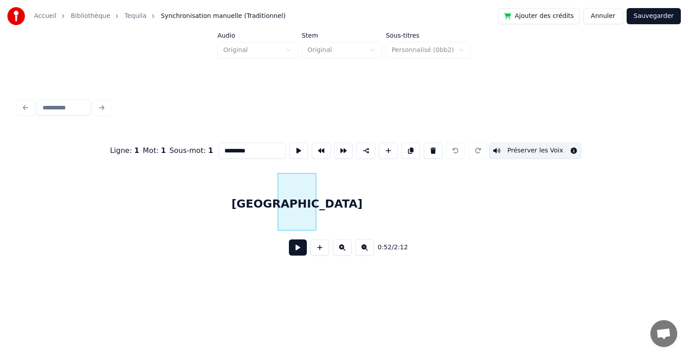
click at [518, 147] on button "Préserver les Voix" at bounding box center [535, 150] width 93 height 16
click at [531, 146] on button "Préserver les Voix" at bounding box center [535, 150] width 93 height 16
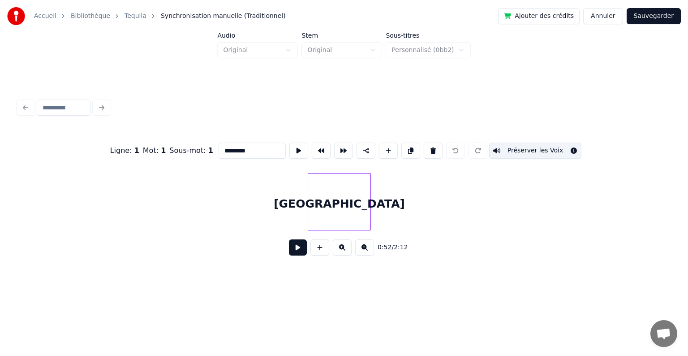
scroll to position [0, 4001]
click at [330, 193] on div "[GEOGRAPHIC_DATA]" at bounding box center [336, 203] width 62 height 61
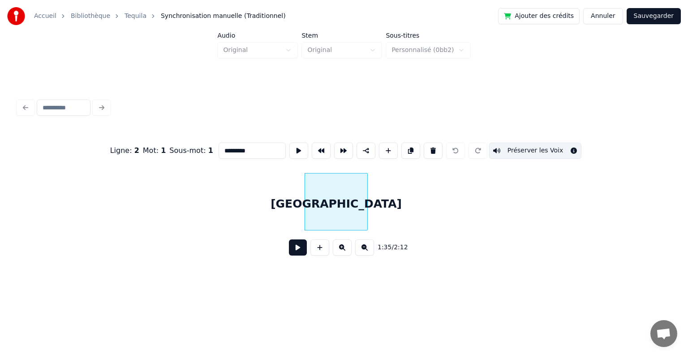
click at [545, 144] on button "Préserver les Voix" at bounding box center [535, 150] width 93 height 16
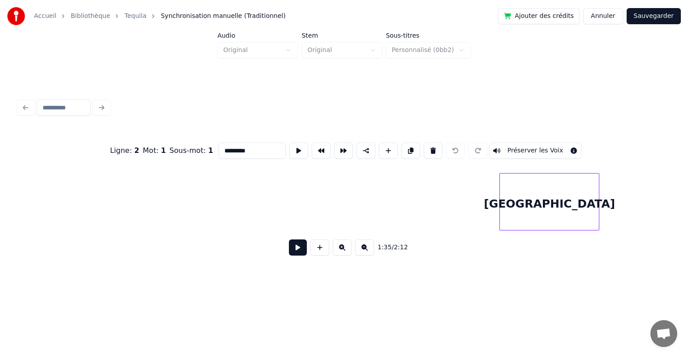
scroll to position [0, 5287]
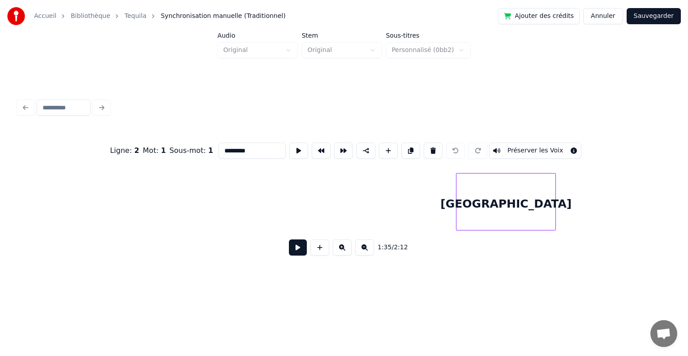
click at [646, 19] on button "Sauvegarder" at bounding box center [654, 16] width 54 height 16
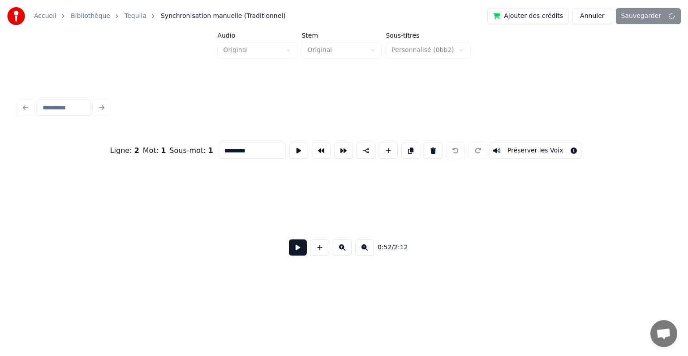
scroll to position [0, 765]
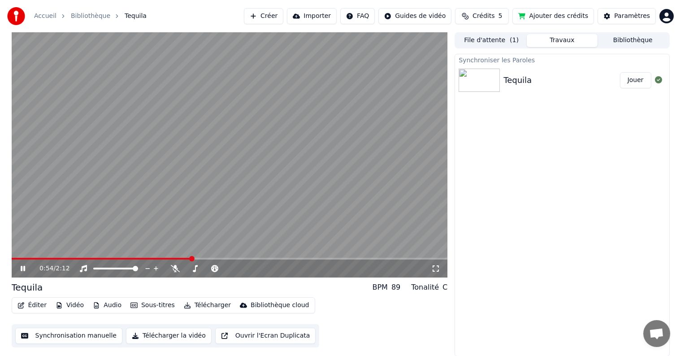
click at [134, 216] on video at bounding box center [230, 154] width 436 height 245
click at [26, 305] on button "Éditer" at bounding box center [32, 305] width 36 height 13
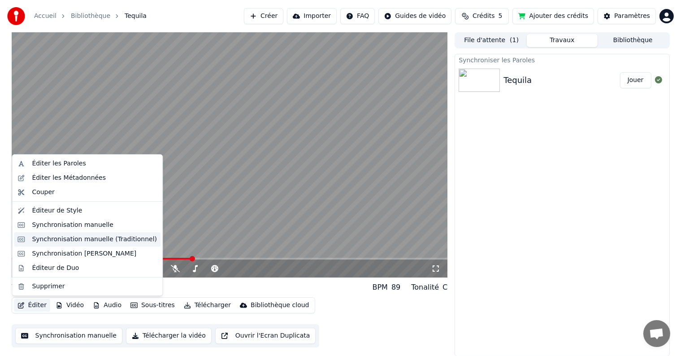
click at [79, 237] on div "Synchronisation manuelle (Traditionnel)" at bounding box center [94, 239] width 125 height 9
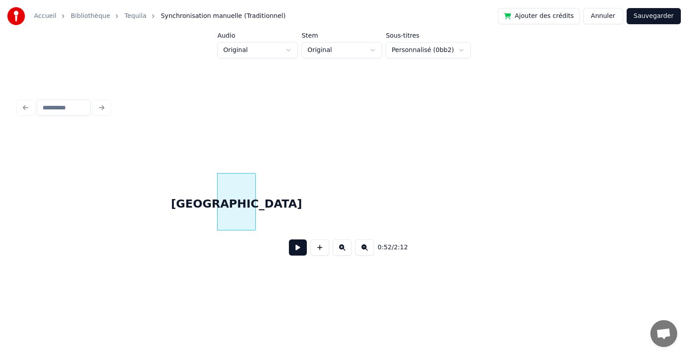
scroll to position [0, 2188]
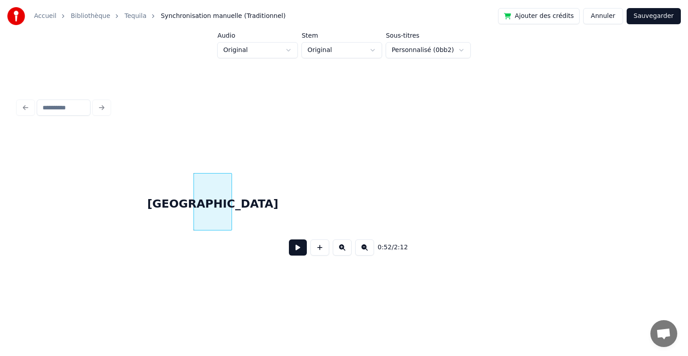
click at [206, 185] on div "[GEOGRAPHIC_DATA]" at bounding box center [213, 203] width 38 height 61
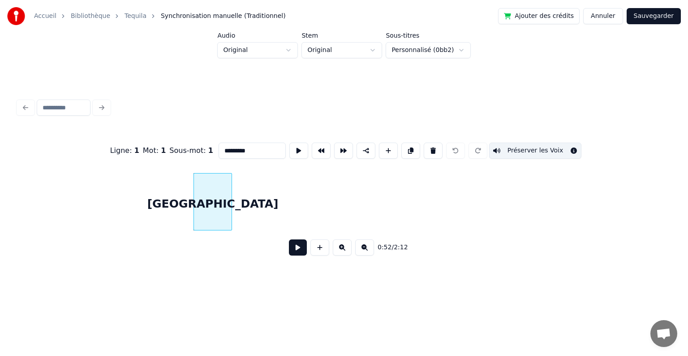
click at [505, 149] on button "Préserver les Voix" at bounding box center [535, 150] width 93 height 16
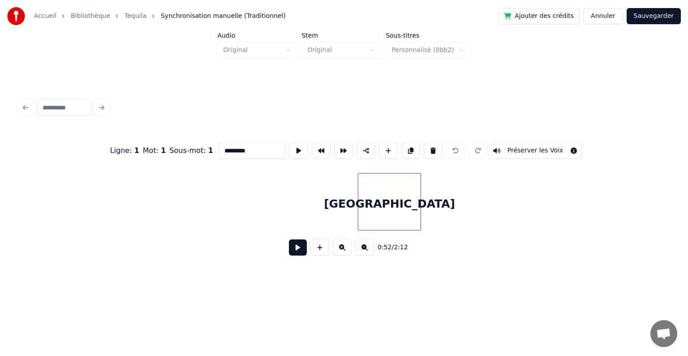
scroll to position [0, 3951]
click at [393, 194] on div "[GEOGRAPHIC_DATA]" at bounding box center [386, 203] width 62 height 61
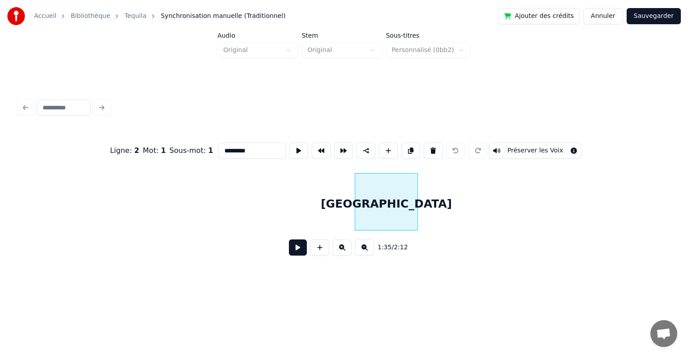
click at [589, 237] on div "Ligne : 2 Mot : 1 Sous-mot : 1 ******** Préserver les Voix 1:35 / 2:12" at bounding box center [344, 196] width 652 height 136
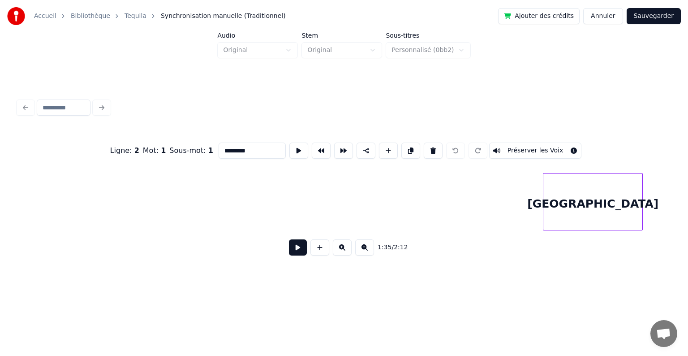
scroll to position [0, 5287]
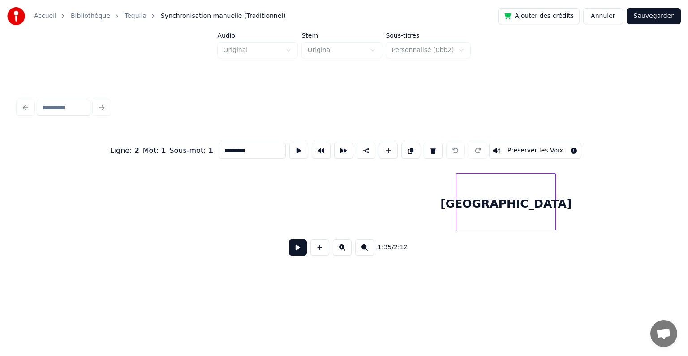
click at [527, 179] on div "[GEOGRAPHIC_DATA]" at bounding box center [506, 203] width 99 height 61
type input "********"
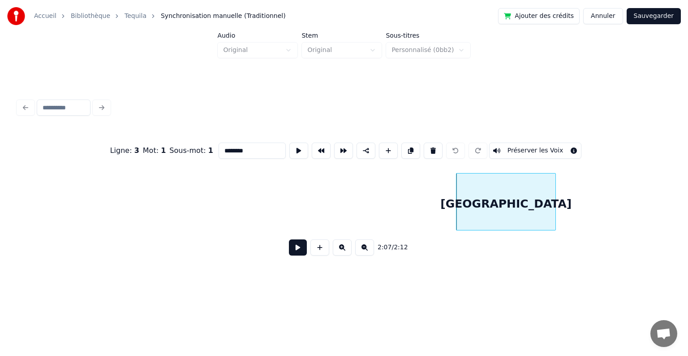
click at [665, 14] on button "Sauvegarder" at bounding box center [654, 16] width 54 height 16
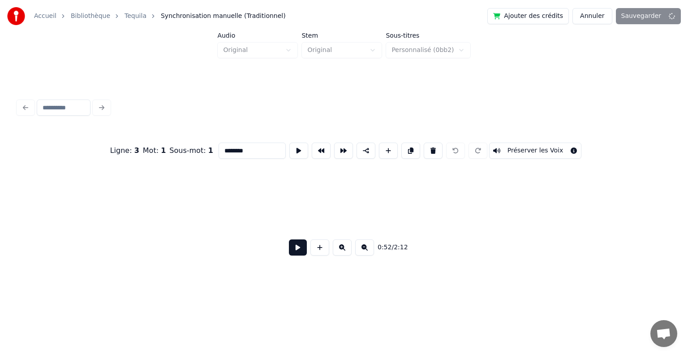
scroll to position [0, 2363]
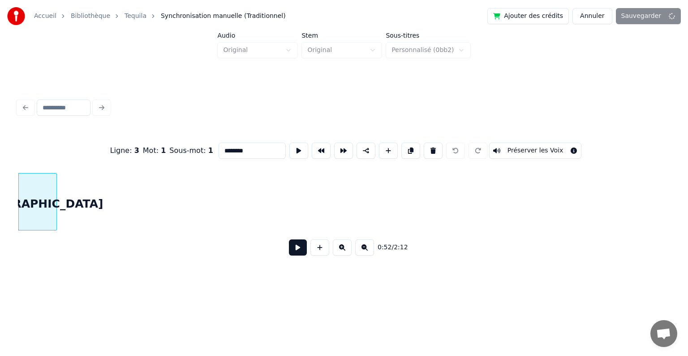
click at [301, 252] on button at bounding box center [298, 247] width 18 height 16
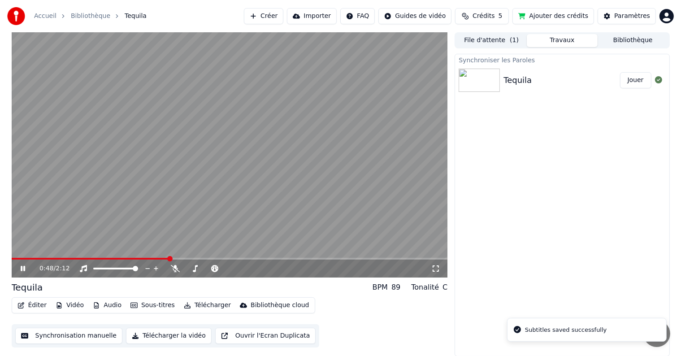
click at [168, 261] on span at bounding box center [169, 258] width 5 height 5
click at [276, 260] on span at bounding box center [273, 258] width 5 height 5
click at [299, 261] on span at bounding box center [296, 258] width 5 height 5
click at [410, 257] on span at bounding box center [406, 258] width 5 height 5
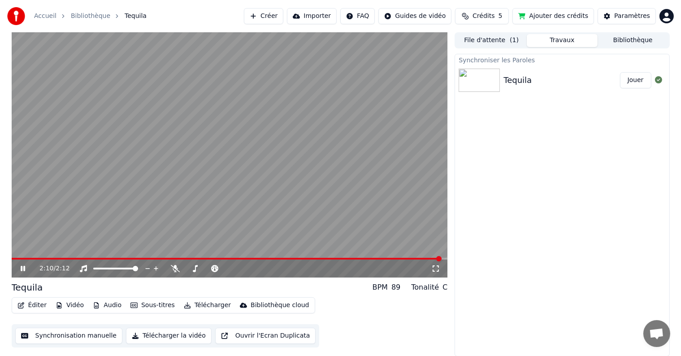
click at [38, 302] on button "Éditer" at bounding box center [32, 305] width 36 height 13
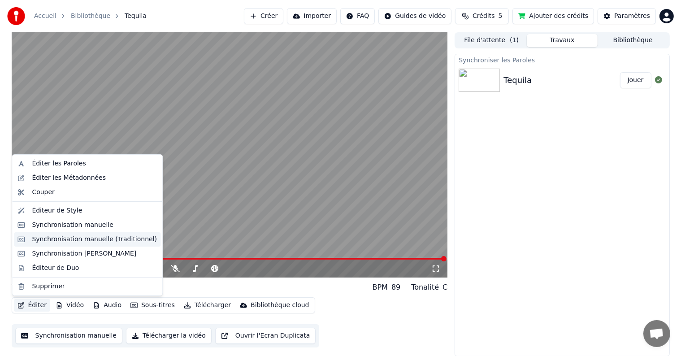
click at [80, 237] on div "Synchronisation manuelle (Traditionnel)" at bounding box center [94, 239] width 125 height 9
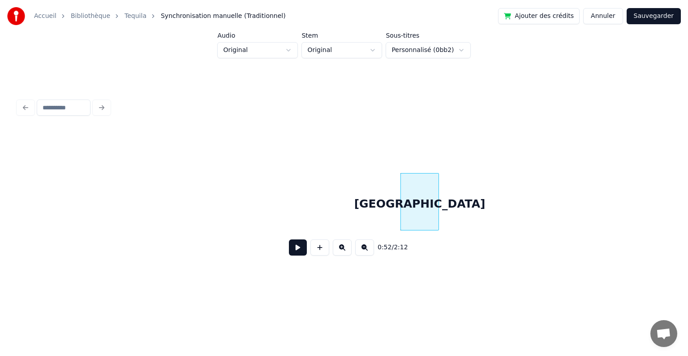
scroll to position [0, 2088]
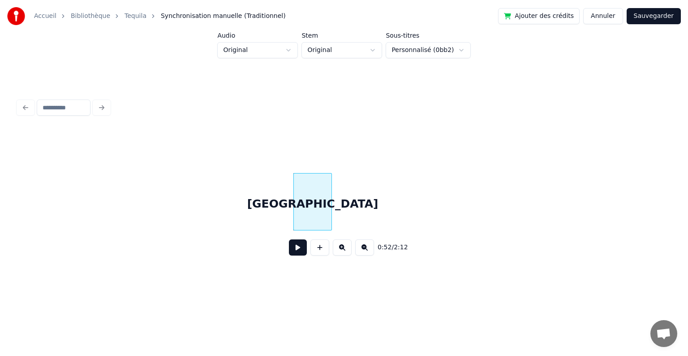
click at [314, 192] on div "[GEOGRAPHIC_DATA]" at bounding box center [313, 203] width 38 height 61
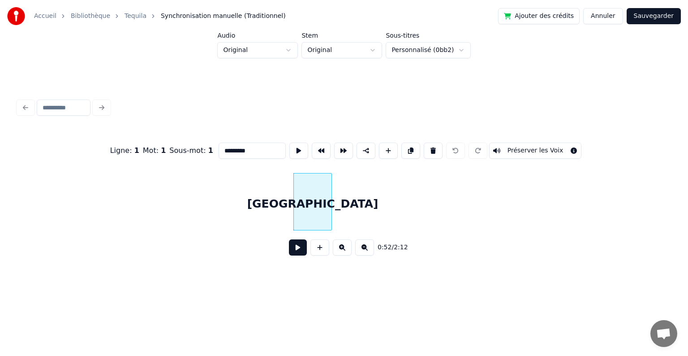
click at [524, 147] on button "Préserver les Voix" at bounding box center [535, 150] width 93 height 16
click at [527, 146] on button "Préserver les Voix" at bounding box center [535, 150] width 93 height 16
click at [566, 145] on button "Préserver les Voix" at bounding box center [535, 150] width 93 height 16
click at [565, 149] on button "Préserver les Voix" at bounding box center [535, 150] width 93 height 16
click at [642, 17] on button "Sauvegarder" at bounding box center [654, 16] width 54 height 16
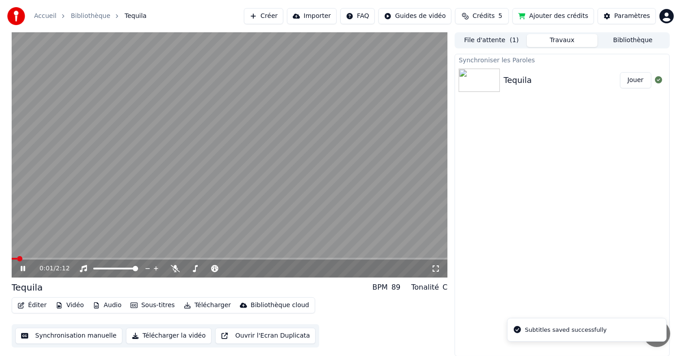
click at [143, 258] on span at bounding box center [230, 259] width 436 height 2
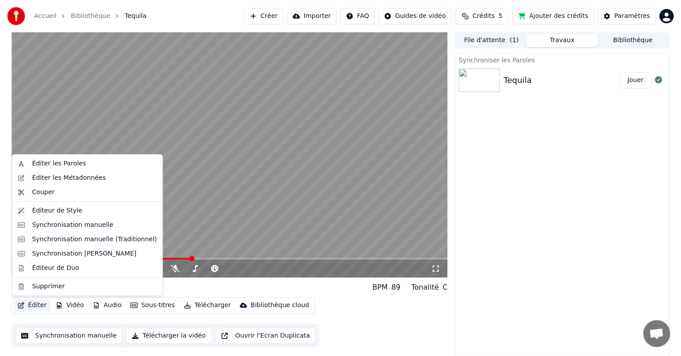
click at [39, 304] on button "Éditer" at bounding box center [32, 305] width 36 height 13
click at [88, 242] on div "Synchronisation manuelle (Traditionnel)" at bounding box center [94, 239] width 125 height 9
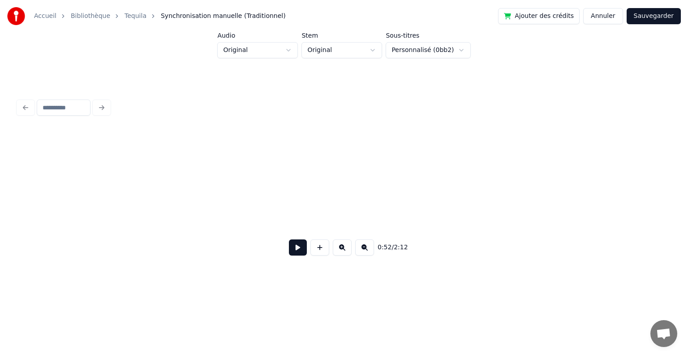
scroll to position [0, 2363]
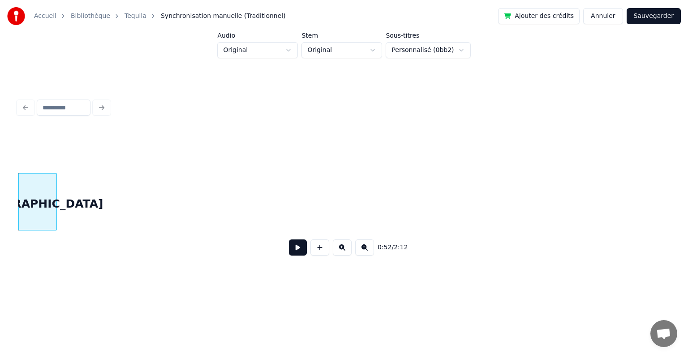
click at [37, 212] on div "[GEOGRAPHIC_DATA]" at bounding box center [38, 203] width 38 height 61
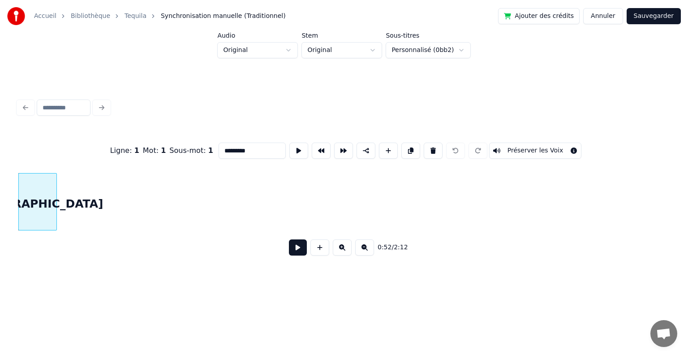
click at [507, 147] on button "Préserver les Voix" at bounding box center [535, 150] width 93 height 16
click at [652, 16] on button "Sauvegarder" at bounding box center [654, 16] width 54 height 16
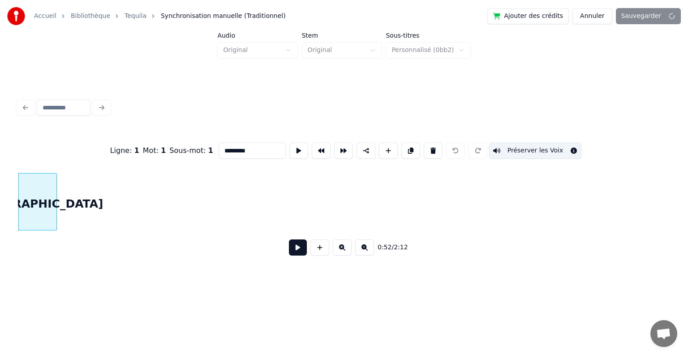
click at [296, 255] on button at bounding box center [298, 247] width 18 height 16
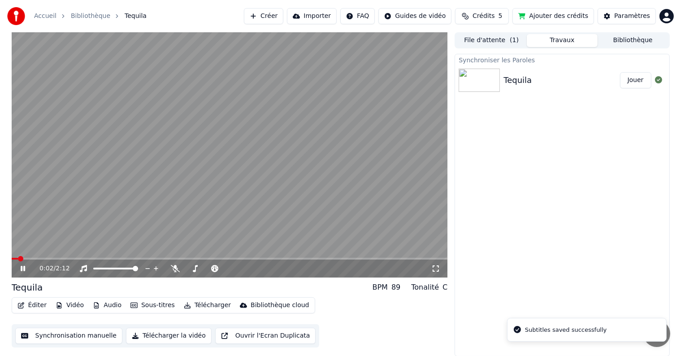
click at [142, 257] on video at bounding box center [230, 154] width 436 height 245
click at [147, 257] on video at bounding box center [230, 154] width 436 height 245
click at [146, 258] on span at bounding box center [230, 259] width 436 height 2
click at [157, 258] on span at bounding box center [230, 259] width 436 height 2
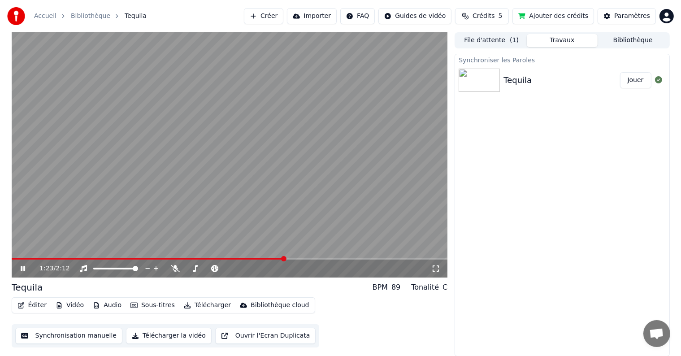
click at [284, 258] on span at bounding box center [230, 259] width 436 height 2
click at [310, 259] on span at bounding box center [230, 259] width 436 height 2
click at [417, 258] on span at bounding box center [230, 259] width 436 height 2
click at [423, 258] on span at bounding box center [230, 259] width 436 height 2
click at [345, 258] on span at bounding box center [179, 259] width 335 height 2
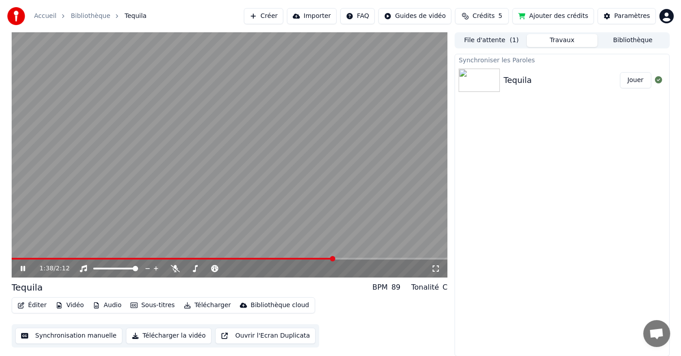
click at [333, 258] on span at bounding box center [173, 259] width 322 height 2
click at [309, 258] on span at bounding box center [161, 259] width 299 height 2
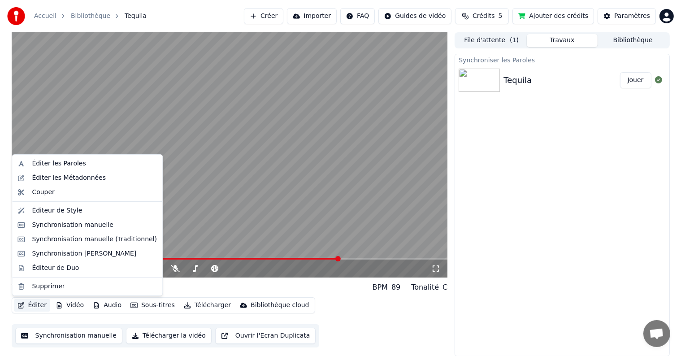
click at [23, 305] on icon "button" at bounding box center [20, 305] width 7 height 6
click at [80, 235] on div "Synchronisation manuelle (Traditionnel)" at bounding box center [94, 239] width 125 height 9
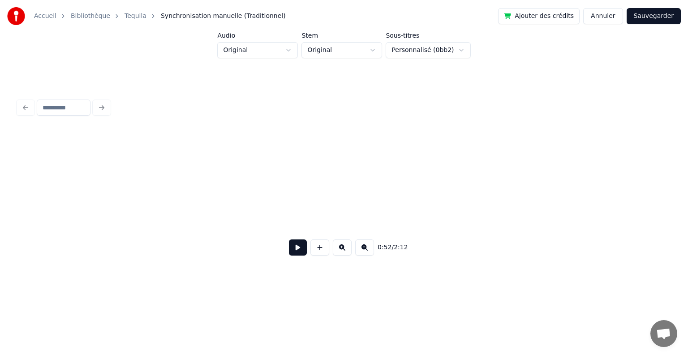
scroll to position [0, 2363]
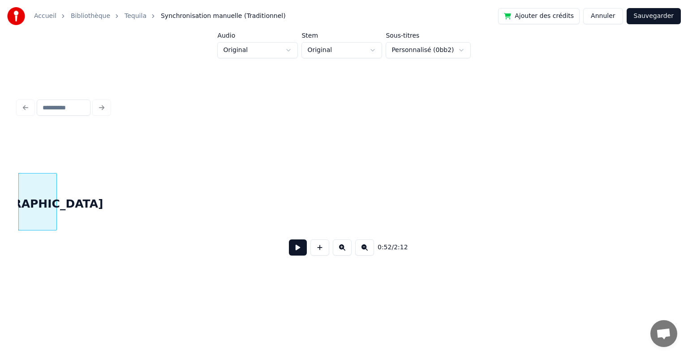
click at [34, 193] on div "[GEOGRAPHIC_DATA]" at bounding box center [38, 203] width 38 height 61
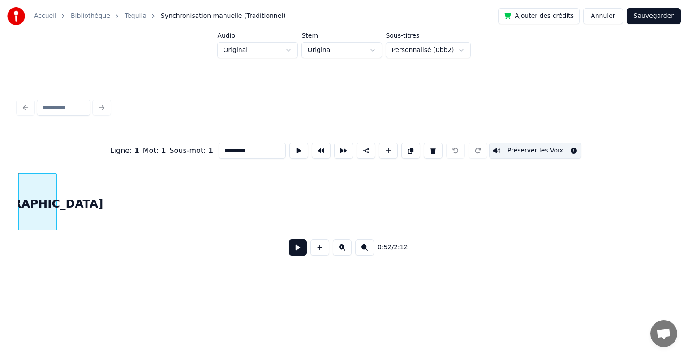
click at [528, 149] on button "Préserver les Voix" at bounding box center [535, 150] width 93 height 16
click at [659, 20] on button "Sauvegarder" at bounding box center [654, 16] width 54 height 16
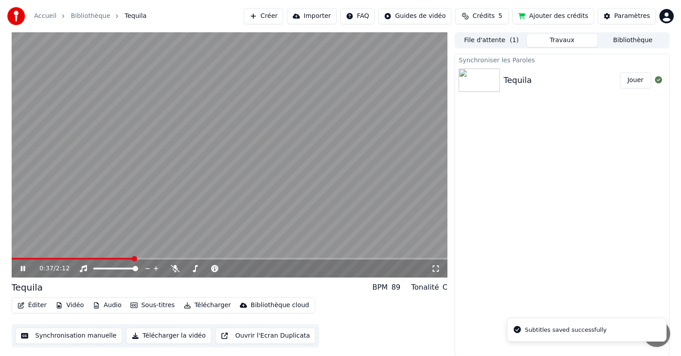
click at [133, 258] on span at bounding box center [230, 259] width 436 height 2
click at [157, 258] on span at bounding box center [230, 259] width 436 height 2
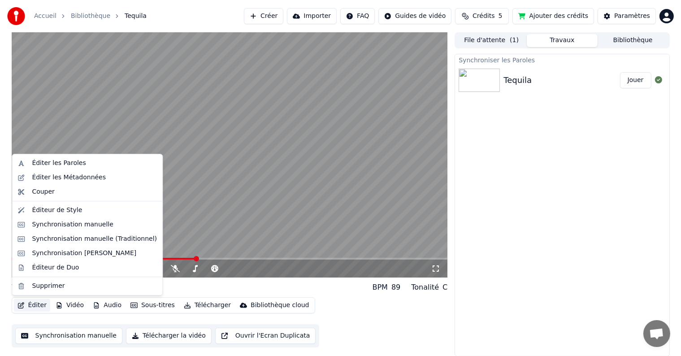
click at [32, 305] on button "Éditer" at bounding box center [32, 305] width 36 height 13
click at [43, 176] on div "Éditer les Métadonnées" at bounding box center [69, 177] width 74 height 9
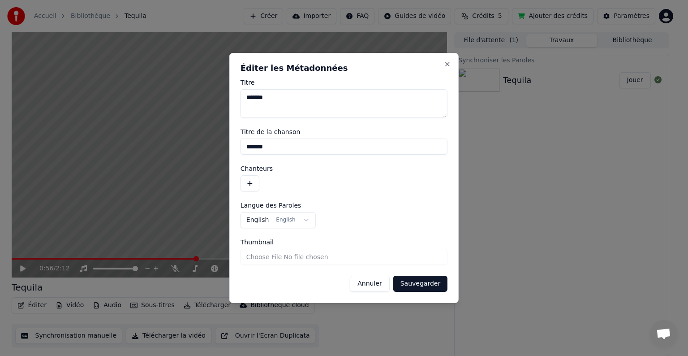
click at [391, 203] on label "Langue des Paroles" at bounding box center [344, 205] width 207 height 6
click at [373, 280] on button "Annuler" at bounding box center [369, 284] width 39 height 16
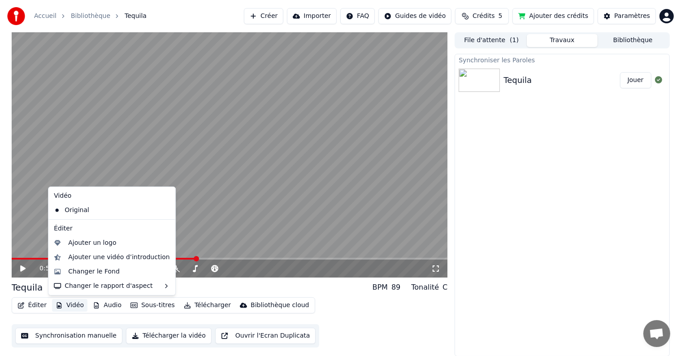
click at [64, 303] on button "Vidéo" at bounding box center [69, 305] width 35 height 13
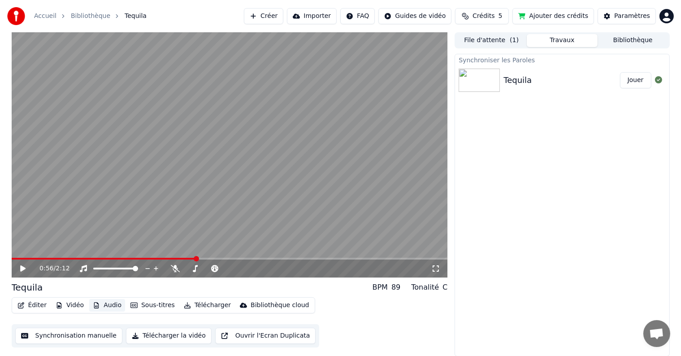
click at [99, 305] on button "Audio" at bounding box center [107, 305] width 36 height 13
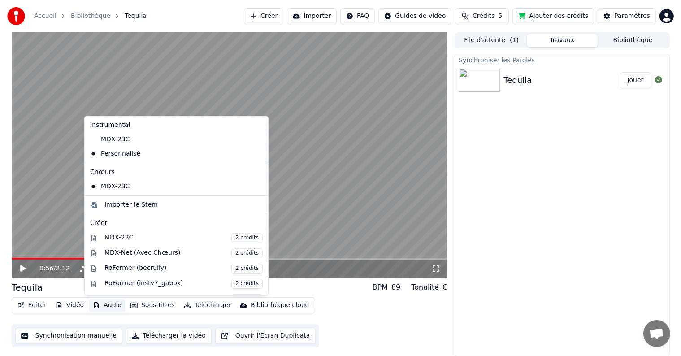
click at [99, 305] on button "Audio" at bounding box center [107, 305] width 36 height 13
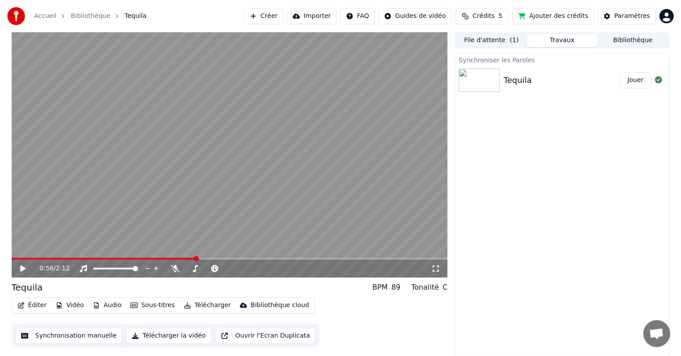
click at [325, 204] on video at bounding box center [230, 154] width 436 height 245
click at [165, 258] on span at bounding box center [108, 259] width 193 height 2
click at [176, 268] on icon at bounding box center [175, 268] width 9 height 7
click at [173, 259] on span at bounding box center [92, 259] width 161 height 2
click at [174, 272] on icon at bounding box center [175, 268] width 9 height 7
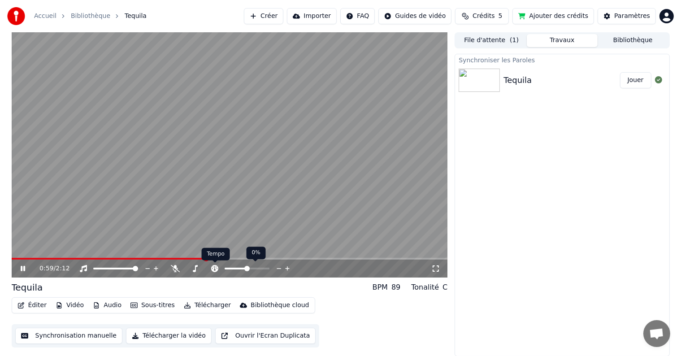
click at [214, 266] on icon at bounding box center [214, 268] width 7 height 7
click at [154, 231] on video at bounding box center [230, 154] width 436 height 245
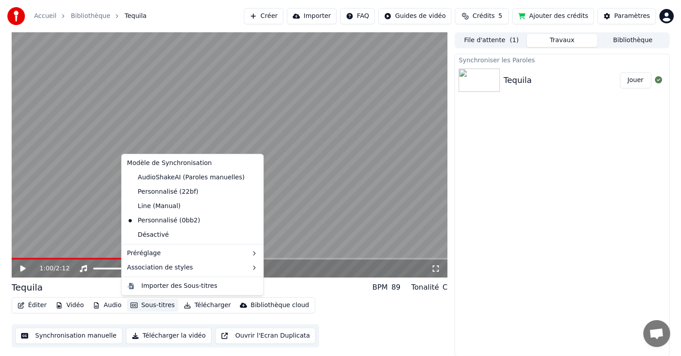
click at [137, 306] on button "Sous-titres" at bounding box center [153, 305] width 52 height 13
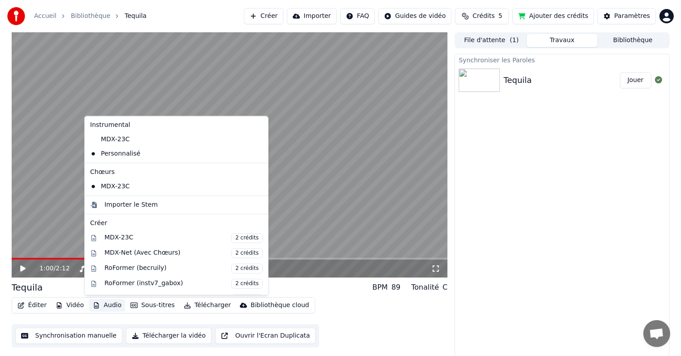
click at [109, 306] on button "Audio" at bounding box center [107, 305] width 36 height 13
click at [256, 185] on icon at bounding box center [259, 186] width 6 height 7
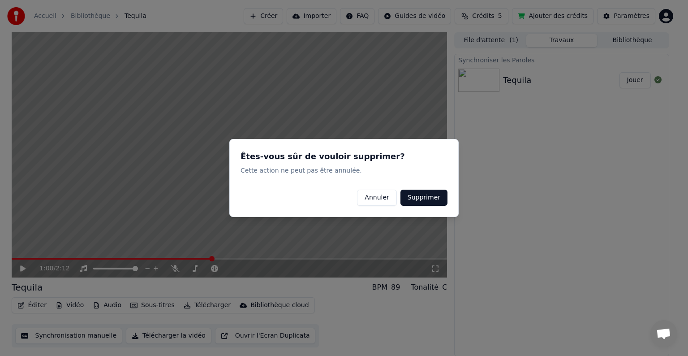
click at [418, 197] on button "Supprimer" at bounding box center [424, 198] width 47 height 16
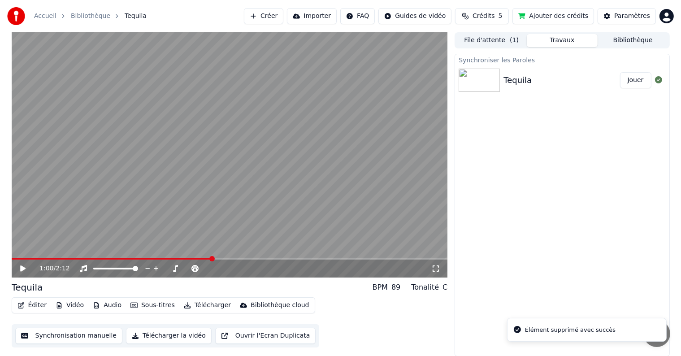
click at [157, 256] on video at bounding box center [230, 154] width 436 height 245
click at [173, 259] on span at bounding box center [92, 259] width 161 height 2
click at [124, 152] on video at bounding box center [230, 154] width 436 height 245
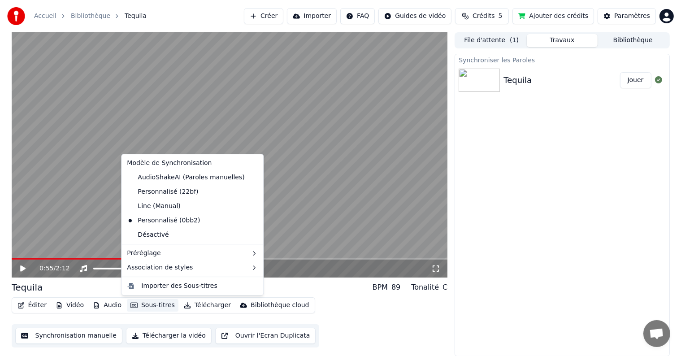
click at [141, 303] on button "Sous-titres" at bounding box center [153, 305] width 52 height 13
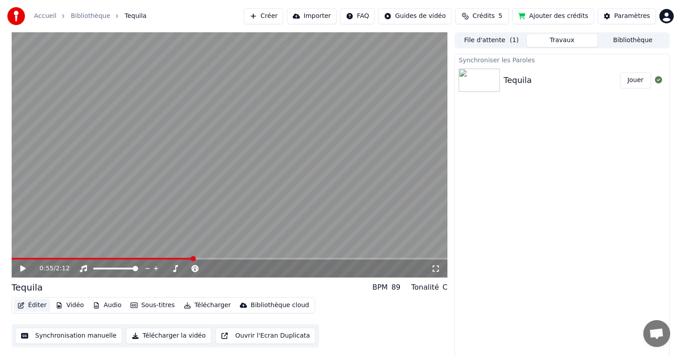
click at [29, 303] on button "Éditer" at bounding box center [32, 305] width 36 height 13
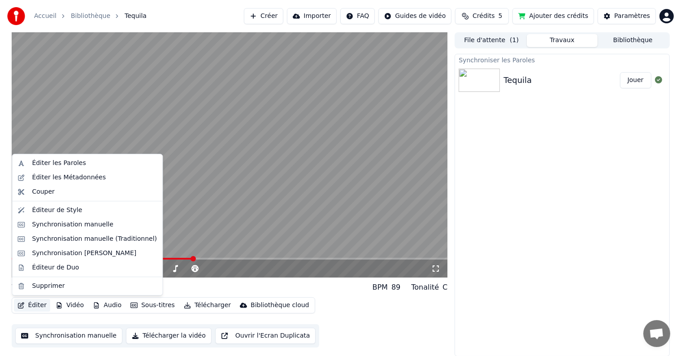
click at [29, 303] on button "Éditer" at bounding box center [32, 305] width 36 height 13
click at [63, 268] on div "Éditeur de Duo" at bounding box center [55, 267] width 47 height 9
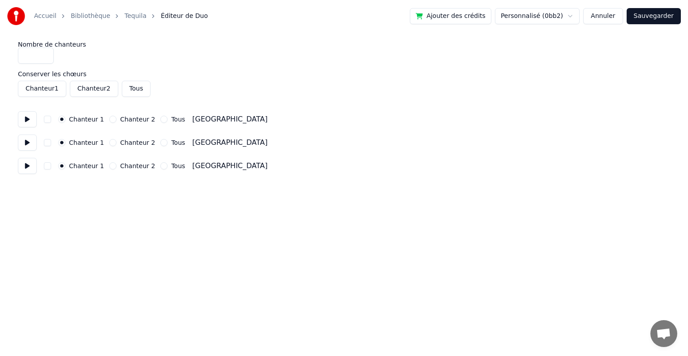
click at [599, 17] on button "Annuler" at bounding box center [602, 16] width 39 height 16
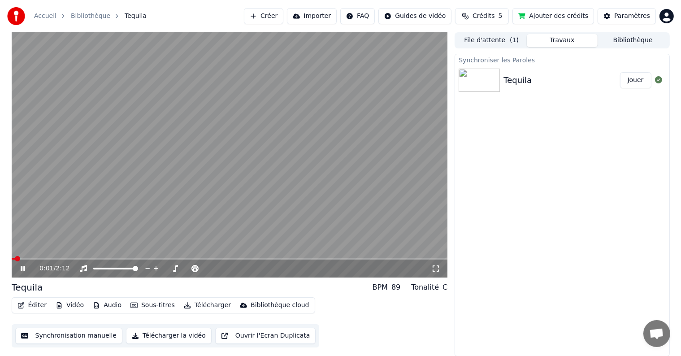
click at [31, 306] on button "Éditer" at bounding box center [32, 305] width 36 height 13
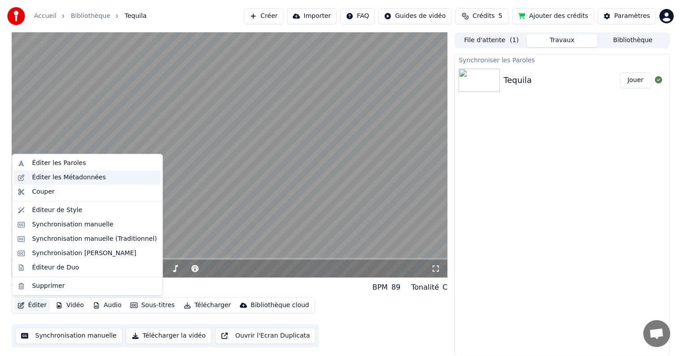
click at [59, 176] on div "Éditer les Métadonnées" at bounding box center [69, 177] width 74 height 9
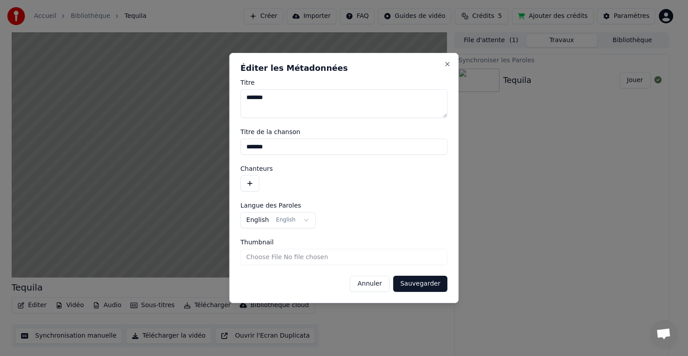
click at [371, 282] on button "Annuler" at bounding box center [369, 284] width 39 height 16
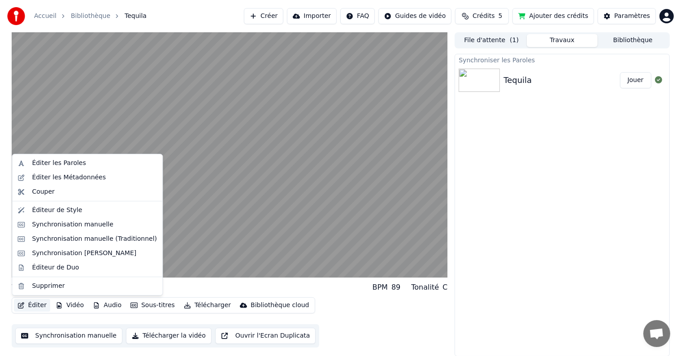
click at [29, 307] on button "Éditer" at bounding box center [32, 305] width 36 height 13
click at [61, 228] on div "Synchronisation manuelle" at bounding box center [73, 224] width 82 height 9
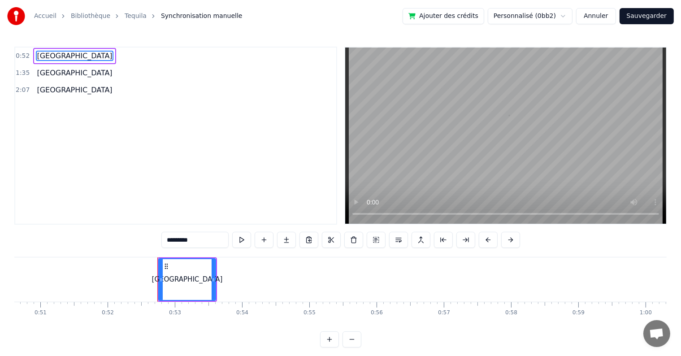
scroll to position [0, 3500]
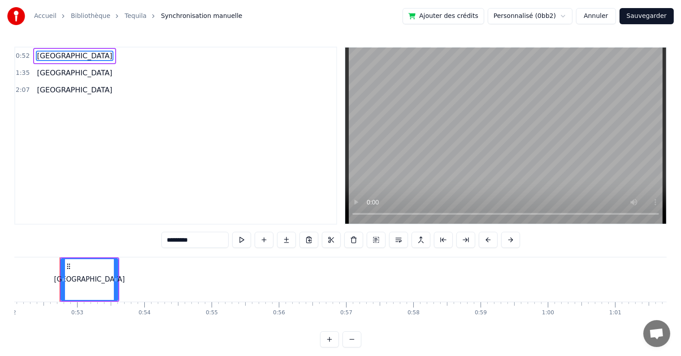
click at [68, 265] on icon at bounding box center [68, 266] width 7 height 7
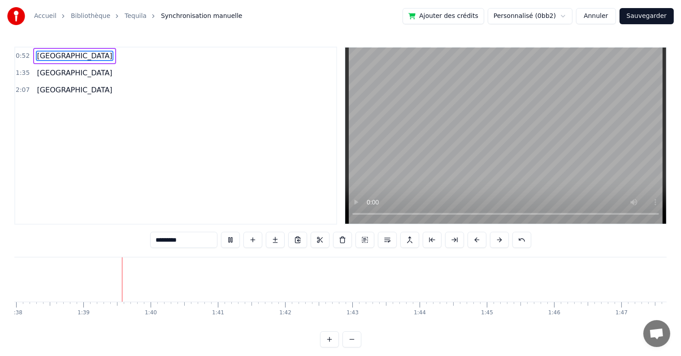
scroll to position [0, 6636]
click at [643, 12] on button "Sauvegarder" at bounding box center [646, 16] width 54 height 16
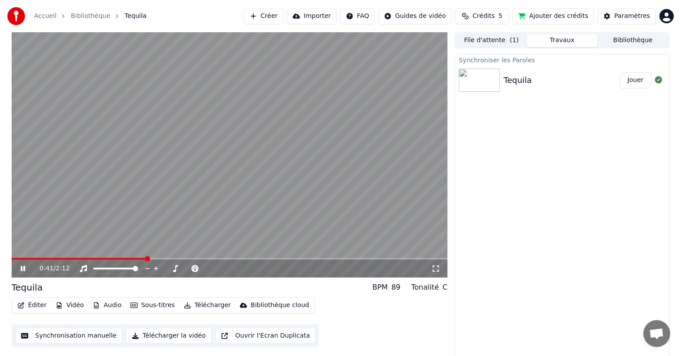
click at [146, 258] on span at bounding box center [230, 259] width 436 height 2
click at [167, 260] on div "0:42 / 2:12" at bounding box center [230, 268] width 436 height 18
click at [172, 188] on video at bounding box center [230, 154] width 436 height 245
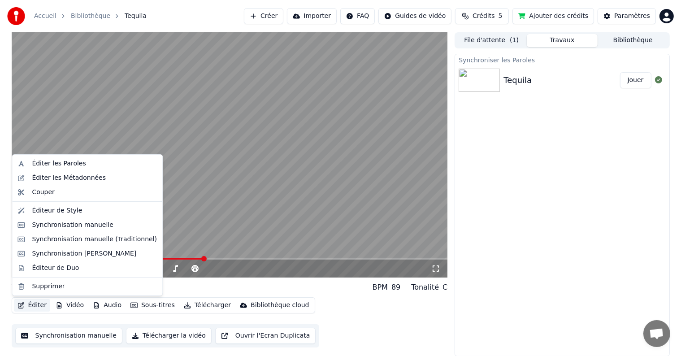
click at [34, 306] on button "Éditer" at bounding box center [32, 305] width 36 height 13
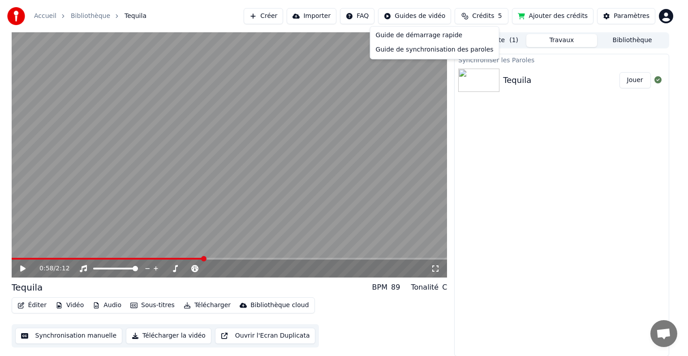
click at [416, 10] on html "Accueil Bibliothèque Tequila Créer Importer FAQ Guides de vidéo Crédits 5 Ajout…" at bounding box center [344, 178] width 688 height 356
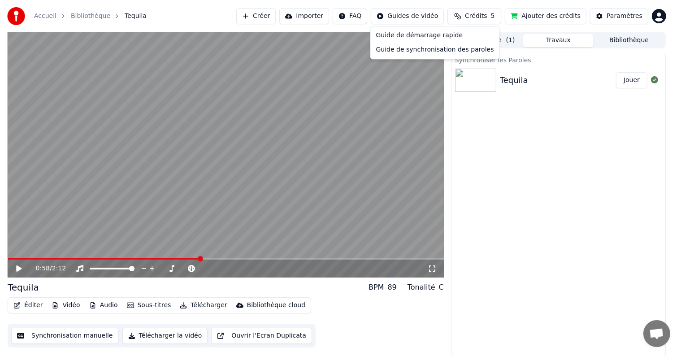
click at [25, 305] on html "Accueil Bibliothèque Tequila Créer Importer FAQ Guides de vidéo Crédits 5 Ajout…" at bounding box center [340, 178] width 681 height 356
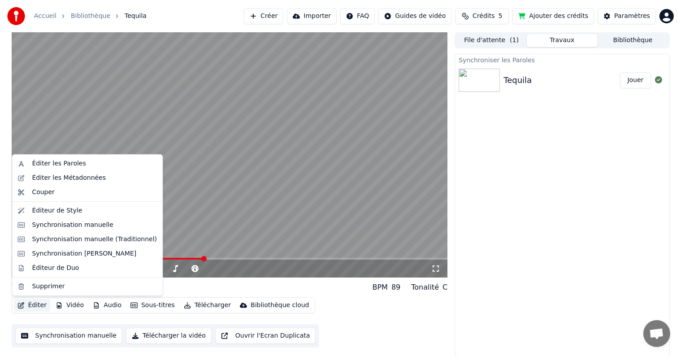
click at [25, 305] on button "Éditer" at bounding box center [32, 305] width 36 height 13
click at [66, 228] on div "Synchronisation manuelle" at bounding box center [73, 224] width 82 height 9
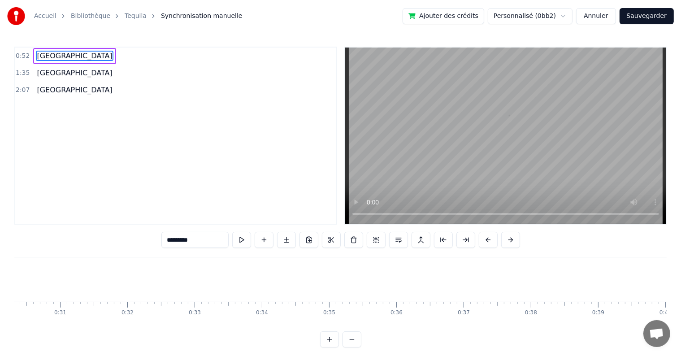
scroll to position [0, 3500]
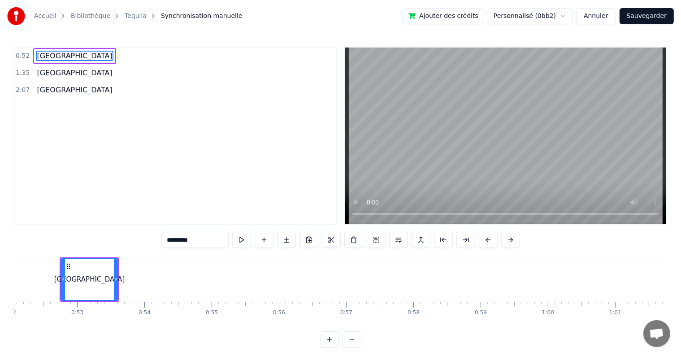
click at [77, 283] on div "[GEOGRAPHIC_DATA]" at bounding box center [89, 279] width 71 height 10
click at [52, 68] on span "[GEOGRAPHIC_DATA]" at bounding box center [74, 73] width 77 height 10
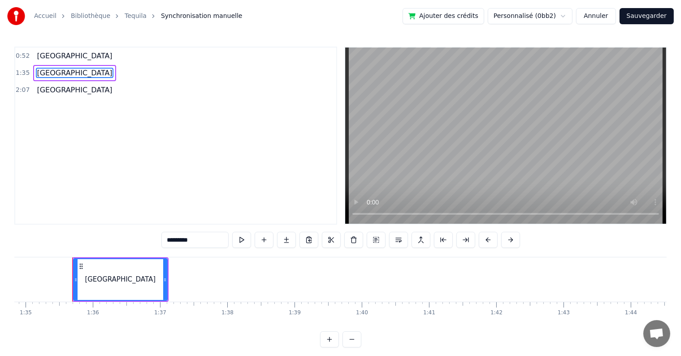
scroll to position [0, 6386]
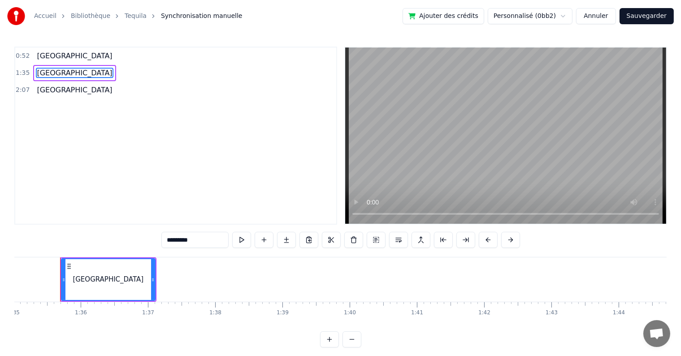
click at [49, 87] on span "[GEOGRAPHIC_DATA]" at bounding box center [74, 90] width 77 height 10
type input "********"
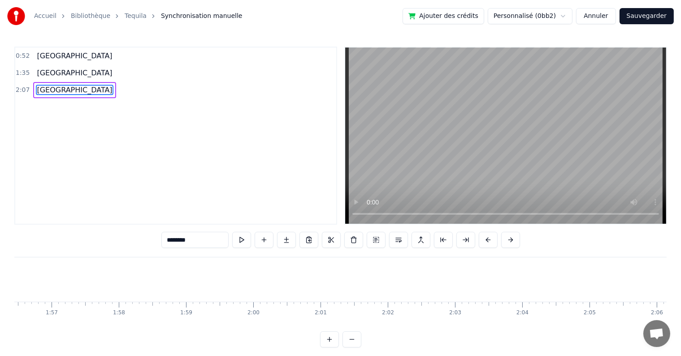
scroll to position [0, 8261]
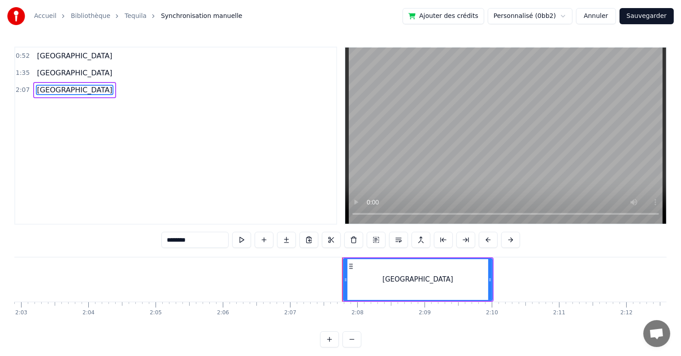
click at [595, 13] on button "Annuler" at bounding box center [595, 16] width 39 height 16
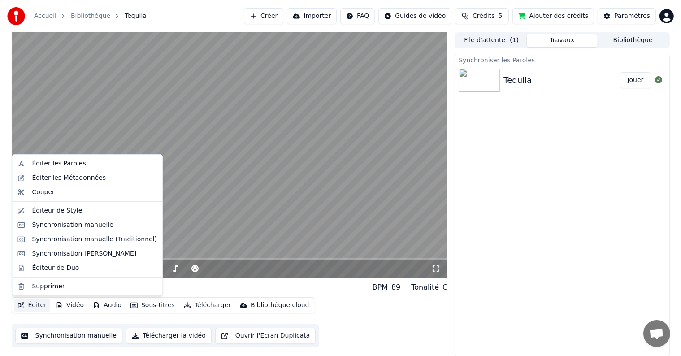
click at [29, 302] on button "Éditer" at bounding box center [32, 305] width 36 height 13
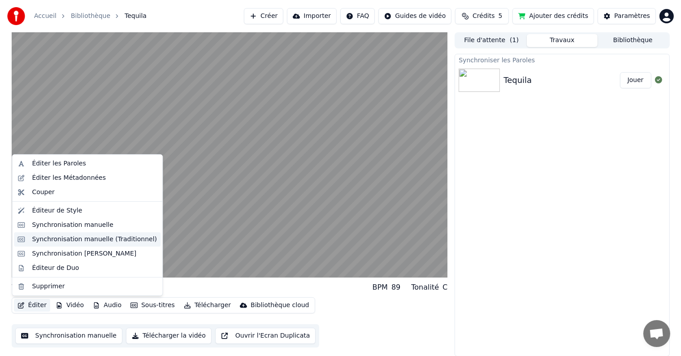
click at [48, 246] on div "Synchronisation manuelle (Traditionnel)" at bounding box center [87, 239] width 147 height 14
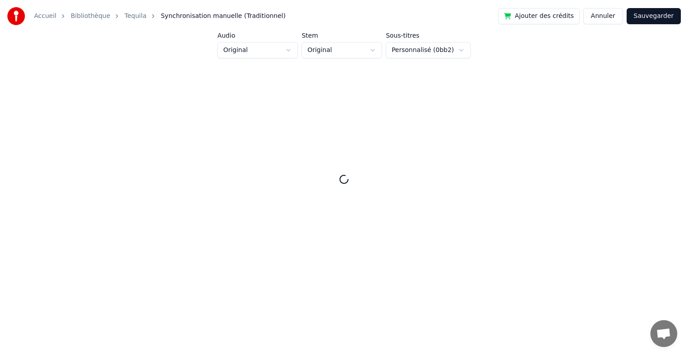
click at [344, 177] on icon at bounding box center [344, 179] width 11 height 11
click at [604, 17] on button "Annuler" at bounding box center [602, 16] width 39 height 16
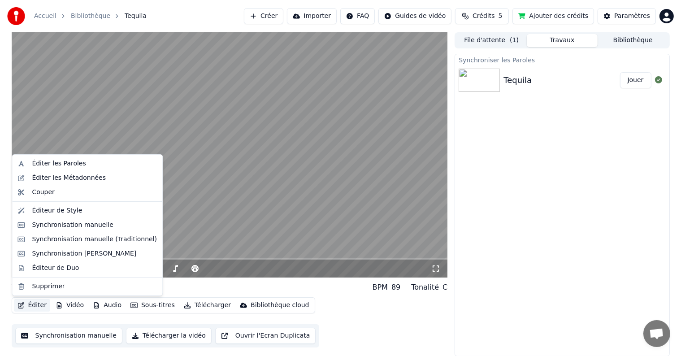
click at [30, 306] on button "Éditer" at bounding box center [32, 305] width 36 height 13
click at [84, 246] on div "Synchronisation manuelle (Traditionnel)" at bounding box center [87, 239] width 147 height 14
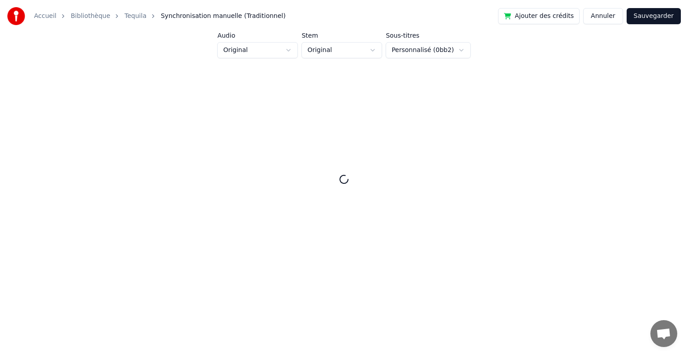
click at [610, 22] on button "Annuler" at bounding box center [602, 16] width 39 height 16
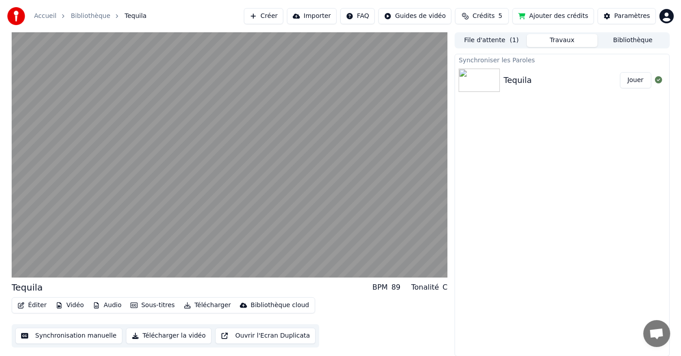
click at [251, 334] on button "Ouvrir l'Ecran Duplicata" at bounding box center [265, 336] width 101 height 16
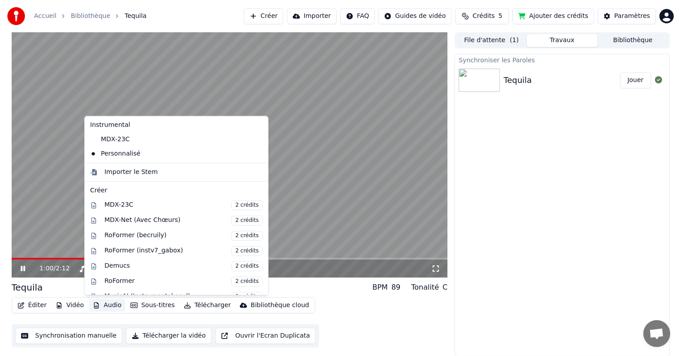
click at [104, 305] on button "Audio" at bounding box center [107, 305] width 36 height 13
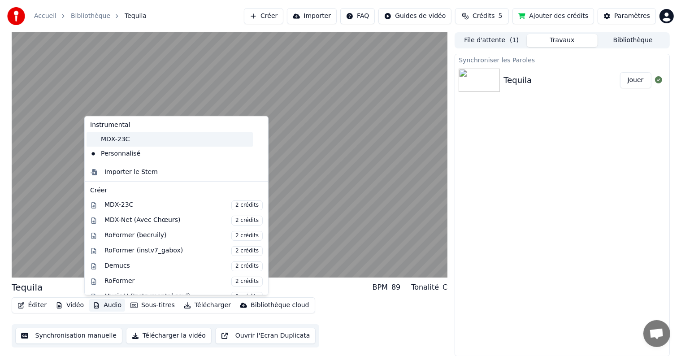
click at [121, 135] on div "MDX-23C" at bounding box center [169, 139] width 166 height 14
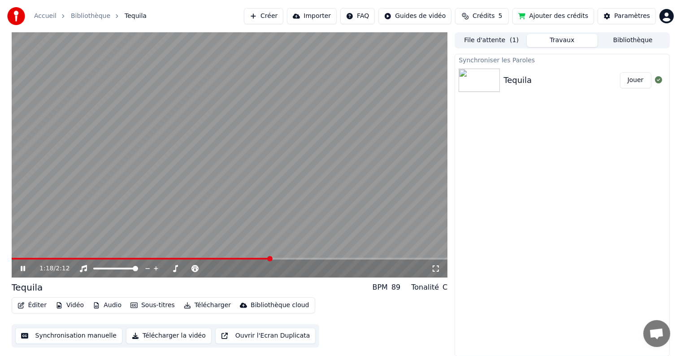
click at [180, 256] on video at bounding box center [230, 154] width 436 height 245
click at [176, 258] on span at bounding box center [94, 259] width 164 height 2
click at [154, 194] on video at bounding box center [230, 154] width 436 height 245
click at [282, 256] on video at bounding box center [230, 154] width 436 height 245
click at [285, 259] on span at bounding box center [230, 259] width 436 height 2
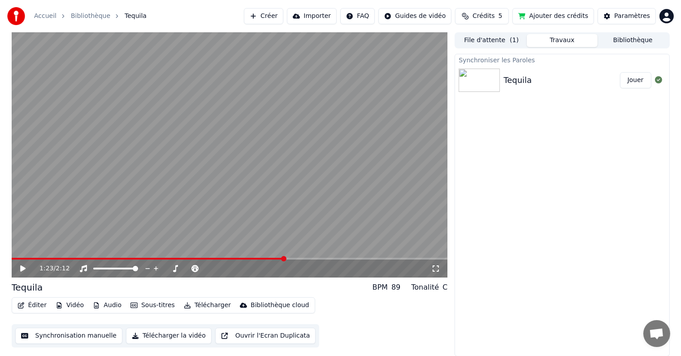
click at [270, 209] on video at bounding box center [230, 154] width 436 height 245
click at [250, 186] on video at bounding box center [230, 154] width 436 height 245
click at [195, 209] on video at bounding box center [230, 154] width 436 height 245
click at [21, 269] on icon at bounding box center [22, 268] width 5 height 6
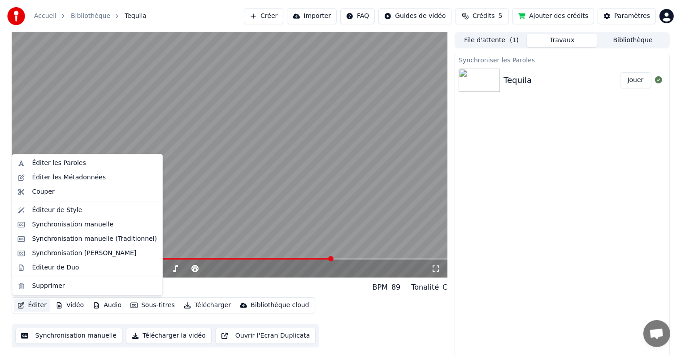
click at [38, 305] on button "Éditer" at bounding box center [32, 305] width 36 height 13
click at [70, 173] on div "Éditer les Métadonnées" at bounding box center [69, 177] width 74 height 9
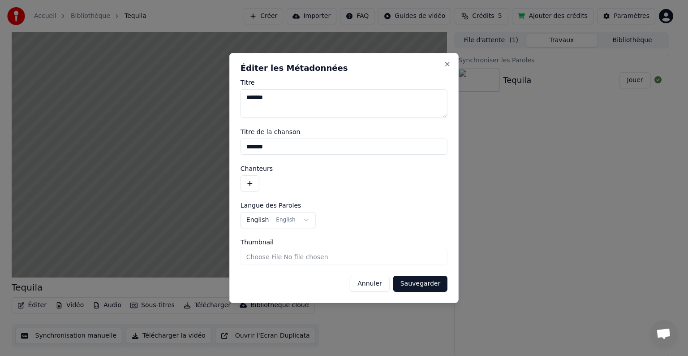
drag, startPoint x: 291, startPoint y: 106, endPoint x: 233, endPoint y: 92, distance: 59.3
click at [233, 92] on div "**********" at bounding box center [343, 178] width 229 height 250
type textarea "*"
type textarea "********"
drag, startPoint x: 287, startPoint y: 142, endPoint x: 207, endPoint y: 146, distance: 80.3
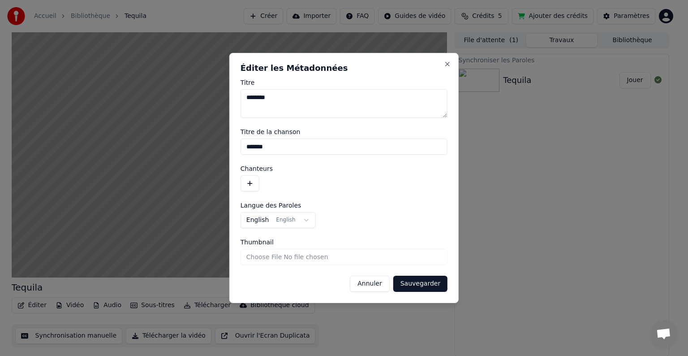
click at [207, 146] on body "**********" at bounding box center [340, 178] width 681 height 356
type input "********"
click at [420, 282] on button "Sauvegarder" at bounding box center [420, 284] width 54 height 16
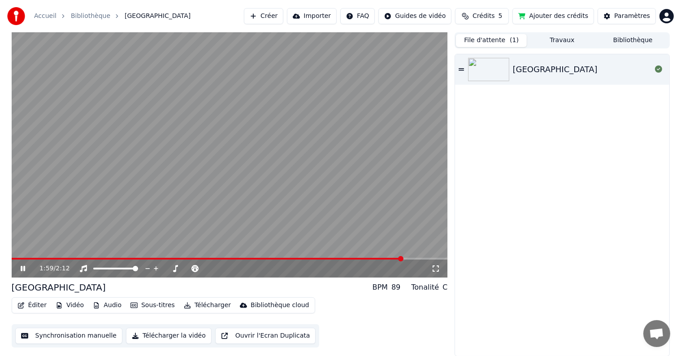
click at [499, 41] on button "File d'attente ( 1 )" at bounding box center [491, 40] width 71 height 13
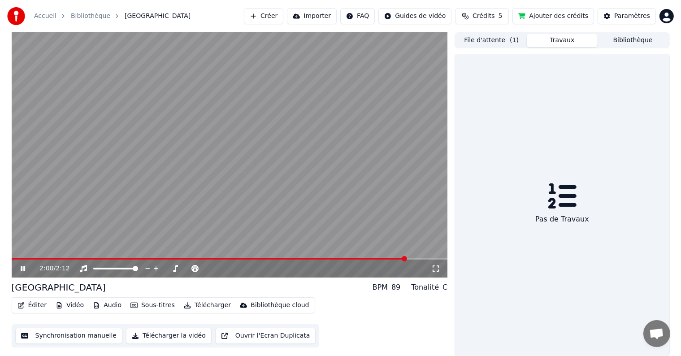
click at [556, 40] on button "Travaux" at bounding box center [562, 40] width 71 height 13
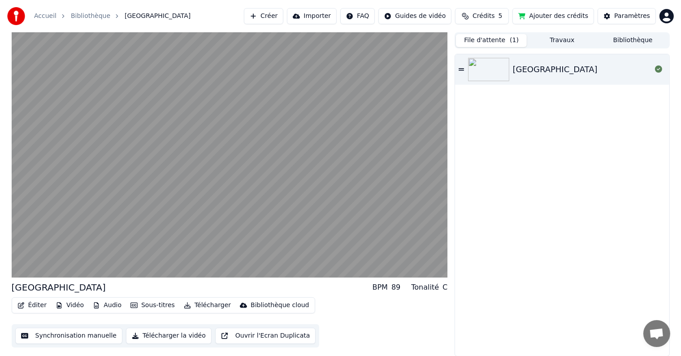
click at [493, 43] on button "File d'attente ( 1 )" at bounding box center [491, 40] width 71 height 13
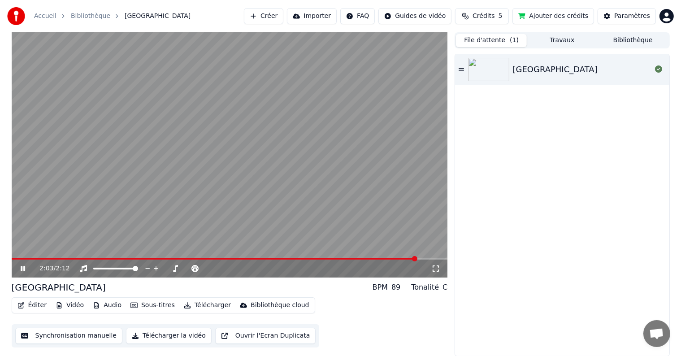
click at [22, 267] on icon at bounding box center [23, 268] width 4 height 5
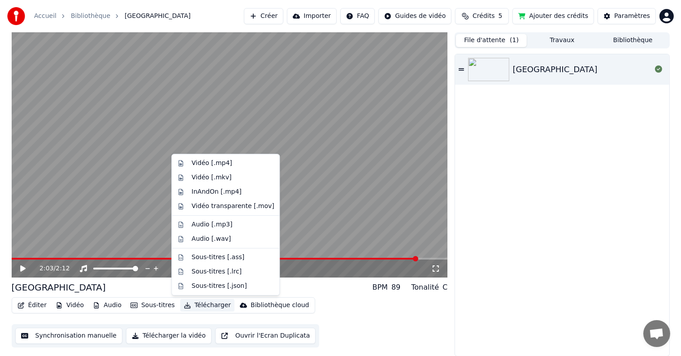
click at [198, 304] on button "Télécharger" at bounding box center [207, 305] width 54 height 13
click at [227, 167] on div "Vidéo [.mp4]" at bounding box center [232, 163] width 82 height 9
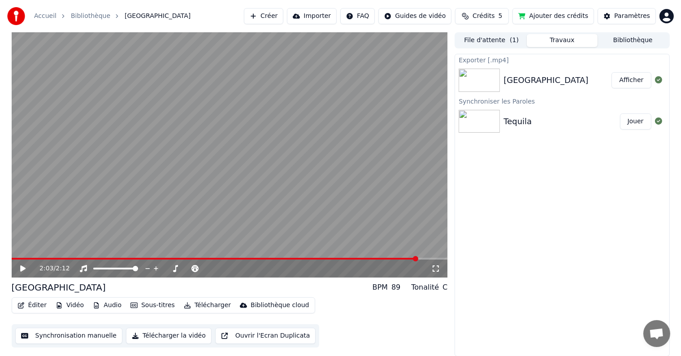
click at [631, 77] on button "Afficher" at bounding box center [630, 80] width 39 height 16
click at [364, 334] on div "Éditer Vidéo Audio Sous-titres Télécharger Bibliothèque cloud Synchronisation m…" at bounding box center [230, 322] width 436 height 50
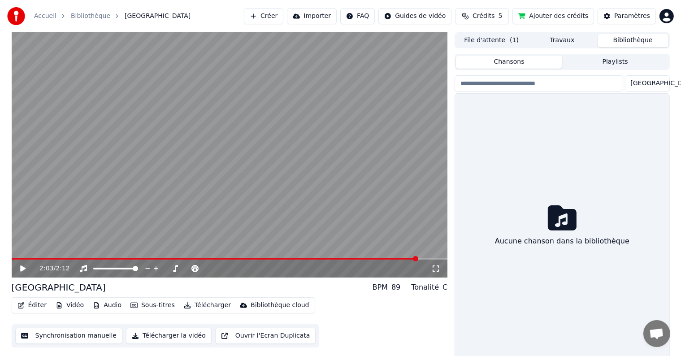
click at [622, 39] on button "Bibliothèque" at bounding box center [632, 40] width 71 height 13
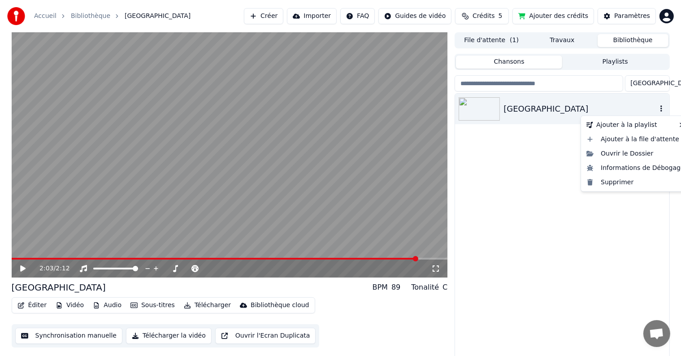
click at [661, 108] on icon "button" at bounding box center [660, 108] width 9 height 7
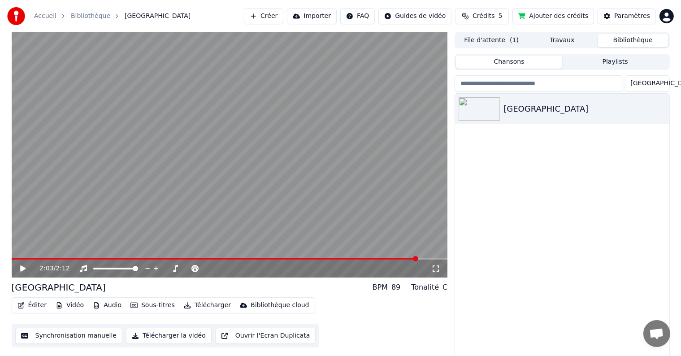
click at [533, 174] on div "[GEOGRAPHIC_DATA]" at bounding box center [562, 227] width 214 height 266
click at [535, 109] on div "[GEOGRAPHIC_DATA]" at bounding box center [579, 109] width 153 height 13
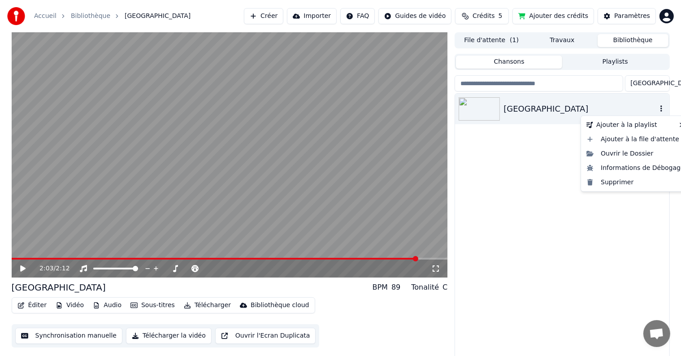
click at [660, 106] on icon "button" at bounding box center [660, 108] width 9 height 7
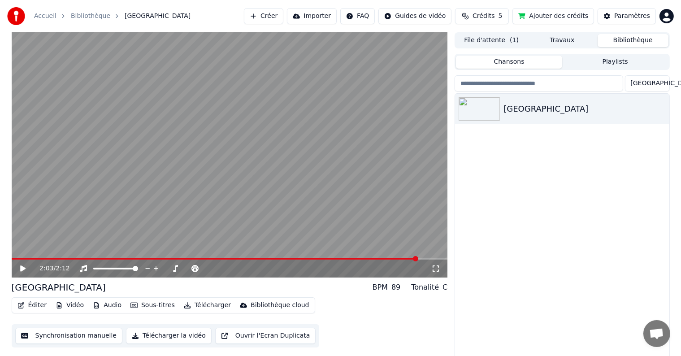
click at [510, 173] on div "[GEOGRAPHIC_DATA]" at bounding box center [562, 227] width 214 height 266
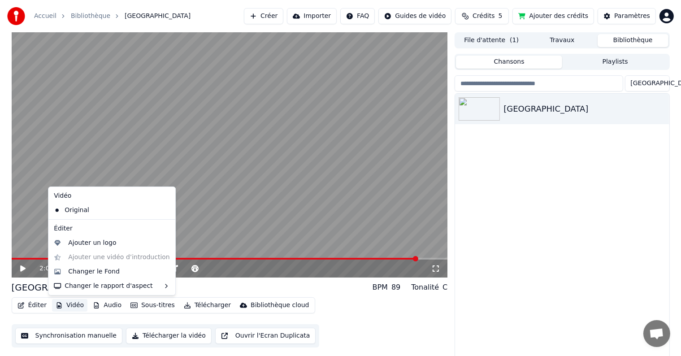
click at [72, 303] on button "Vidéo" at bounding box center [69, 305] width 35 height 13
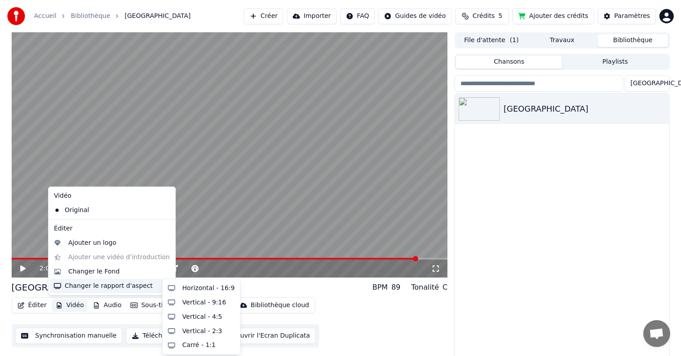
click at [117, 285] on div "Changer le rapport d'aspect" at bounding box center [111, 286] width 123 height 14
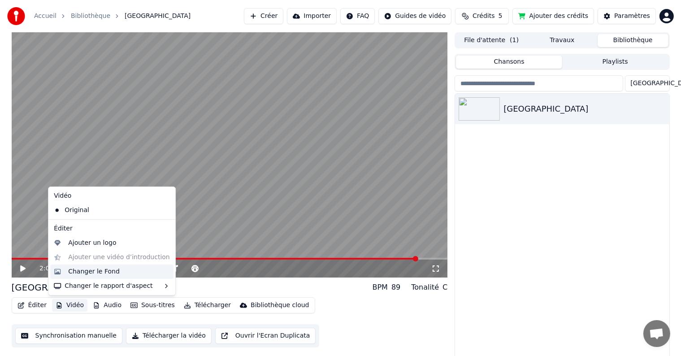
click at [116, 272] on div "Changer le Fond" at bounding box center [119, 271] width 102 height 9
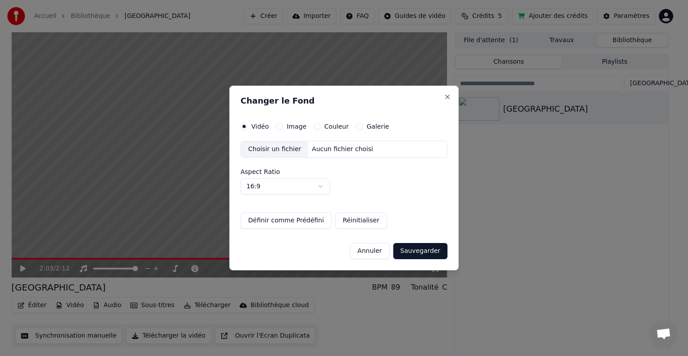
click at [314, 125] on button "Couleur" at bounding box center [317, 126] width 7 height 7
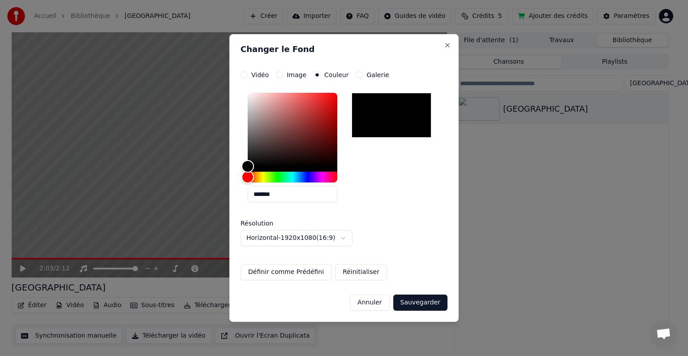
click at [374, 310] on button "Annuler" at bounding box center [369, 302] width 39 height 16
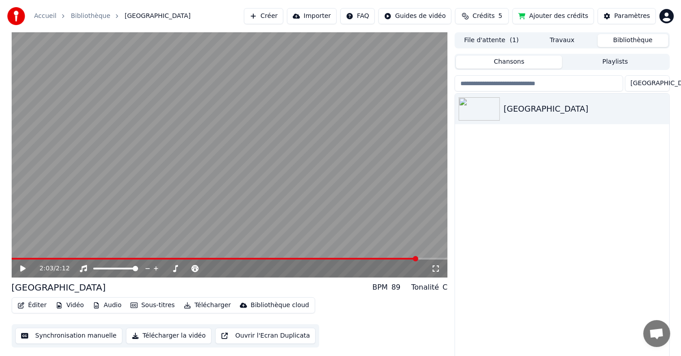
click at [73, 303] on button "Vidéo" at bounding box center [69, 305] width 35 height 13
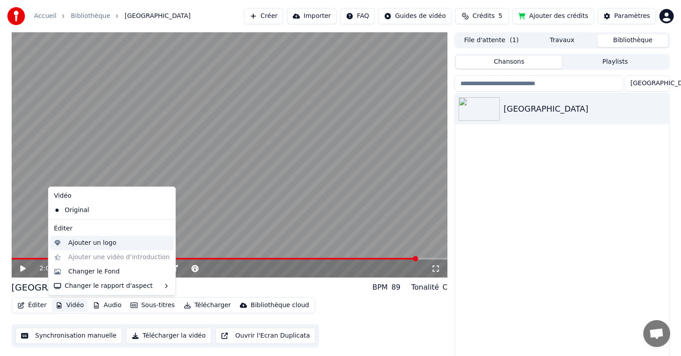
click at [98, 245] on div "Ajouter un logo" at bounding box center [92, 242] width 48 height 9
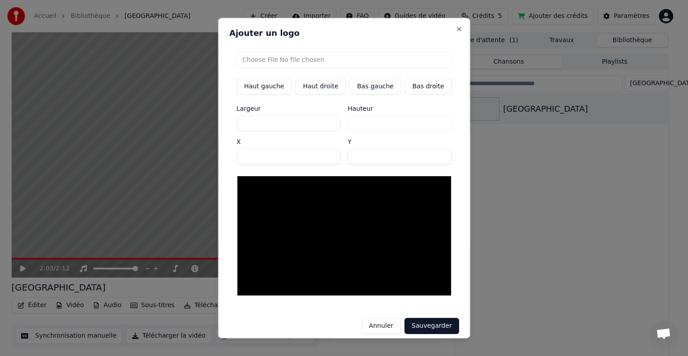
click at [378, 321] on button "Annuler" at bounding box center [380, 326] width 39 height 16
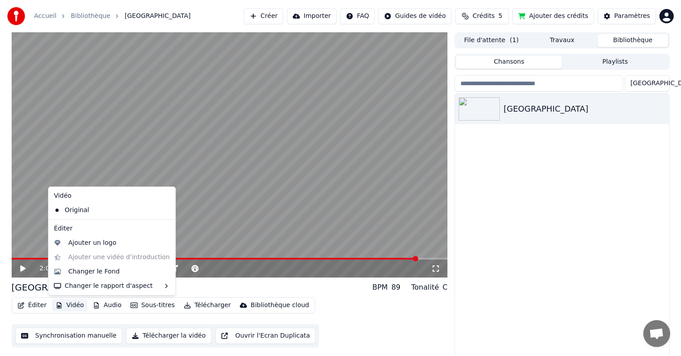
click at [66, 305] on button "Vidéo" at bounding box center [69, 305] width 35 height 13
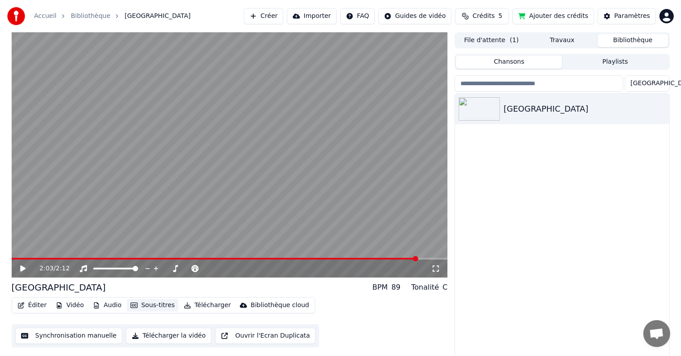
click at [142, 304] on button "Sous-titres" at bounding box center [153, 305] width 52 height 13
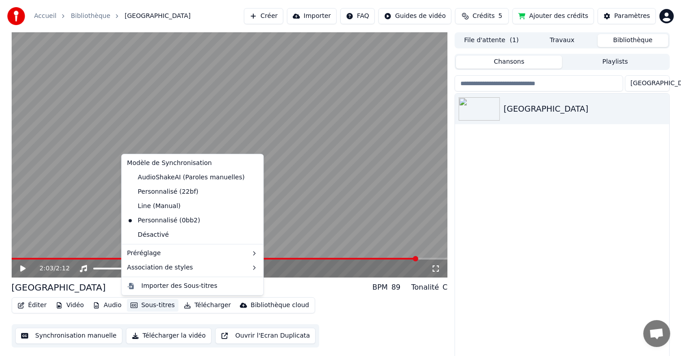
click at [142, 304] on button "Sous-titres" at bounding box center [153, 305] width 52 height 13
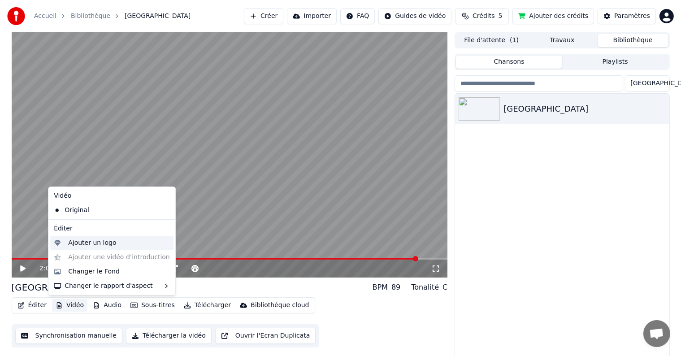
click at [79, 247] on div "Ajouter un logo" at bounding box center [92, 242] width 48 height 9
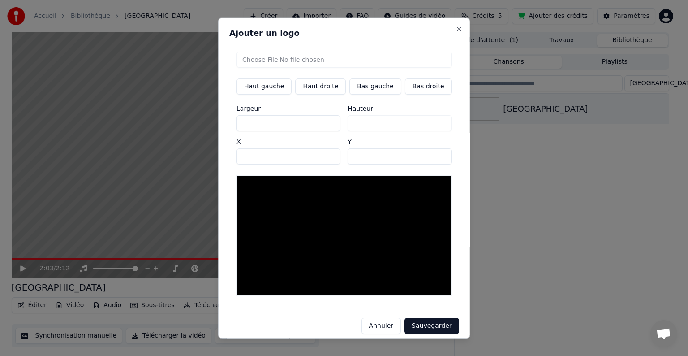
click at [325, 62] on input "file" at bounding box center [345, 60] width 216 height 16
type input "**********"
type input "**"
click at [276, 85] on button "Haut gauche" at bounding box center [264, 86] width 55 height 16
click at [274, 88] on button "Haut gauche" at bounding box center [264, 86] width 55 height 16
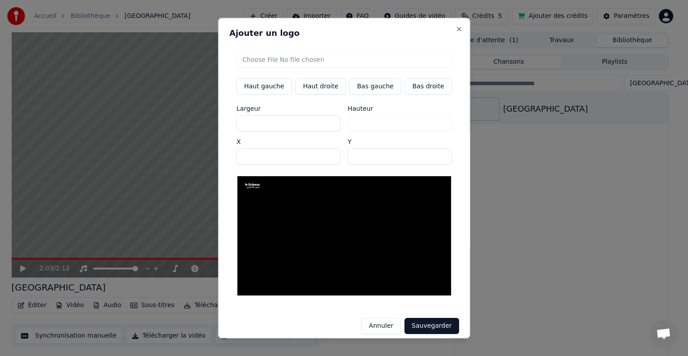
click at [277, 92] on button "Haut gauche" at bounding box center [264, 86] width 55 height 16
click at [278, 86] on button "Haut gauche" at bounding box center [264, 86] width 55 height 16
click at [320, 89] on button "Haut droite" at bounding box center [320, 86] width 51 height 16
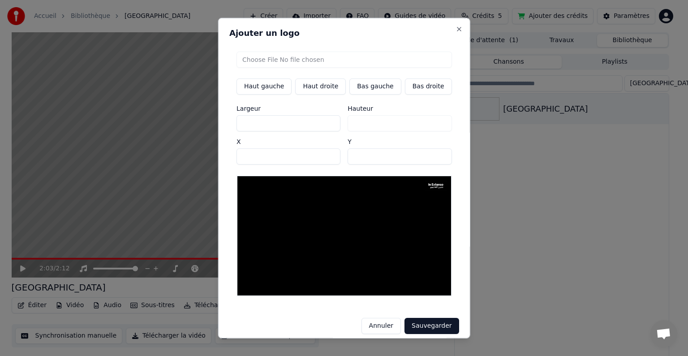
click at [264, 88] on button "Haut gauche" at bounding box center [264, 86] width 55 height 16
type input "**"
click at [422, 318] on button "Sauvegarder" at bounding box center [432, 326] width 54 height 16
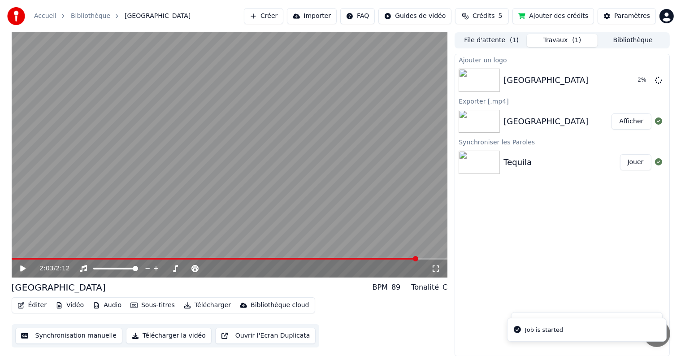
click at [180, 203] on video at bounding box center [230, 154] width 436 height 245
click at [628, 77] on button "Jouer" at bounding box center [635, 80] width 31 height 16
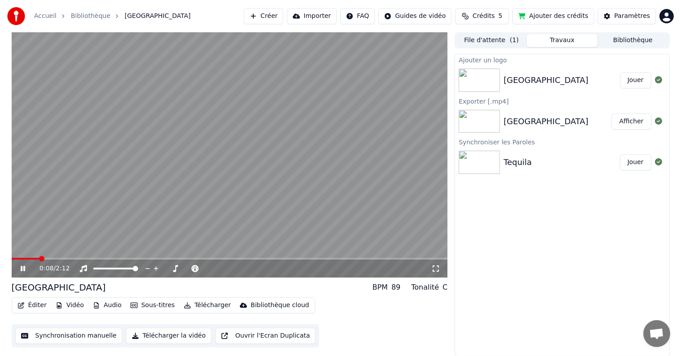
click at [22, 270] on icon at bounding box center [23, 268] width 4 height 5
click at [66, 305] on button "Vidéo" at bounding box center [69, 305] width 35 height 13
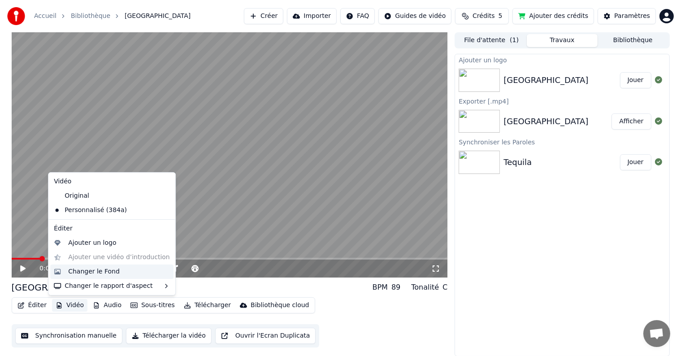
click at [90, 268] on div "Changer le Fond" at bounding box center [94, 271] width 52 height 9
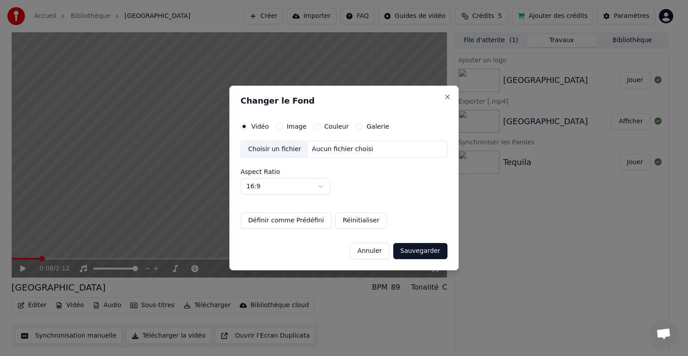
click at [279, 125] on button "Image" at bounding box center [279, 126] width 7 height 7
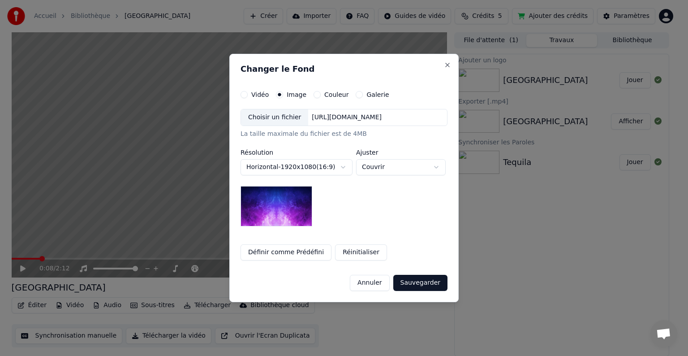
click at [314, 95] on button "Couleur" at bounding box center [317, 94] width 7 height 7
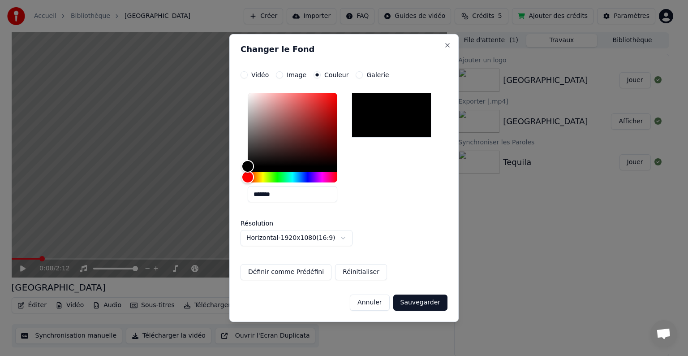
click at [356, 74] on button "Galerie" at bounding box center [359, 74] width 7 height 7
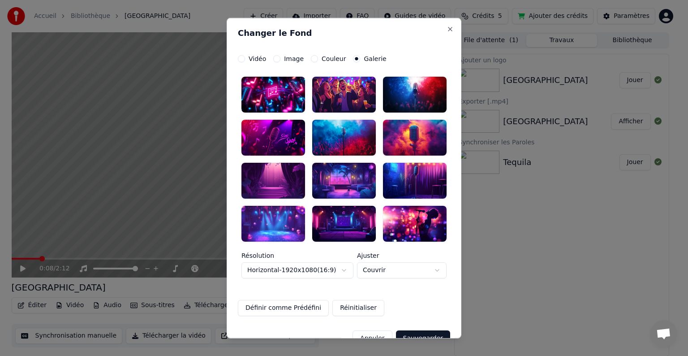
click at [281, 133] on div at bounding box center [274, 138] width 64 height 36
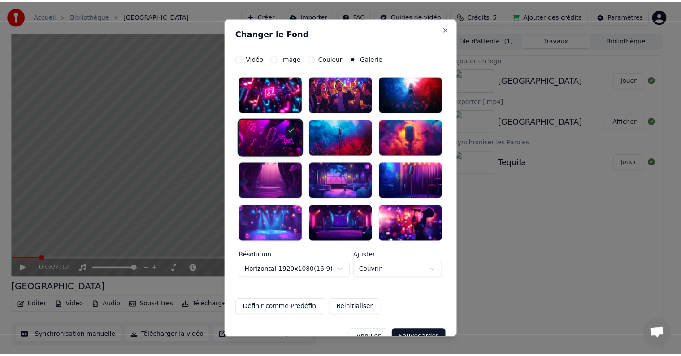
scroll to position [19, 0]
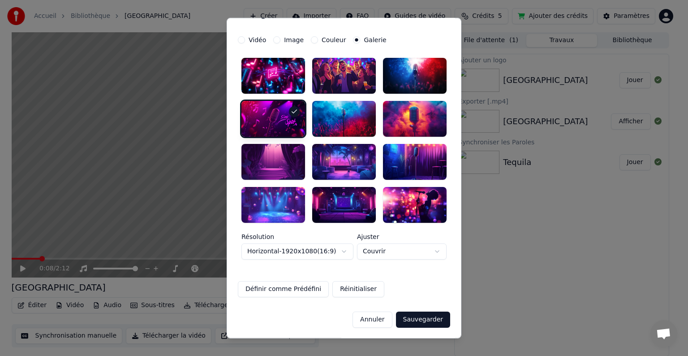
click at [419, 321] on button "Sauvegarder" at bounding box center [423, 319] width 54 height 16
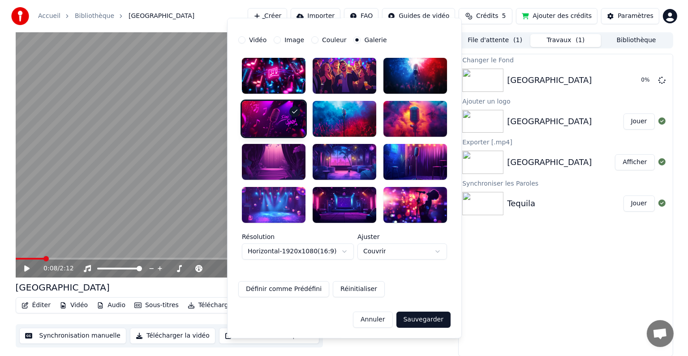
scroll to position [0, 0]
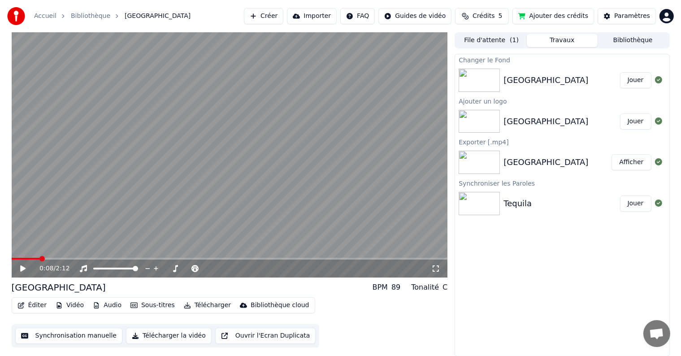
click at [631, 84] on button "Jouer" at bounding box center [635, 80] width 31 height 16
click at [88, 258] on span at bounding box center [230, 259] width 436 height 2
click at [134, 258] on span at bounding box center [230, 259] width 436 height 2
click at [163, 257] on video at bounding box center [230, 154] width 436 height 245
click at [179, 257] on video at bounding box center [230, 154] width 436 height 245
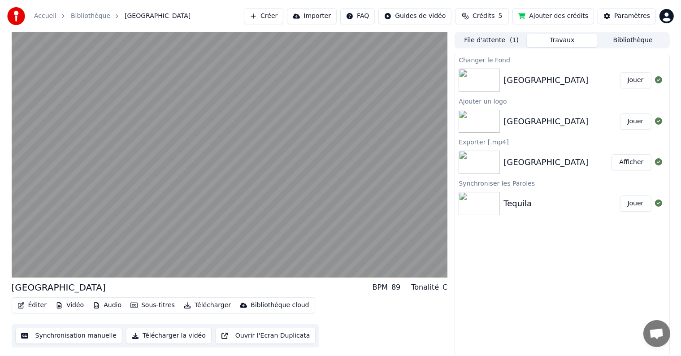
click at [62, 306] on button "Vidéo" at bounding box center [69, 305] width 35 height 13
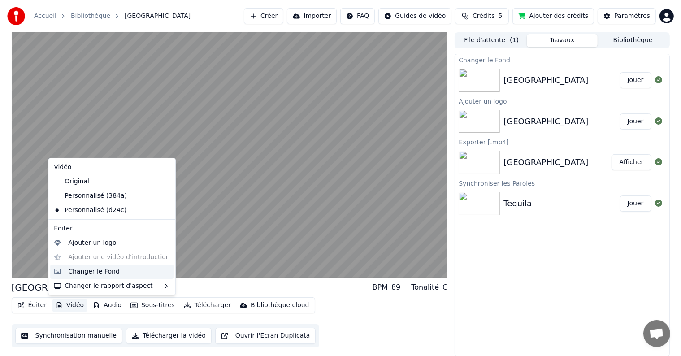
click at [95, 271] on div "Changer le Fond" at bounding box center [94, 271] width 52 height 9
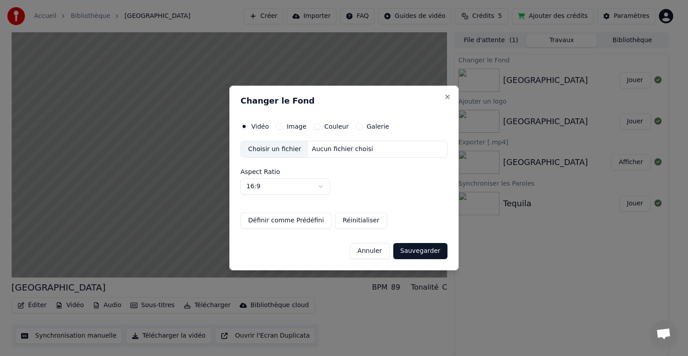
click at [358, 126] on button "Galerie" at bounding box center [359, 126] width 7 height 7
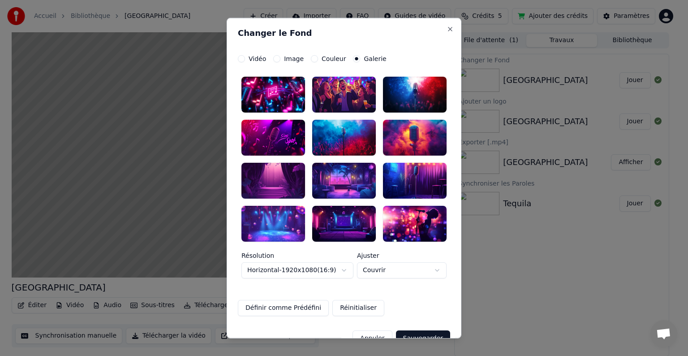
click at [267, 223] on div at bounding box center [274, 223] width 64 height 36
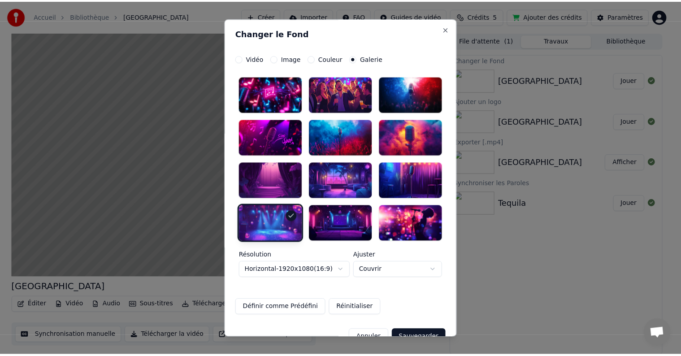
scroll to position [19, 0]
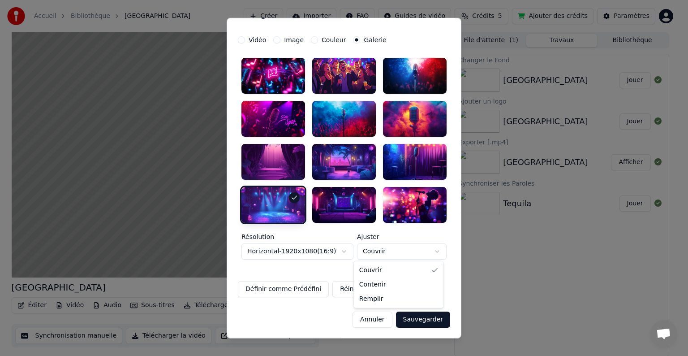
click at [381, 247] on body "**********" at bounding box center [340, 178] width 681 height 356
click at [383, 255] on body "**********" at bounding box center [340, 178] width 681 height 356
click at [418, 317] on button "Sauvegarder" at bounding box center [423, 319] width 54 height 16
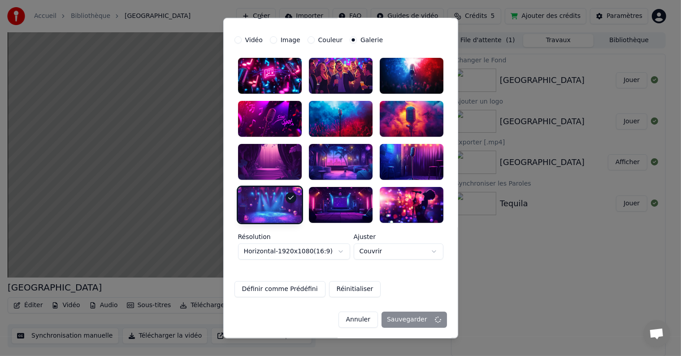
scroll to position [0, 0]
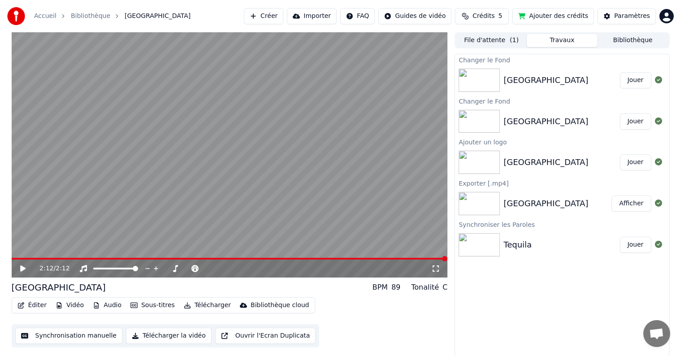
click at [635, 77] on button "Jouer" at bounding box center [635, 80] width 31 height 16
click at [117, 259] on span at bounding box center [230, 259] width 436 height 2
click at [172, 258] on span at bounding box center [230, 259] width 436 height 2
click at [220, 256] on video at bounding box center [230, 154] width 436 height 245
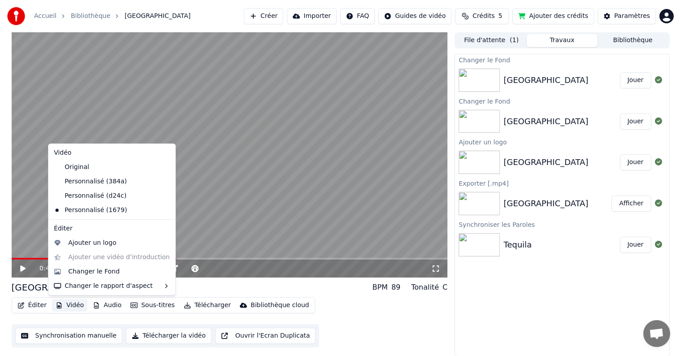
click at [65, 306] on button "Vidéo" at bounding box center [69, 305] width 35 height 13
click at [108, 241] on div "Ajouter un logo" at bounding box center [92, 242] width 48 height 9
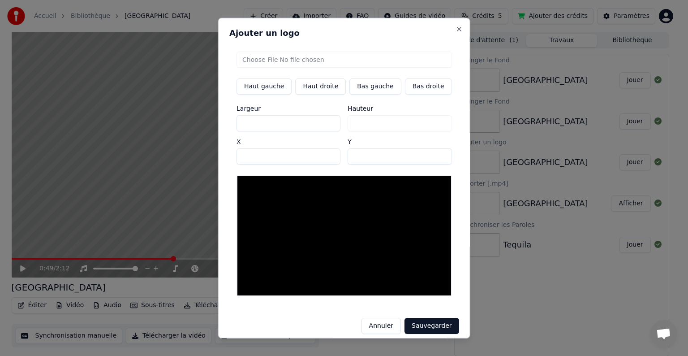
click at [285, 58] on input "file" at bounding box center [345, 60] width 216 height 16
type input "**********"
type input "**"
type input "***"
type input "**"
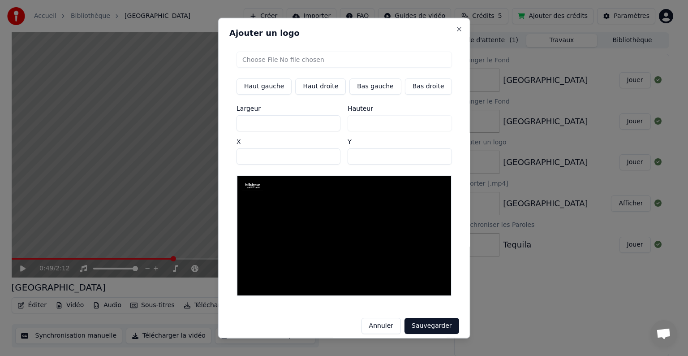
click at [333, 122] on input "***" at bounding box center [289, 123] width 104 height 16
type input "***"
type input "**"
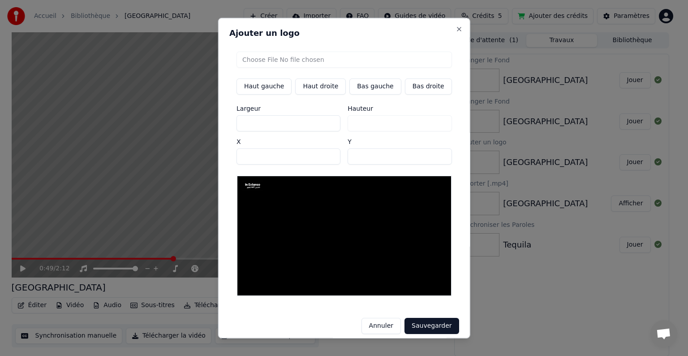
click at [333, 122] on input "***" at bounding box center [289, 123] width 104 height 16
type input "***"
type input "**"
type input "***"
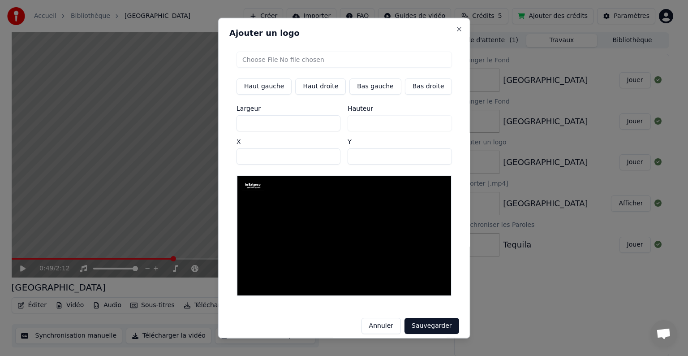
type input "**"
type input "***"
type input "**"
type input "***"
type input "**"
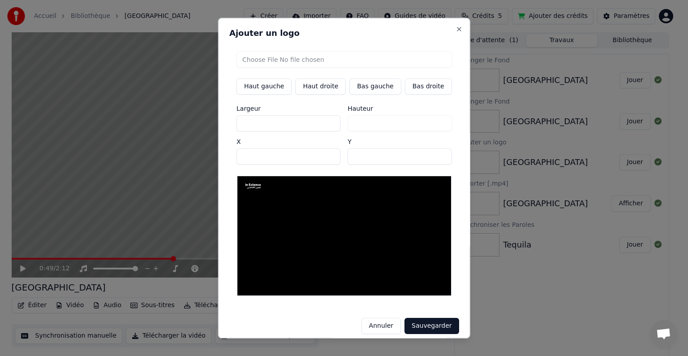
type input "***"
type input "**"
type input "***"
type input "**"
type input "***"
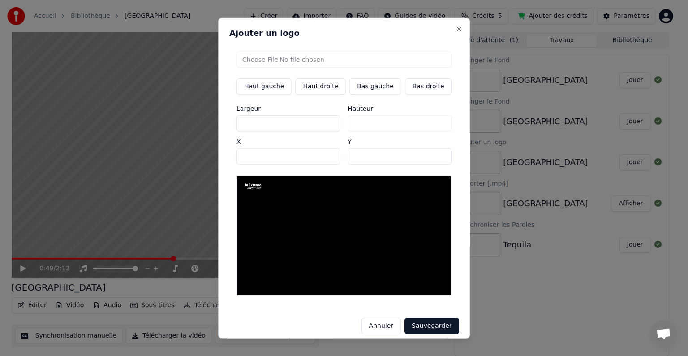
type input "**"
type input "***"
type input "**"
type input "***"
type input "**"
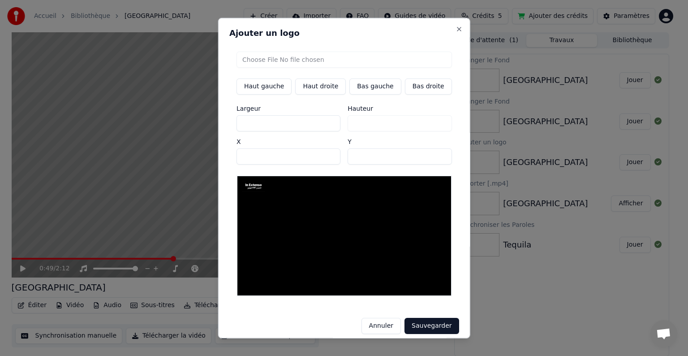
type input "***"
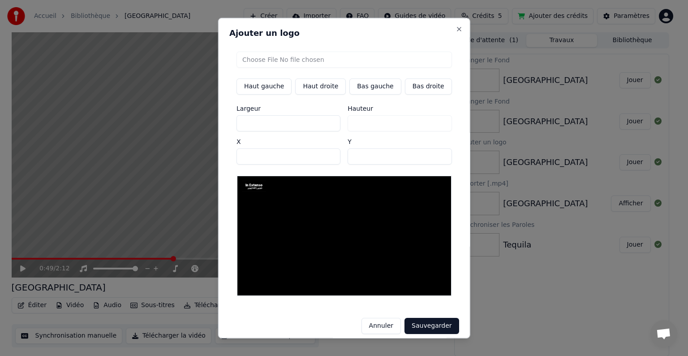
type input "***"
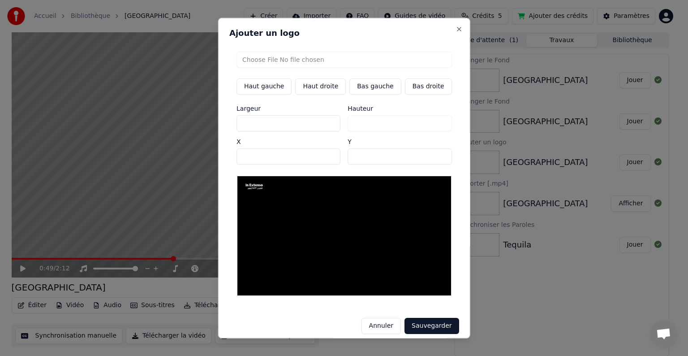
type input "***"
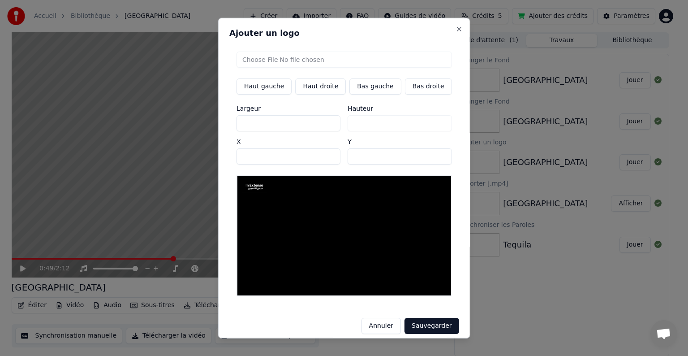
type input "***"
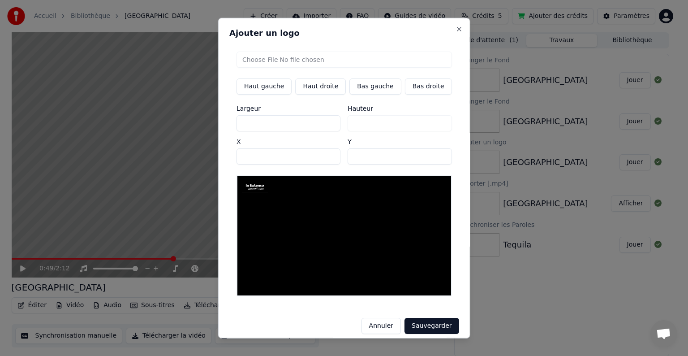
type input "***"
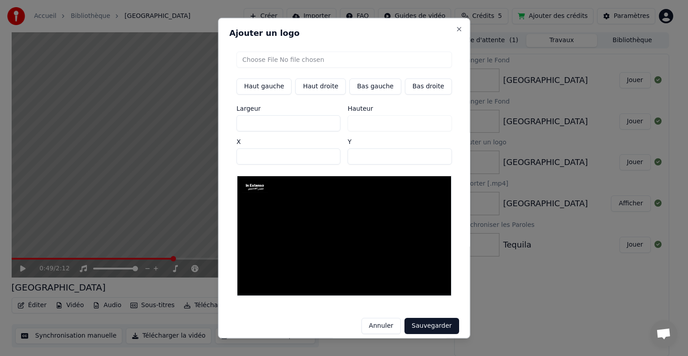
type input "***"
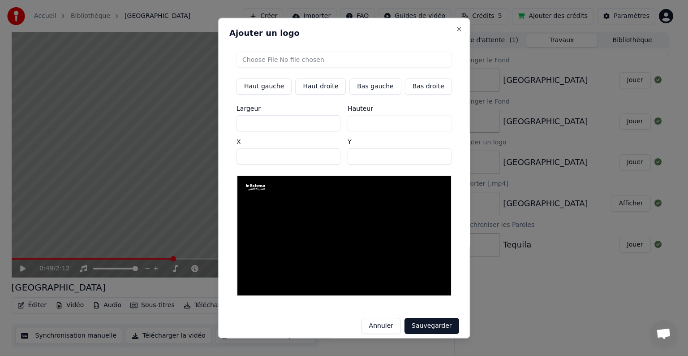
type input "***"
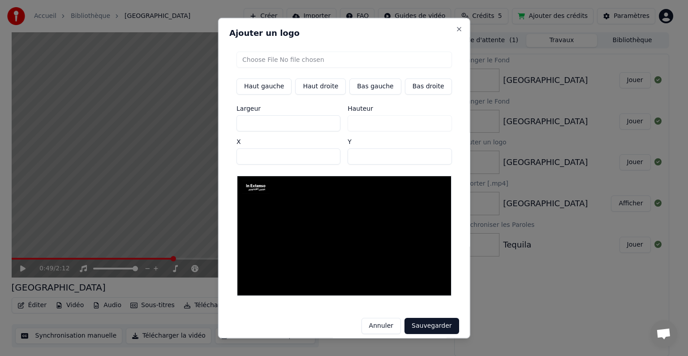
type input "***"
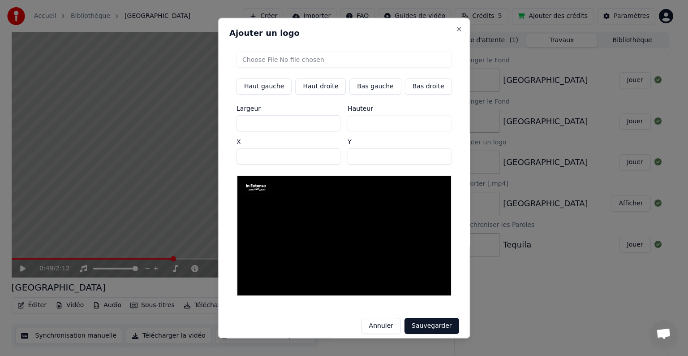
type input "***"
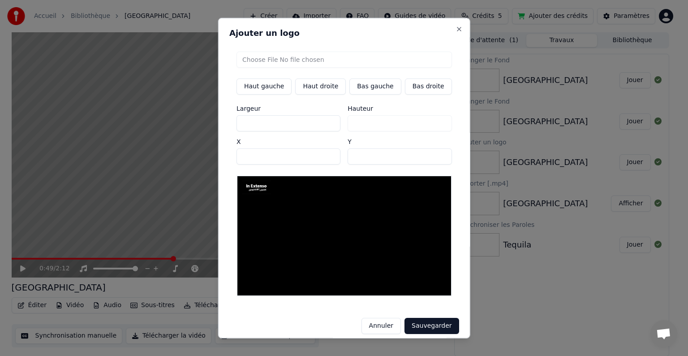
type input "***"
click at [333, 122] on input "***" at bounding box center [289, 123] width 104 height 16
type input "***"
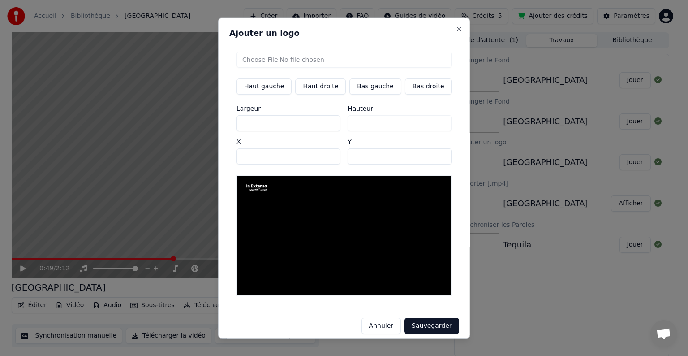
type input "***"
click at [333, 122] on input "***" at bounding box center [289, 123] width 104 height 16
type input "***"
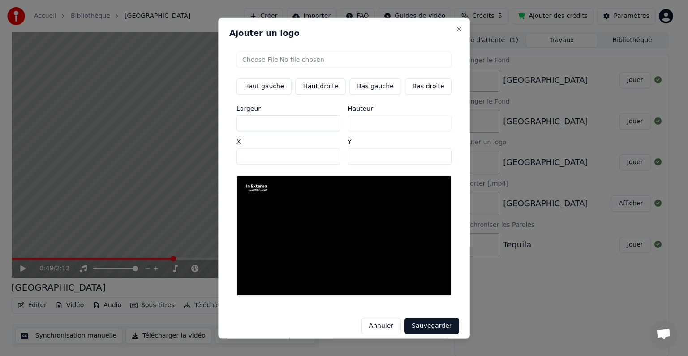
click at [333, 122] on input "***" at bounding box center [289, 123] width 104 height 16
type input "***"
click at [333, 122] on input "***" at bounding box center [289, 123] width 104 height 16
click at [433, 318] on button "Sauvegarder" at bounding box center [432, 326] width 54 height 16
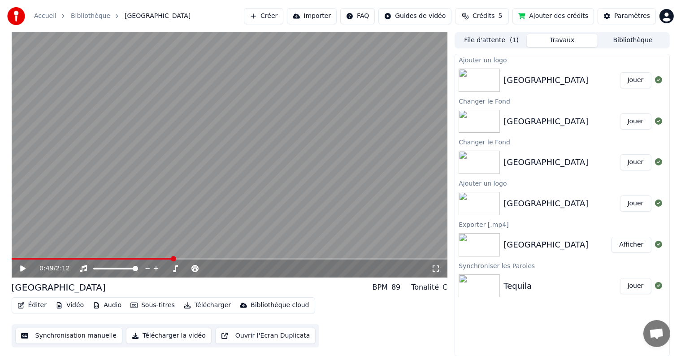
click at [638, 77] on button "Jouer" at bounding box center [635, 80] width 31 height 16
click at [132, 259] on span at bounding box center [230, 259] width 436 height 2
click at [151, 258] on span at bounding box center [230, 259] width 436 height 2
click at [163, 256] on video at bounding box center [230, 154] width 436 height 245
click at [168, 258] on span at bounding box center [230, 259] width 436 height 2
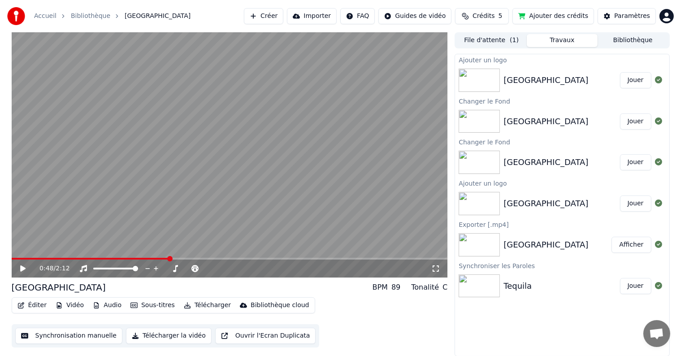
click at [184, 217] on video at bounding box center [230, 154] width 436 height 245
click at [263, 258] on span at bounding box center [230, 259] width 436 height 2
click at [289, 256] on video at bounding box center [230, 154] width 436 height 245
click at [299, 259] on span at bounding box center [230, 259] width 436 height 2
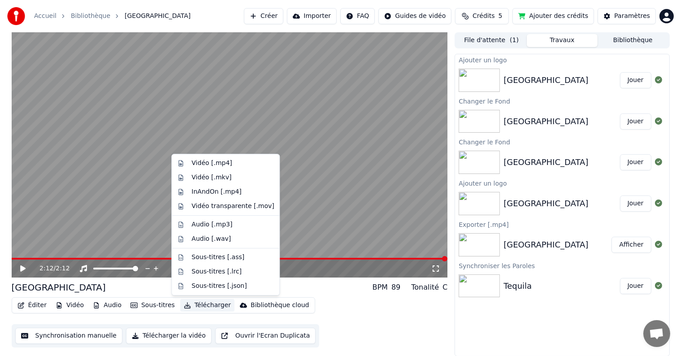
click at [192, 305] on button "Télécharger" at bounding box center [207, 305] width 54 height 13
click at [221, 162] on div "Vidéo [.mp4]" at bounding box center [211, 163] width 40 height 9
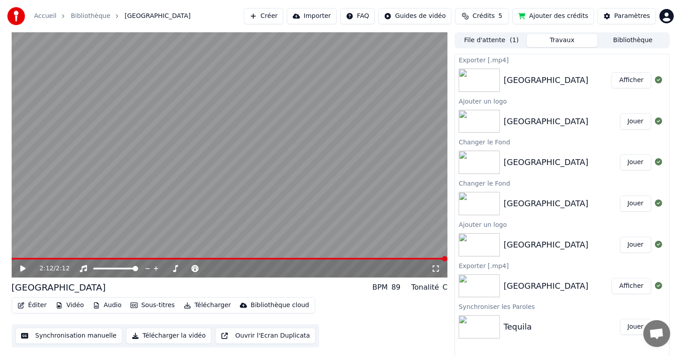
click at [631, 83] on button "Afficher" at bounding box center [630, 80] width 39 height 16
